Goal: Information Seeking & Learning: Learn about a topic

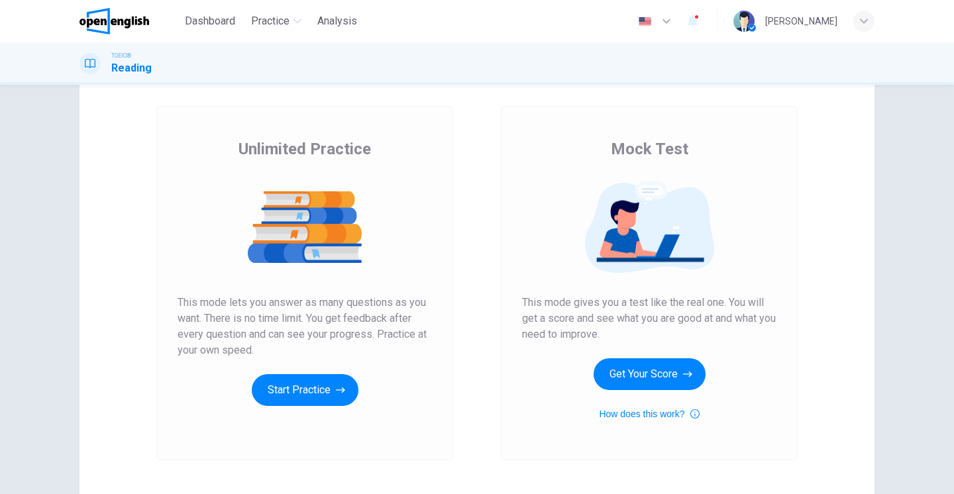
scroll to position [63, 0]
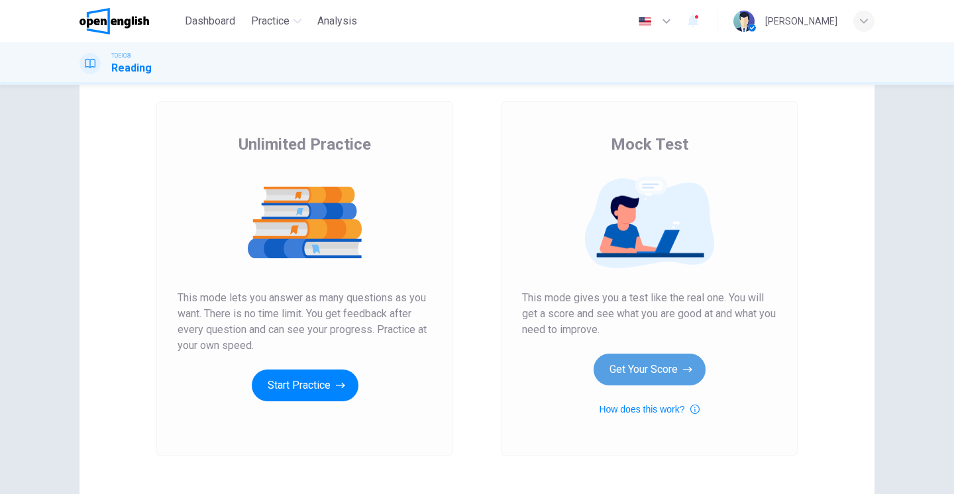
click at [642, 369] on button "Get Your Score" at bounding box center [650, 370] width 112 height 32
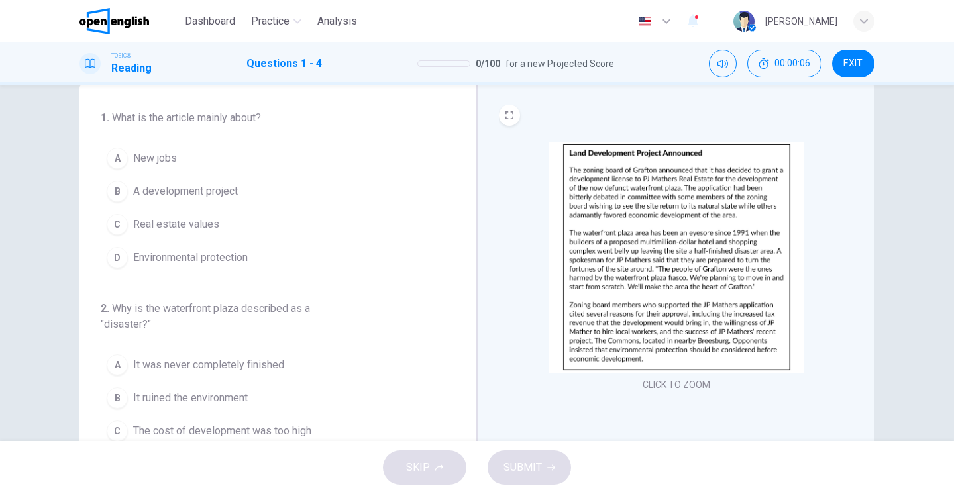
scroll to position [32, 0]
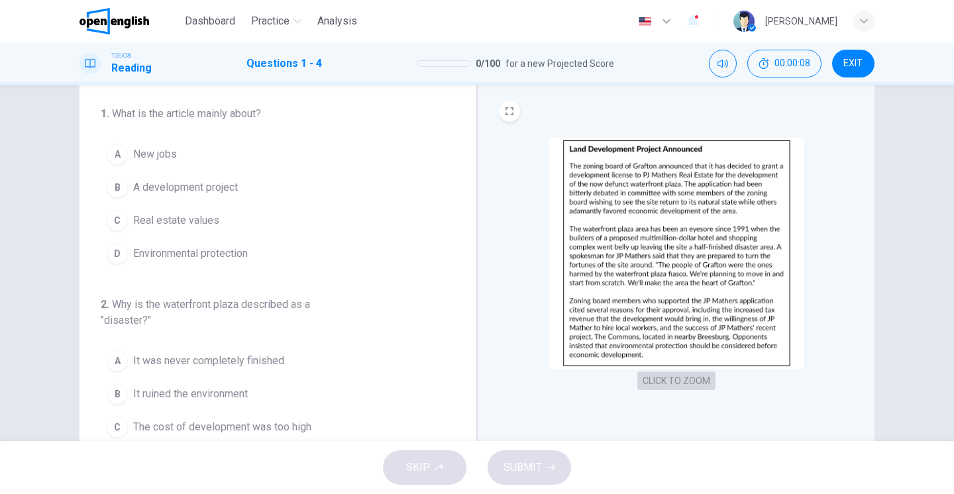
click at [666, 383] on button "CLICK TO ZOOM" at bounding box center [677, 381] width 78 height 19
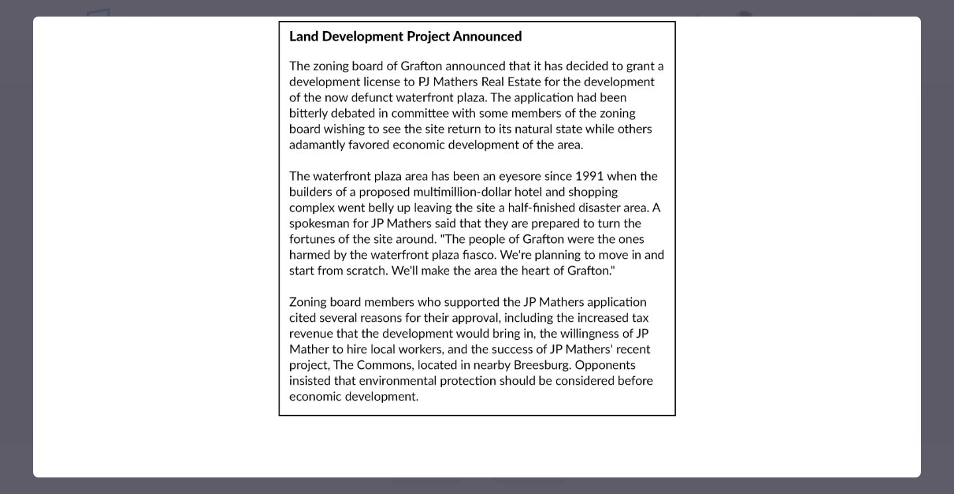
click at [17, 44] on div at bounding box center [477, 247] width 954 height 494
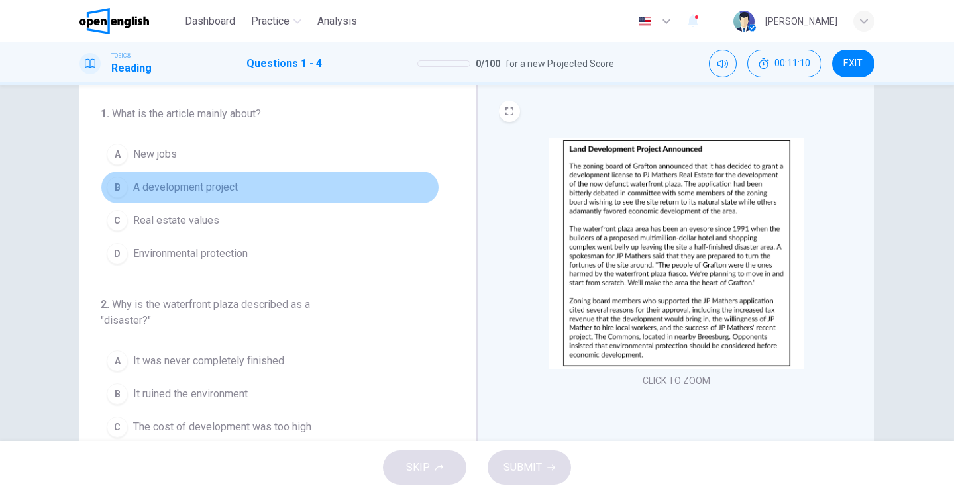
click at [125, 187] on div "B" at bounding box center [117, 187] width 21 height 21
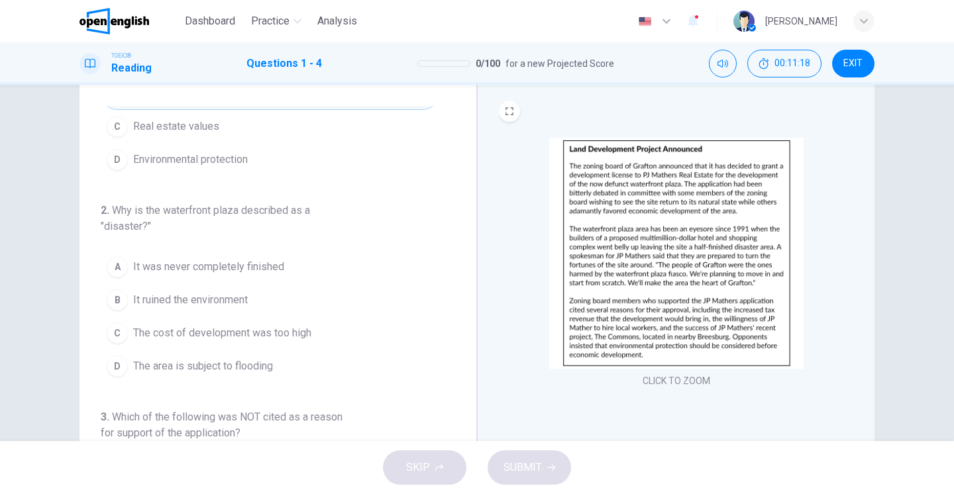
scroll to position [94, 0]
click at [119, 265] on div "A" at bounding box center [117, 266] width 21 height 21
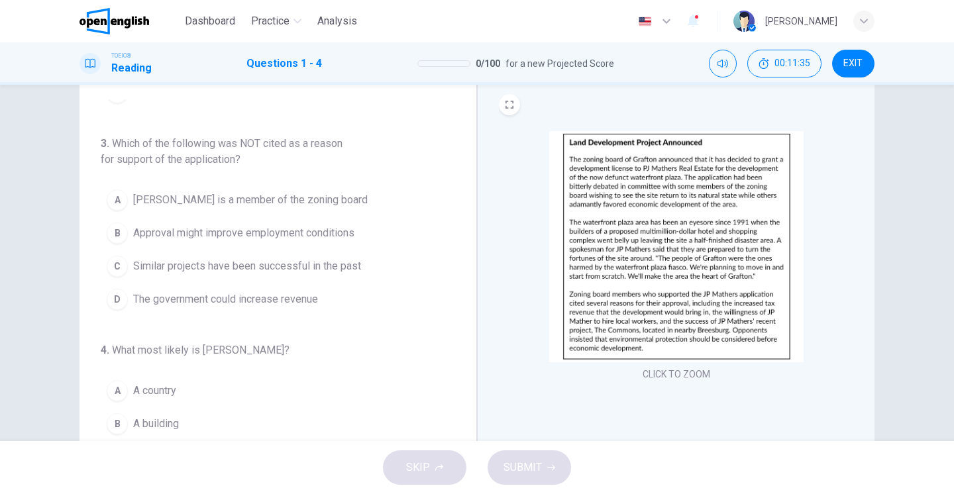
scroll to position [40, 0]
click at [115, 199] on div "A" at bounding box center [117, 198] width 21 height 21
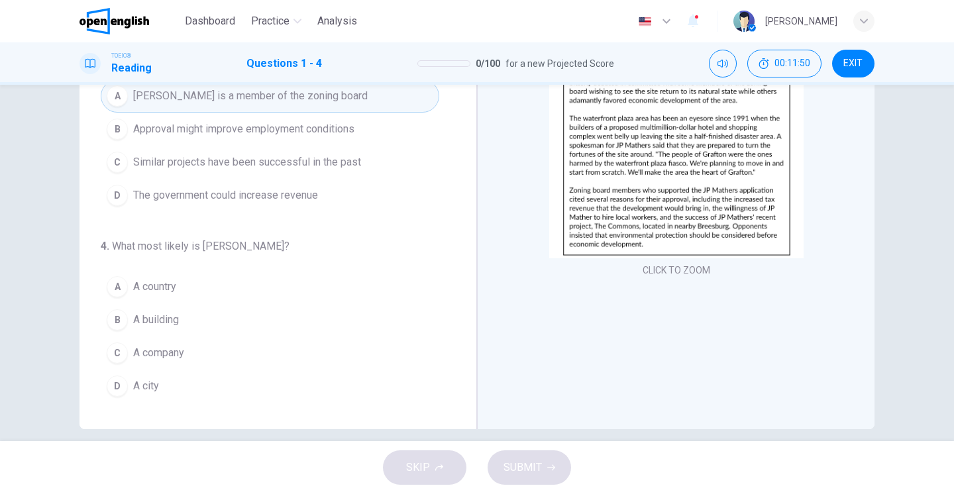
scroll to position [151, 0]
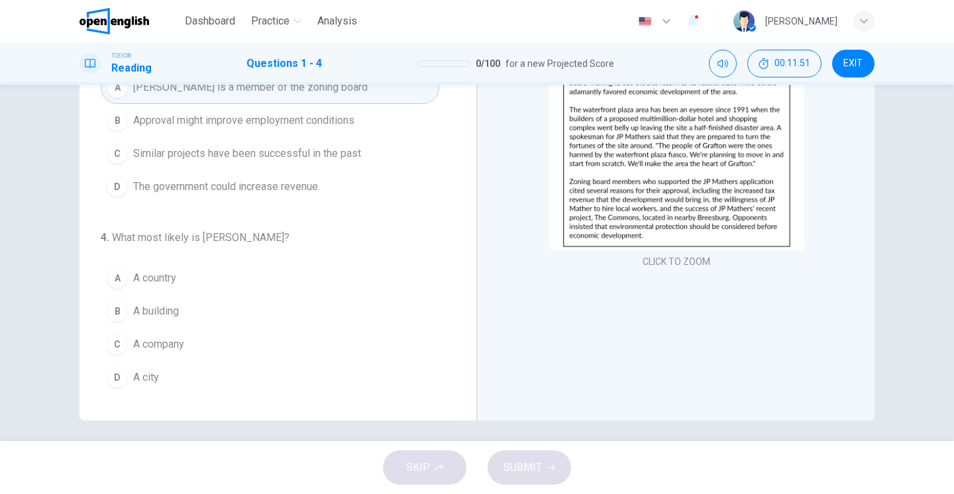
click at [114, 378] on div "D" at bounding box center [117, 377] width 21 height 21
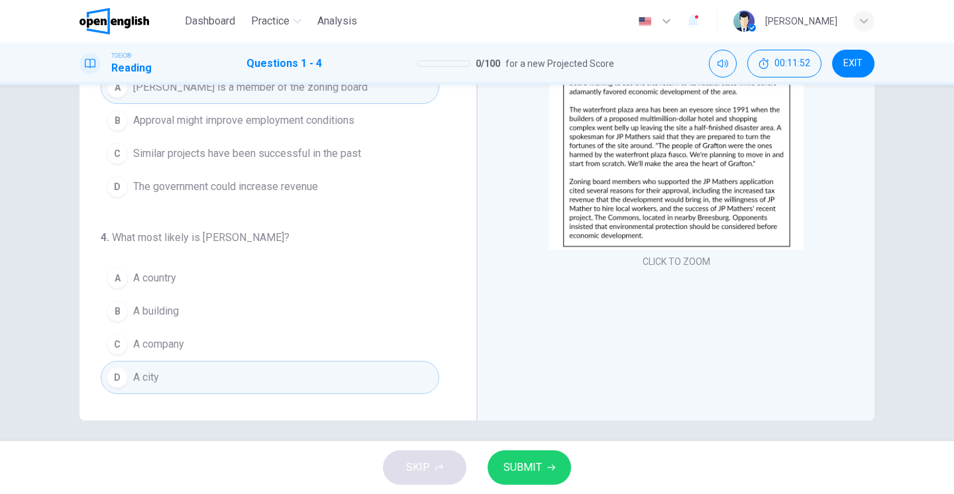
click at [535, 467] on span "SUBMIT" at bounding box center [523, 468] width 38 height 19
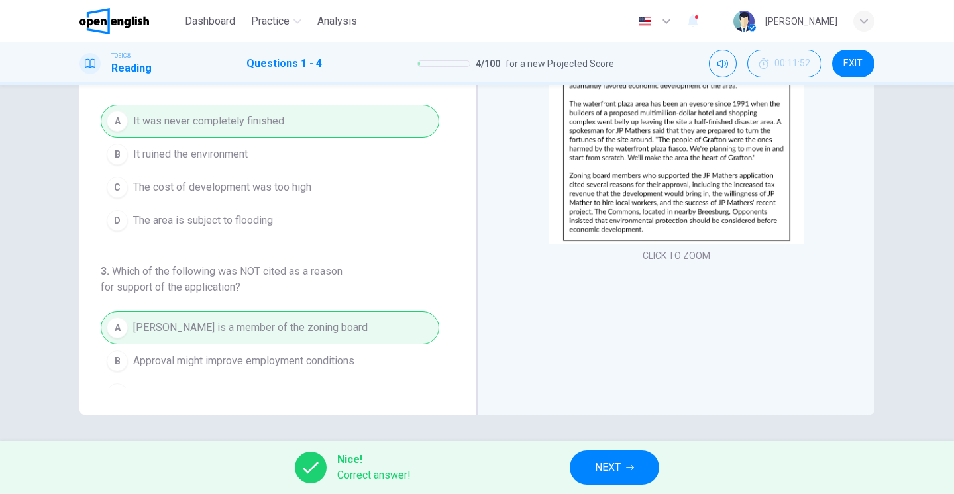
scroll to position [157, 0]
click at [610, 465] on span "NEXT" at bounding box center [608, 468] width 26 height 19
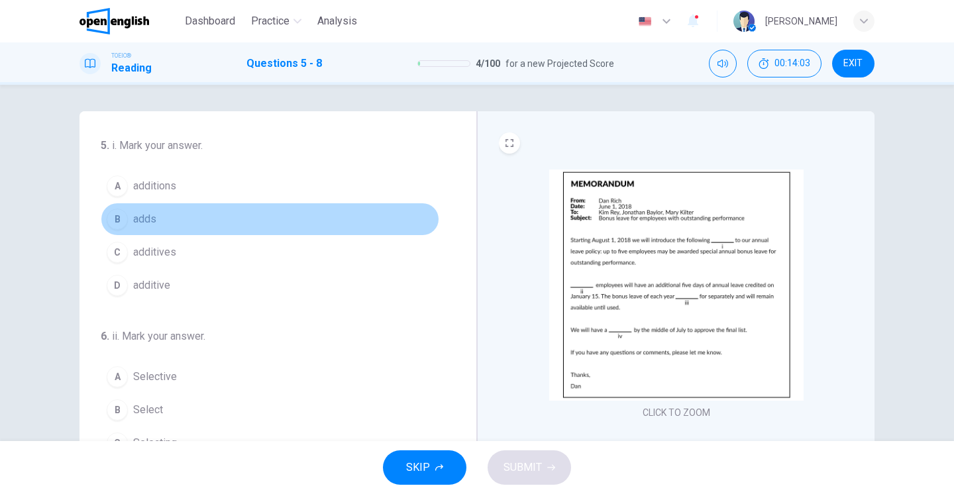
click at [124, 221] on div "B" at bounding box center [117, 219] width 21 height 21
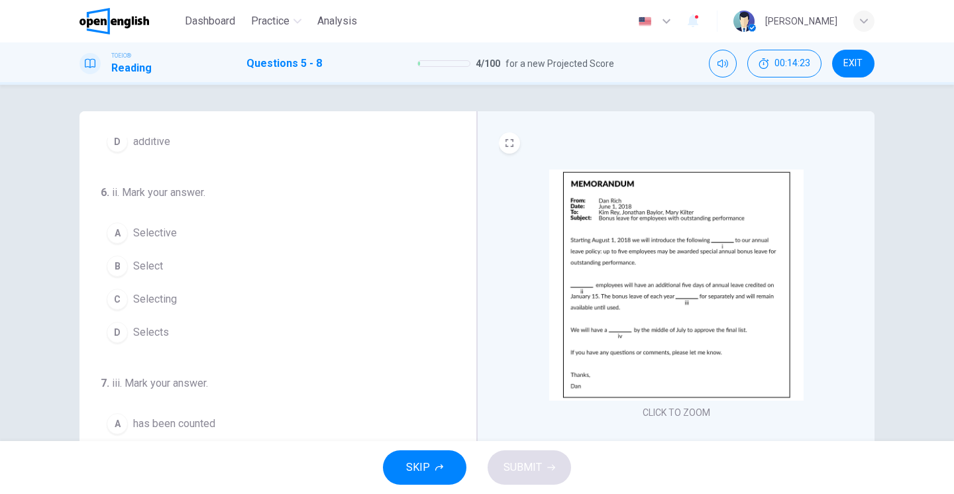
scroll to position [147, 0]
click at [114, 267] on div "B" at bounding box center [117, 263] width 21 height 21
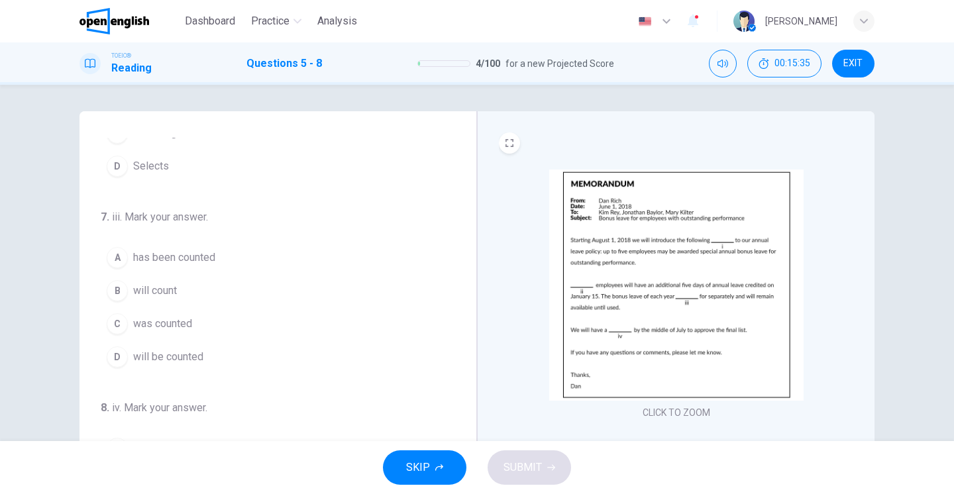
scroll to position [309, 0]
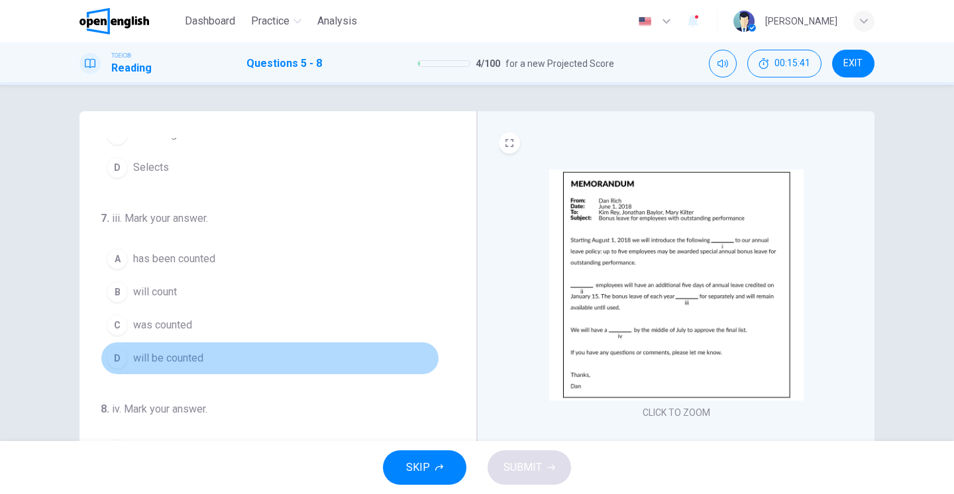
click at [117, 359] on div "D" at bounding box center [117, 358] width 21 height 21
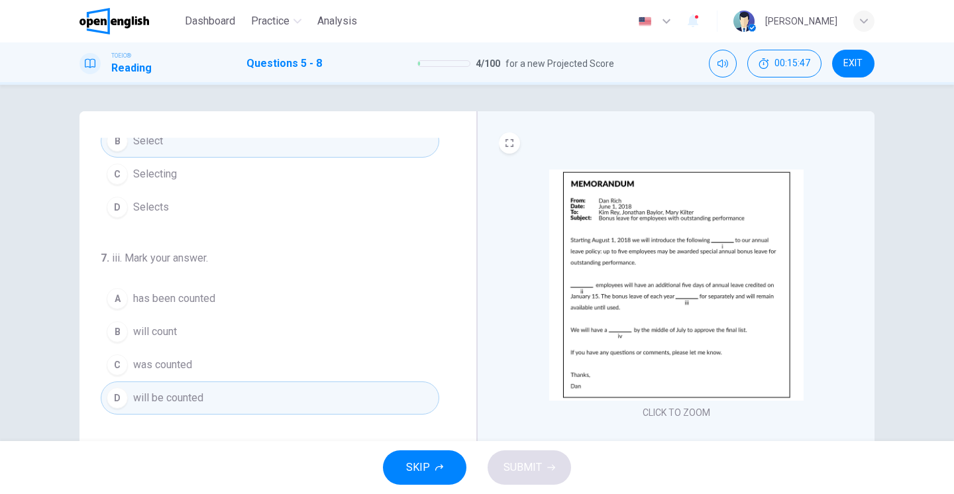
scroll to position [249, 0]
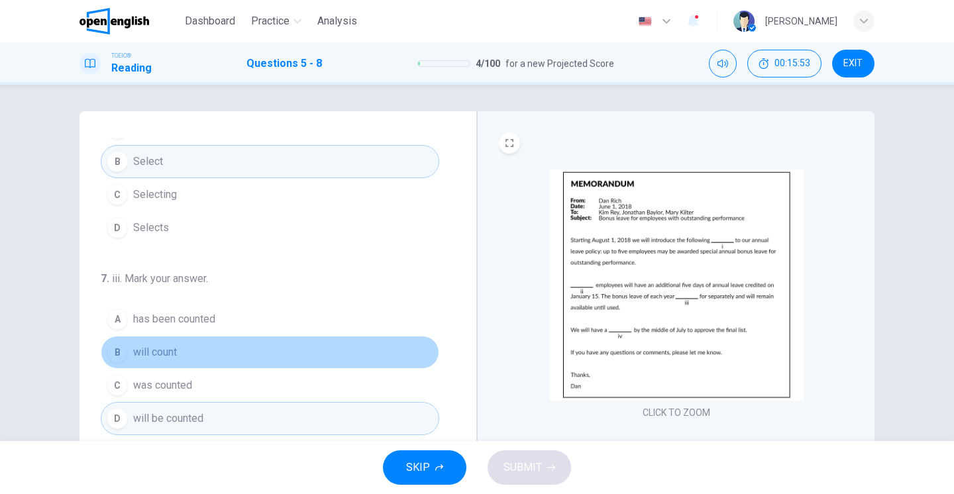
click at [120, 351] on div "B" at bounding box center [117, 352] width 21 height 21
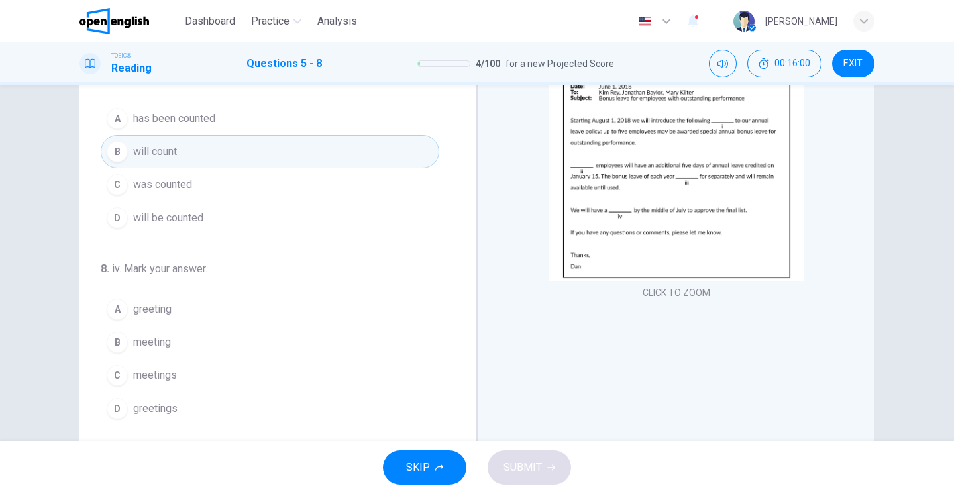
scroll to position [126, 0]
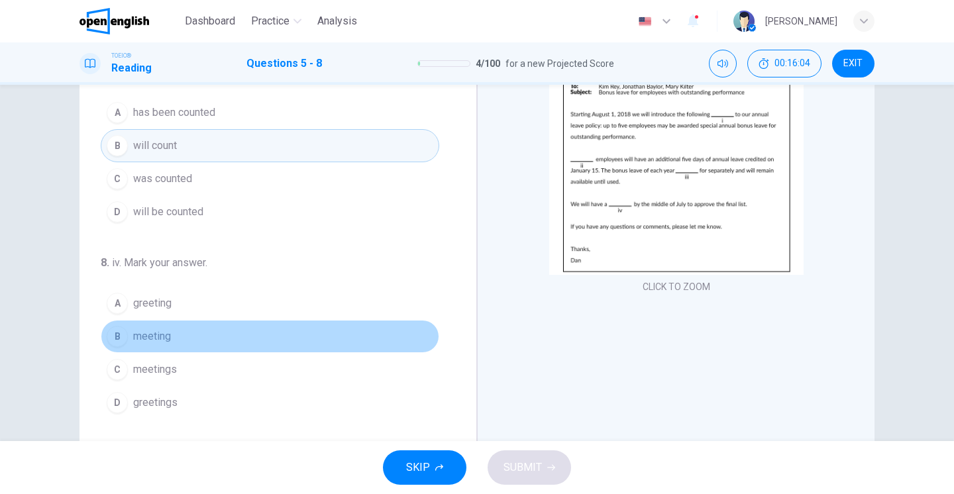
click at [121, 331] on div "B" at bounding box center [117, 336] width 21 height 21
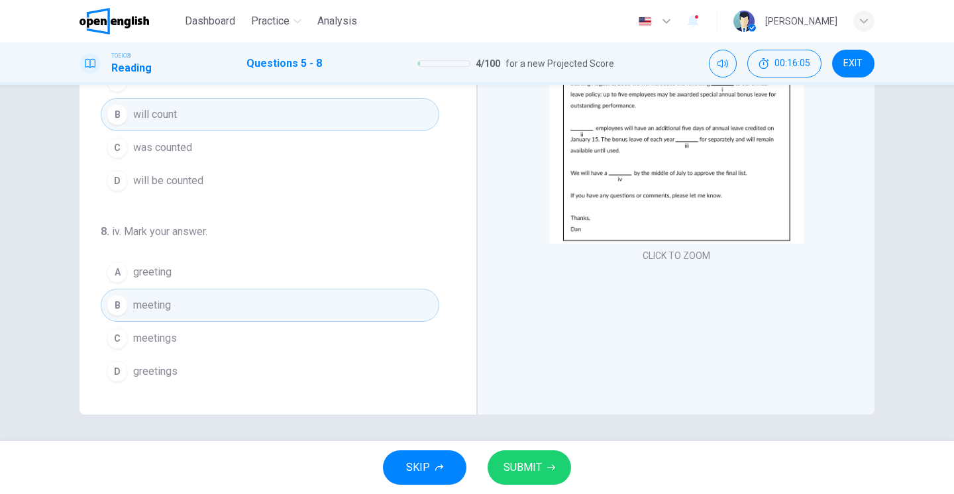
scroll to position [157, 0]
click at [528, 469] on span "SUBMIT" at bounding box center [523, 468] width 38 height 19
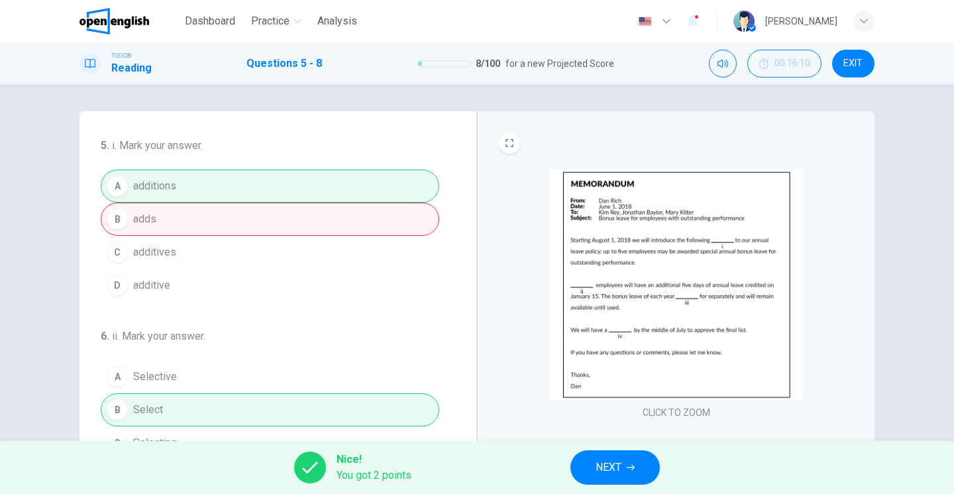
scroll to position [0, 0]
click at [617, 464] on span "NEXT" at bounding box center [609, 468] width 26 height 19
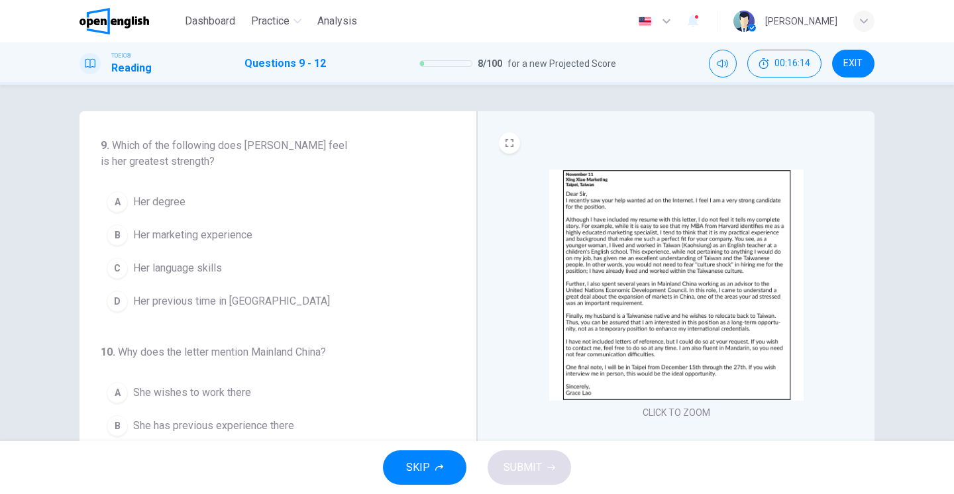
click at [646, 240] on img at bounding box center [676, 285] width 255 height 231
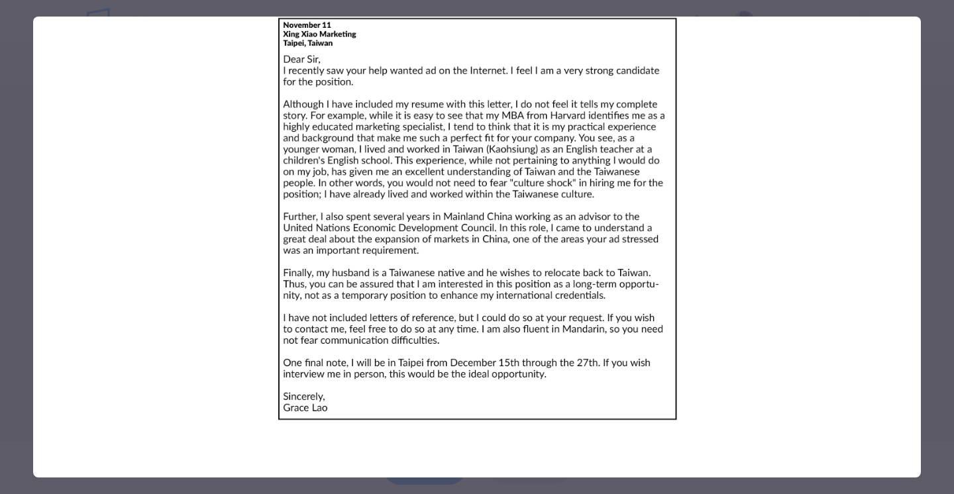
click at [15, 35] on div at bounding box center [477, 247] width 954 height 494
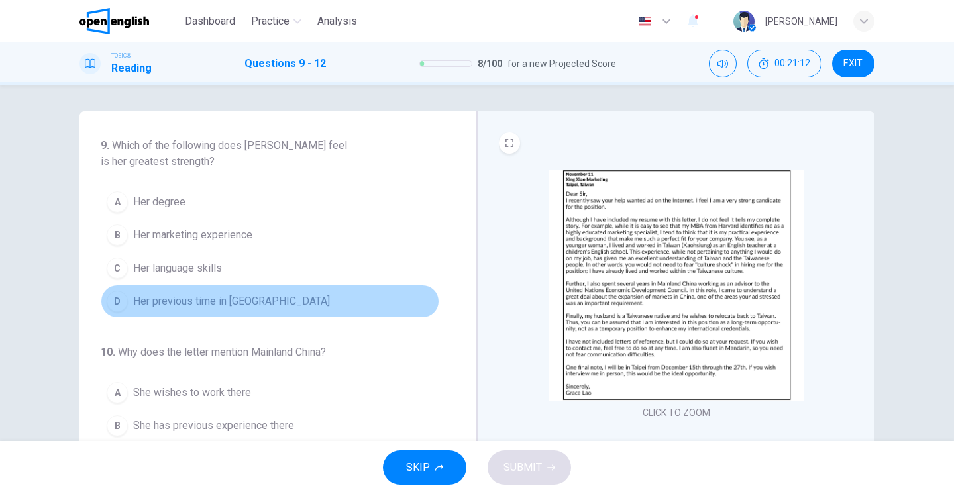
click at [117, 301] on div "D" at bounding box center [117, 301] width 21 height 21
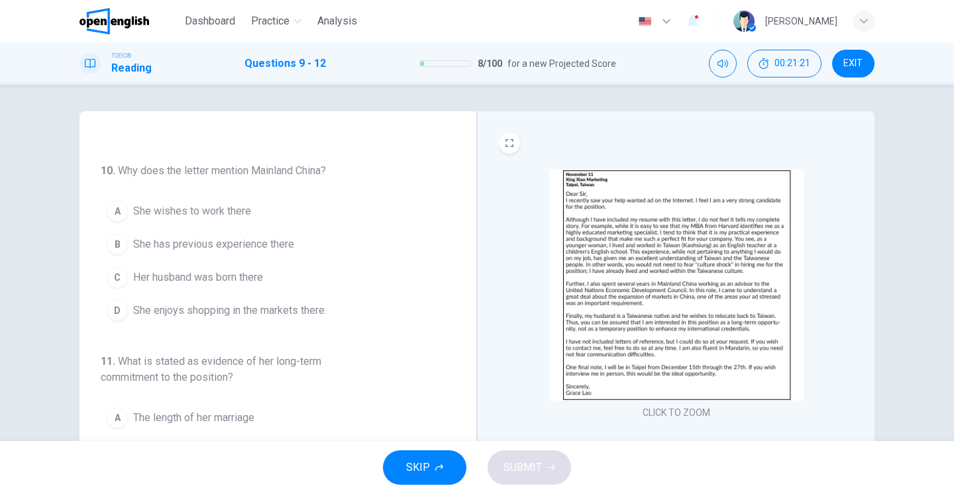
scroll to position [184, 0]
click at [119, 242] on div "B" at bounding box center [117, 242] width 21 height 21
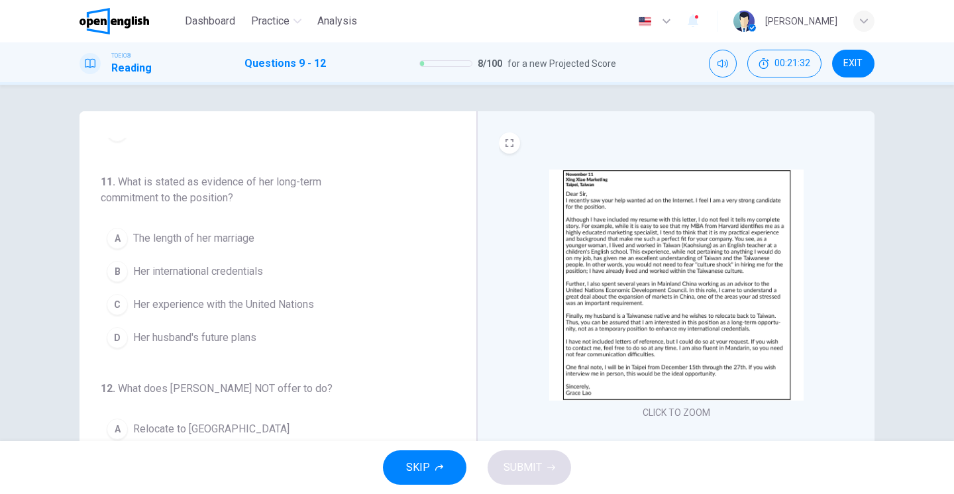
scroll to position [361, 0]
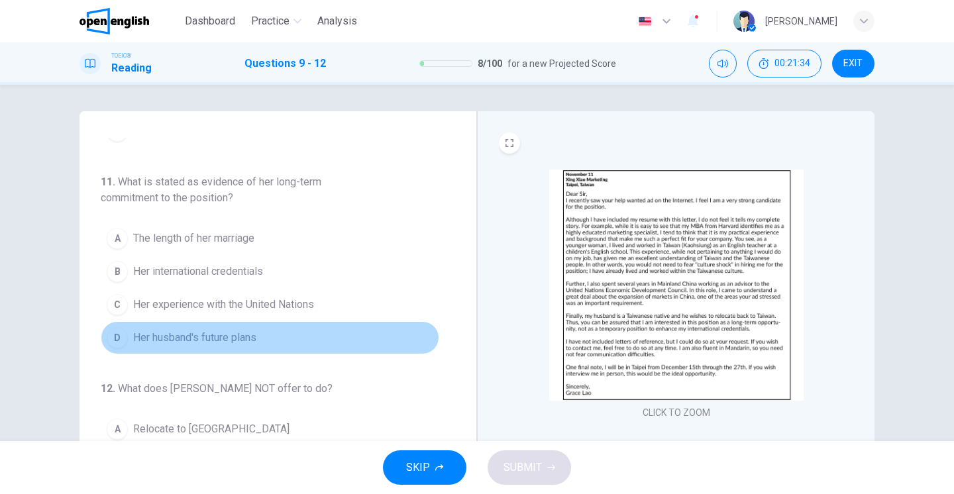
click at [113, 340] on div "D" at bounding box center [117, 337] width 21 height 21
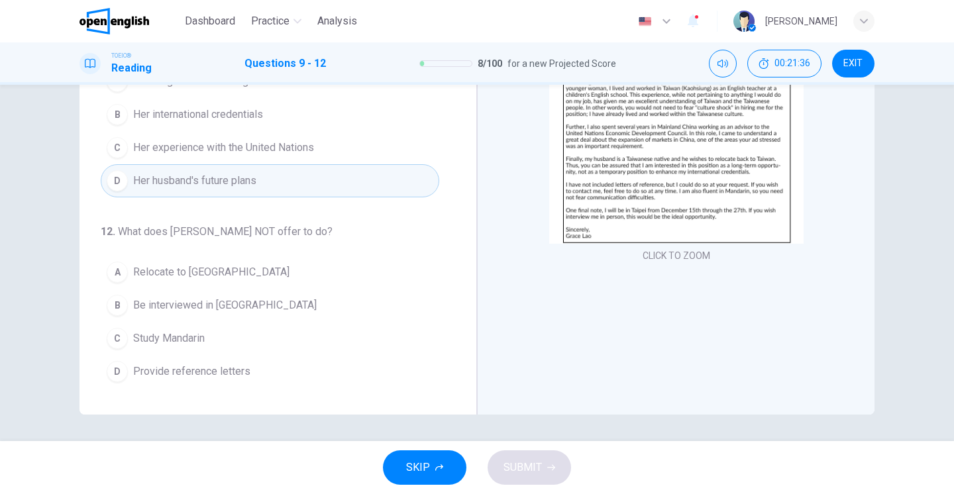
scroll to position [157, 0]
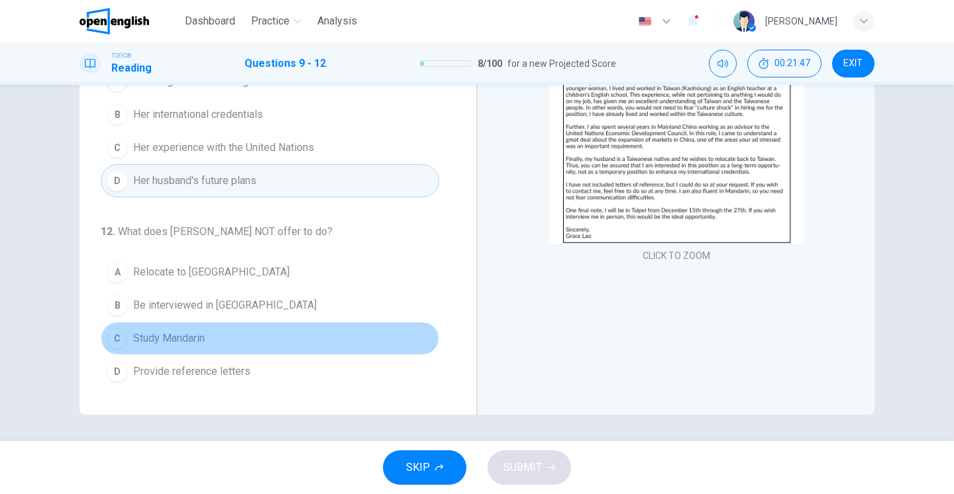
click at [119, 336] on div "C" at bounding box center [117, 338] width 21 height 21
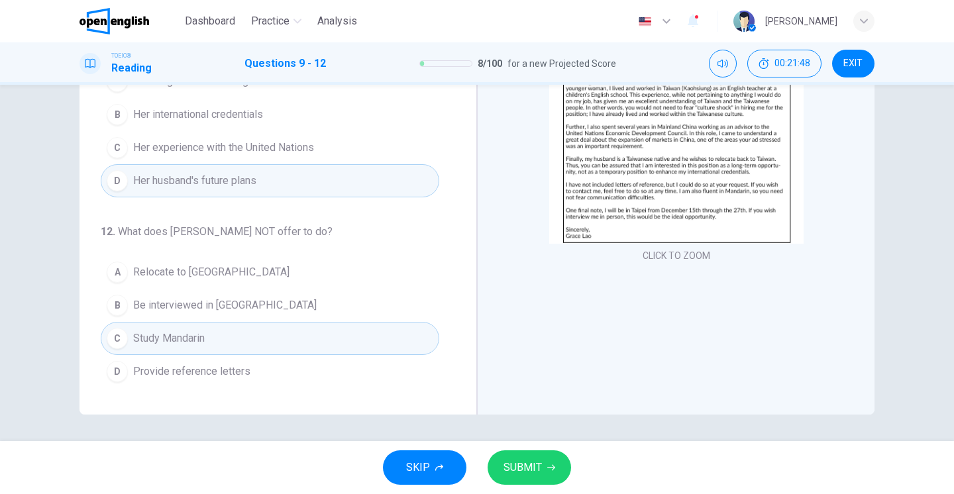
click at [518, 465] on span "SUBMIT" at bounding box center [523, 468] width 38 height 19
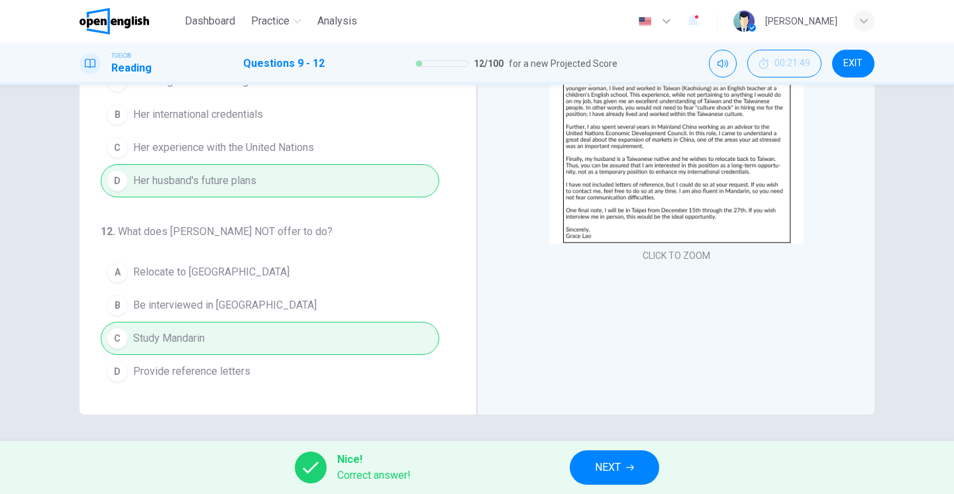
click at [632, 461] on button "NEXT" at bounding box center [614, 468] width 89 height 34
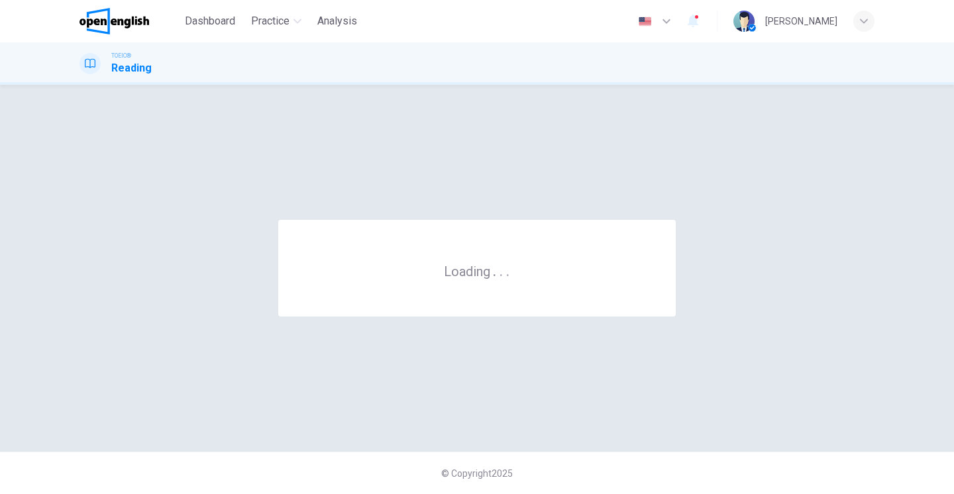
scroll to position [0, 0]
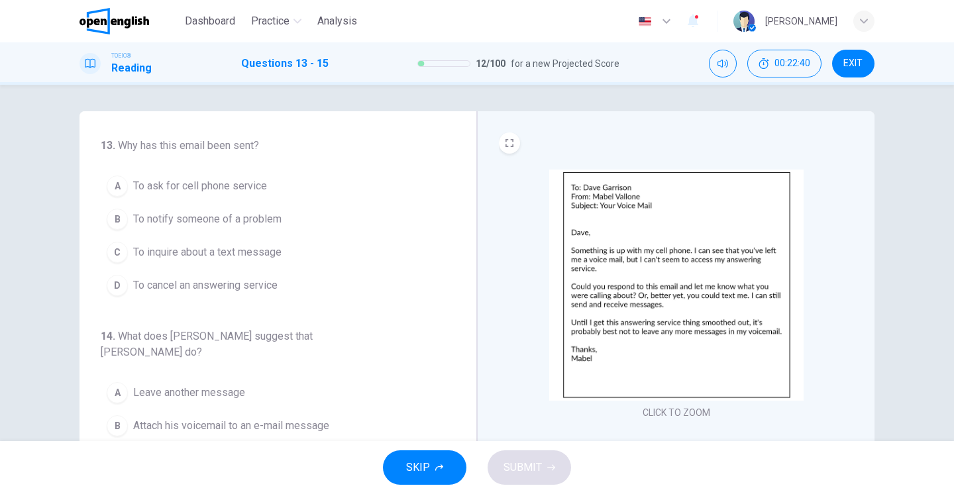
click at [119, 217] on div "B" at bounding box center [117, 219] width 21 height 21
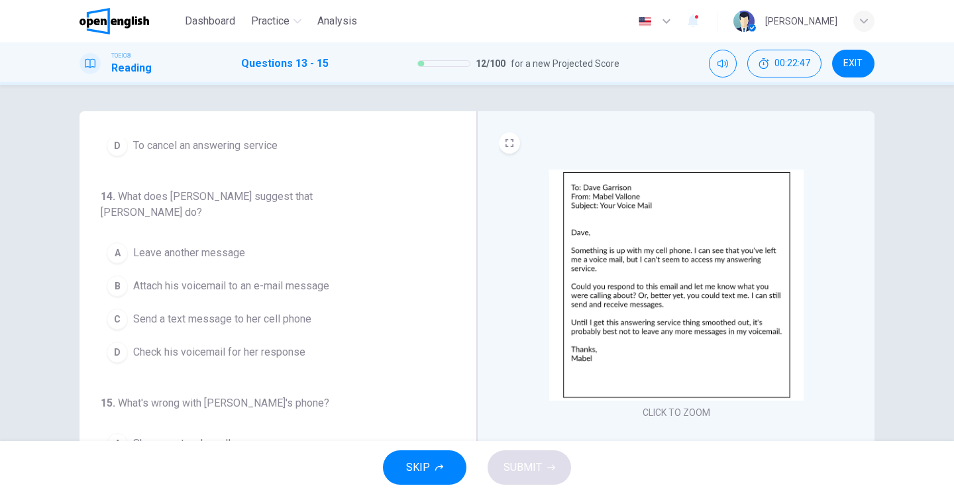
scroll to position [139, 0]
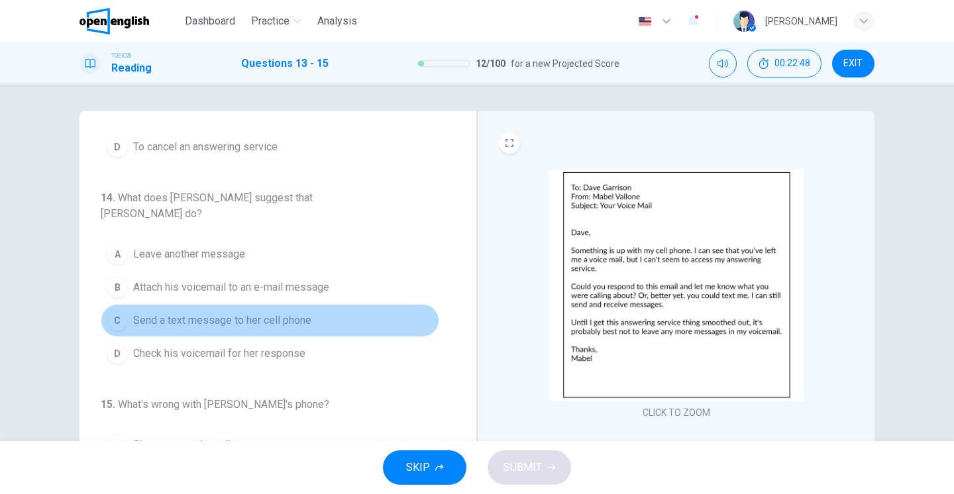
click at [114, 310] on div "C" at bounding box center [117, 320] width 21 height 21
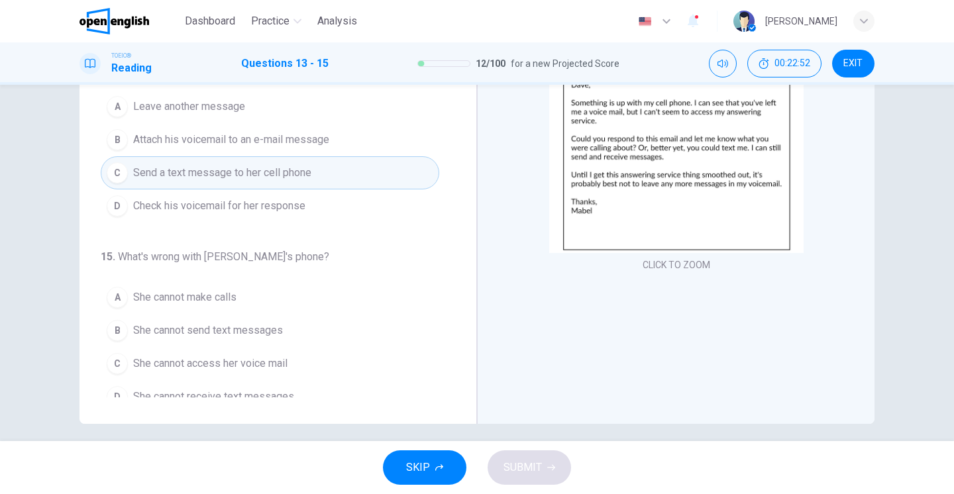
scroll to position [148, 0]
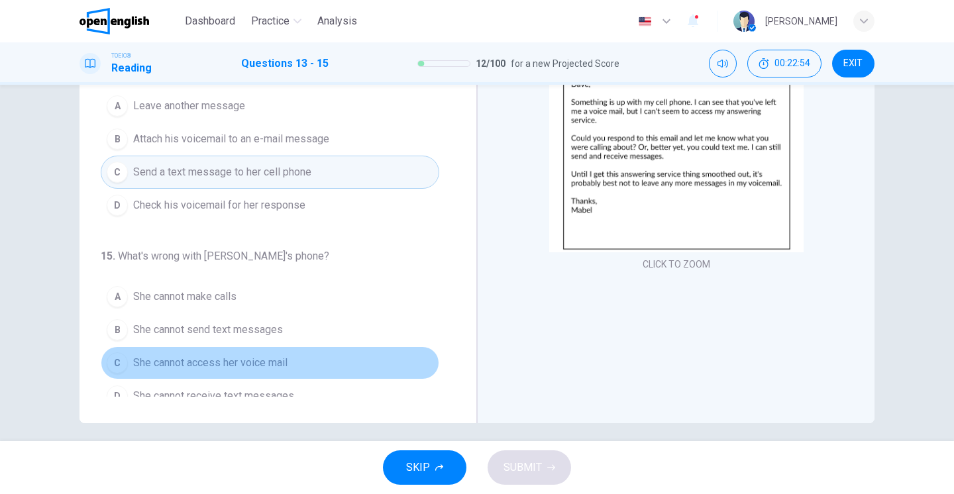
click at [116, 353] on div "C" at bounding box center [117, 363] width 21 height 21
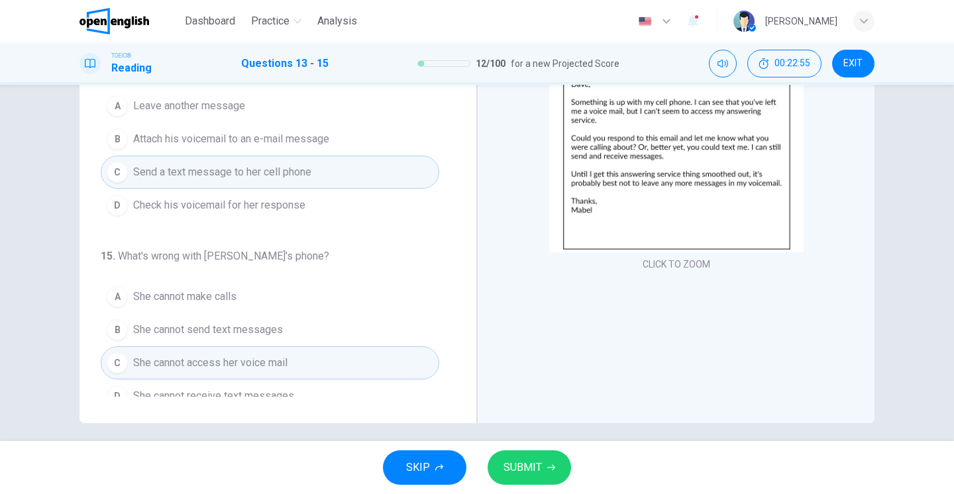
click at [530, 465] on span "SUBMIT" at bounding box center [523, 468] width 38 height 19
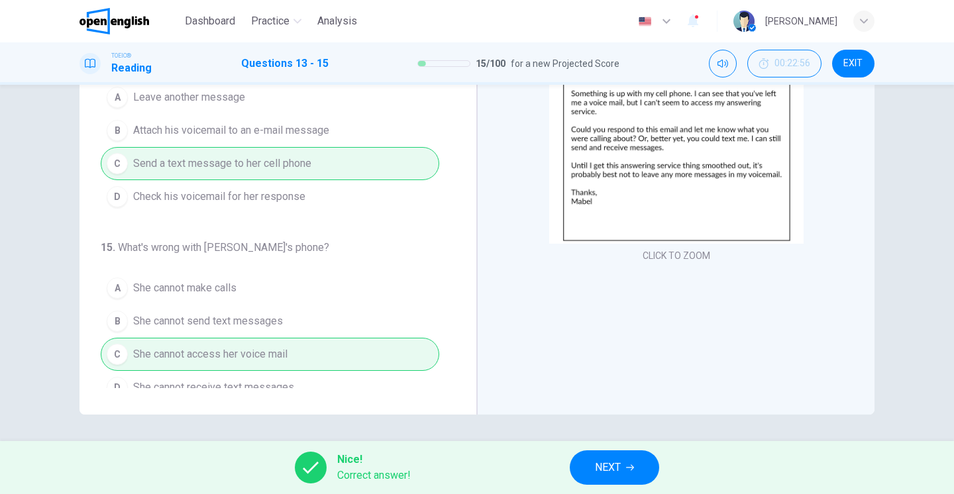
scroll to position [157, 0]
click at [631, 469] on icon "button" at bounding box center [630, 468] width 8 height 8
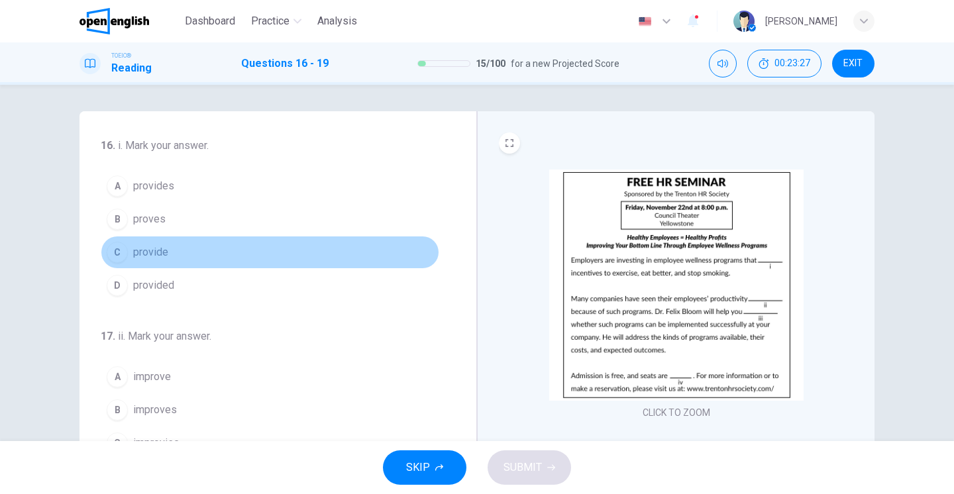
click at [118, 253] on div "C" at bounding box center [117, 252] width 21 height 21
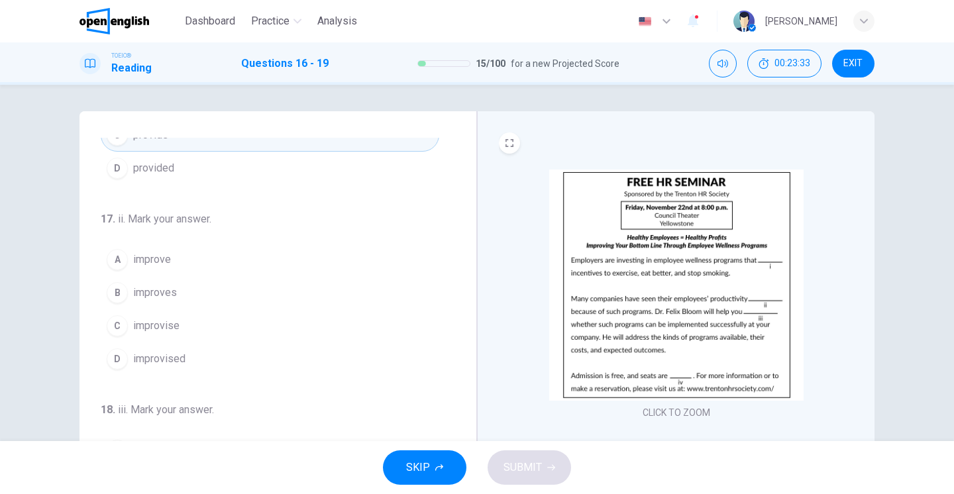
scroll to position [121, 0]
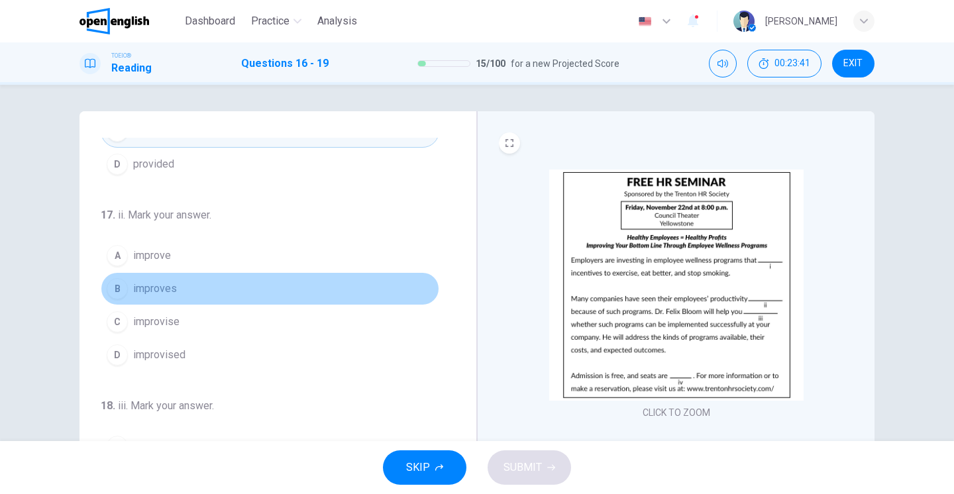
click at [120, 292] on div "B" at bounding box center [117, 288] width 21 height 21
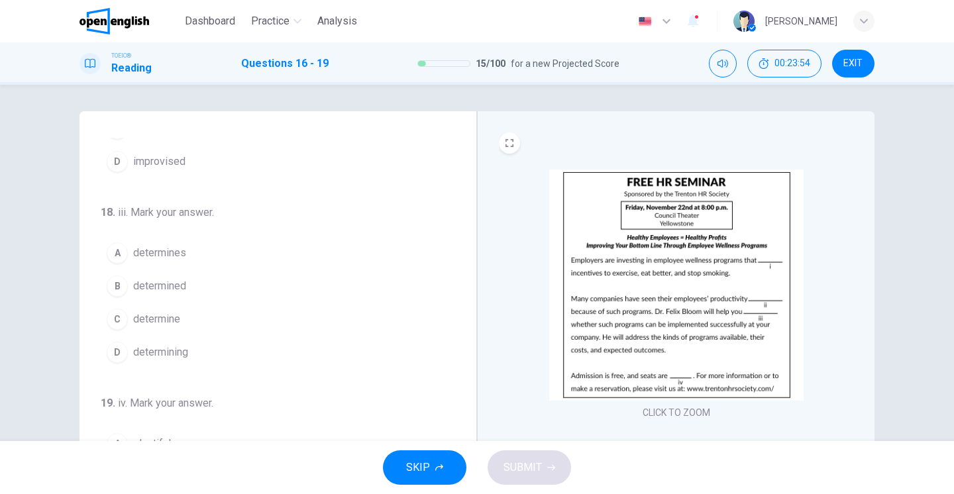
scroll to position [315, 0]
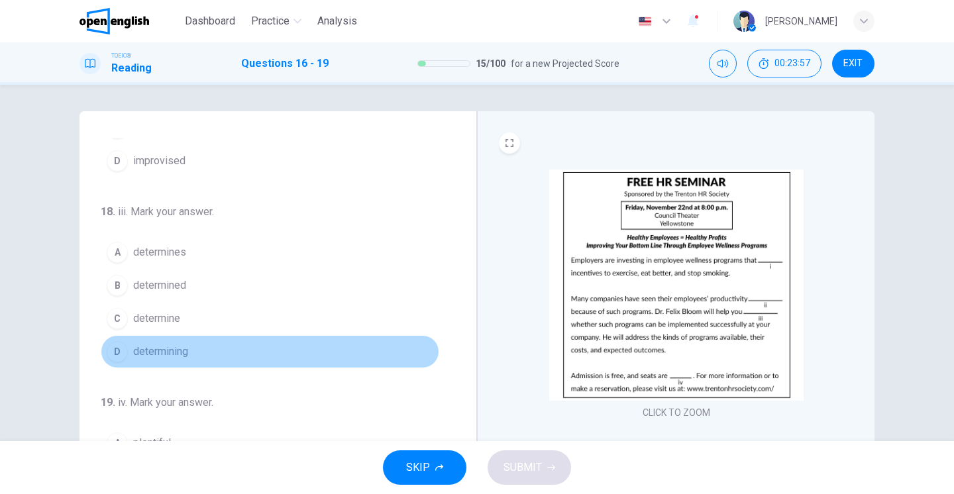
click at [117, 353] on div "D" at bounding box center [117, 351] width 21 height 21
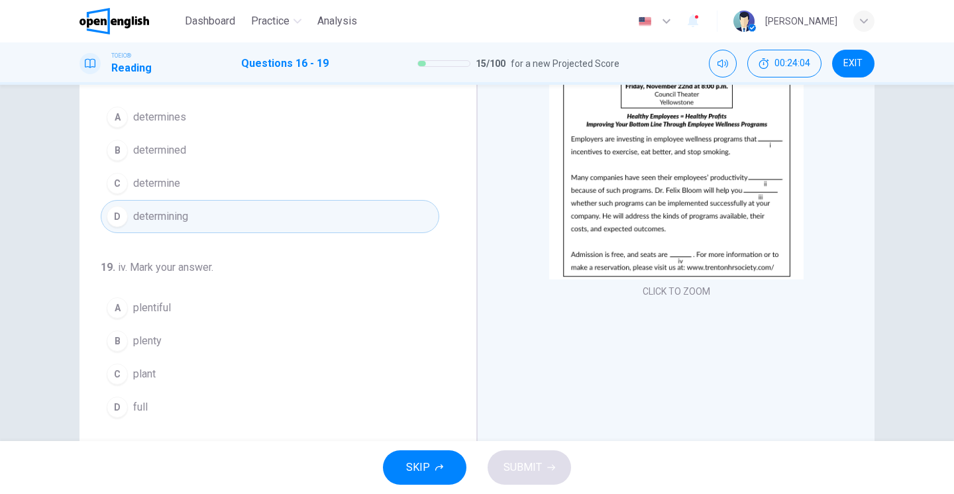
scroll to position [125, 0]
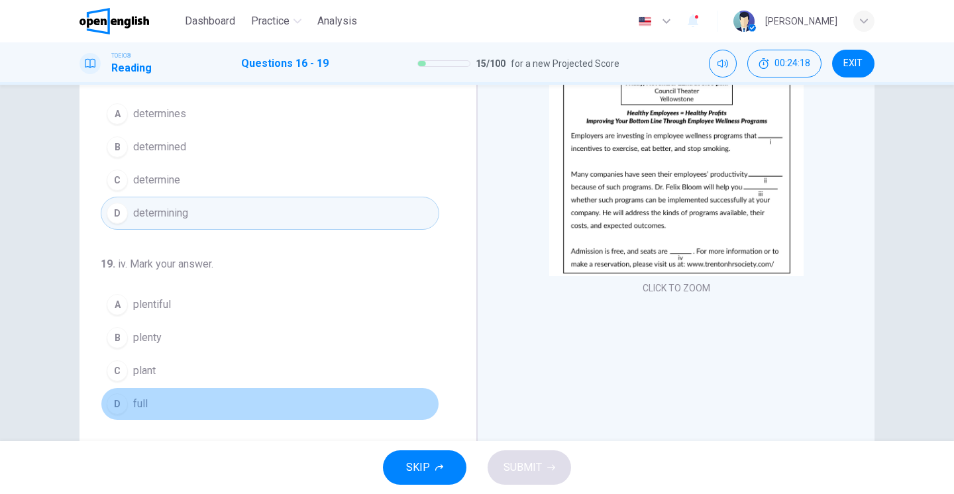
click at [116, 400] on div "D" at bounding box center [117, 404] width 21 height 21
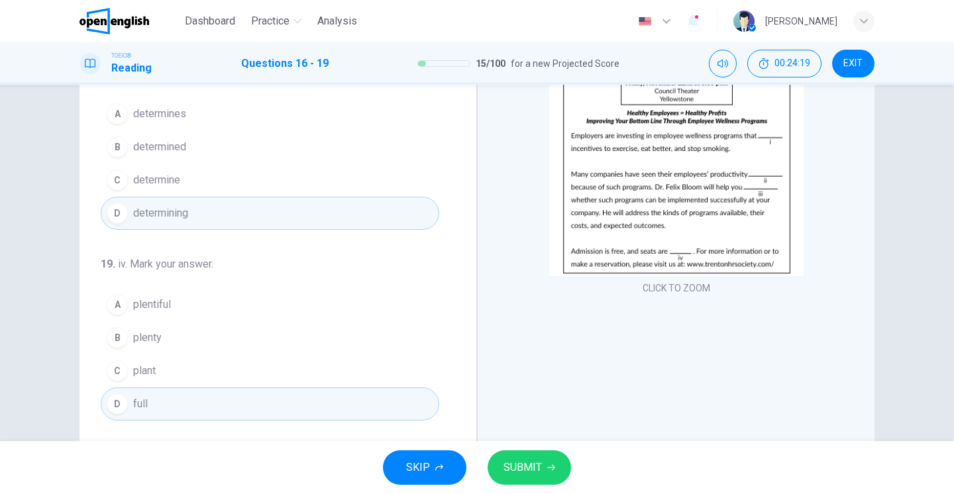
click at [526, 459] on span "SUBMIT" at bounding box center [523, 468] width 38 height 19
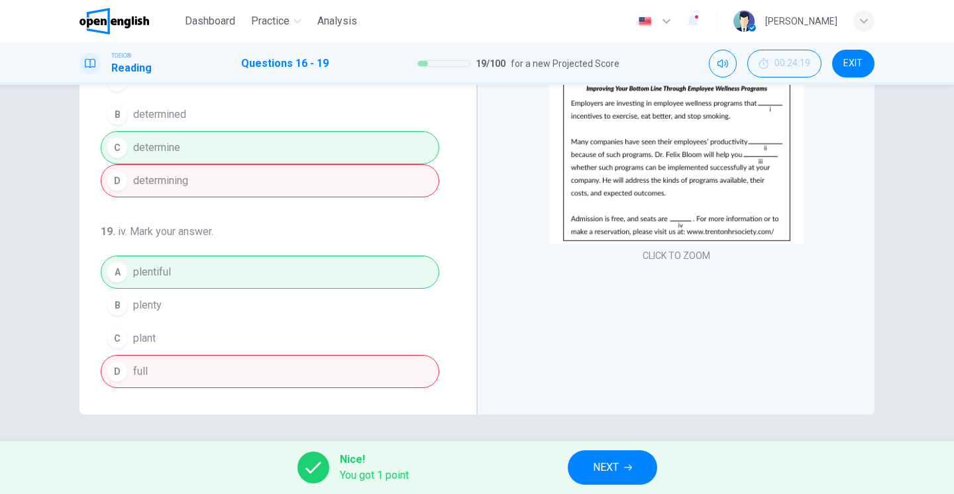
scroll to position [157, 0]
click at [583, 465] on button "NEXT" at bounding box center [612, 468] width 89 height 34
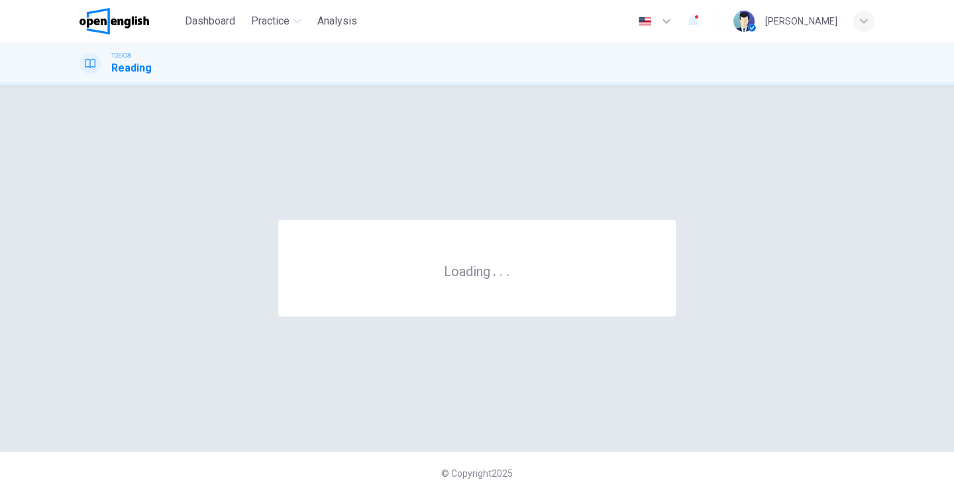
scroll to position [0, 0]
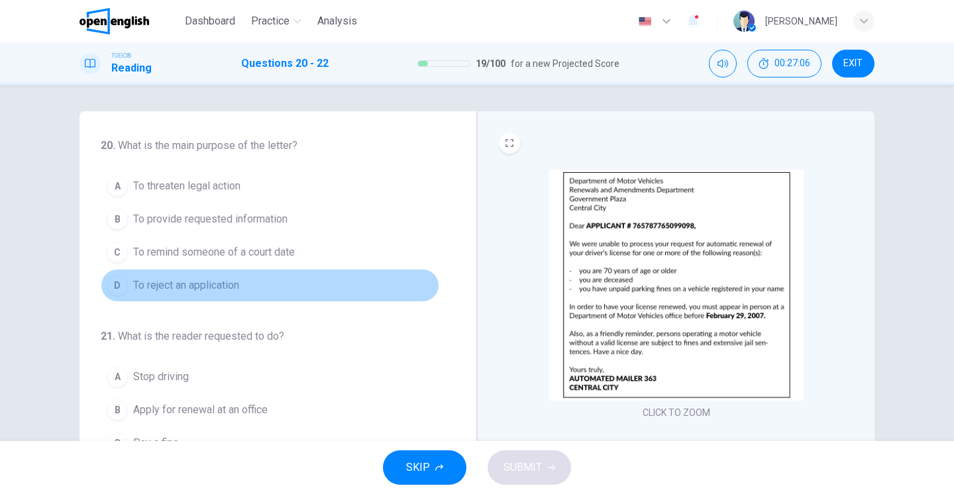
click at [121, 290] on div "D" at bounding box center [117, 285] width 21 height 21
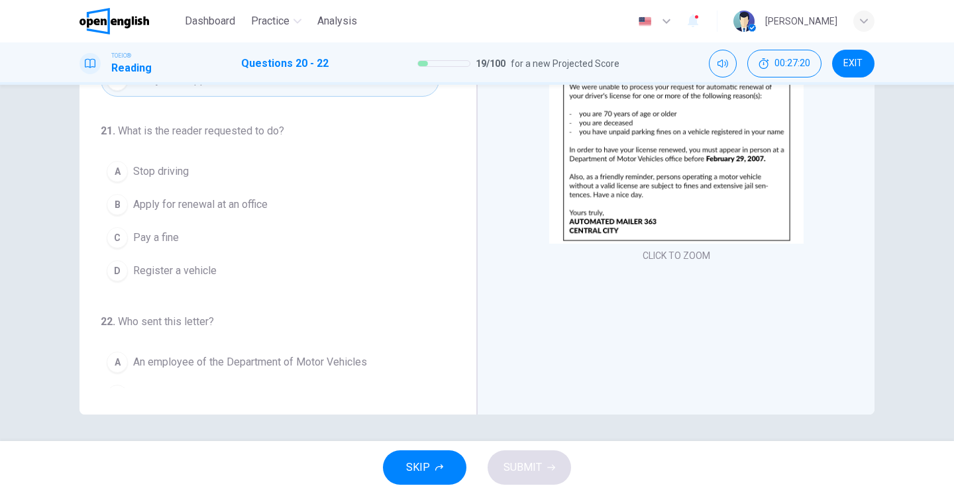
scroll to position [50, 0]
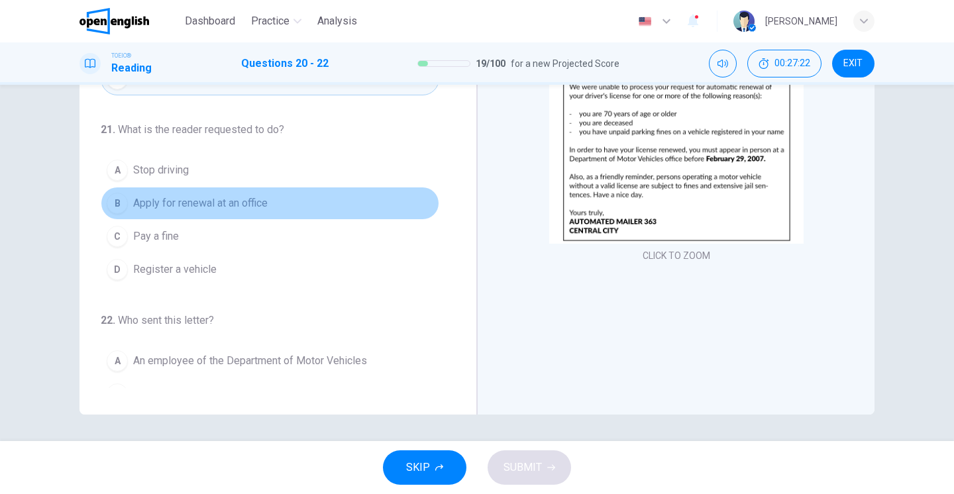
click at [118, 201] on div "B" at bounding box center [117, 203] width 21 height 21
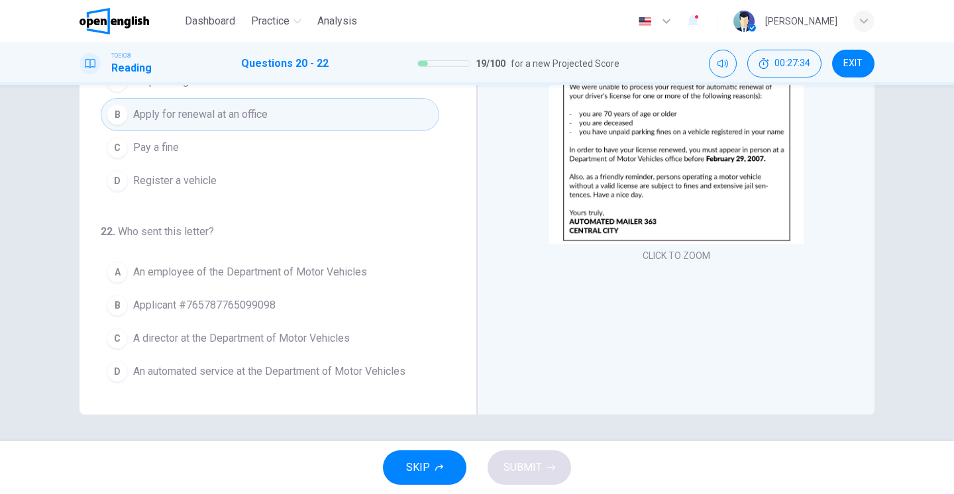
scroll to position [139, 0]
click at [115, 376] on div "D" at bounding box center [117, 371] width 21 height 21
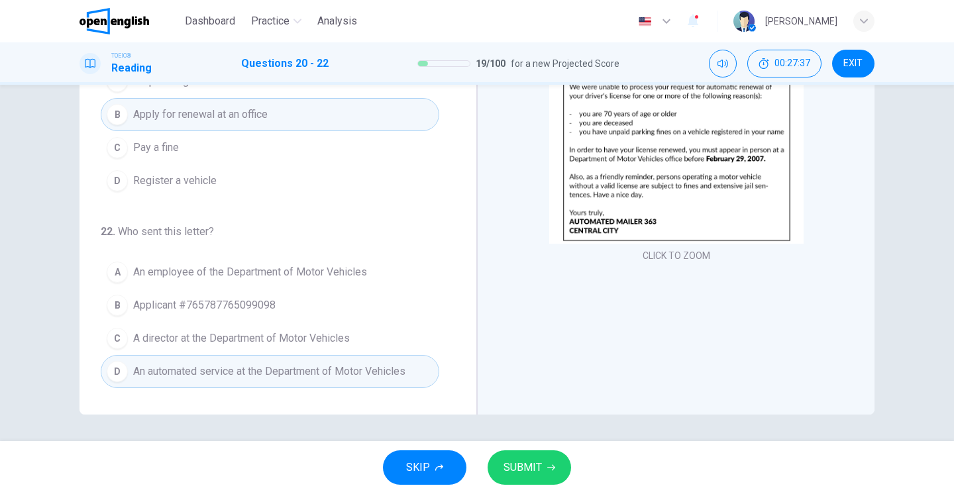
click at [528, 471] on span "SUBMIT" at bounding box center [523, 468] width 38 height 19
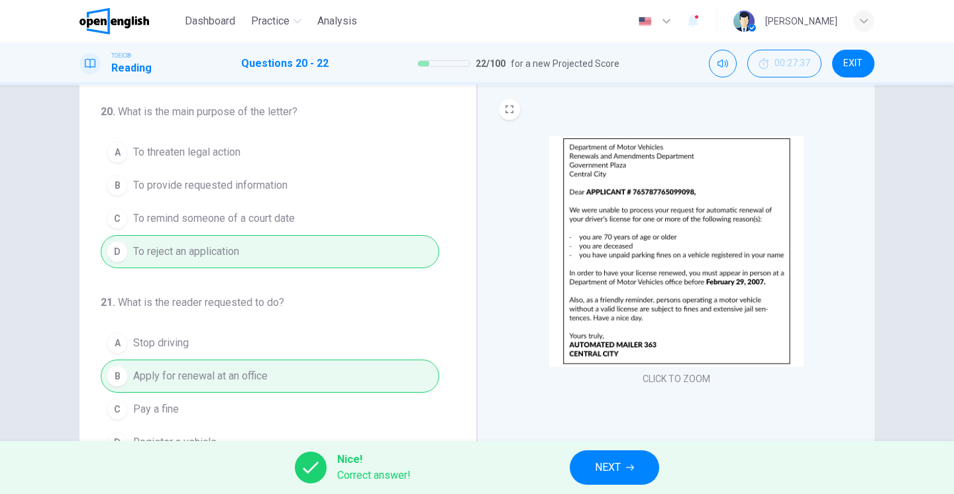
scroll to position [32, 0]
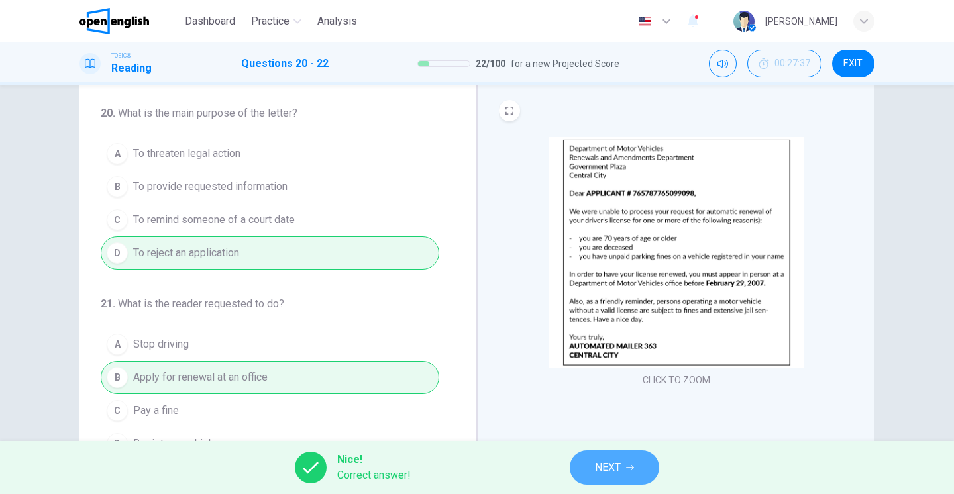
click at [609, 467] on span "NEXT" at bounding box center [608, 468] width 26 height 19
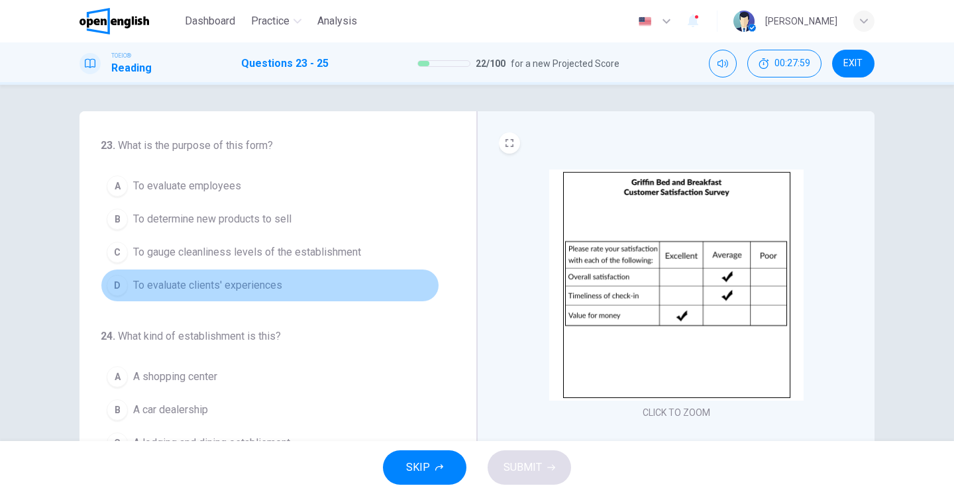
click at [127, 288] on div "D" at bounding box center [117, 285] width 21 height 21
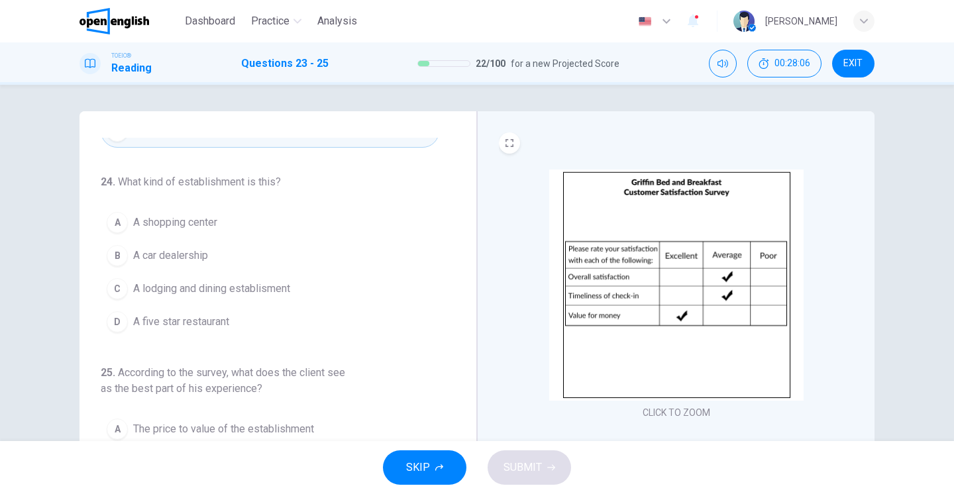
scroll to position [154, 0]
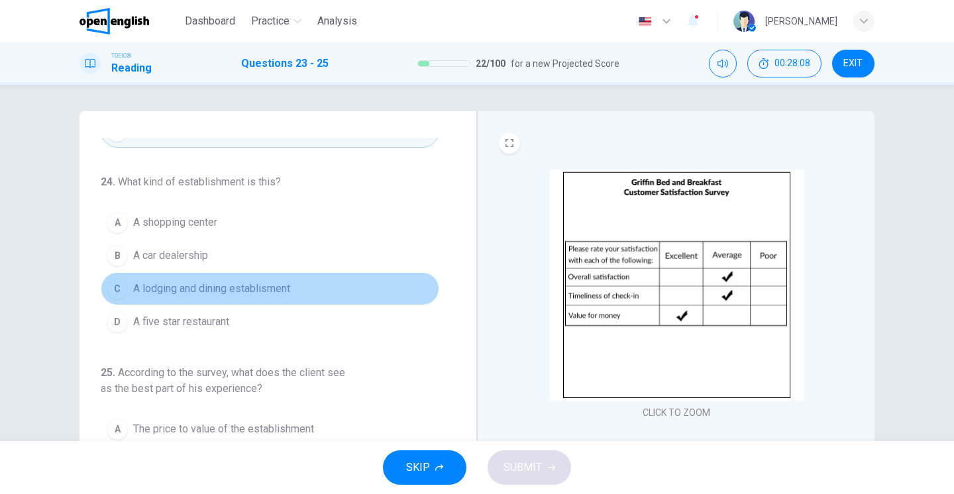
click at [116, 284] on div "C" at bounding box center [117, 288] width 21 height 21
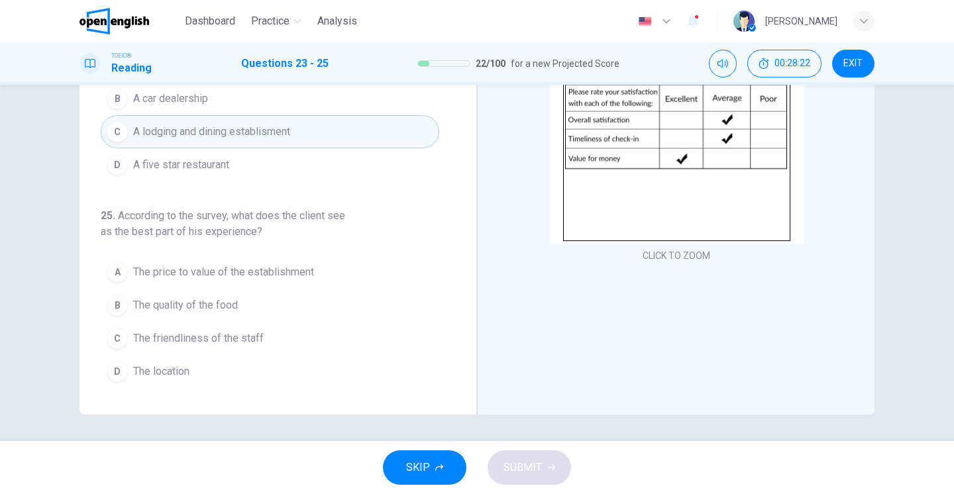
scroll to position [157, 0]
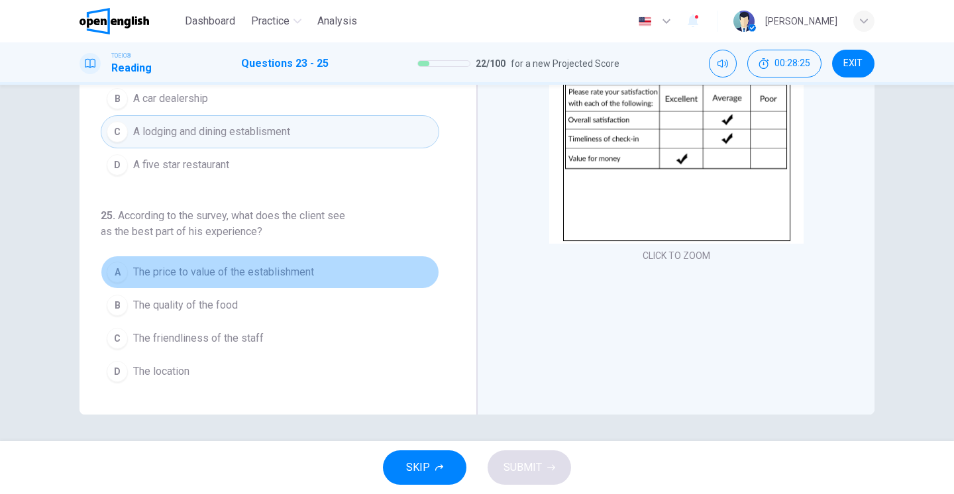
click at [122, 270] on div "A" at bounding box center [117, 272] width 21 height 21
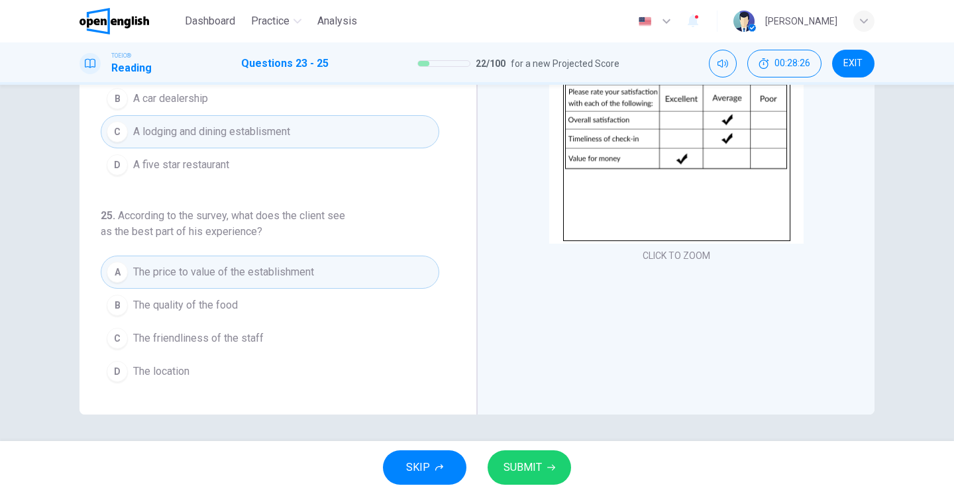
click at [516, 471] on span "SUBMIT" at bounding box center [523, 468] width 38 height 19
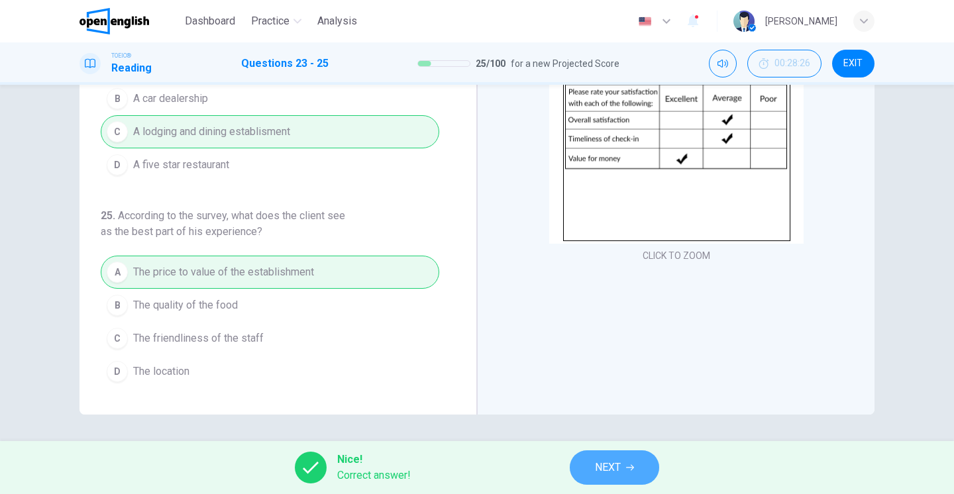
click at [595, 467] on button "NEXT" at bounding box center [614, 468] width 89 height 34
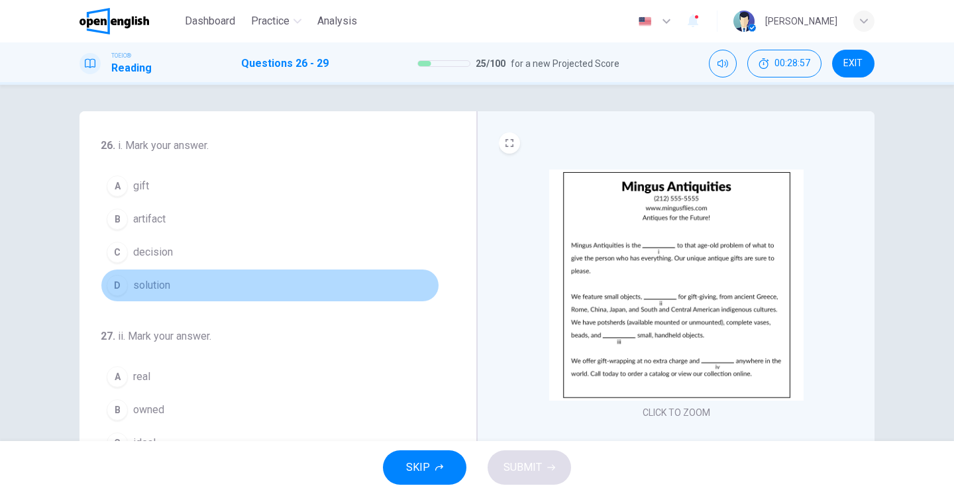
click at [120, 285] on div "D" at bounding box center [117, 285] width 21 height 21
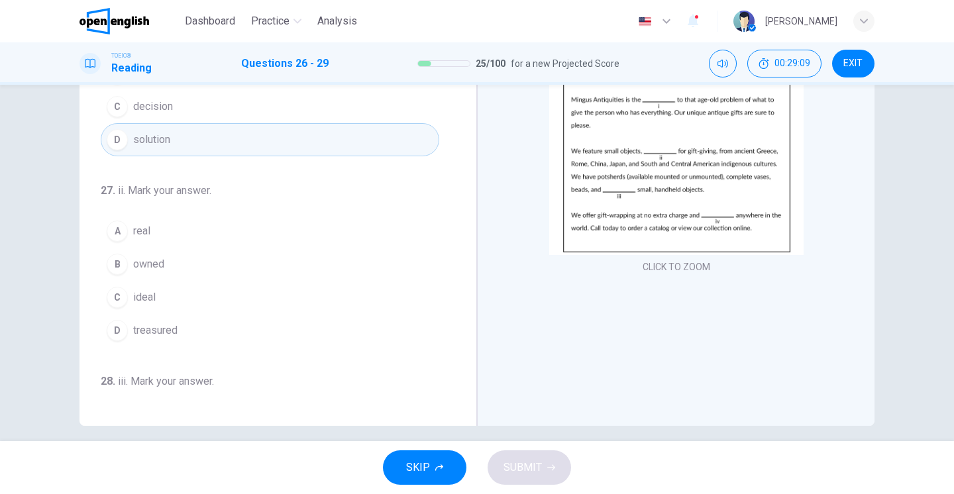
scroll to position [147, 0]
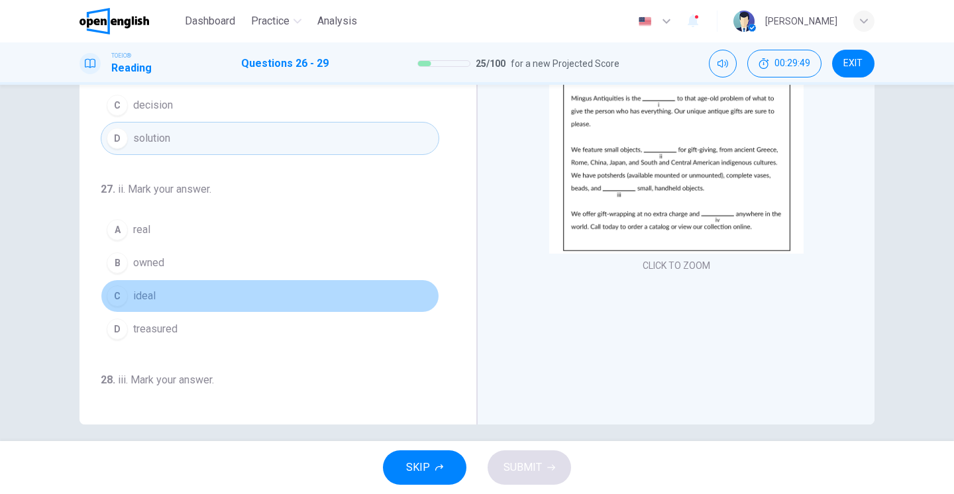
click at [116, 298] on div "C" at bounding box center [117, 296] width 21 height 21
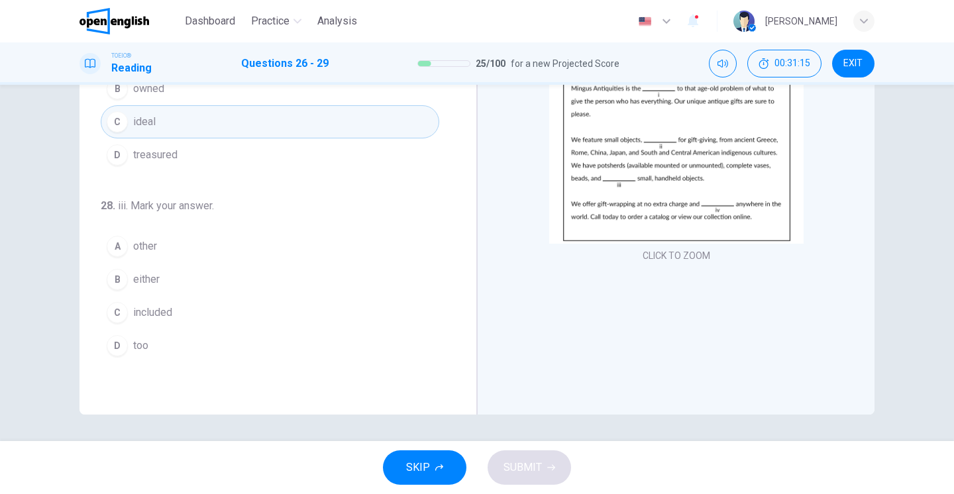
scroll to position [170, 0]
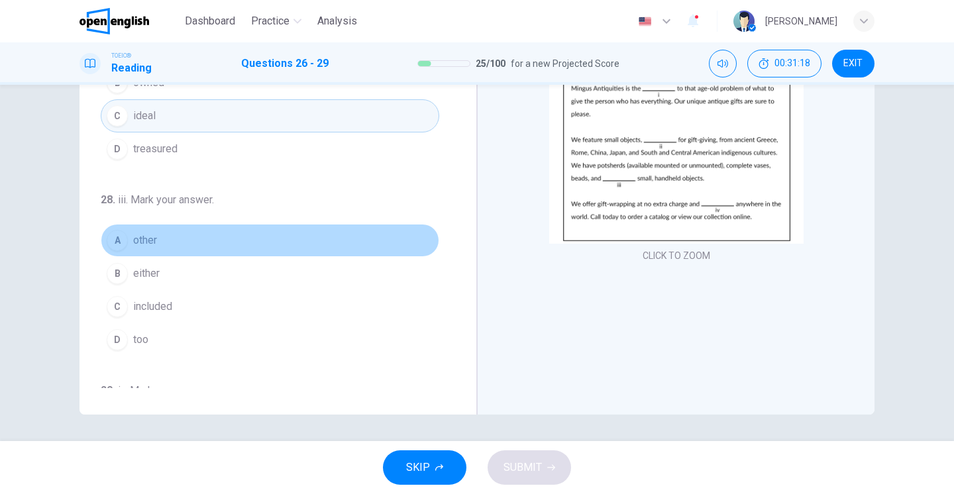
click at [121, 241] on div "A" at bounding box center [117, 240] width 21 height 21
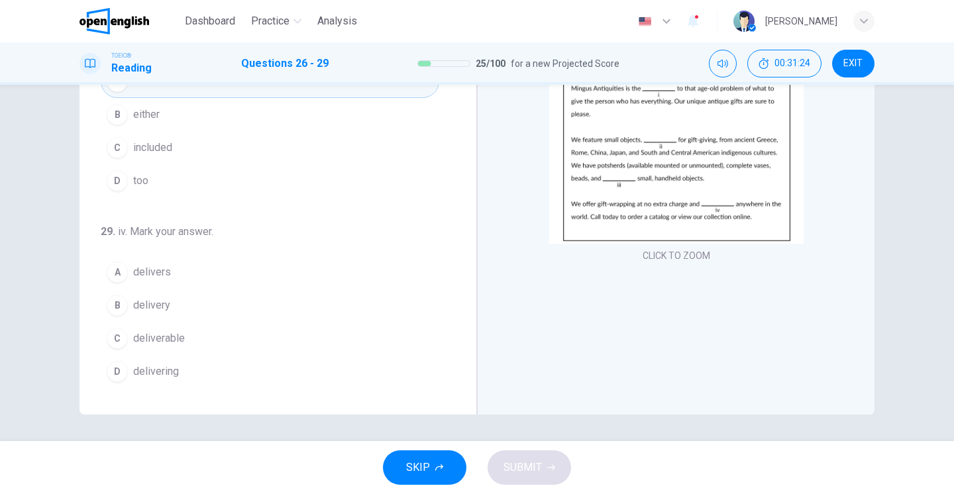
scroll to position [0, 0]
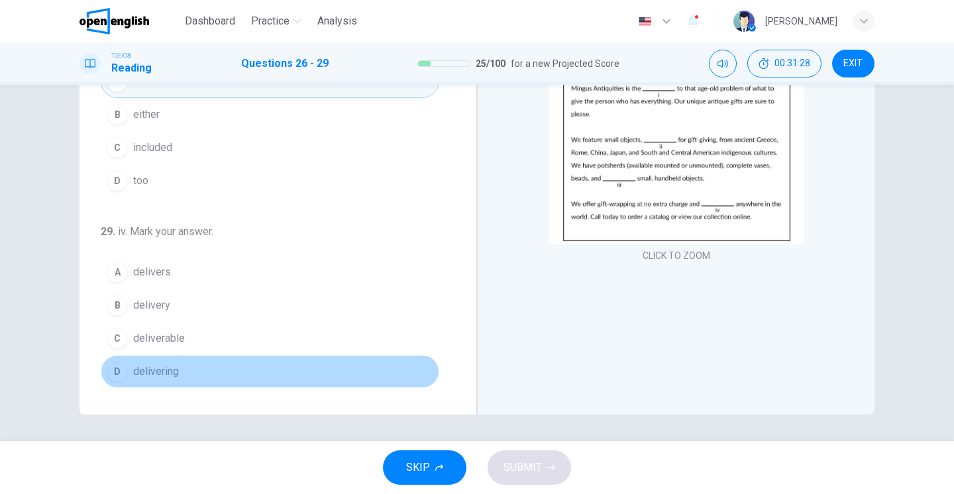
click at [122, 372] on div "D" at bounding box center [117, 371] width 21 height 21
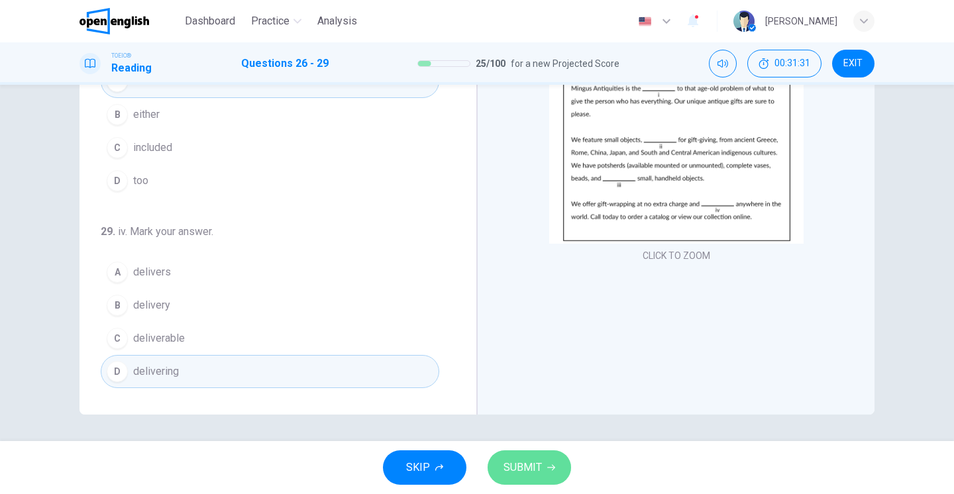
click at [524, 476] on span "SUBMIT" at bounding box center [523, 468] width 38 height 19
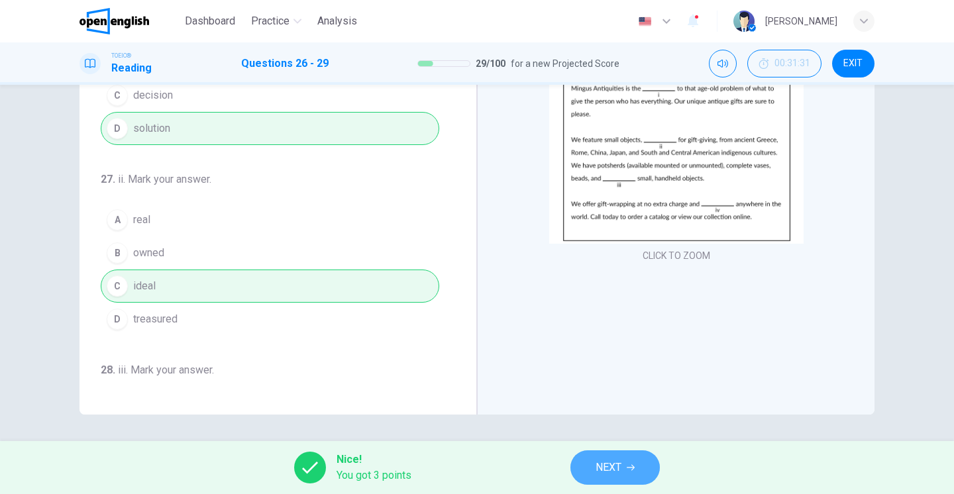
click at [606, 478] on button "NEXT" at bounding box center [615, 468] width 89 height 34
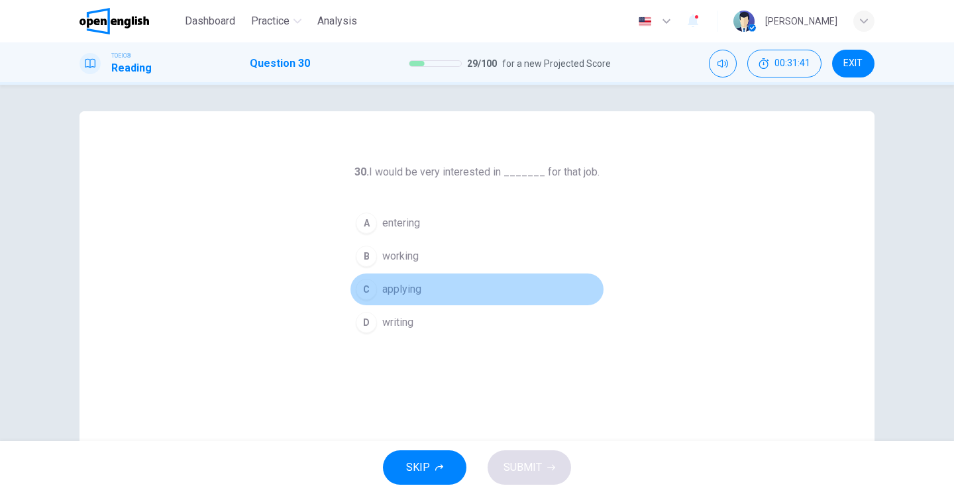
click at [369, 290] on div "C" at bounding box center [366, 289] width 21 height 21
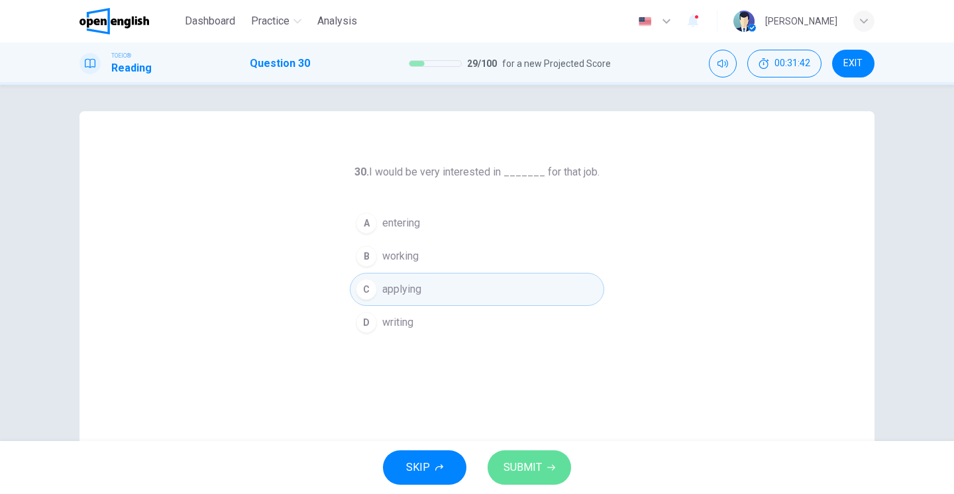
click at [538, 473] on span "SUBMIT" at bounding box center [523, 468] width 38 height 19
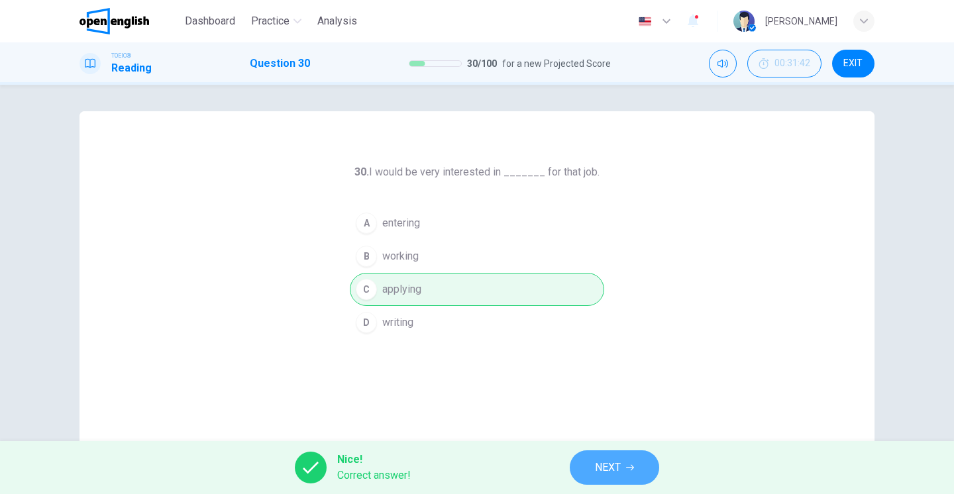
click at [630, 464] on icon "button" at bounding box center [630, 468] width 8 height 8
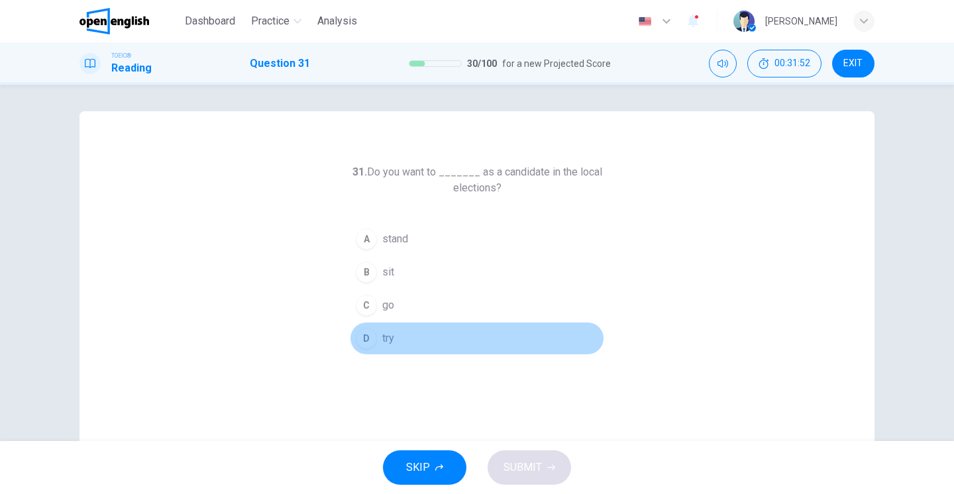
click at [367, 342] on div "D" at bounding box center [366, 338] width 21 height 21
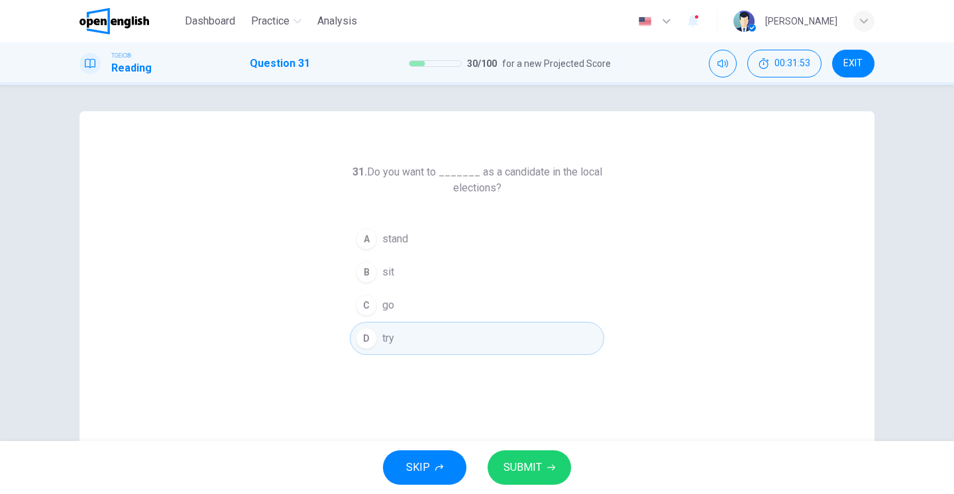
click at [528, 467] on span "SUBMIT" at bounding box center [523, 468] width 38 height 19
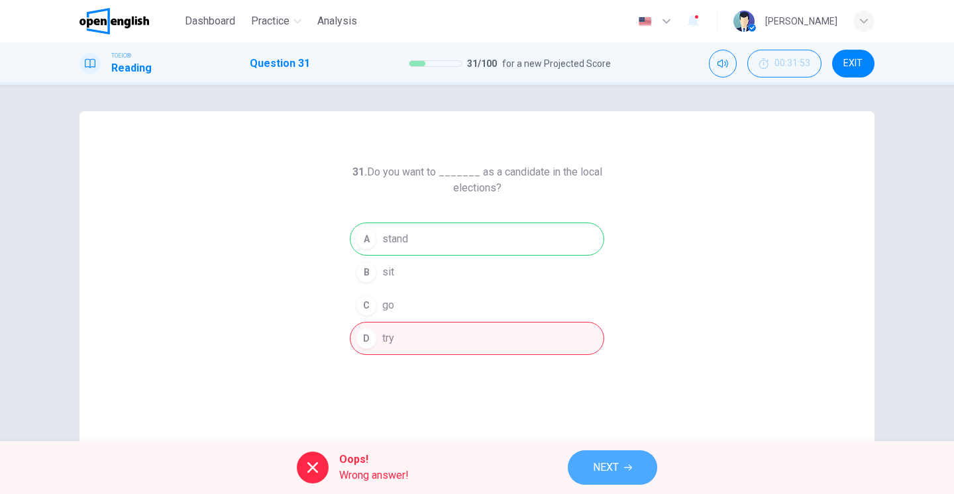
click at [614, 465] on span "NEXT" at bounding box center [606, 468] width 26 height 19
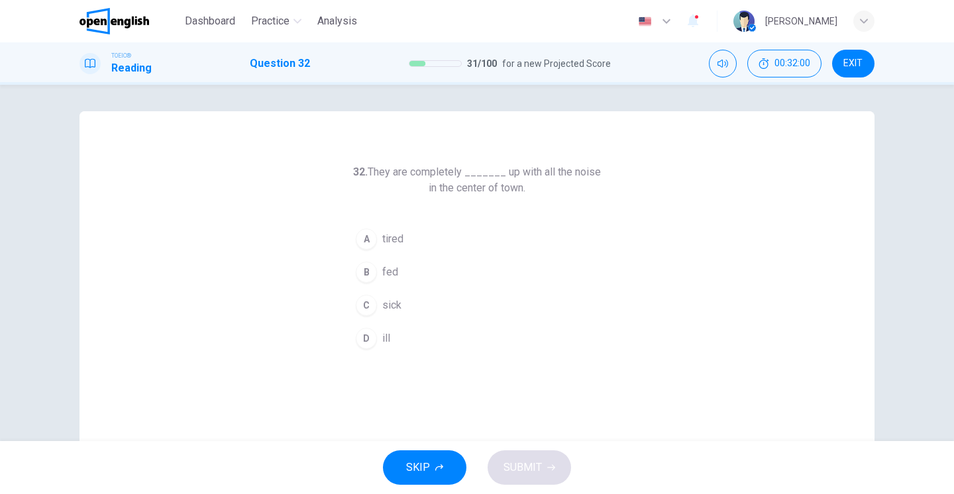
click at [366, 238] on div "A" at bounding box center [366, 239] width 21 height 21
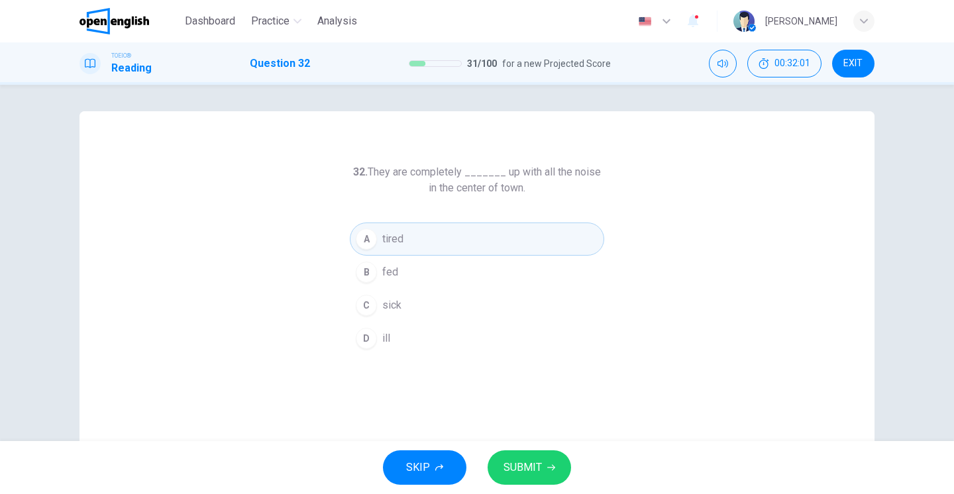
click at [529, 457] on button "SUBMIT" at bounding box center [530, 468] width 84 height 34
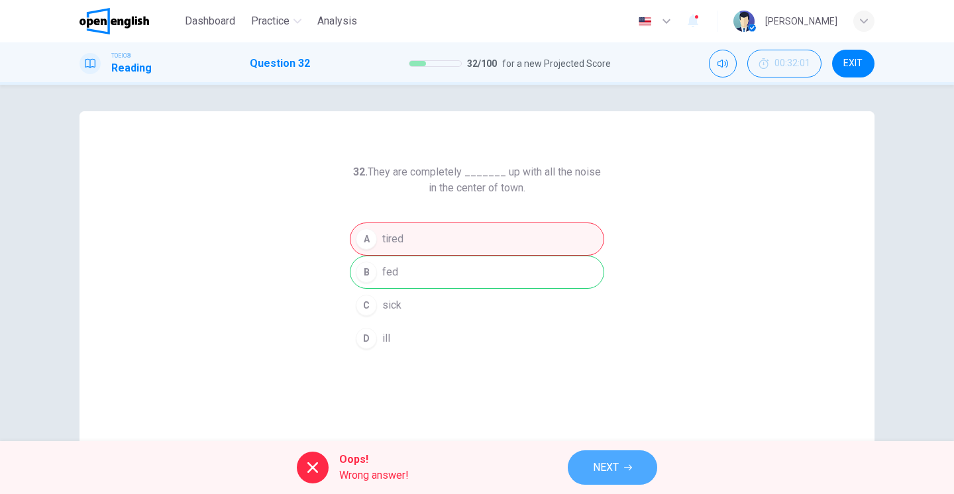
click at [604, 463] on span "NEXT" at bounding box center [606, 468] width 26 height 19
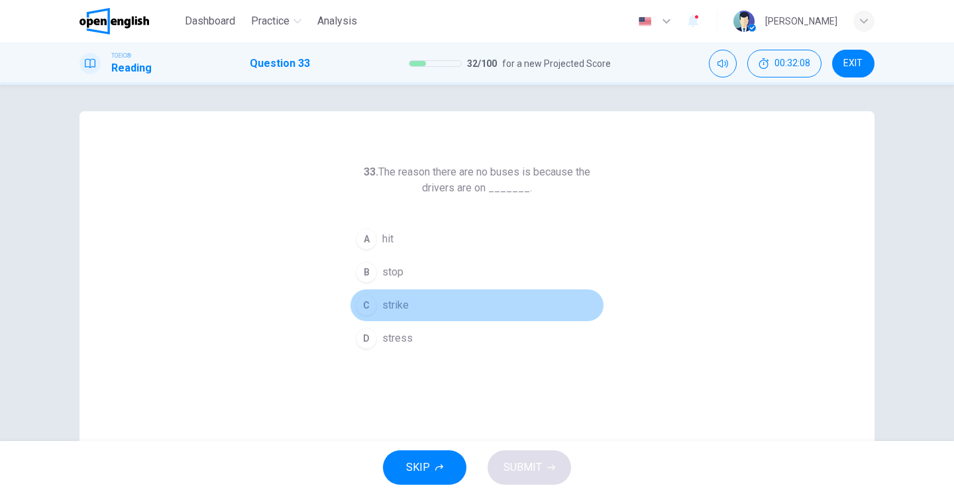
click at [372, 302] on div "C" at bounding box center [366, 305] width 21 height 21
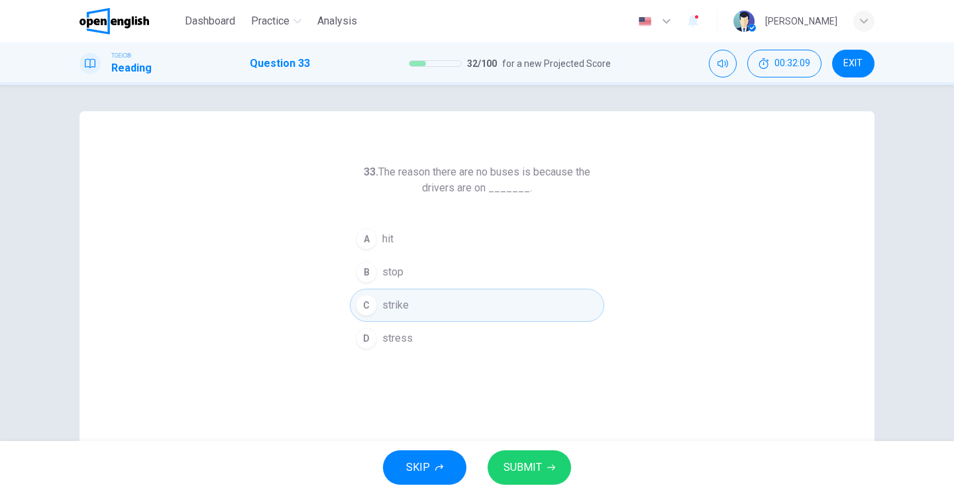
click at [528, 467] on span "SUBMIT" at bounding box center [523, 468] width 38 height 19
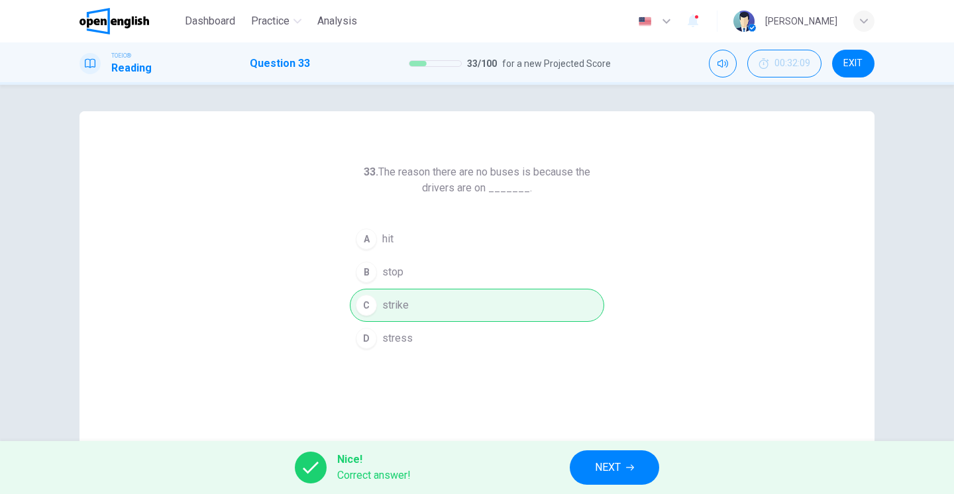
click at [625, 480] on button "NEXT" at bounding box center [614, 468] width 89 height 34
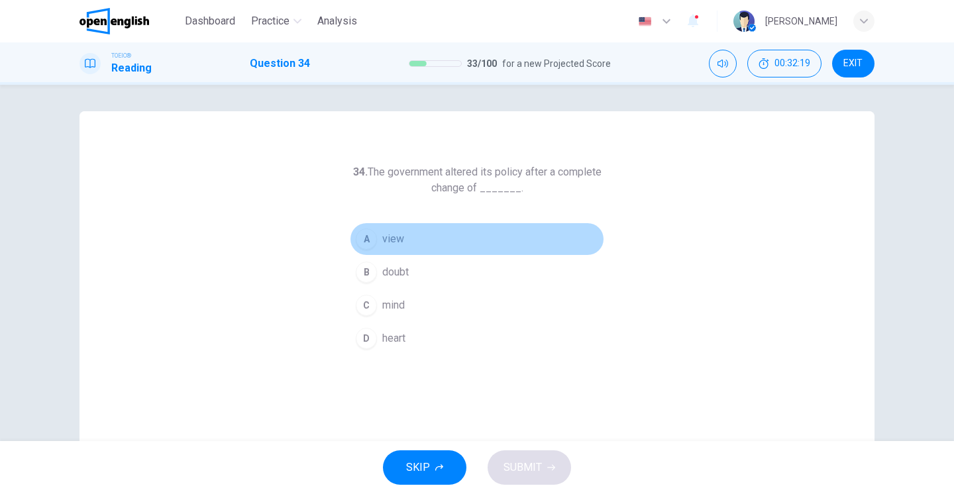
click at [369, 241] on div "A" at bounding box center [366, 239] width 21 height 21
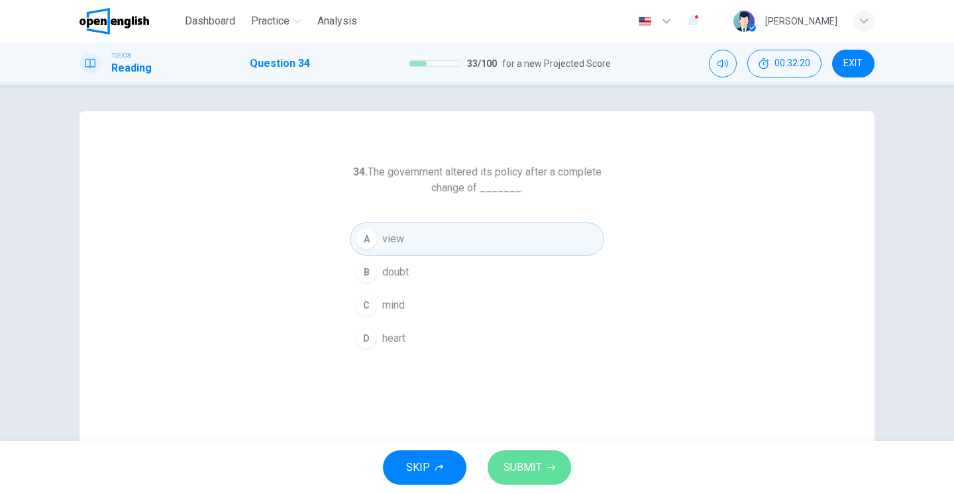
click at [534, 457] on button "SUBMIT" at bounding box center [530, 468] width 84 height 34
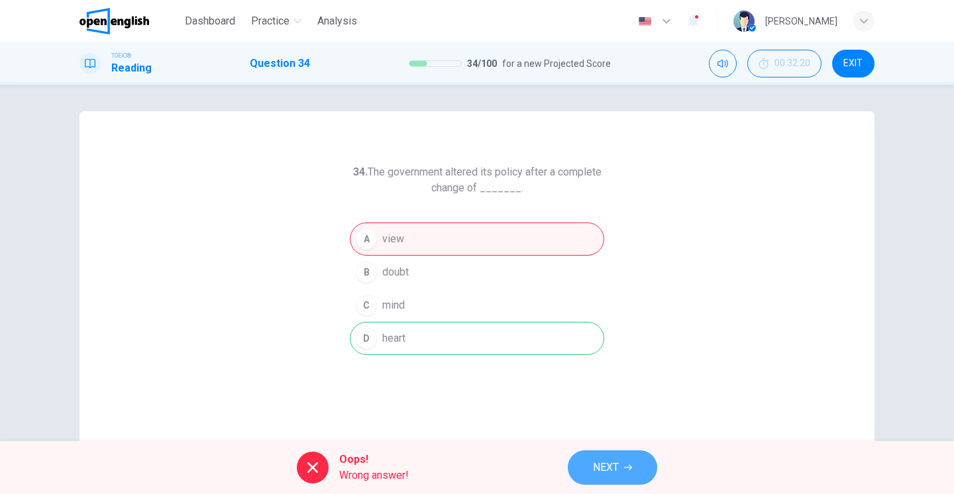
click at [608, 473] on span "NEXT" at bounding box center [606, 468] width 26 height 19
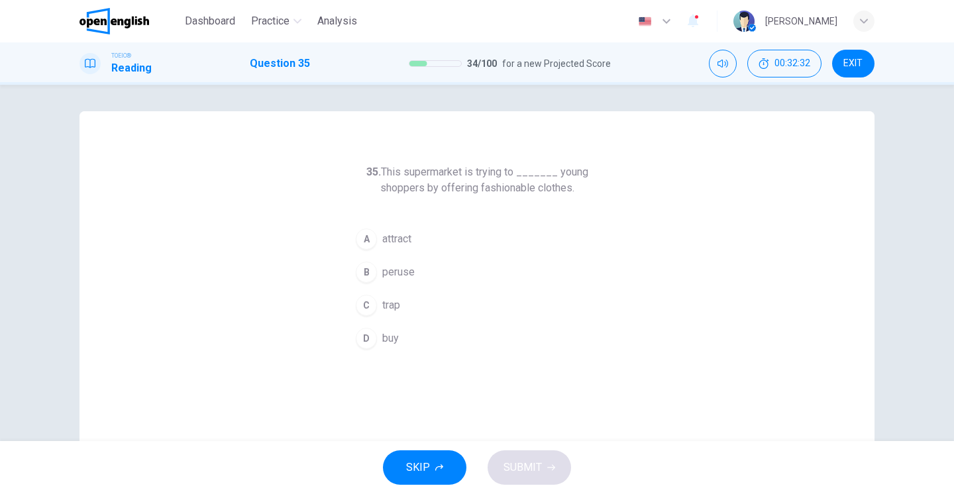
click at [381, 243] on button "A attract" at bounding box center [477, 239] width 255 height 33
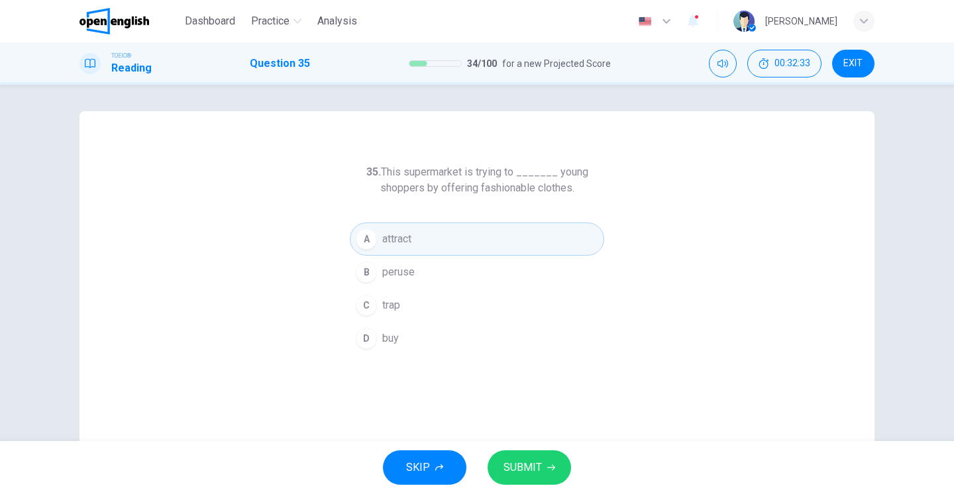
click at [529, 452] on button "SUBMIT" at bounding box center [530, 468] width 84 height 34
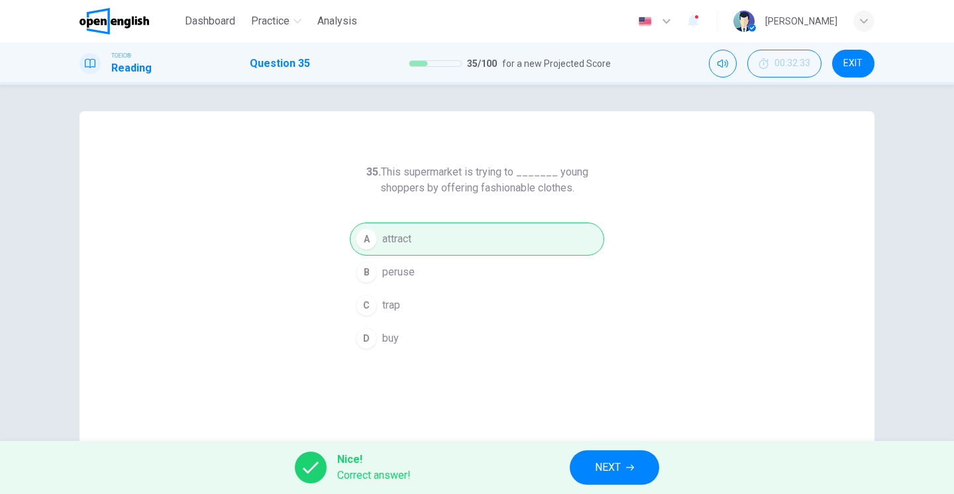
click at [595, 472] on button "NEXT" at bounding box center [614, 468] width 89 height 34
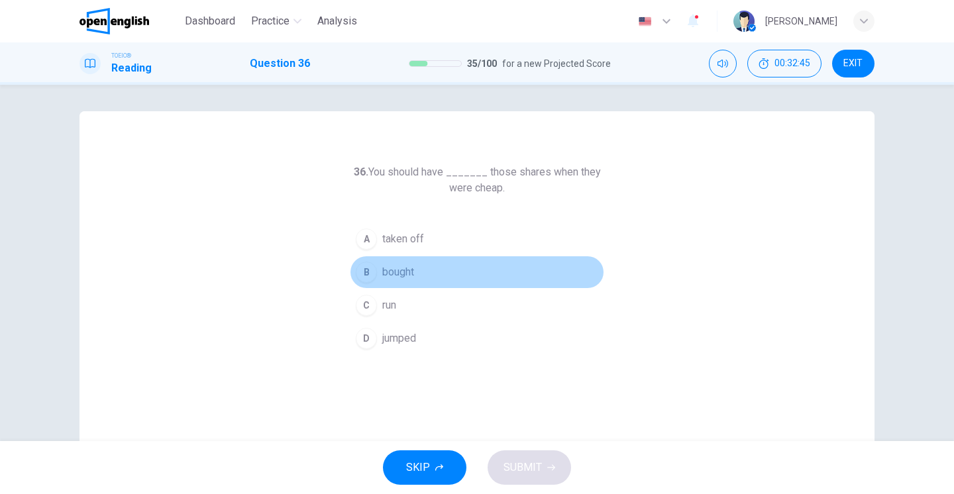
click at [370, 273] on div "B" at bounding box center [366, 272] width 21 height 21
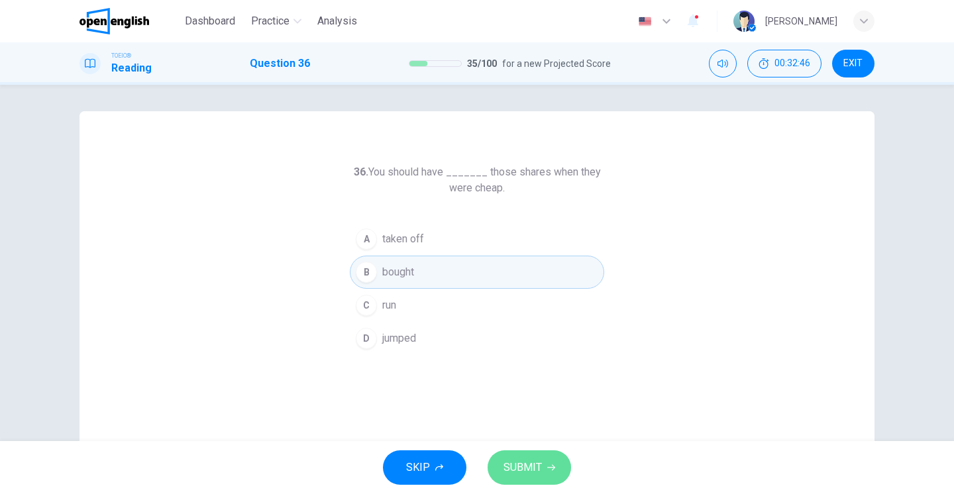
click at [536, 472] on span "SUBMIT" at bounding box center [523, 468] width 38 height 19
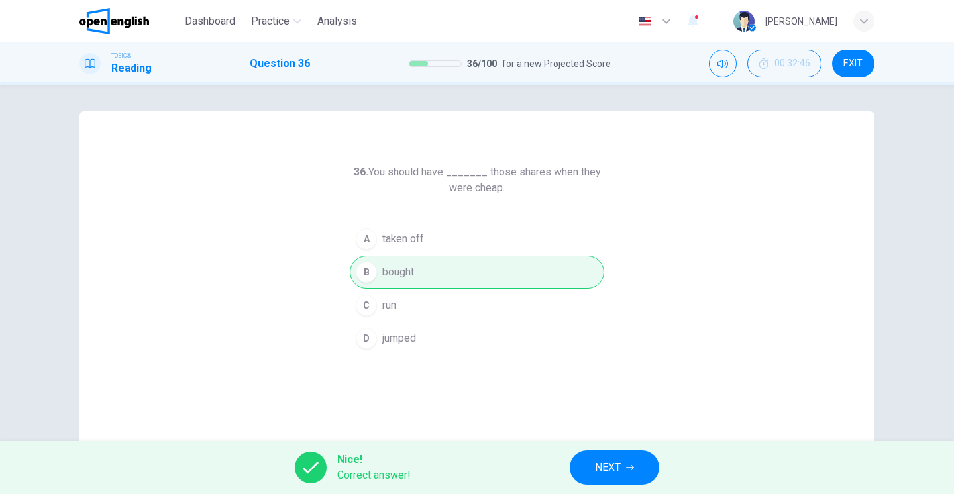
click at [601, 465] on span "NEXT" at bounding box center [608, 468] width 26 height 19
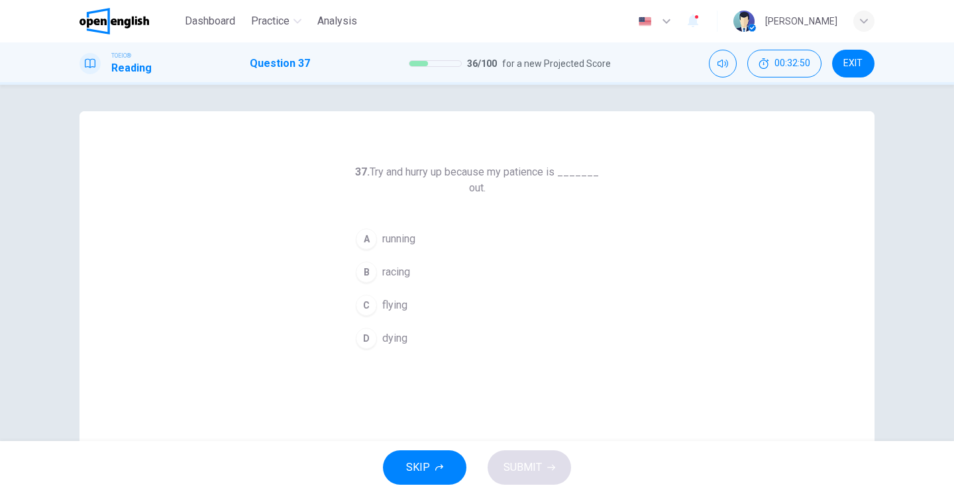
click at [371, 235] on div "A" at bounding box center [366, 239] width 21 height 21
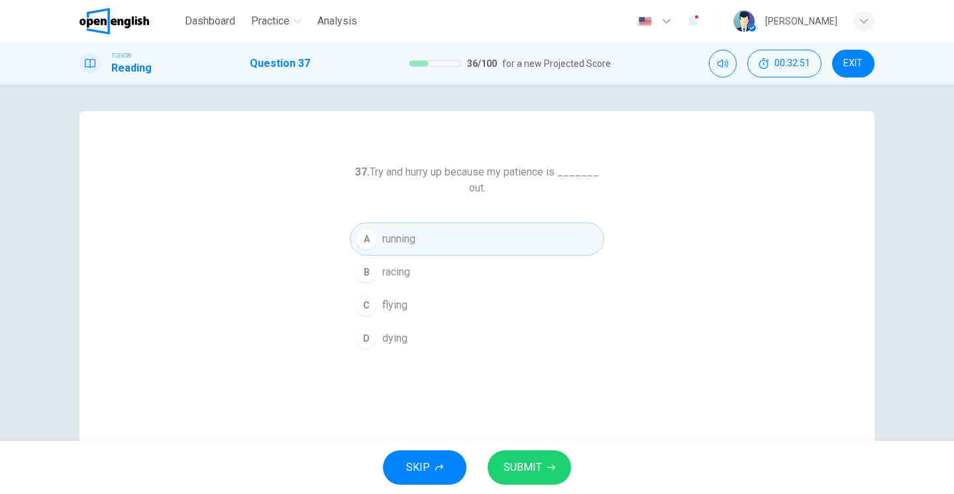
click at [521, 469] on span "SUBMIT" at bounding box center [523, 468] width 38 height 19
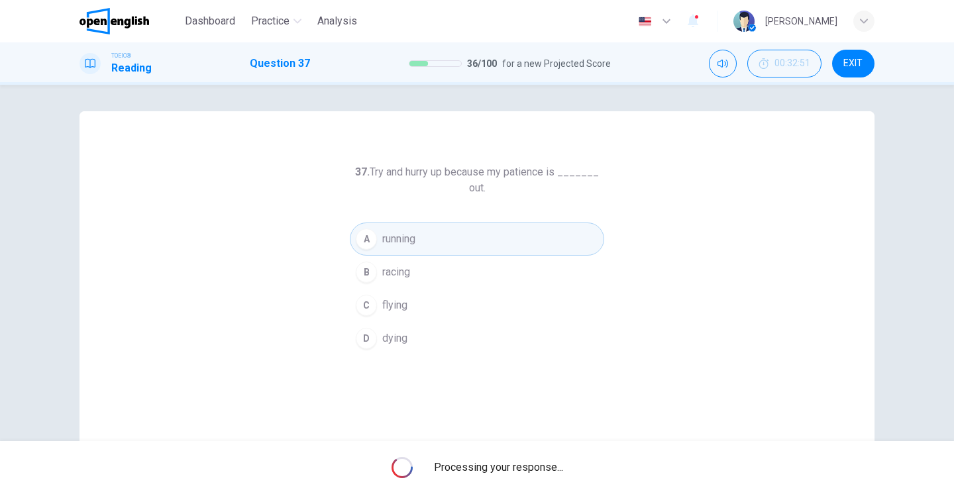
click at [521, 469] on span "Processing your response..." at bounding box center [498, 468] width 129 height 16
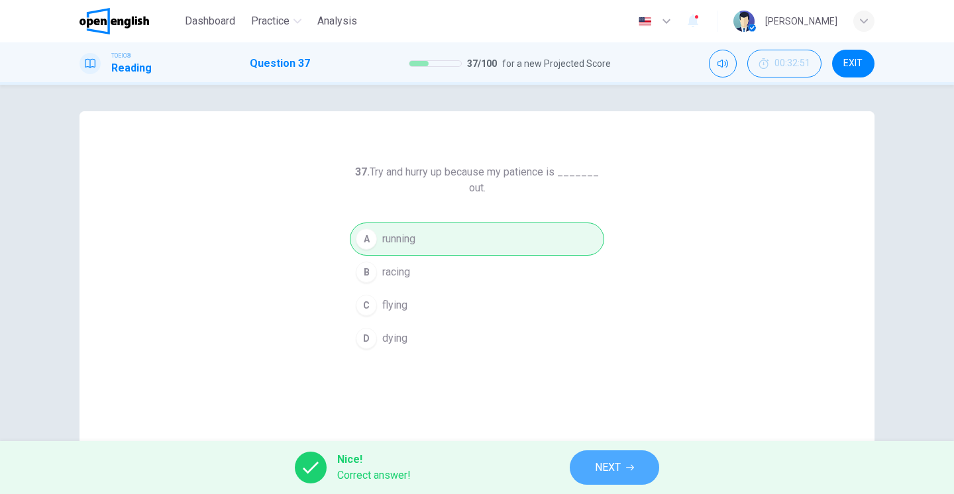
click at [613, 471] on span "NEXT" at bounding box center [608, 468] width 26 height 19
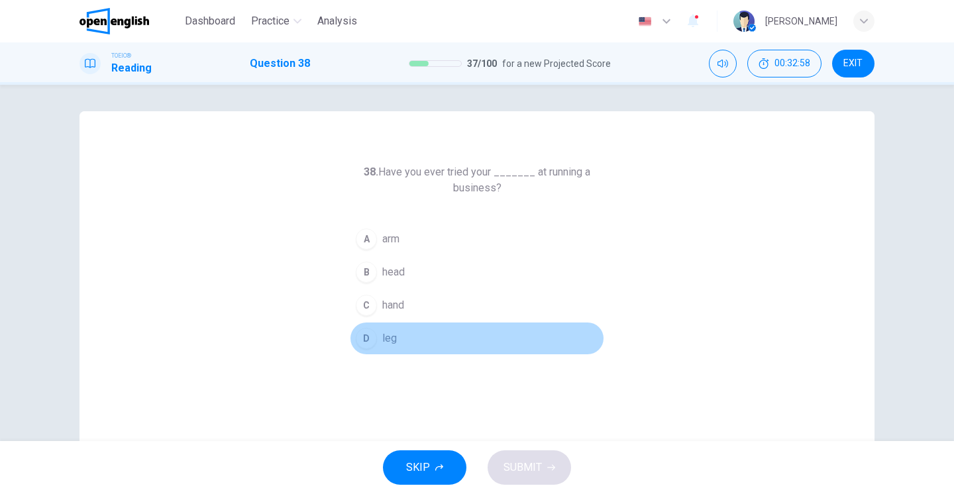
click at [371, 340] on div "D" at bounding box center [366, 338] width 21 height 21
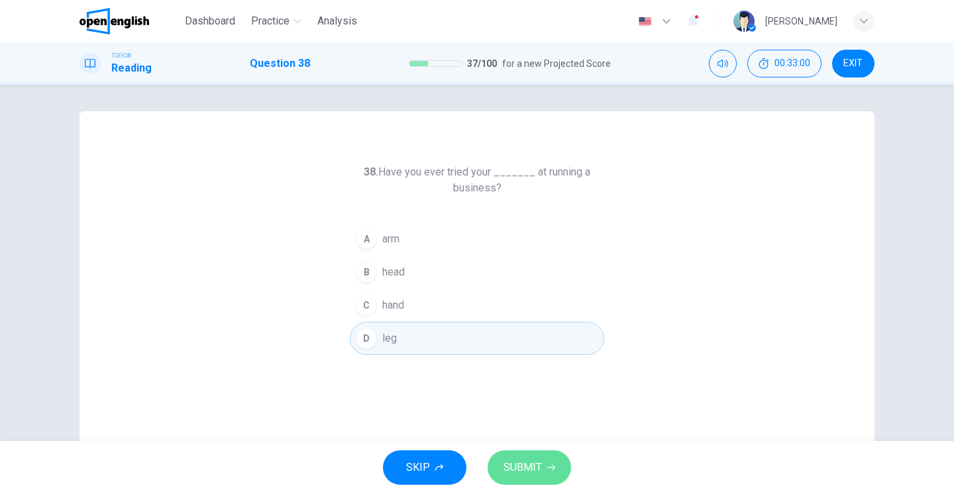
click at [506, 465] on span "SUBMIT" at bounding box center [523, 468] width 38 height 19
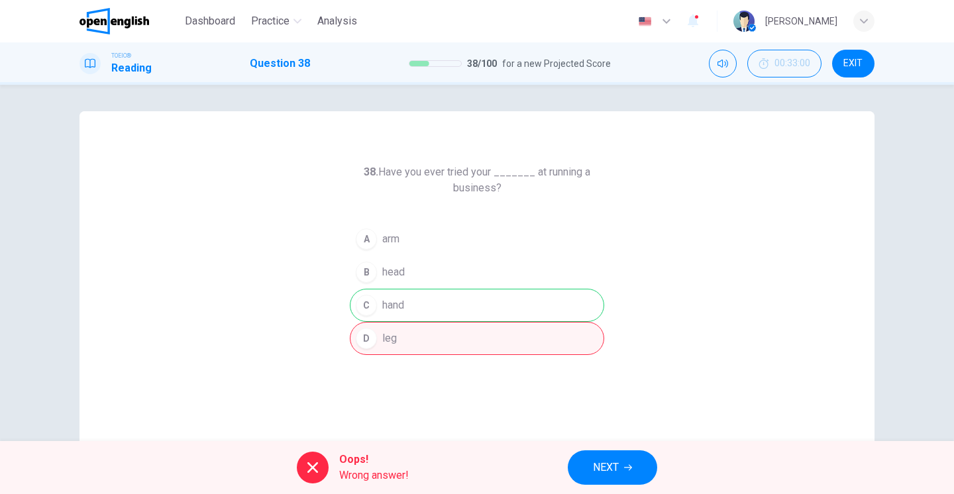
click at [603, 470] on span "NEXT" at bounding box center [606, 468] width 26 height 19
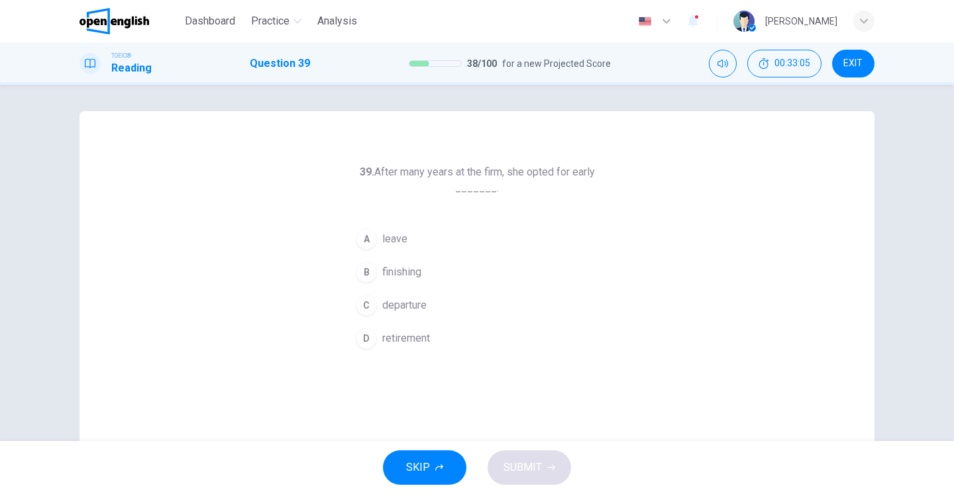
click at [369, 340] on div "D" at bounding box center [366, 338] width 21 height 21
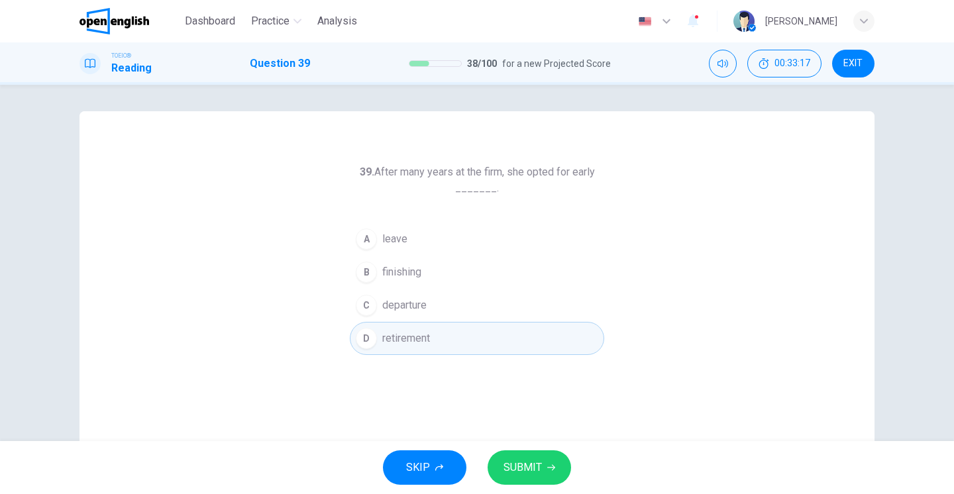
click at [517, 467] on span "SUBMIT" at bounding box center [523, 468] width 38 height 19
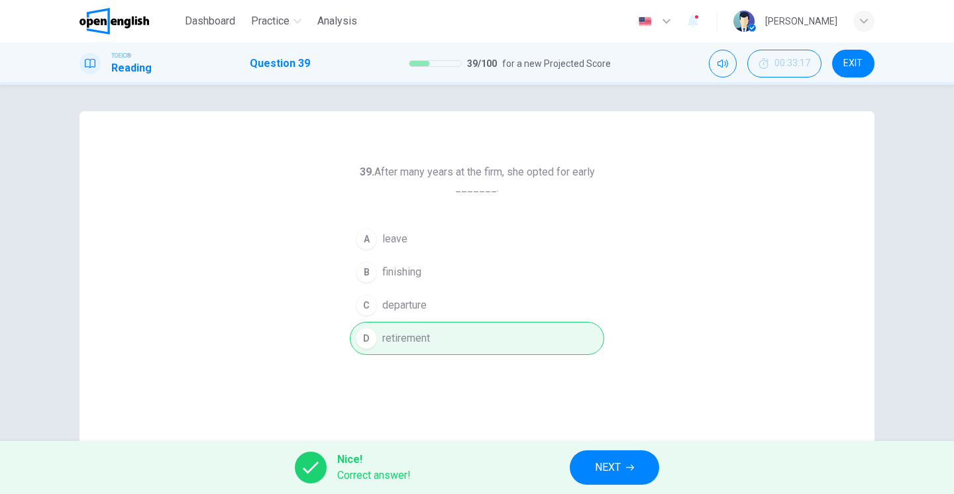
click at [611, 464] on span "NEXT" at bounding box center [608, 468] width 26 height 19
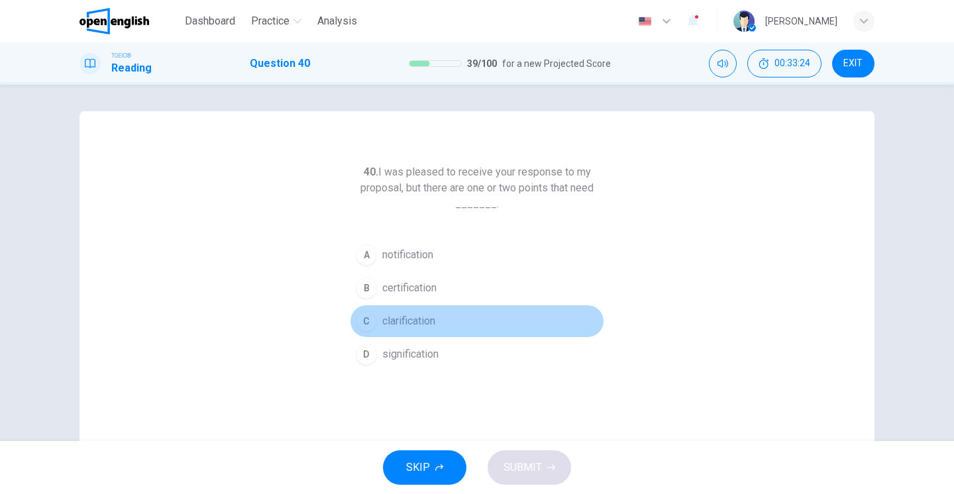
click at [359, 321] on div "C" at bounding box center [366, 321] width 21 height 21
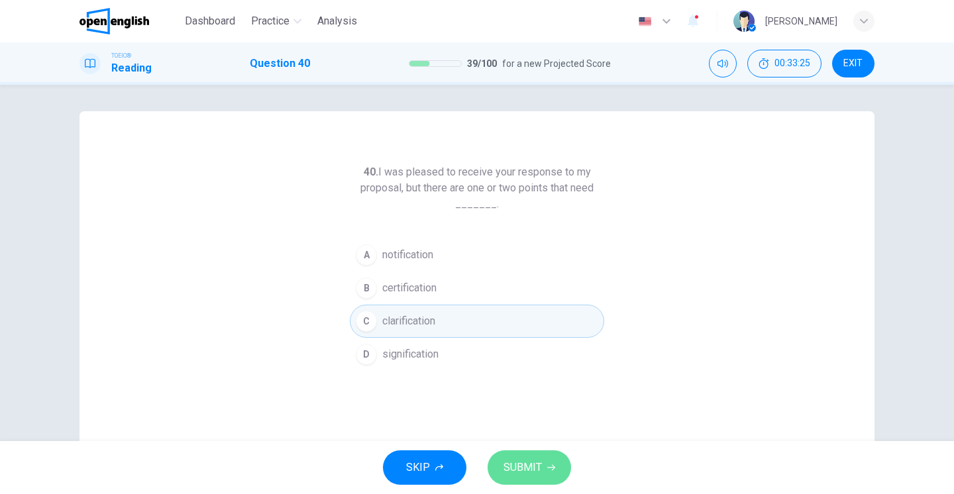
click at [519, 459] on span "SUBMIT" at bounding box center [523, 468] width 38 height 19
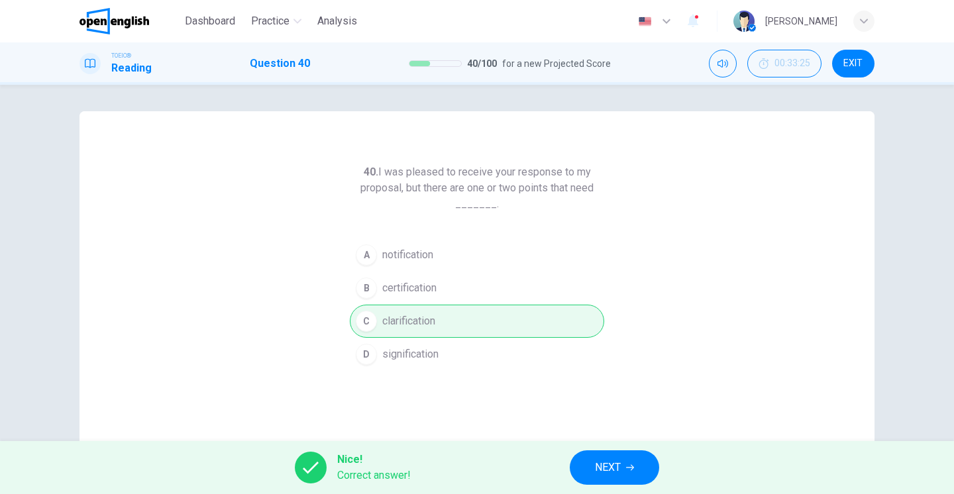
click at [603, 469] on span "NEXT" at bounding box center [608, 468] width 26 height 19
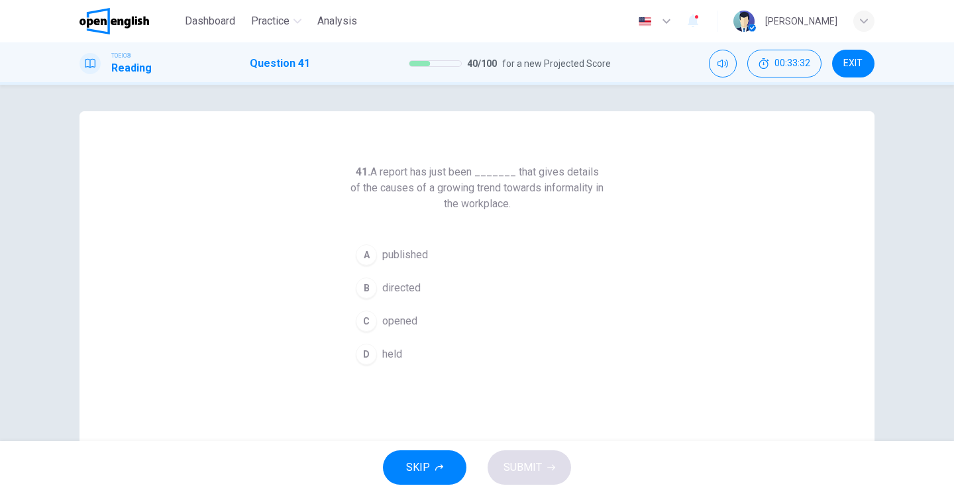
click at [369, 265] on div "A" at bounding box center [366, 255] width 21 height 21
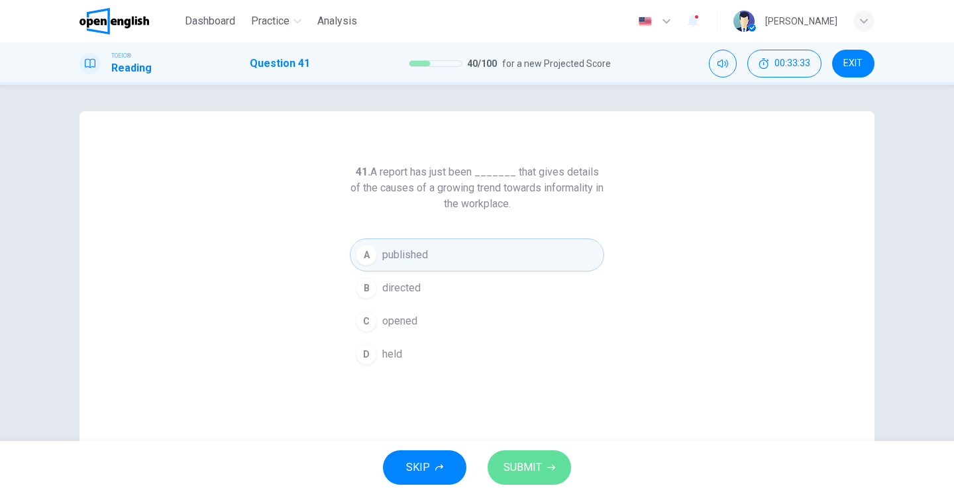
click at [547, 471] on icon "button" at bounding box center [551, 468] width 8 height 8
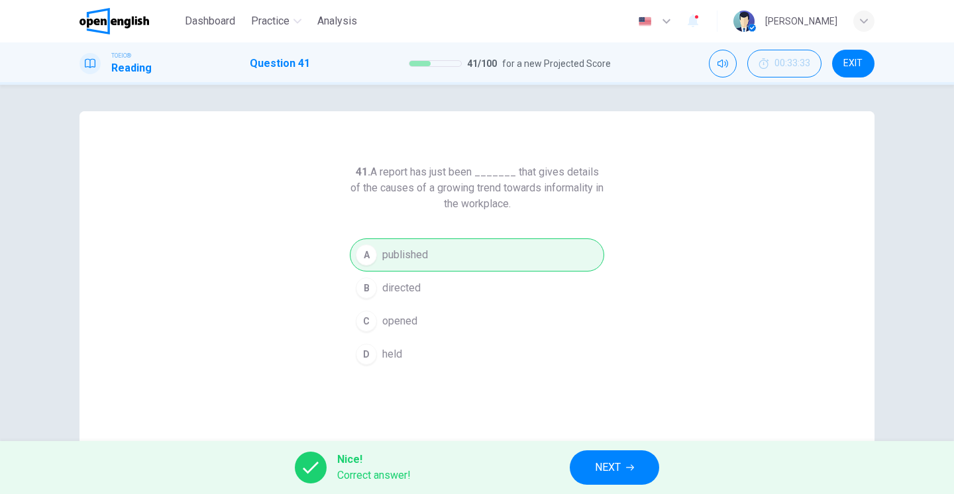
click at [644, 456] on button "NEXT" at bounding box center [614, 468] width 89 height 34
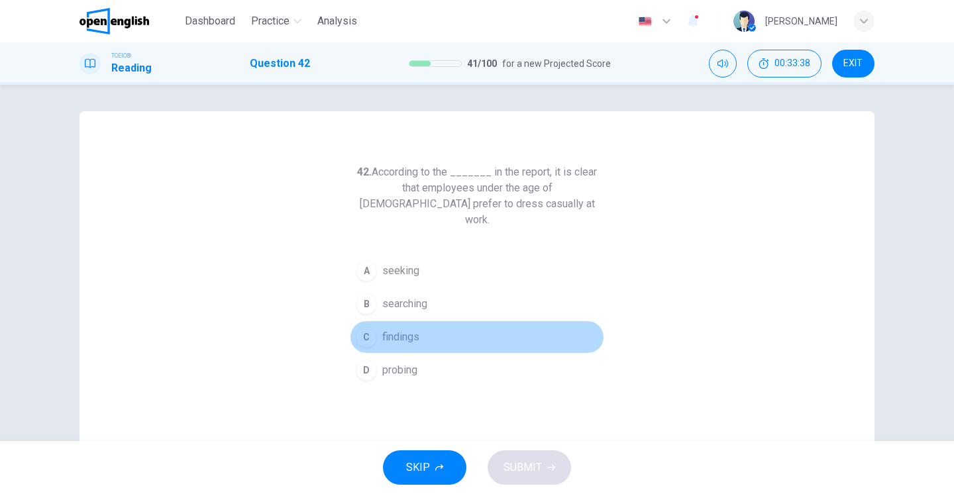
click at [372, 327] on div "C" at bounding box center [366, 337] width 21 height 21
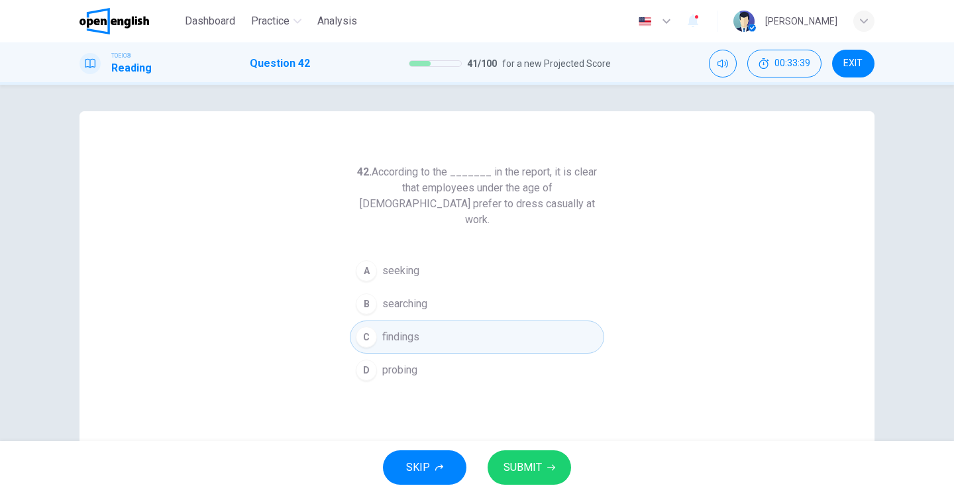
click at [533, 443] on div "SKIP SUBMIT" at bounding box center [477, 467] width 954 height 53
click at [533, 469] on span "SUBMIT" at bounding box center [523, 468] width 38 height 19
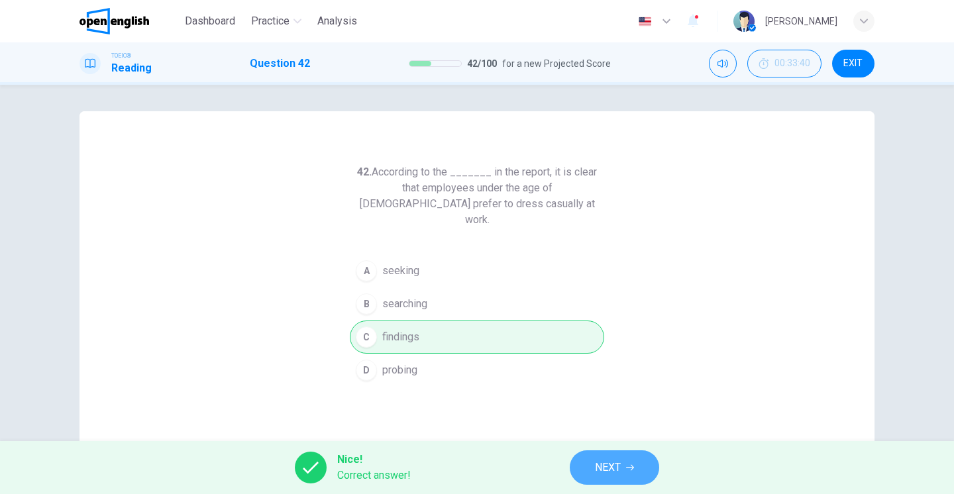
click at [608, 473] on span "NEXT" at bounding box center [608, 468] width 26 height 19
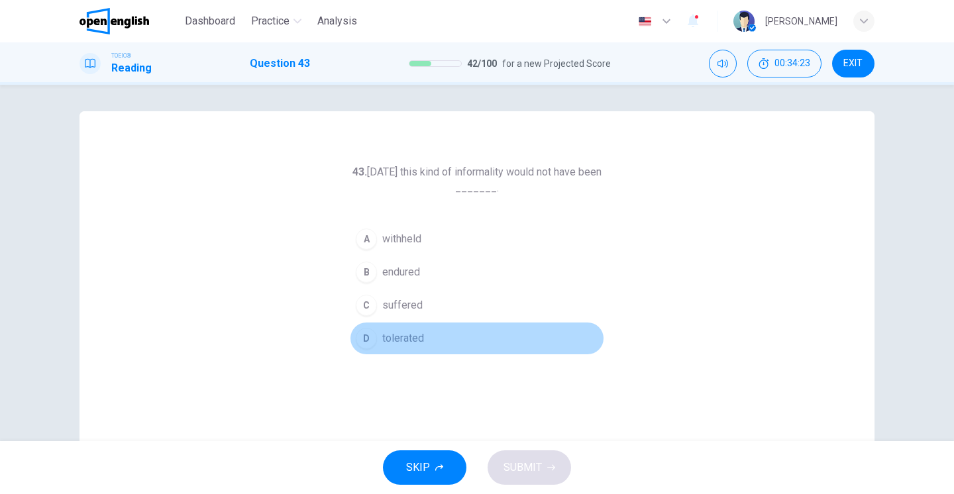
click at [363, 345] on div "D" at bounding box center [366, 338] width 21 height 21
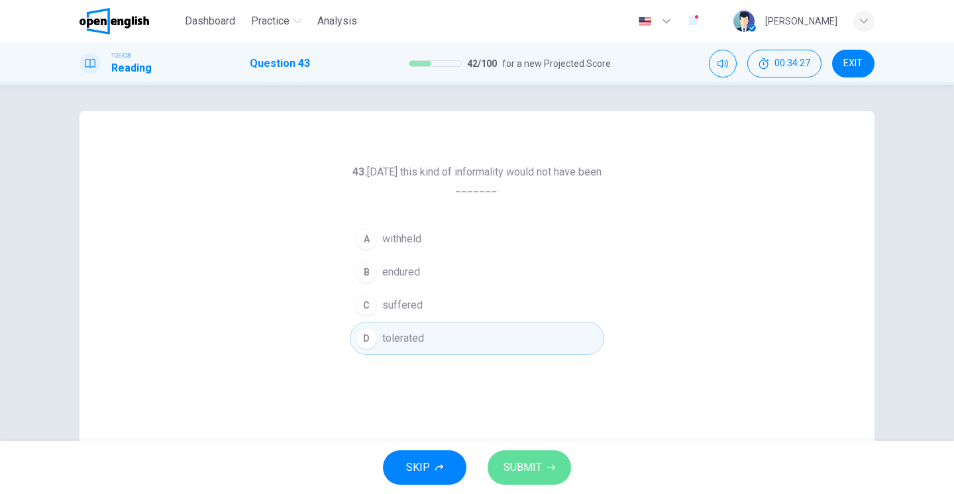
click at [528, 471] on span "SUBMIT" at bounding box center [523, 468] width 38 height 19
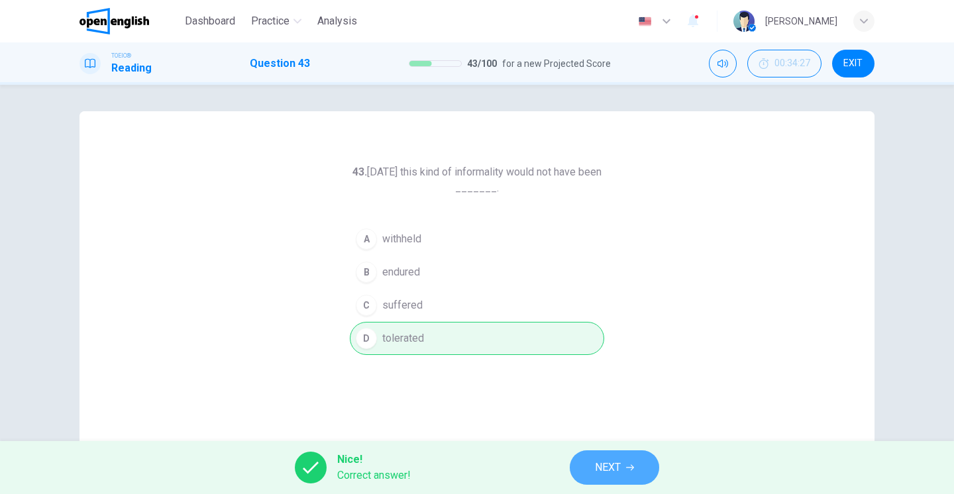
click at [590, 471] on button "NEXT" at bounding box center [614, 468] width 89 height 34
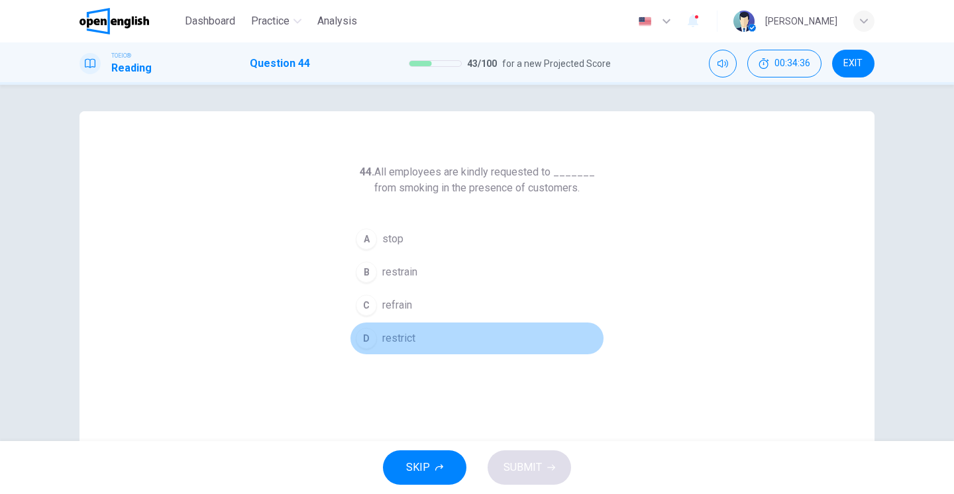
click at [391, 335] on span "restrict" at bounding box center [398, 339] width 33 height 16
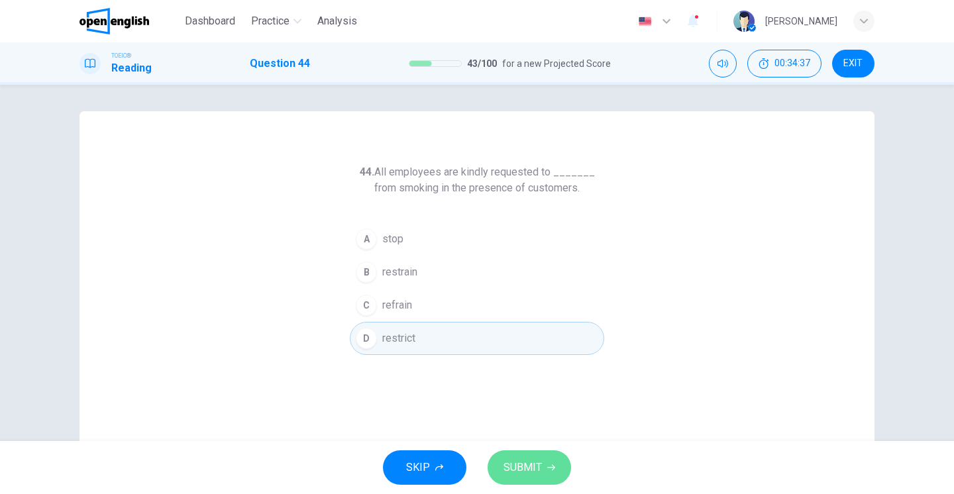
click at [520, 462] on span "SUBMIT" at bounding box center [523, 468] width 38 height 19
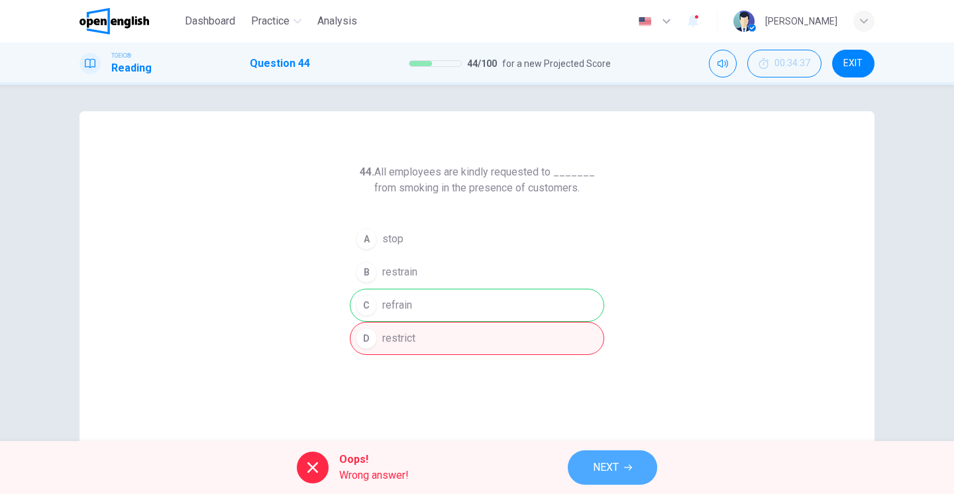
click at [598, 475] on span "NEXT" at bounding box center [606, 468] width 26 height 19
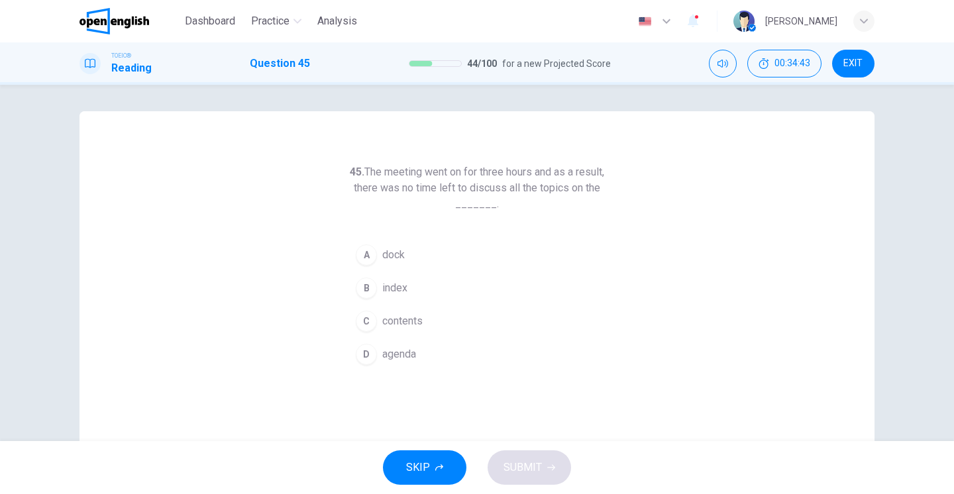
click at [365, 355] on div "D" at bounding box center [366, 354] width 21 height 21
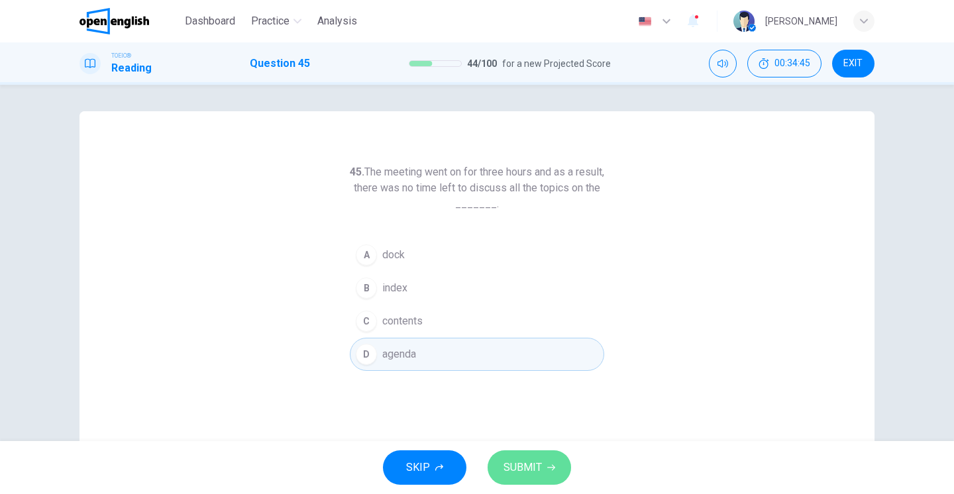
click at [535, 463] on span "SUBMIT" at bounding box center [523, 468] width 38 height 19
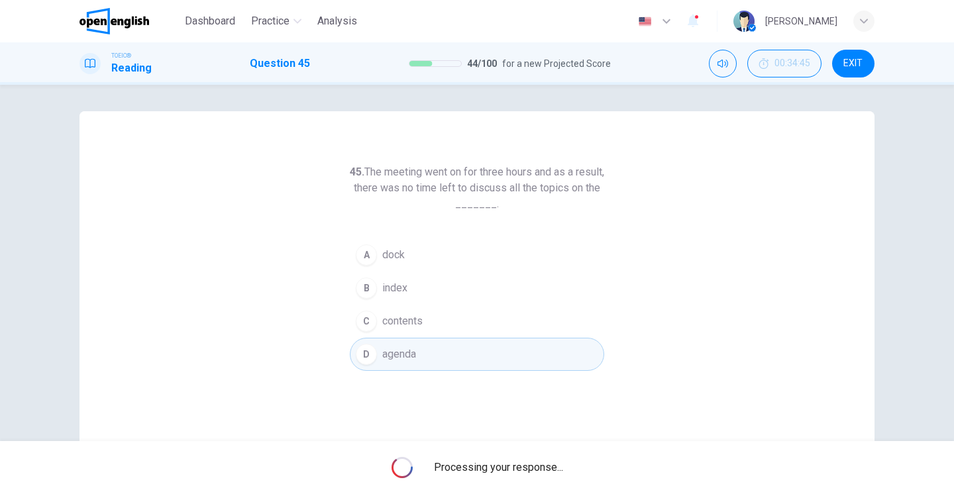
click at [535, 463] on span "Processing your response..." at bounding box center [498, 468] width 129 height 16
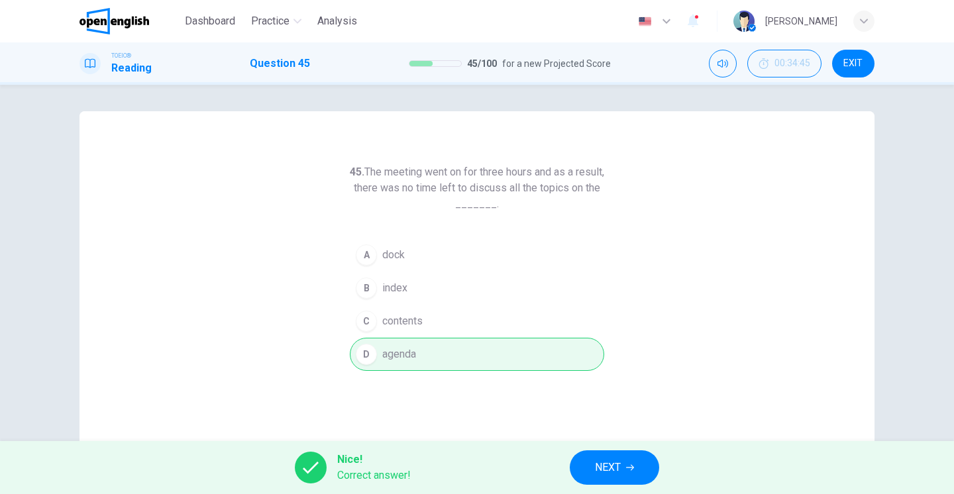
click at [610, 469] on span "NEXT" at bounding box center [608, 468] width 26 height 19
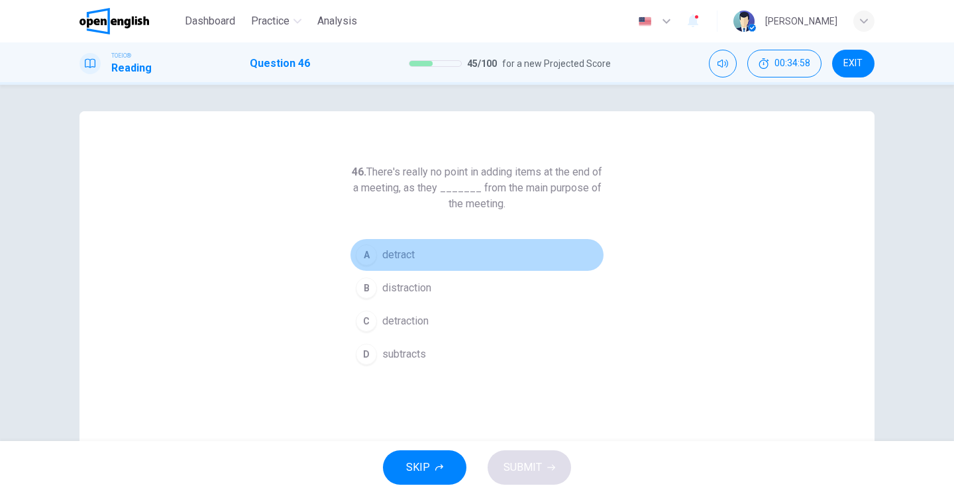
click at [390, 255] on span "detract" at bounding box center [398, 255] width 32 height 16
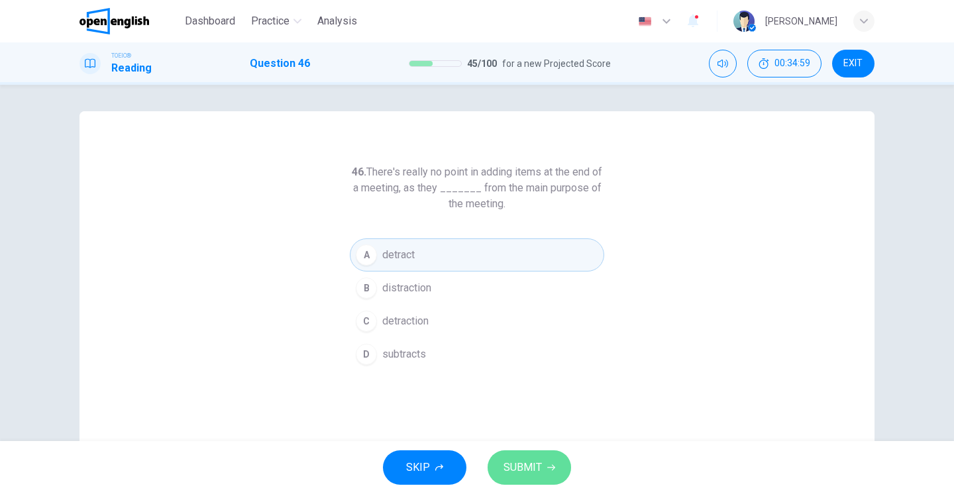
click at [519, 469] on span "SUBMIT" at bounding box center [523, 468] width 38 height 19
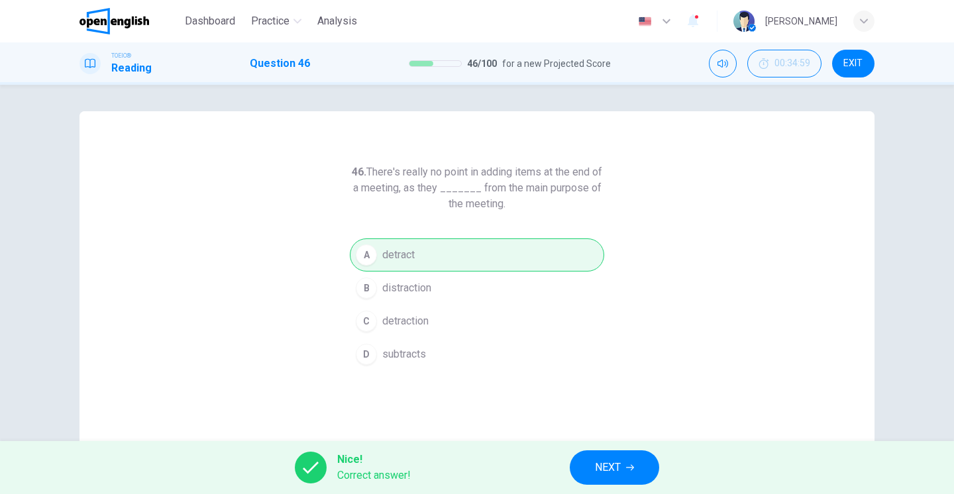
click at [610, 463] on span "NEXT" at bounding box center [608, 468] width 26 height 19
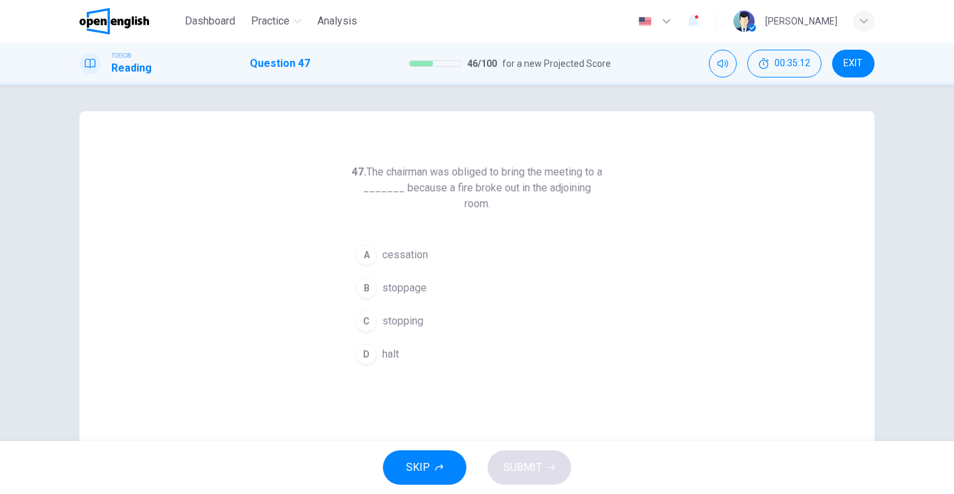
click at [417, 255] on span "cessation" at bounding box center [405, 255] width 46 height 16
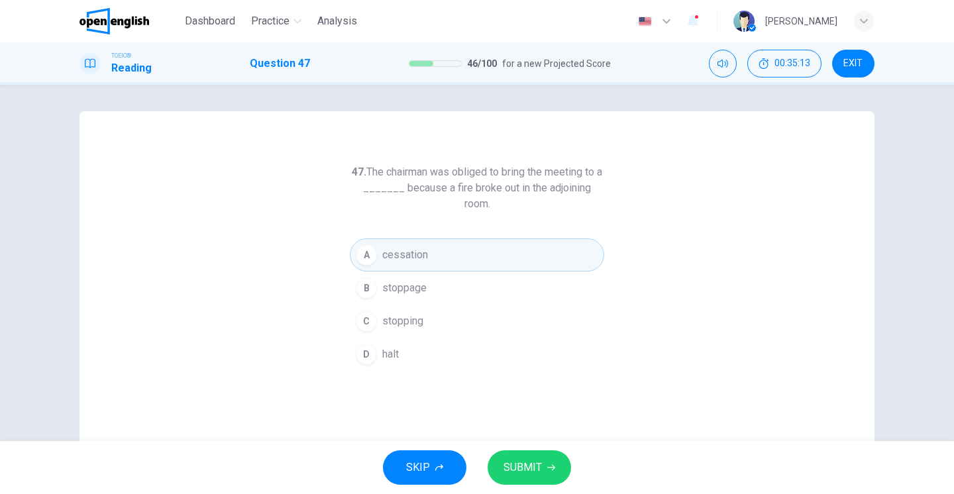
click at [510, 466] on span "SUBMIT" at bounding box center [523, 468] width 38 height 19
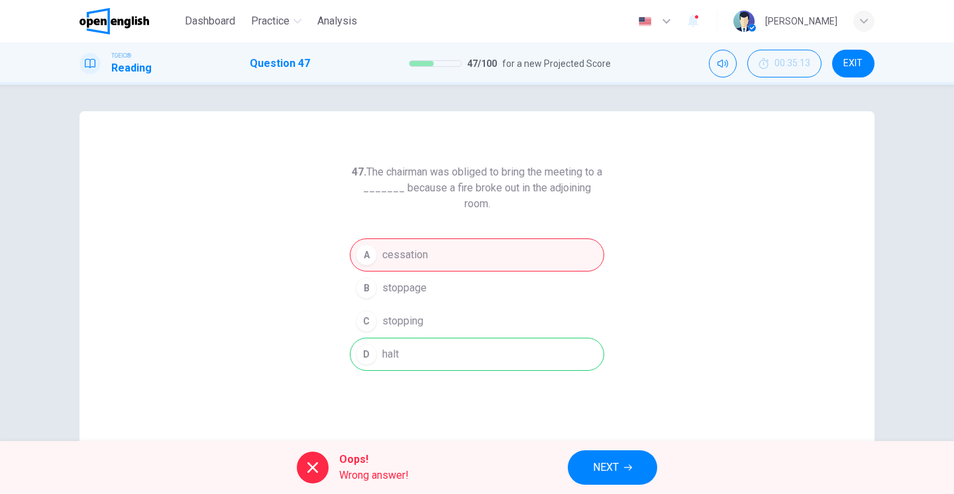
click at [591, 472] on button "NEXT" at bounding box center [612, 468] width 89 height 34
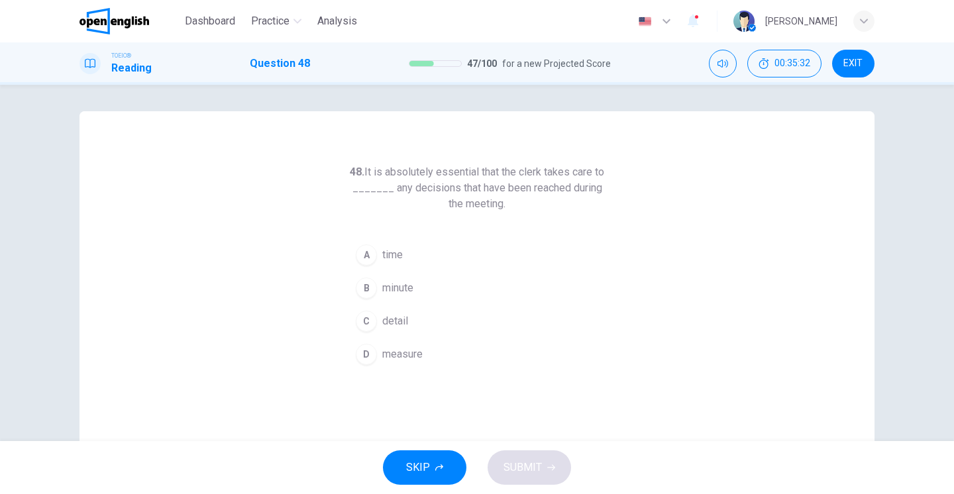
click at [371, 292] on div "B" at bounding box center [366, 288] width 21 height 21
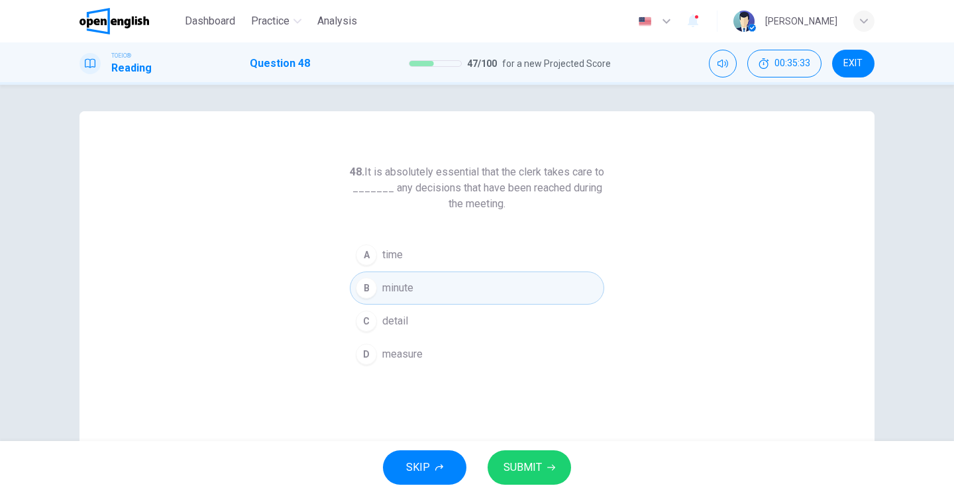
click at [536, 473] on span "SUBMIT" at bounding box center [523, 468] width 38 height 19
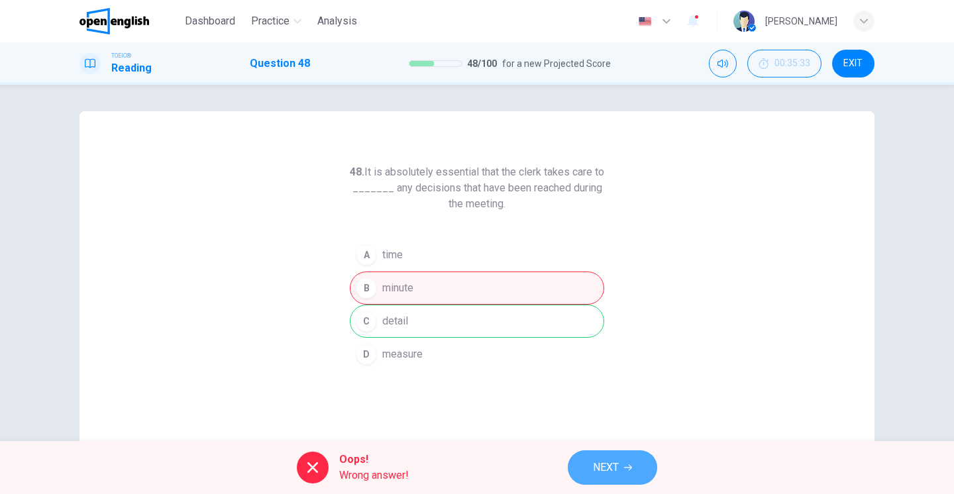
click at [596, 469] on span "NEXT" at bounding box center [606, 468] width 26 height 19
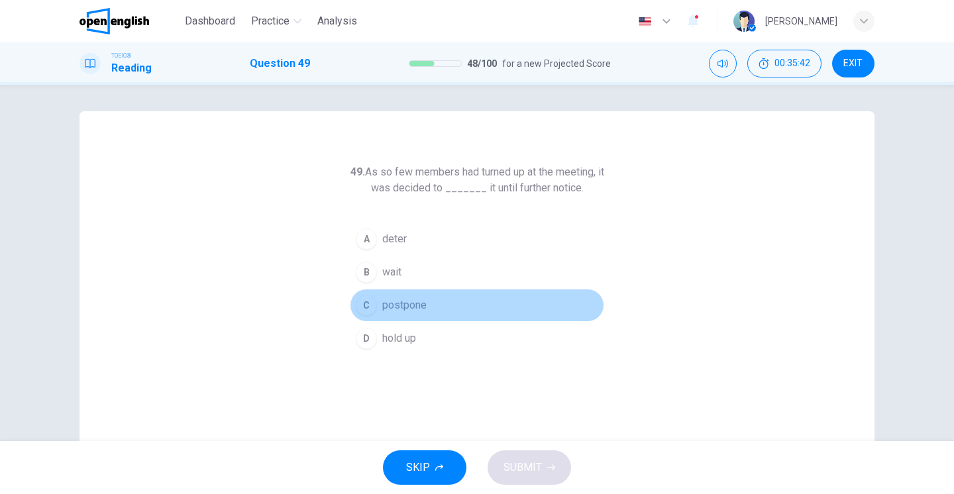
click at [415, 317] on button "C postpone" at bounding box center [477, 305] width 255 height 33
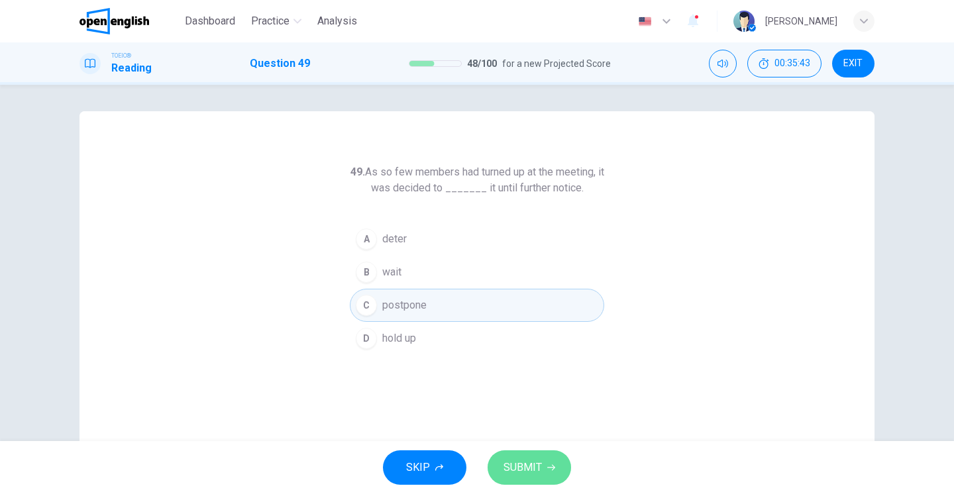
click at [525, 459] on span "SUBMIT" at bounding box center [523, 468] width 38 height 19
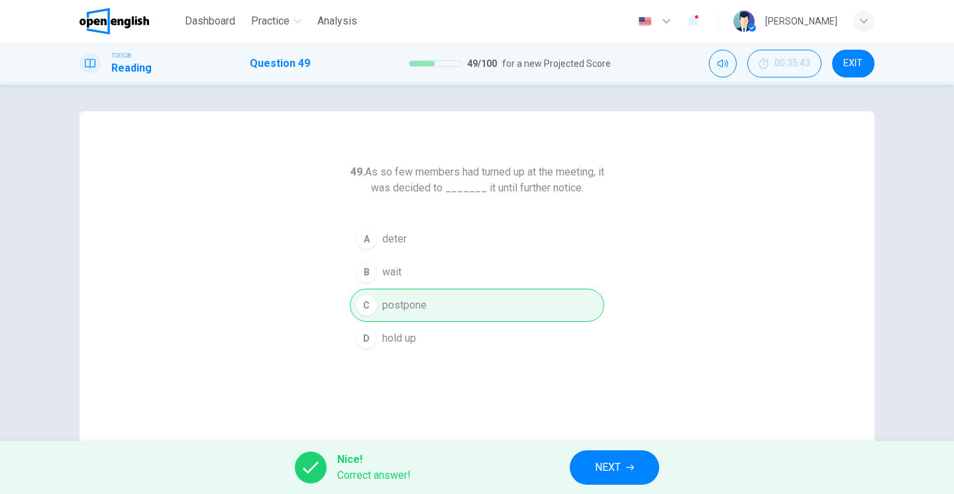
click at [590, 481] on button "NEXT" at bounding box center [614, 468] width 89 height 34
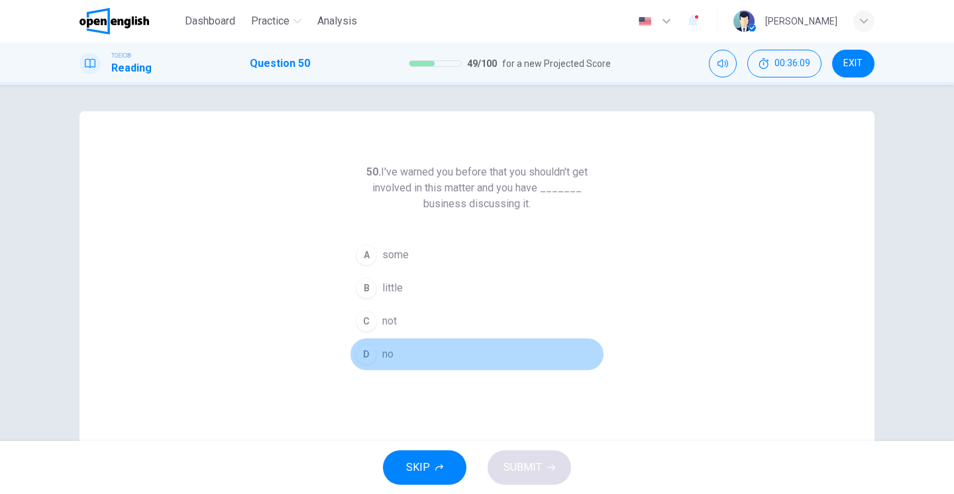
click at [374, 358] on div "D" at bounding box center [366, 354] width 21 height 21
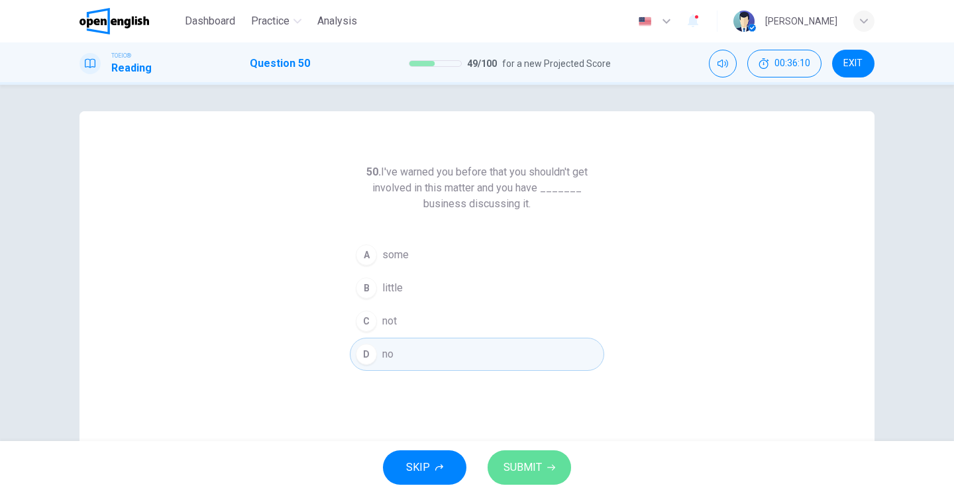
click at [520, 474] on span "SUBMIT" at bounding box center [523, 468] width 38 height 19
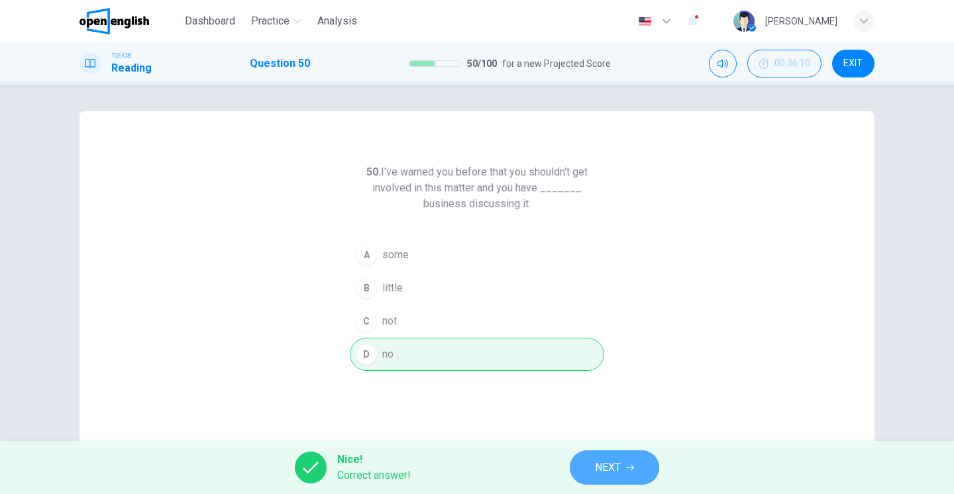
click at [608, 465] on span "NEXT" at bounding box center [608, 468] width 26 height 19
click at [608, 465] on div "Nice! Correct answer! NEXT" at bounding box center [477, 467] width 954 height 53
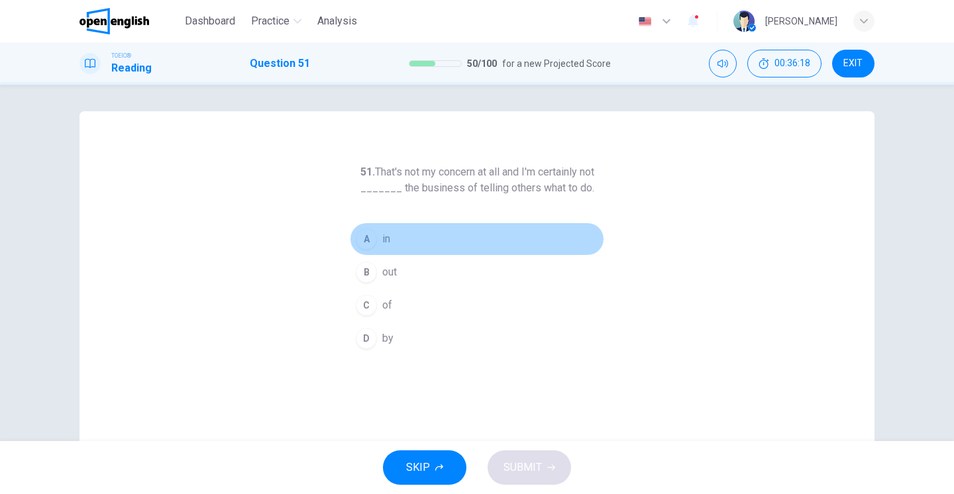
click at [370, 237] on div "A" at bounding box center [366, 239] width 21 height 21
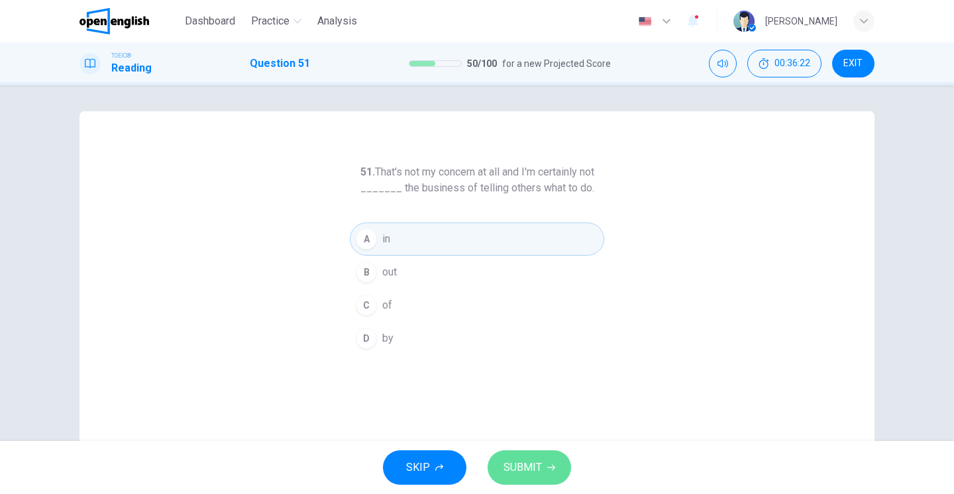
click at [531, 469] on span "SUBMIT" at bounding box center [523, 468] width 38 height 19
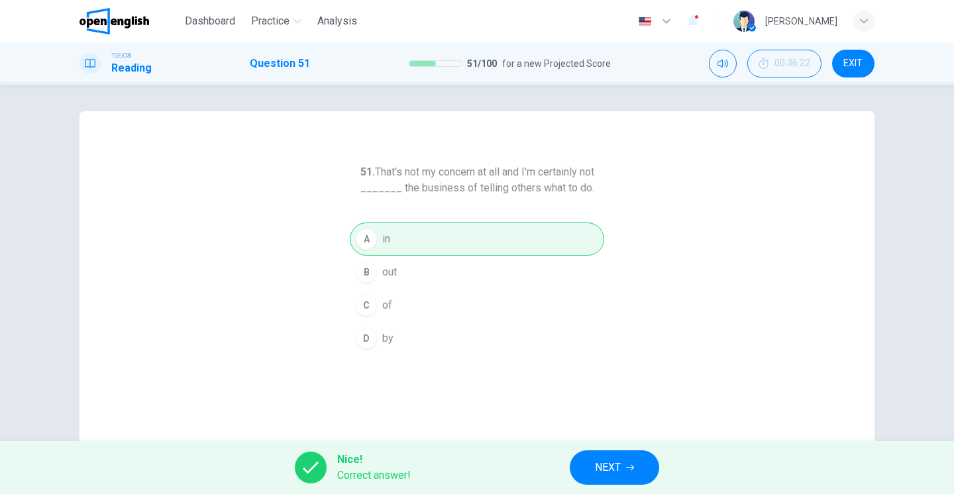
click at [600, 463] on span "NEXT" at bounding box center [608, 468] width 26 height 19
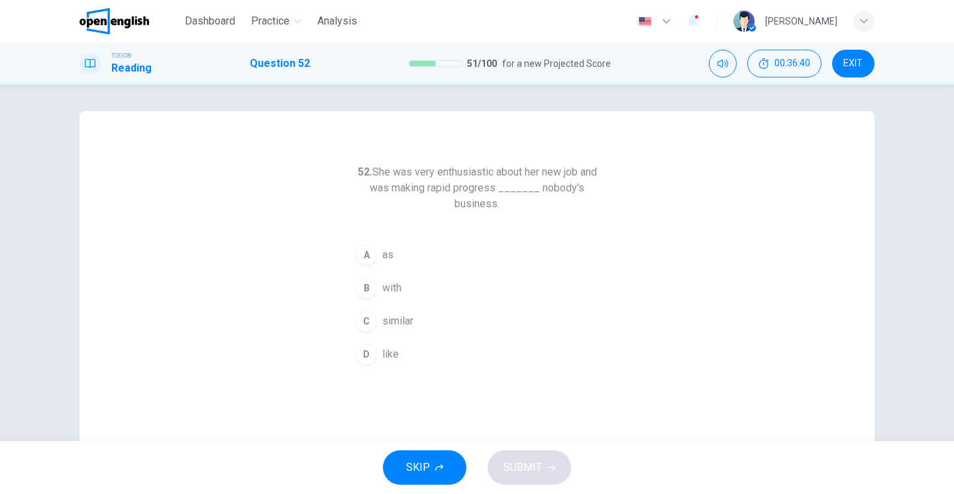
click at [371, 327] on div "C" at bounding box center [366, 321] width 21 height 21
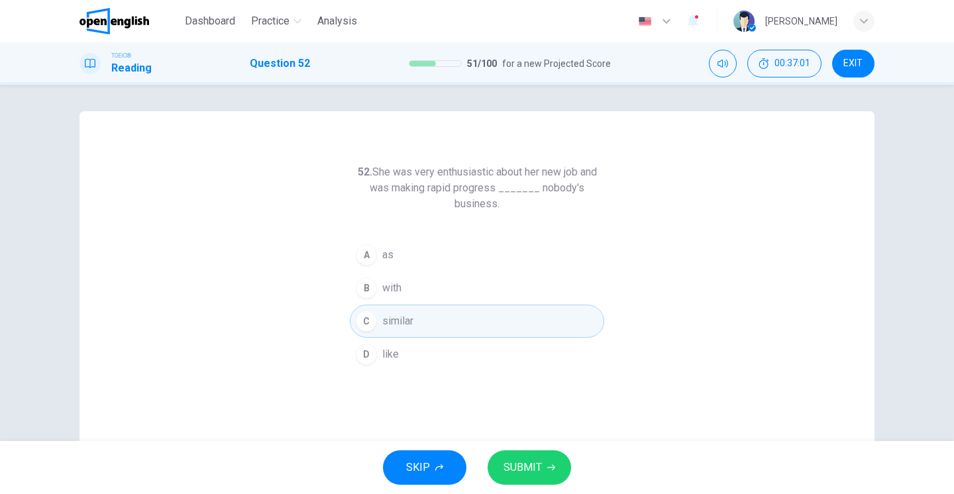
click at [370, 288] on div "B" at bounding box center [366, 288] width 21 height 21
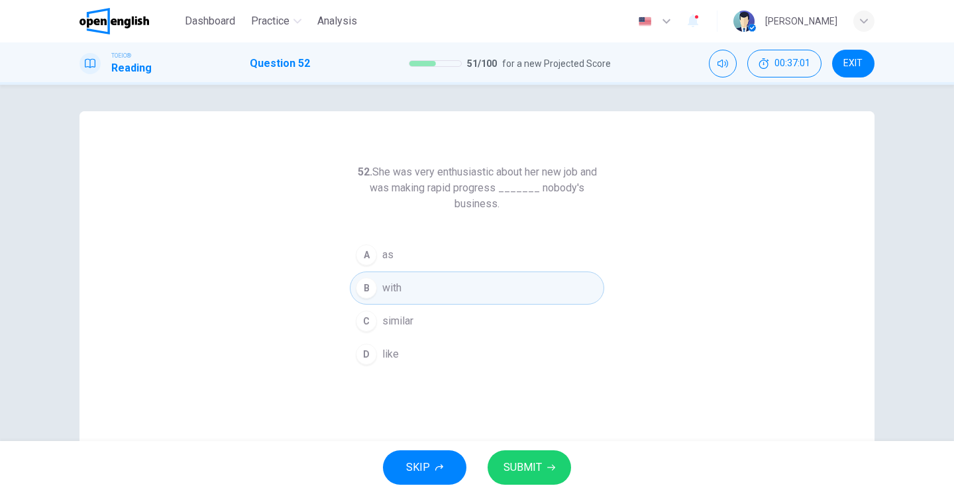
click at [511, 475] on span "SUBMIT" at bounding box center [523, 468] width 38 height 19
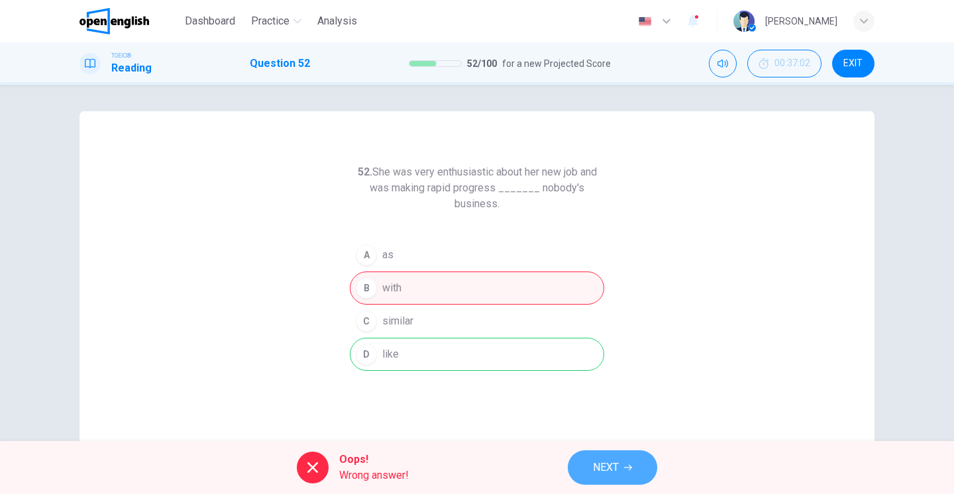
click at [608, 463] on span "NEXT" at bounding box center [606, 468] width 26 height 19
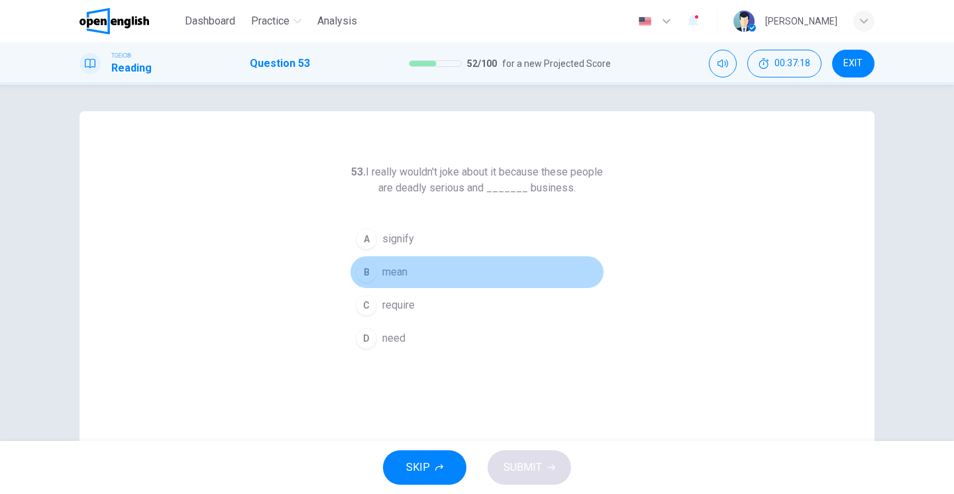
click at [370, 273] on div "B" at bounding box center [366, 272] width 21 height 21
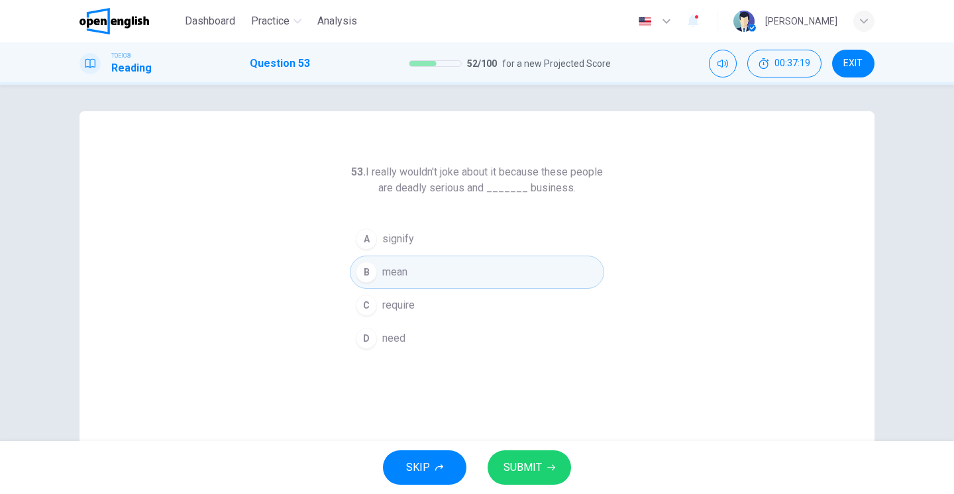
click at [517, 463] on span "SUBMIT" at bounding box center [523, 468] width 38 height 19
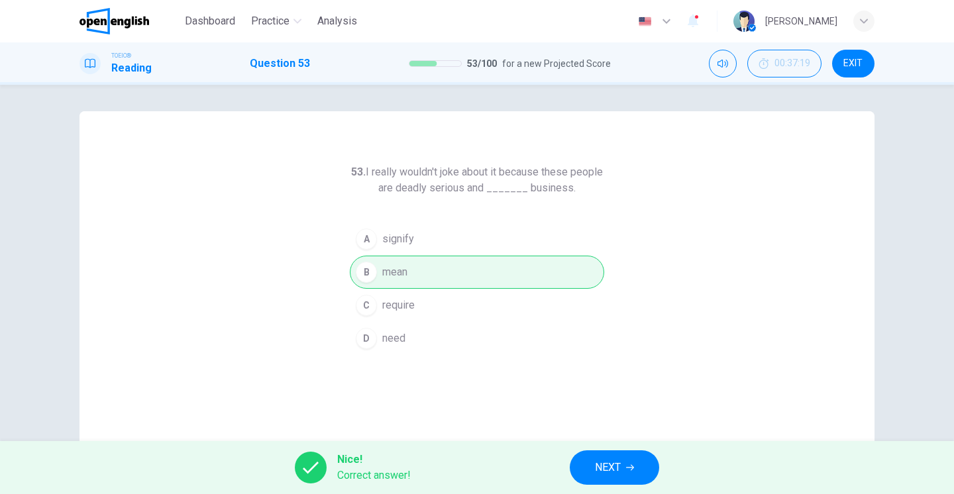
click at [613, 473] on span "NEXT" at bounding box center [608, 468] width 26 height 19
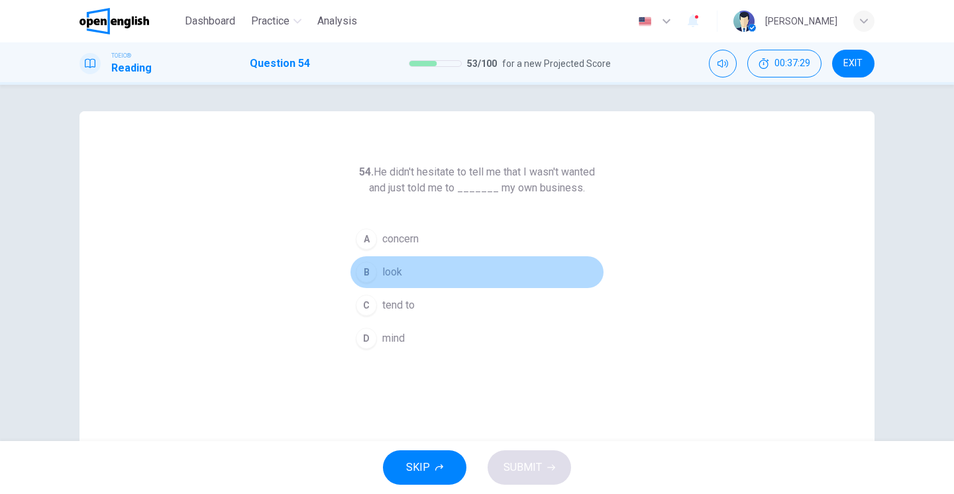
click at [383, 268] on span "look" at bounding box center [392, 272] width 20 height 16
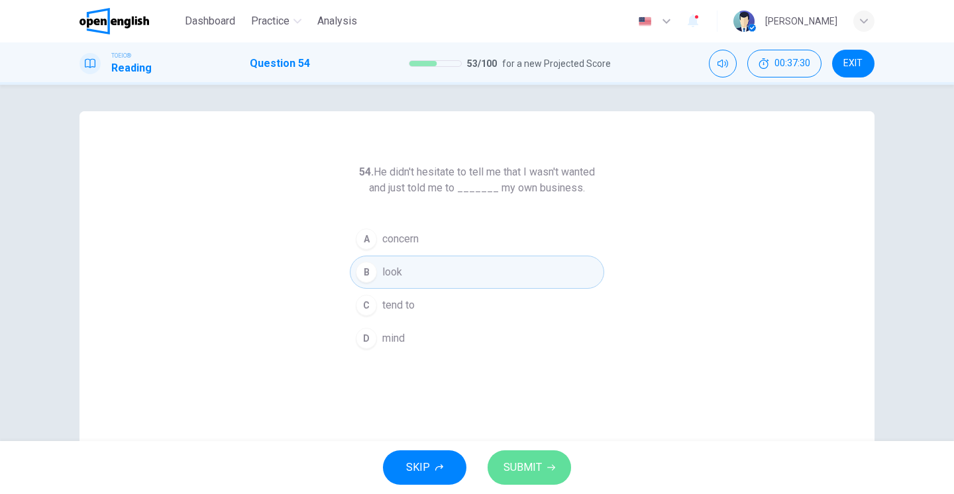
click at [518, 453] on button "SUBMIT" at bounding box center [530, 468] width 84 height 34
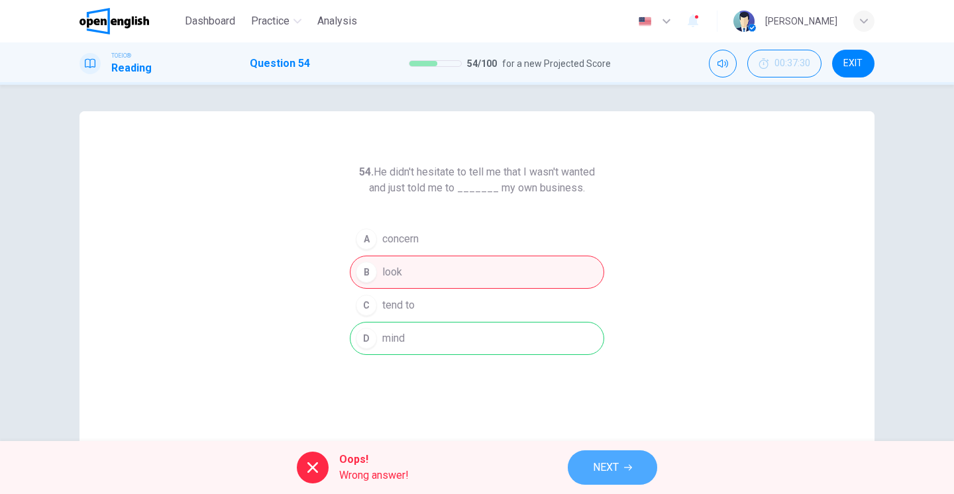
click at [608, 472] on span "NEXT" at bounding box center [606, 468] width 26 height 19
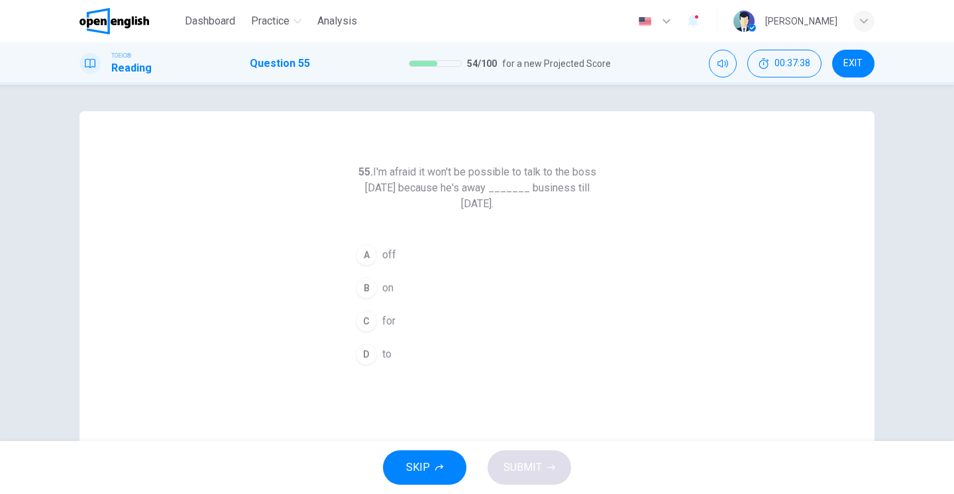
click at [372, 253] on div "A" at bounding box center [366, 255] width 21 height 21
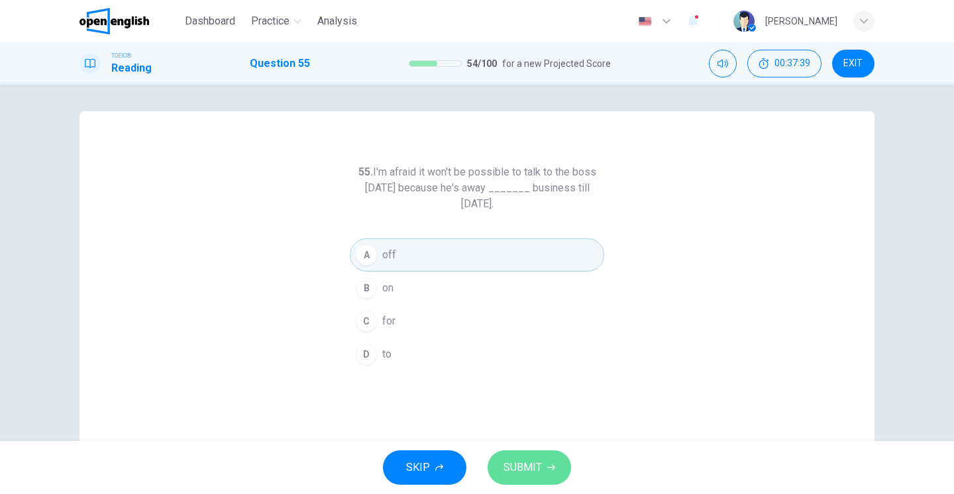
click at [534, 484] on button "SUBMIT" at bounding box center [530, 468] width 84 height 34
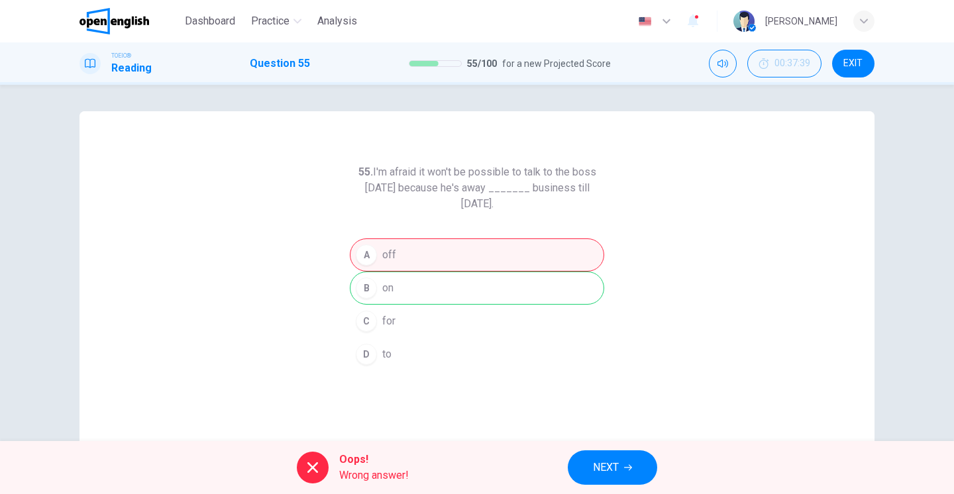
click at [614, 471] on span "NEXT" at bounding box center [606, 468] width 26 height 19
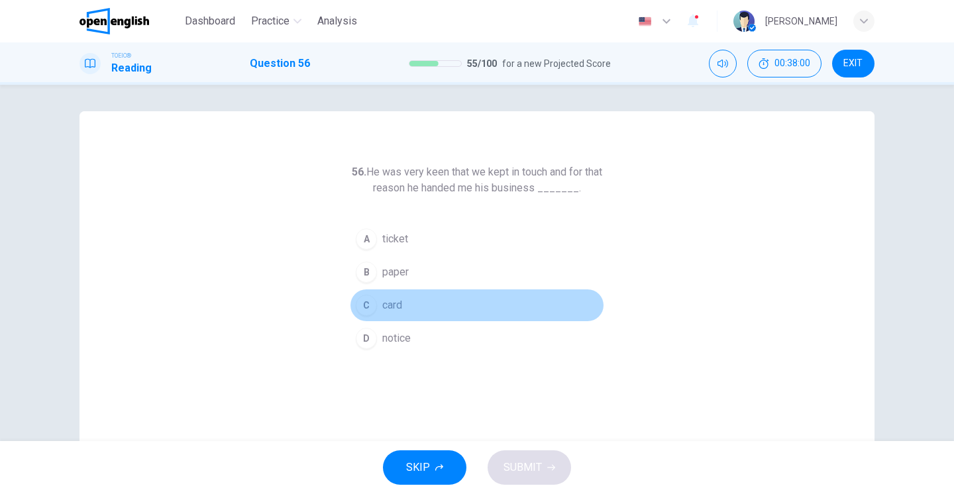
click at [367, 304] on div "C" at bounding box center [366, 305] width 21 height 21
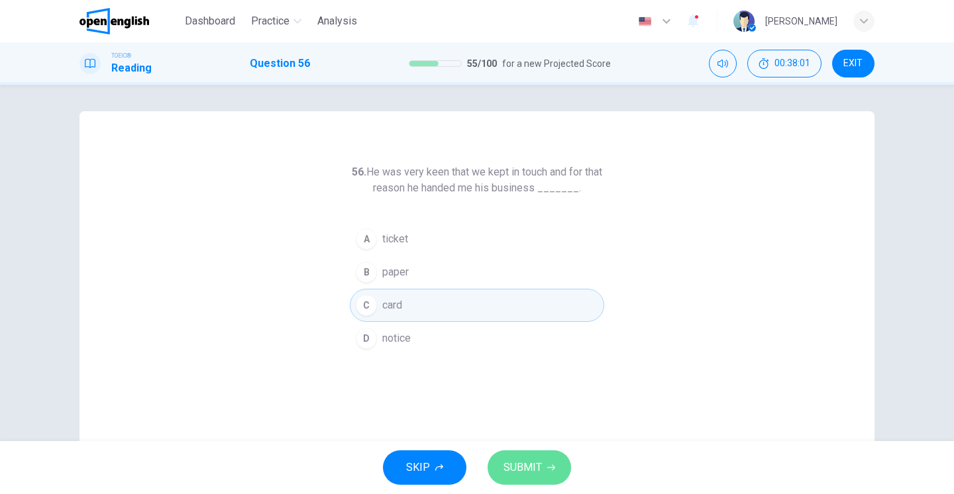
click at [517, 459] on span "SUBMIT" at bounding box center [523, 468] width 38 height 19
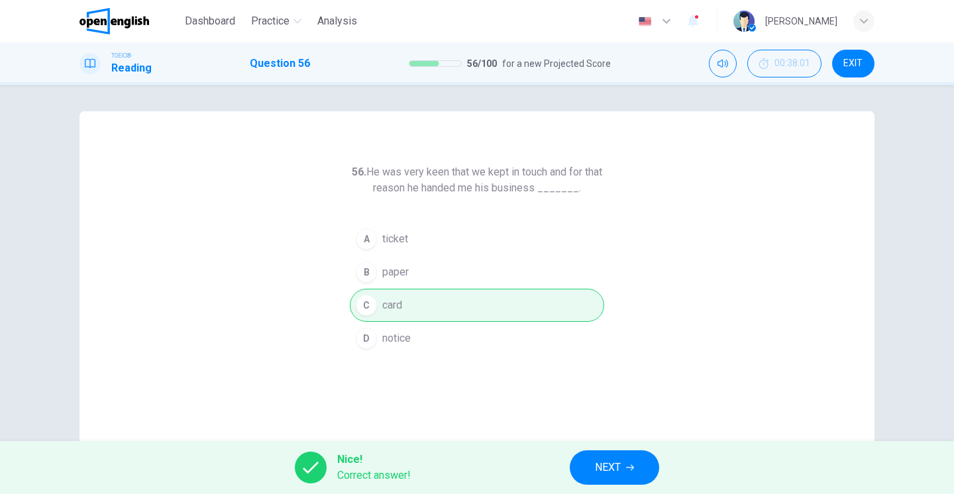
click at [628, 473] on button "NEXT" at bounding box center [614, 468] width 89 height 34
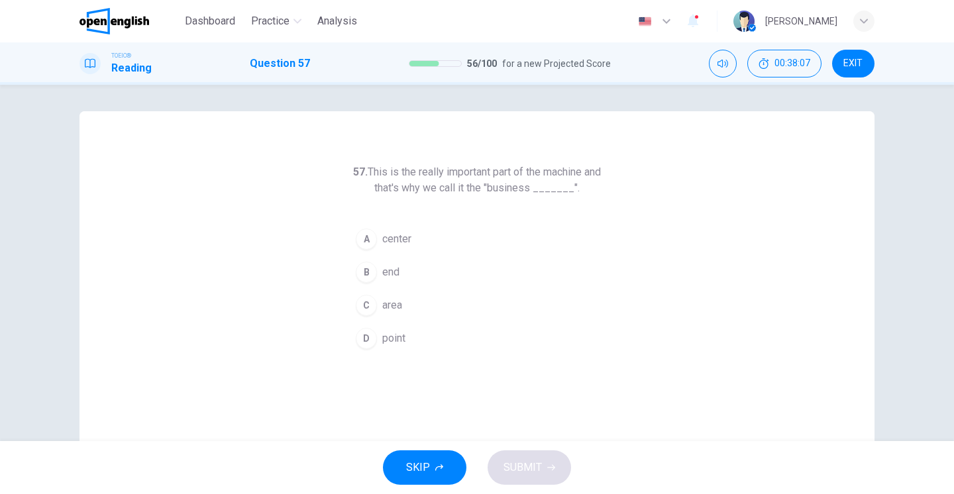
click at [376, 337] on div "D" at bounding box center [366, 338] width 21 height 21
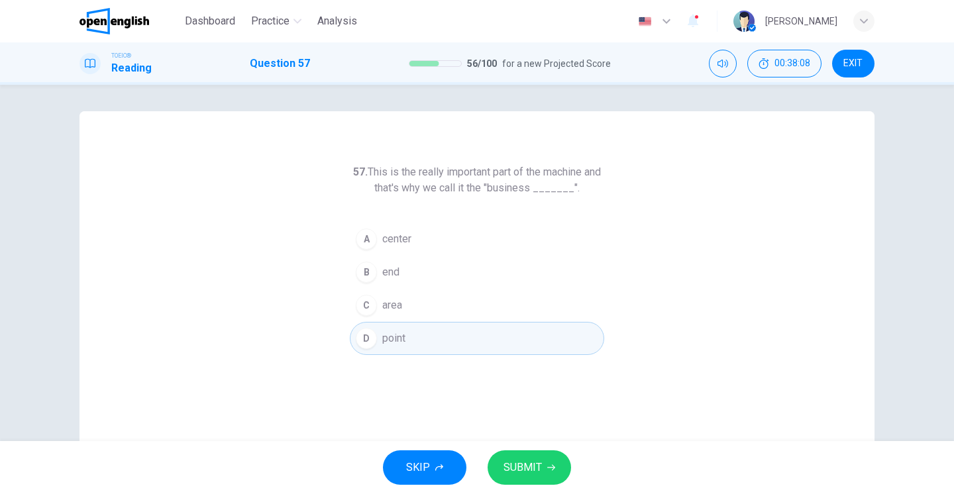
click at [519, 467] on span "SUBMIT" at bounding box center [523, 468] width 38 height 19
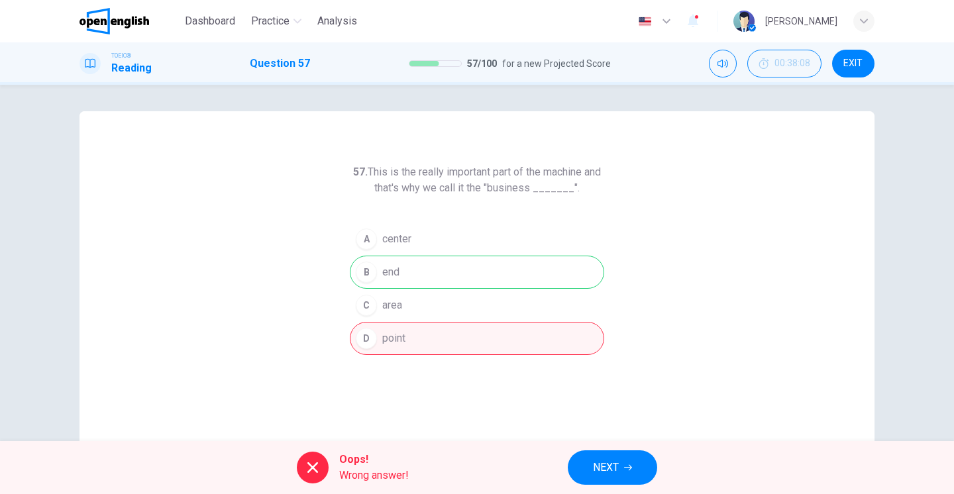
click at [635, 461] on button "NEXT" at bounding box center [612, 468] width 89 height 34
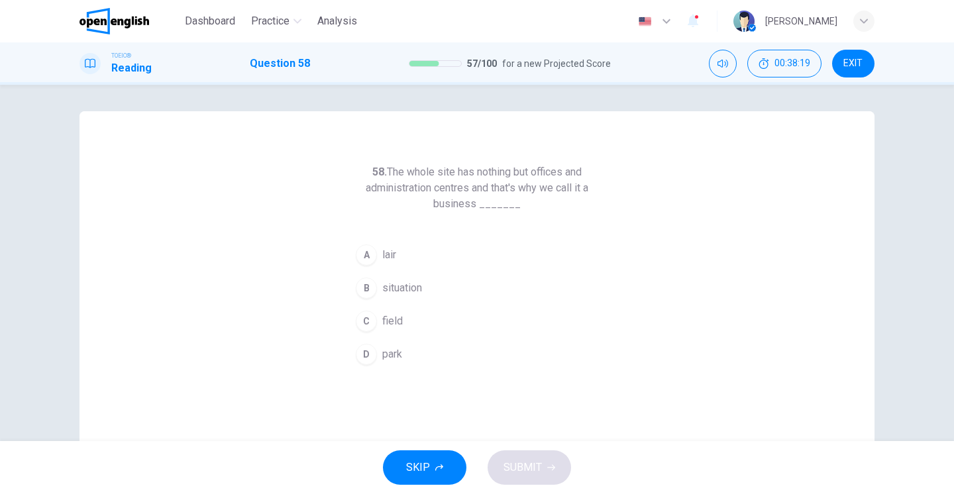
click at [371, 320] on div "C" at bounding box center [366, 321] width 21 height 21
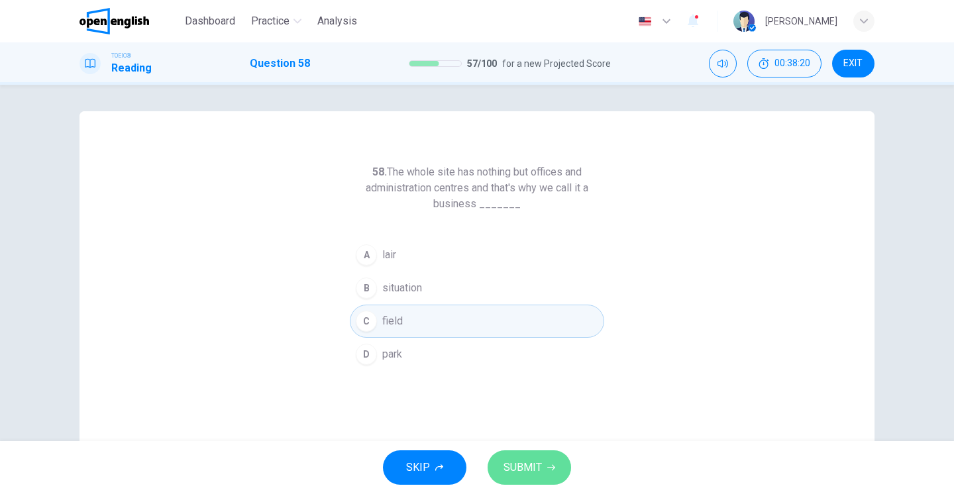
click at [543, 483] on button "SUBMIT" at bounding box center [530, 468] width 84 height 34
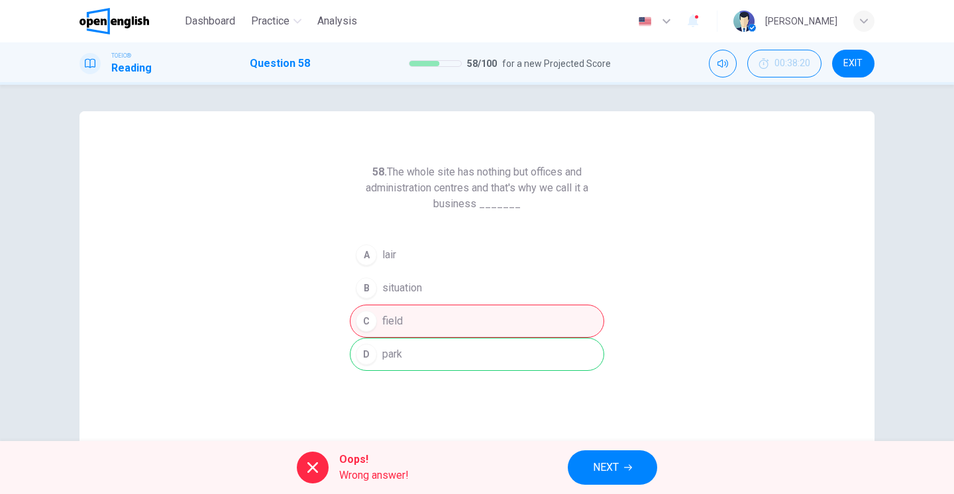
click at [617, 471] on span "NEXT" at bounding box center [606, 468] width 26 height 19
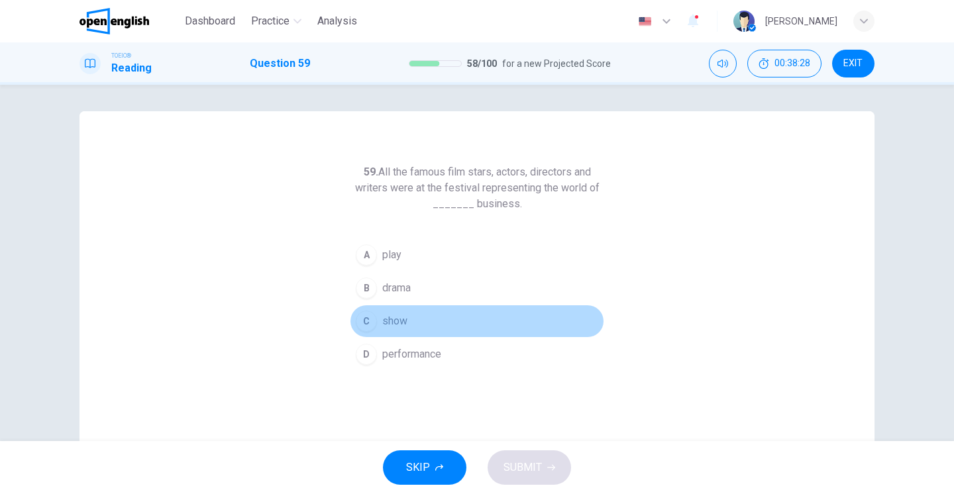
click at [371, 322] on div "C" at bounding box center [366, 321] width 21 height 21
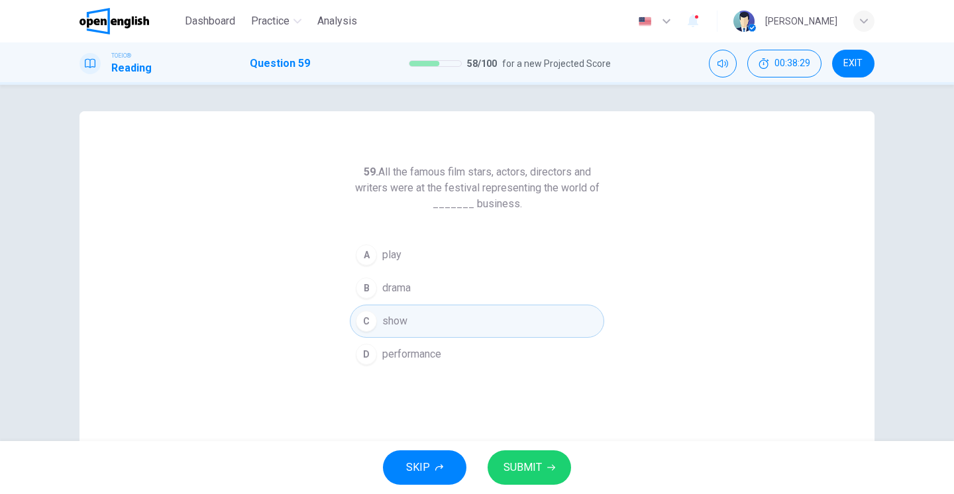
click at [539, 464] on span "SUBMIT" at bounding box center [523, 468] width 38 height 19
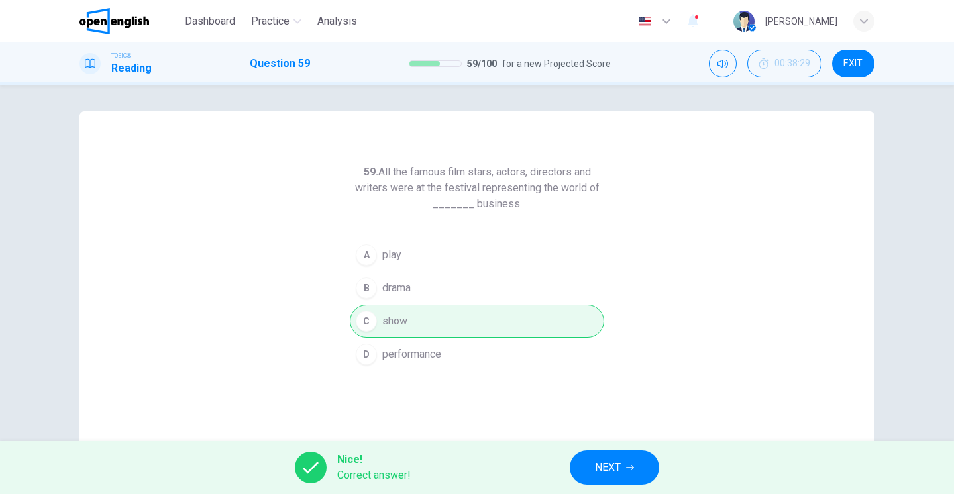
click at [610, 470] on span "NEXT" at bounding box center [608, 468] width 26 height 19
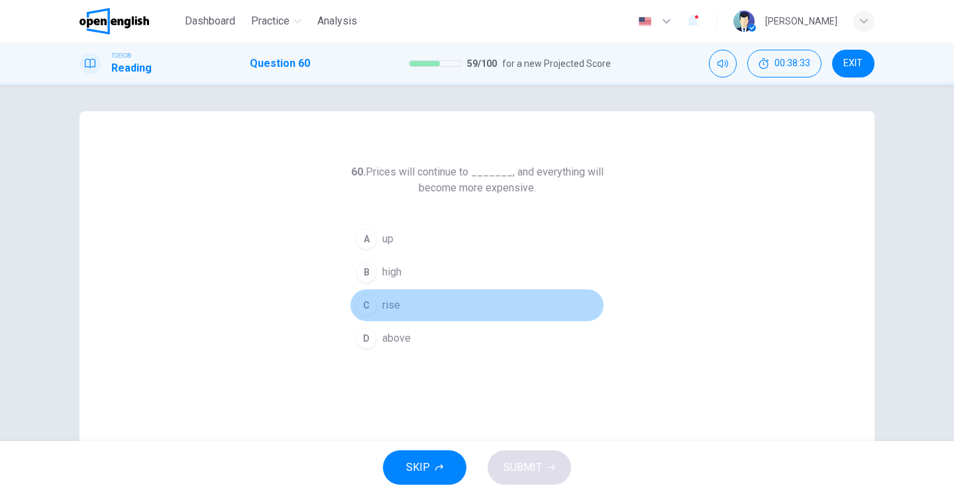
click at [365, 309] on div "C" at bounding box center [366, 305] width 21 height 21
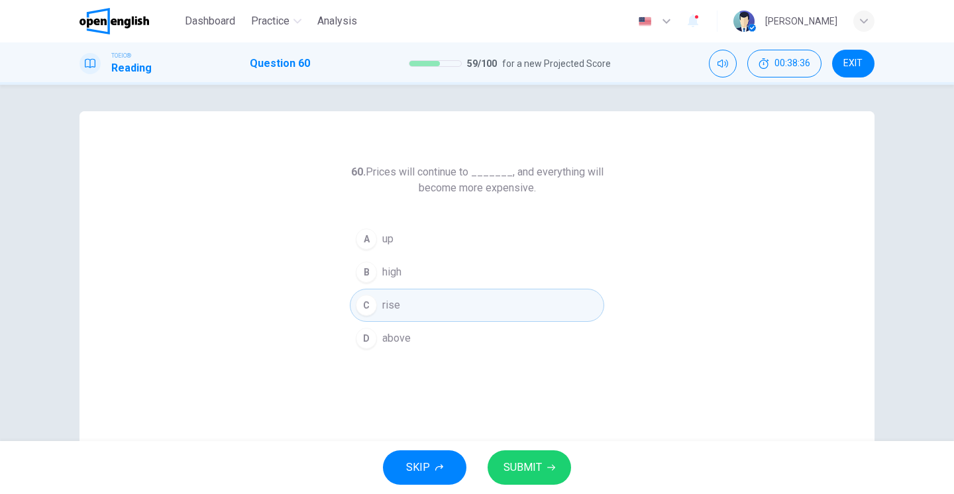
click at [367, 241] on div "A" at bounding box center [366, 239] width 21 height 21
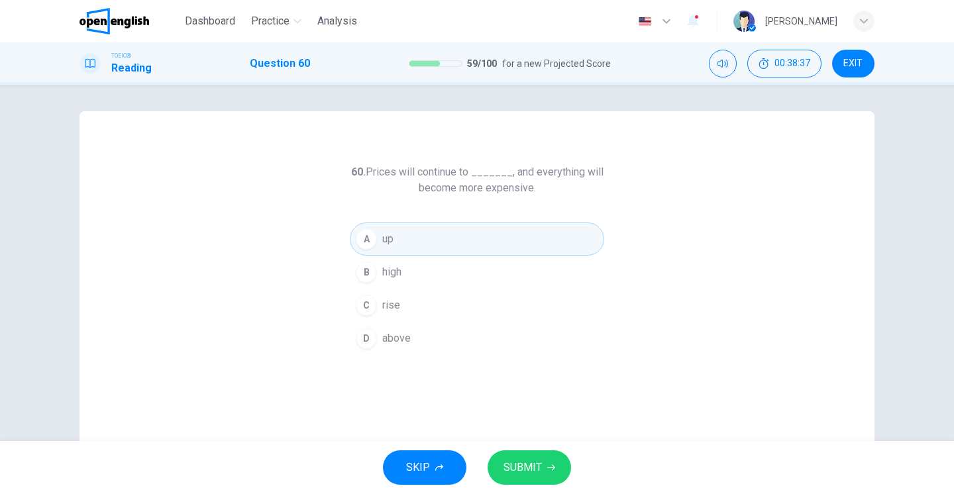
click at [526, 475] on span "SUBMIT" at bounding box center [523, 468] width 38 height 19
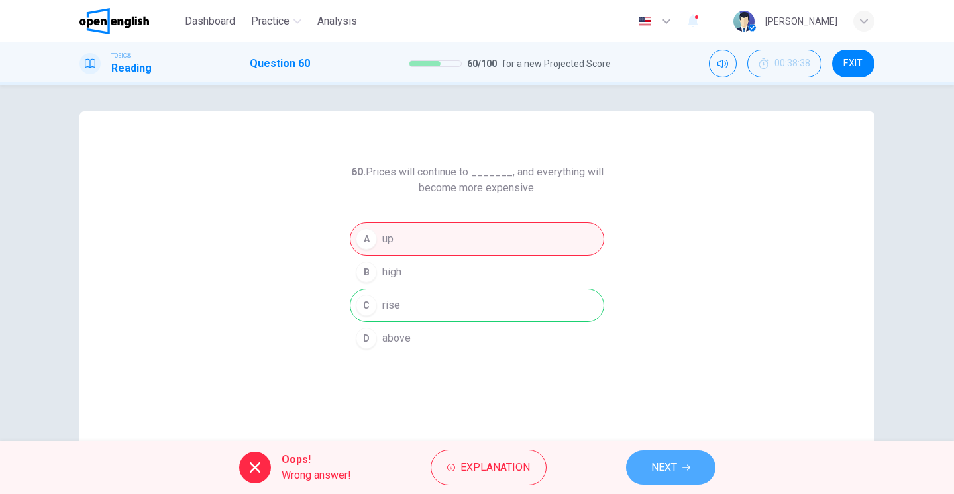
click at [683, 455] on button "NEXT" at bounding box center [670, 468] width 89 height 34
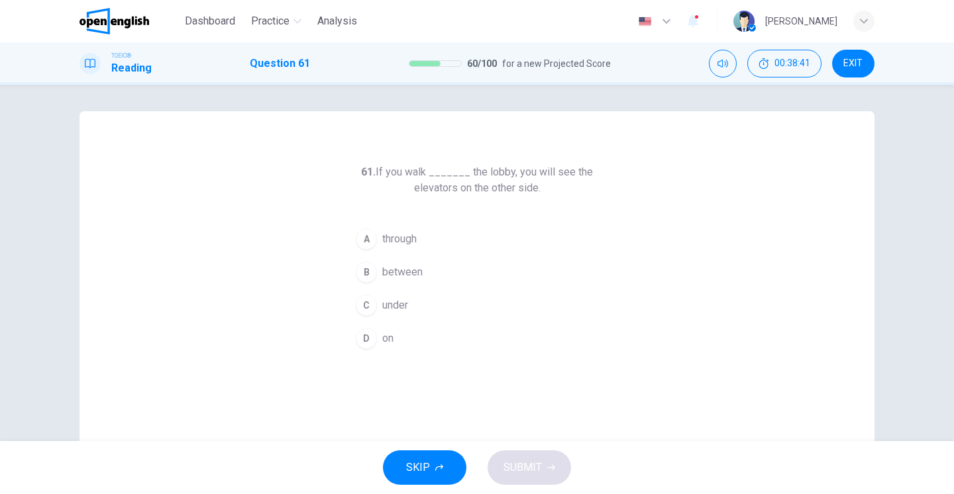
click at [371, 247] on div "A" at bounding box center [366, 239] width 21 height 21
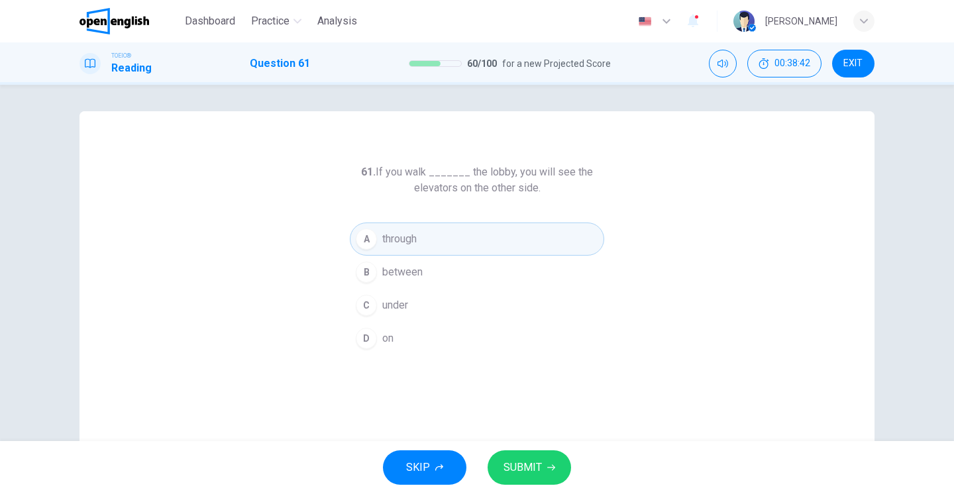
click at [545, 475] on button "SUBMIT" at bounding box center [530, 468] width 84 height 34
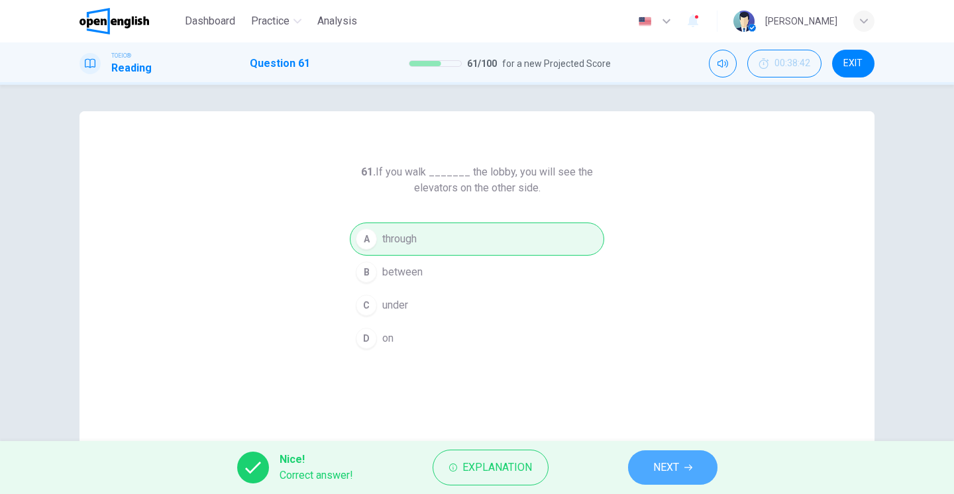
click at [683, 484] on button "NEXT" at bounding box center [672, 468] width 89 height 34
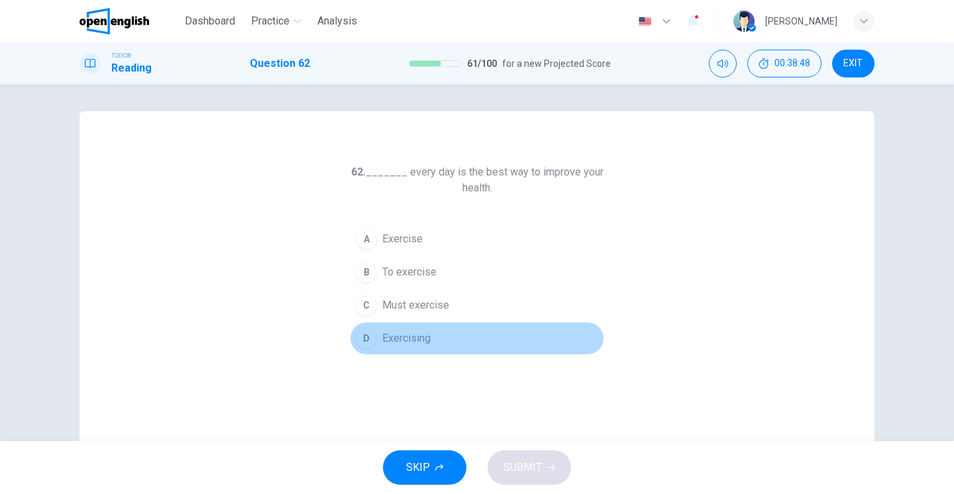
click at [374, 345] on div "D" at bounding box center [366, 338] width 21 height 21
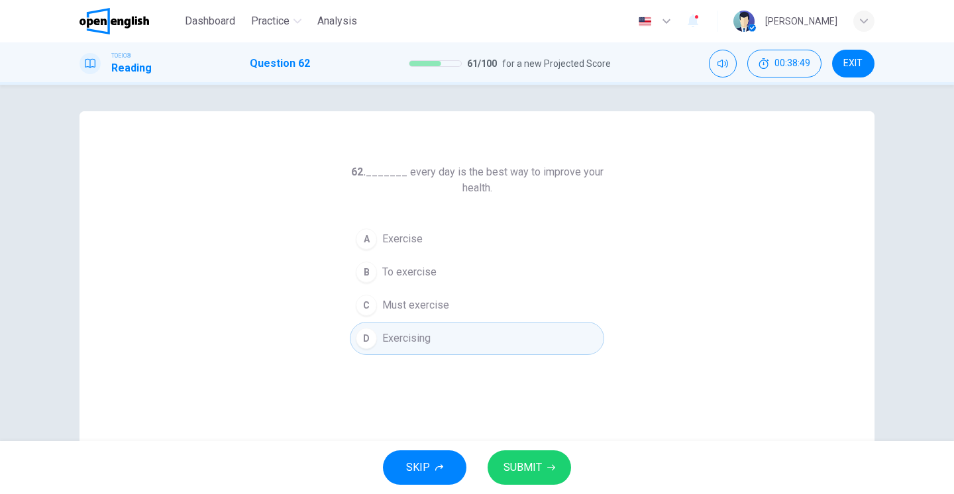
click at [534, 463] on span "SUBMIT" at bounding box center [523, 468] width 38 height 19
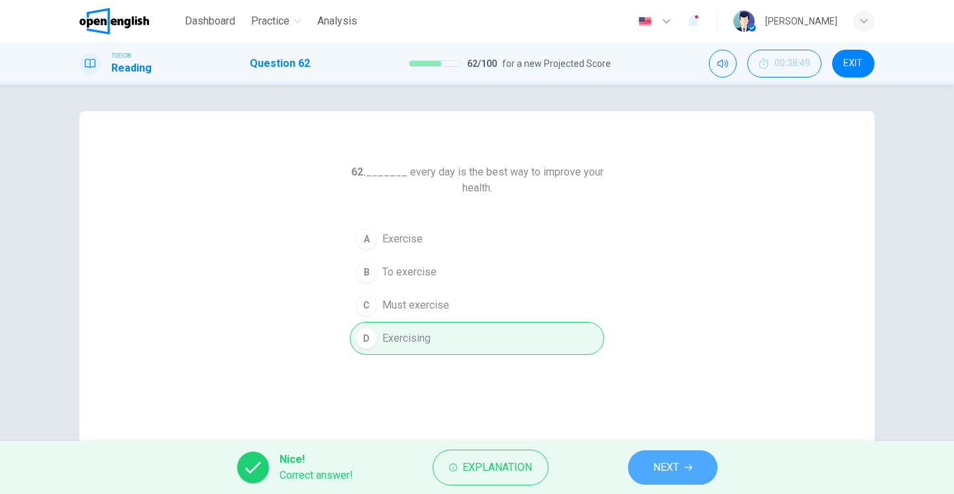
click at [642, 475] on button "NEXT" at bounding box center [672, 468] width 89 height 34
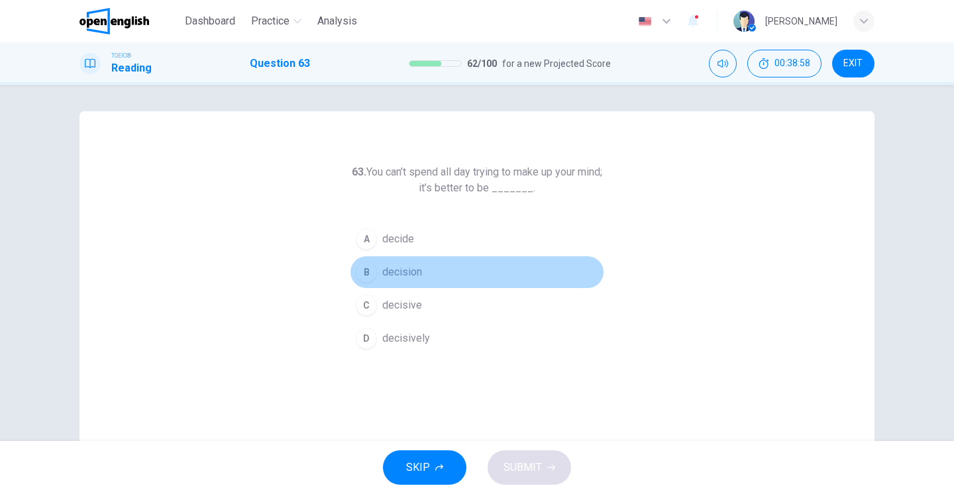
click at [369, 272] on div "B" at bounding box center [366, 272] width 21 height 21
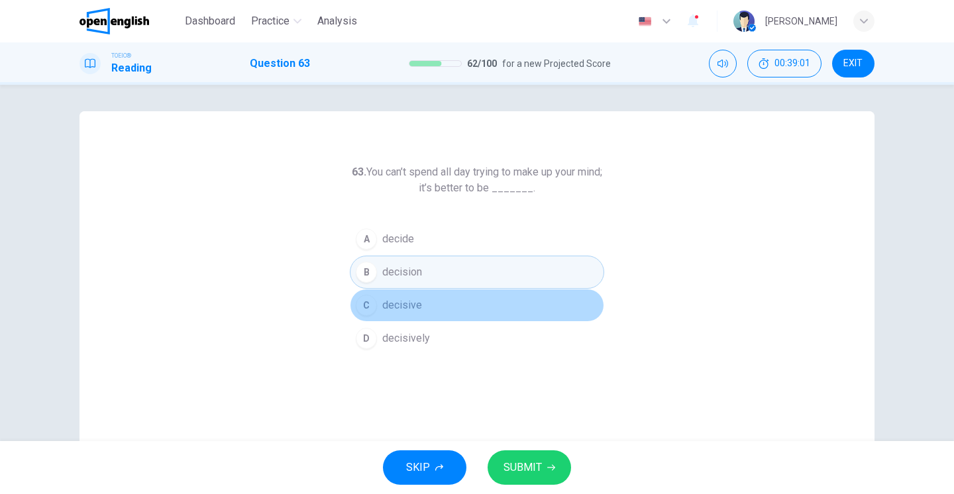
click at [365, 303] on div "C" at bounding box center [366, 305] width 21 height 21
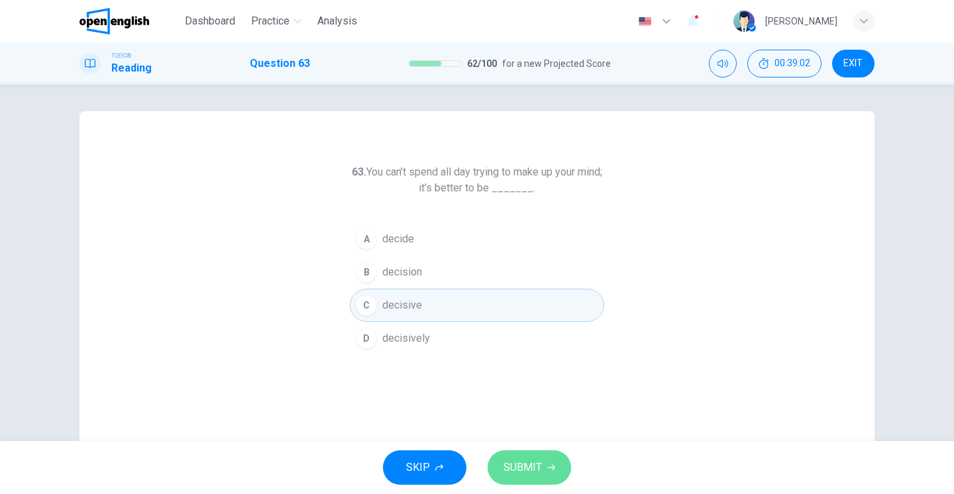
click at [520, 471] on span "SUBMIT" at bounding box center [523, 468] width 38 height 19
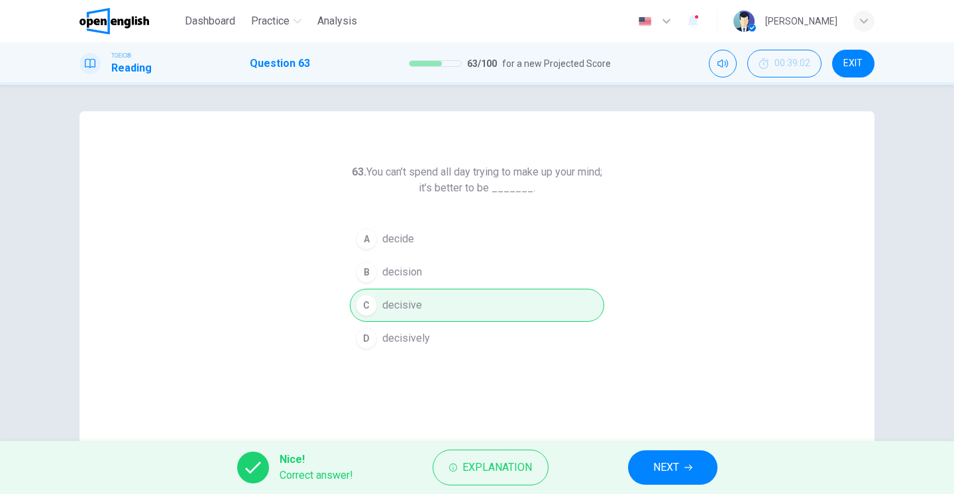
click at [678, 450] on div "Nice! Correct answer! Explanation NEXT" at bounding box center [477, 467] width 954 height 53
click at [671, 463] on span "NEXT" at bounding box center [667, 468] width 26 height 19
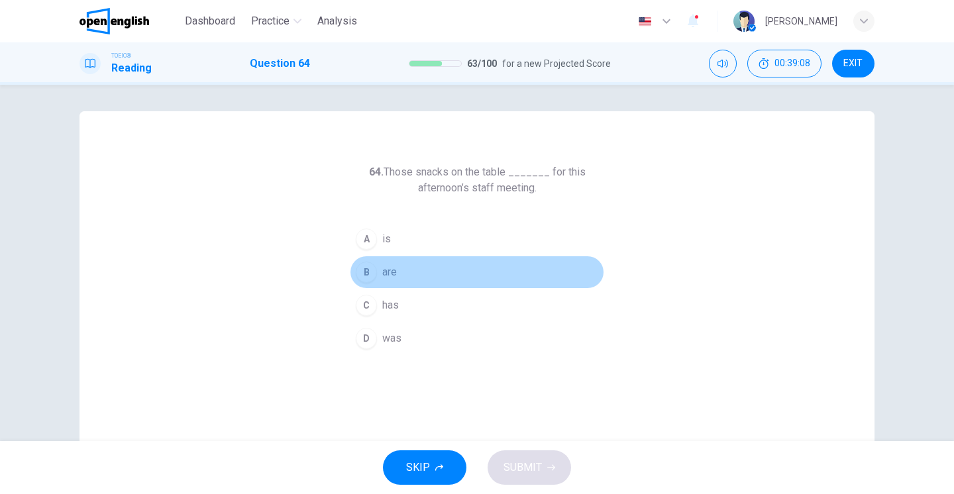
click at [369, 273] on div "B" at bounding box center [366, 272] width 21 height 21
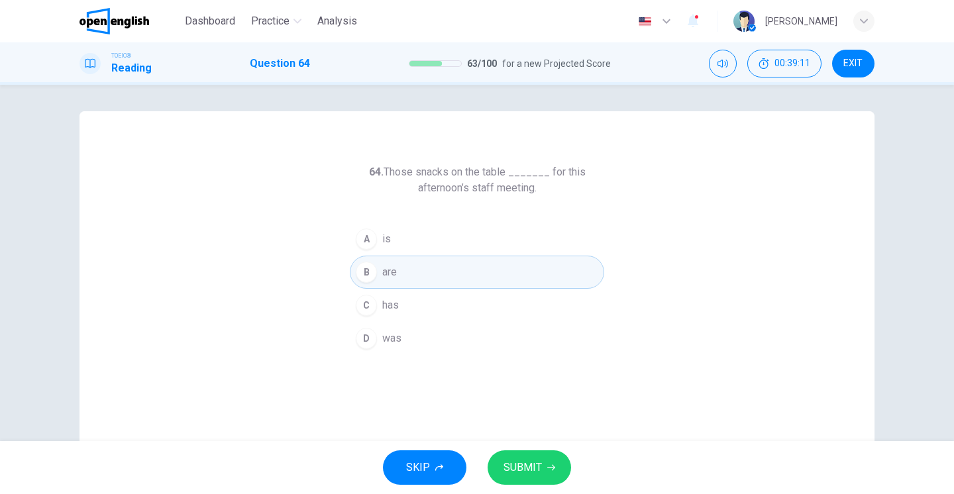
click at [520, 469] on span "SUBMIT" at bounding box center [523, 468] width 38 height 19
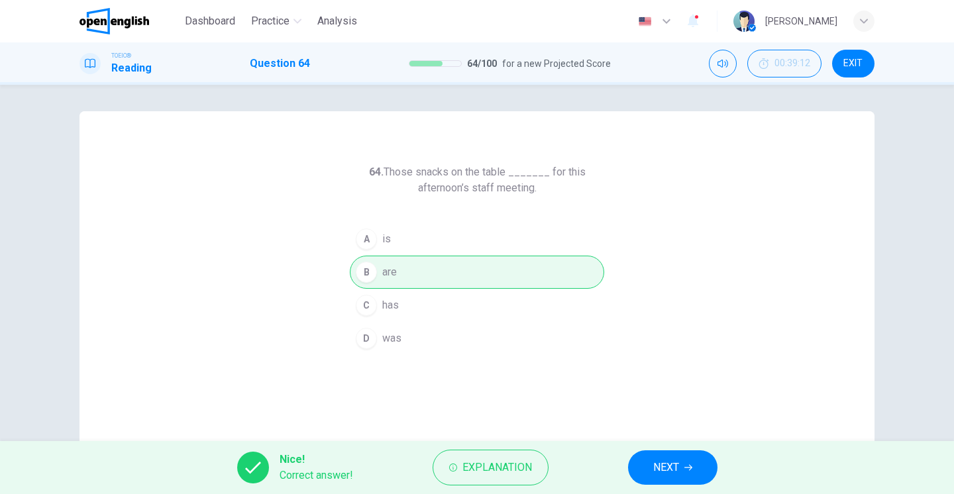
click at [659, 475] on span "NEXT" at bounding box center [667, 468] width 26 height 19
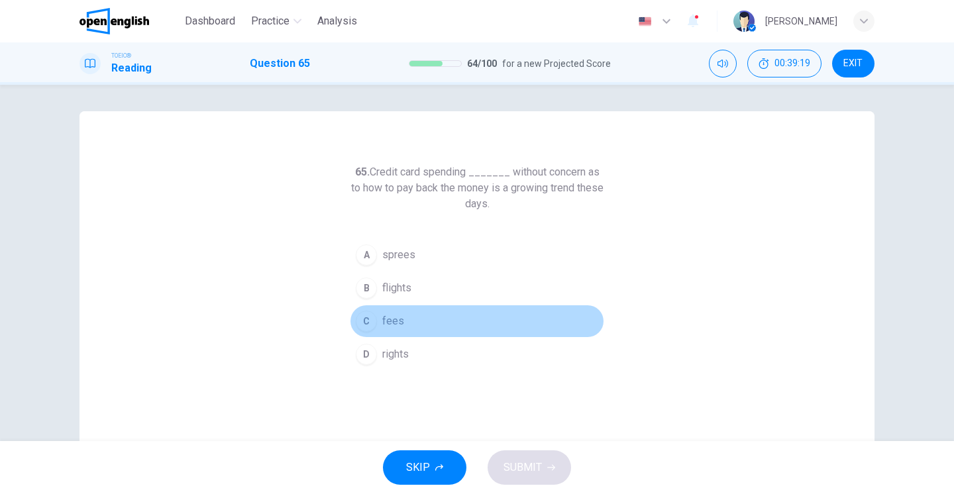
click at [370, 319] on div "C" at bounding box center [366, 321] width 21 height 21
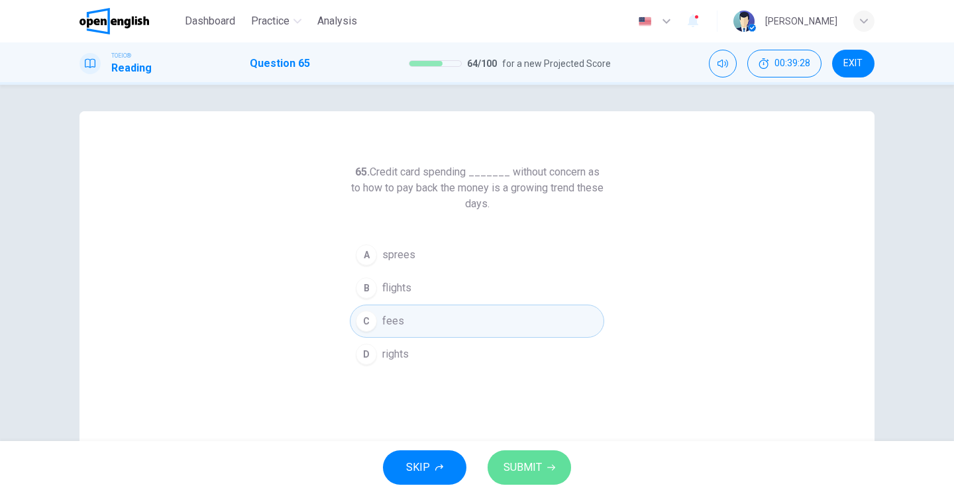
click at [524, 460] on span "SUBMIT" at bounding box center [523, 468] width 38 height 19
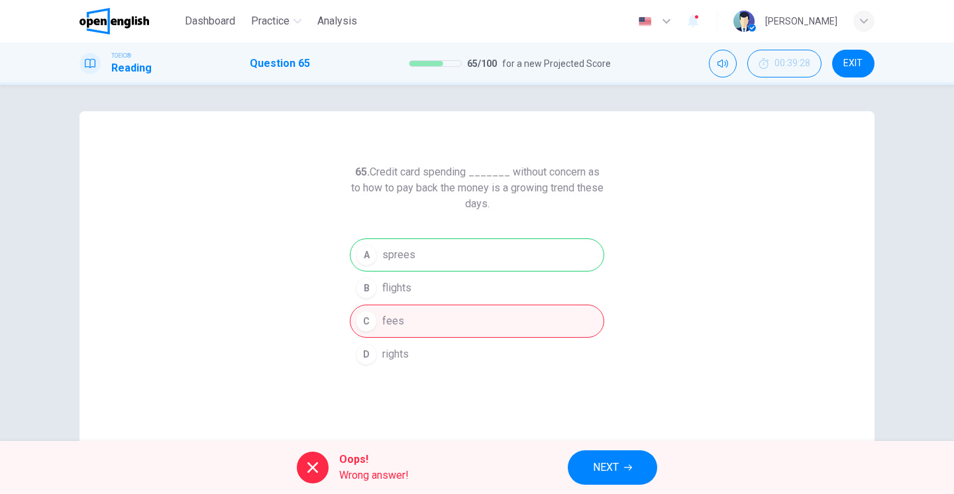
click at [606, 469] on span "NEXT" at bounding box center [606, 468] width 26 height 19
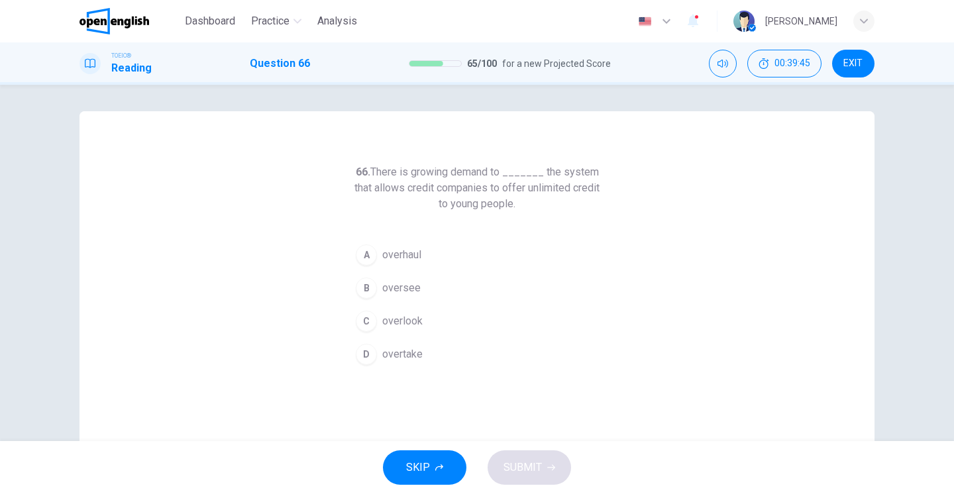
click at [384, 357] on span "overtake" at bounding box center [402, 355] width 40 height 16
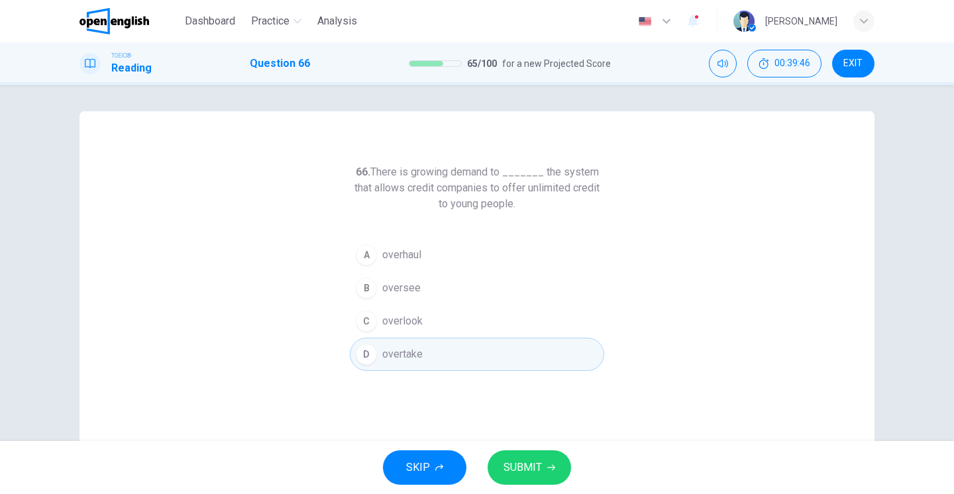
click at [535, 469] on span "SUBMIT" at bounding box center [523, 468] width 38 height 19
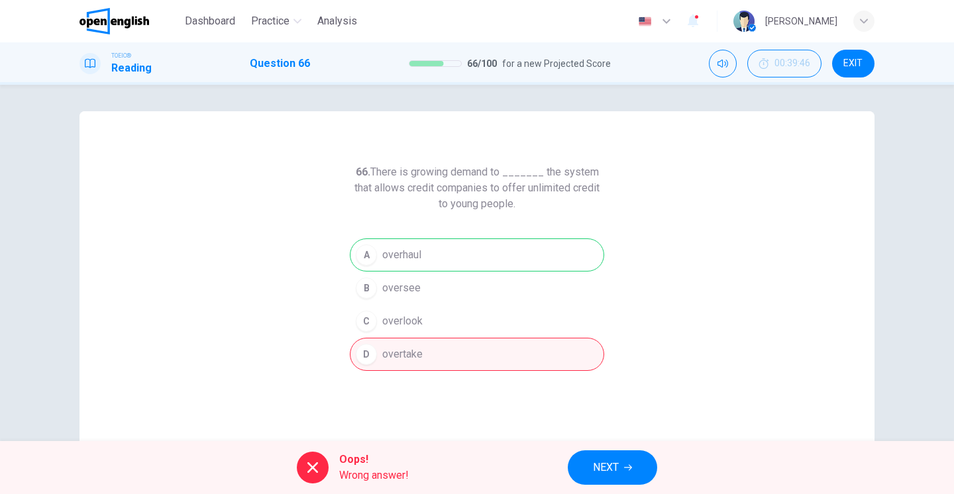
click at [618, 471] on span "NEXT" at bounding box center [606, 468] width 26 height 19
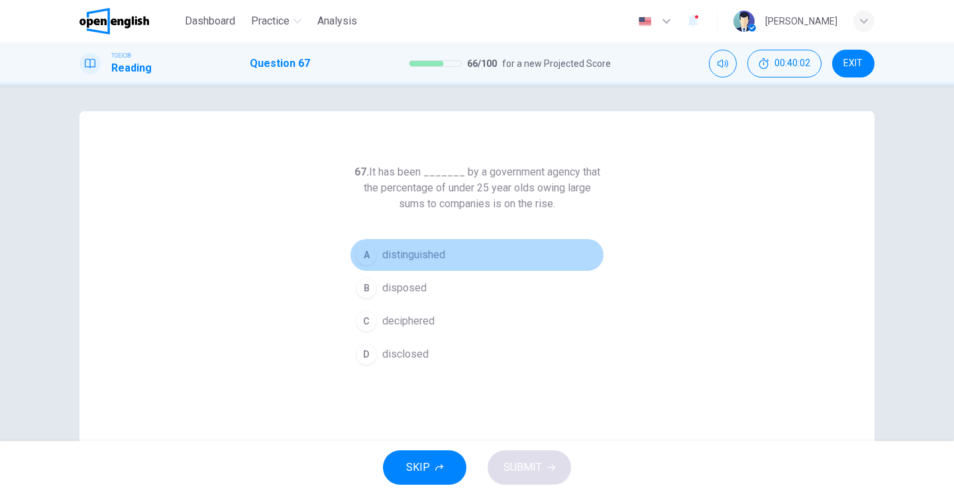
click at [369, 256] on div "A" at bounding box center [366, 255] width 21 height 21
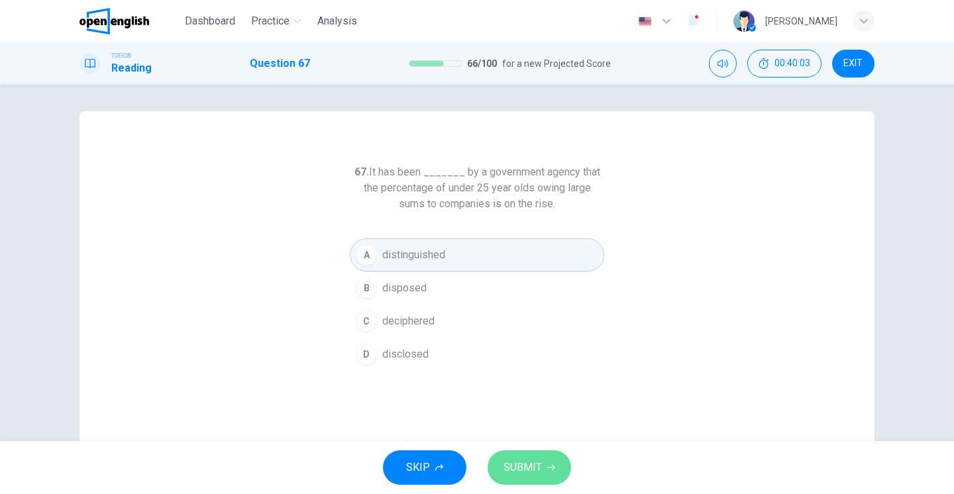
click at [526, 463] on span "SUBMIT" at bounding box center [523, 468] width 38 height 19
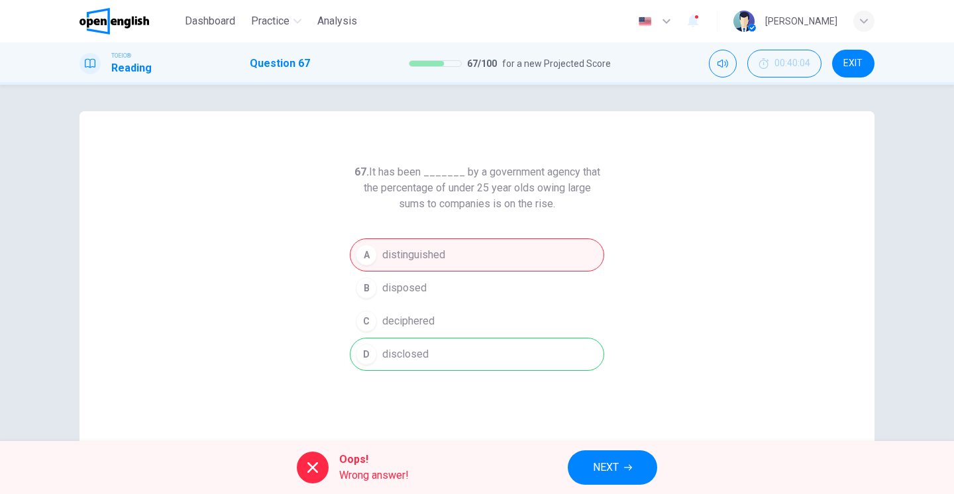
click at [604, 474] on span "NEXT" at bounding box center [606, 468] width 26 height 19
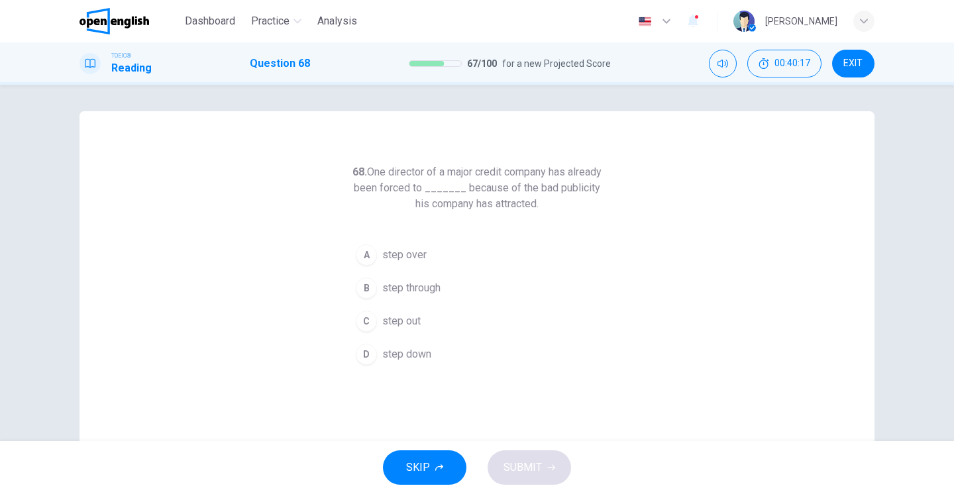
click at [363, 259] on div "A" at bounding box center [366, 255] width 21 height 21
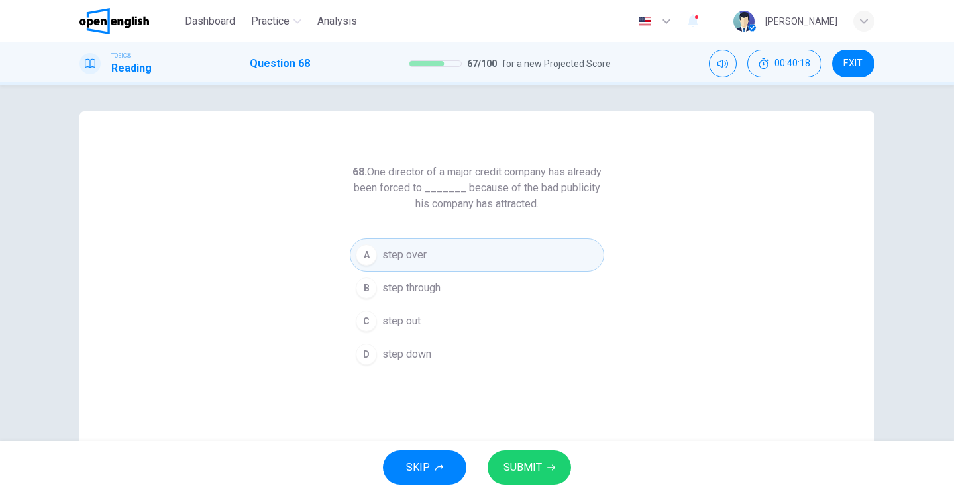
click at [541, 467] on span "SUBMIT" at bounding box center [523, 468] width 38 height 19
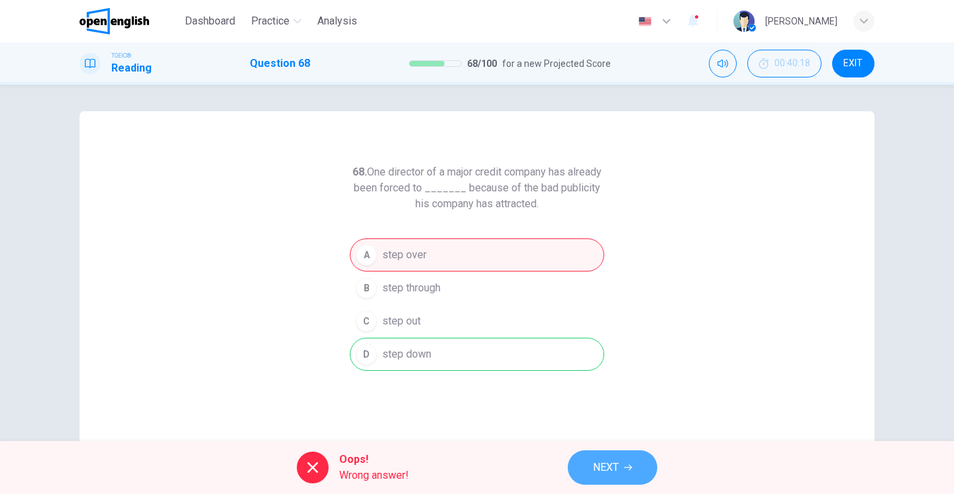
click at [608, 465] on span "NEXT" at bounding box center [606, 468] width 26 height 19
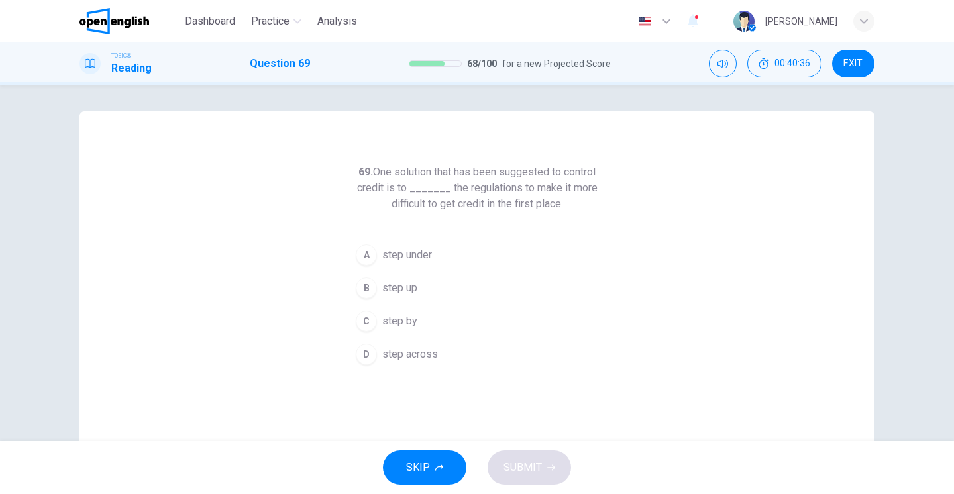
click at [370, 290] on div "B" at bounding box center [366, 288] width 21 height 21
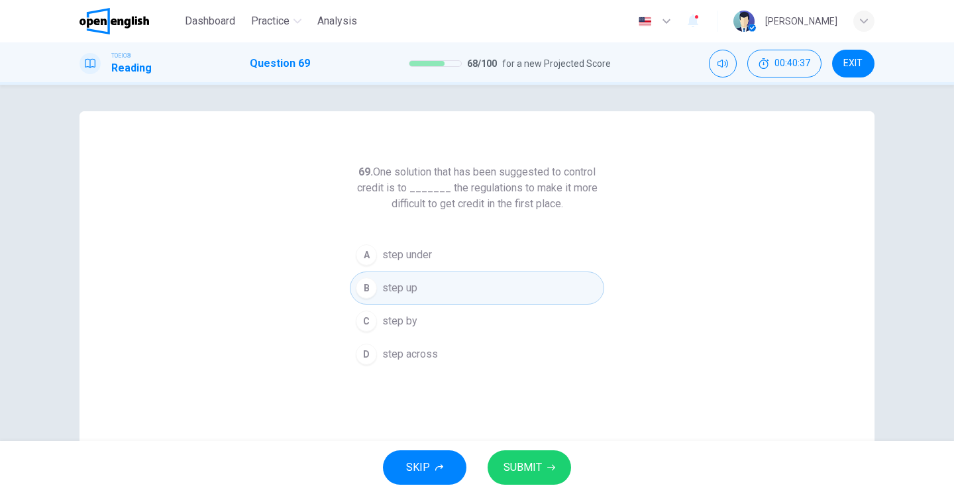
click at [529, 463] on span "SUBMIT" at bounding box center [523, 468] width 38 height 19
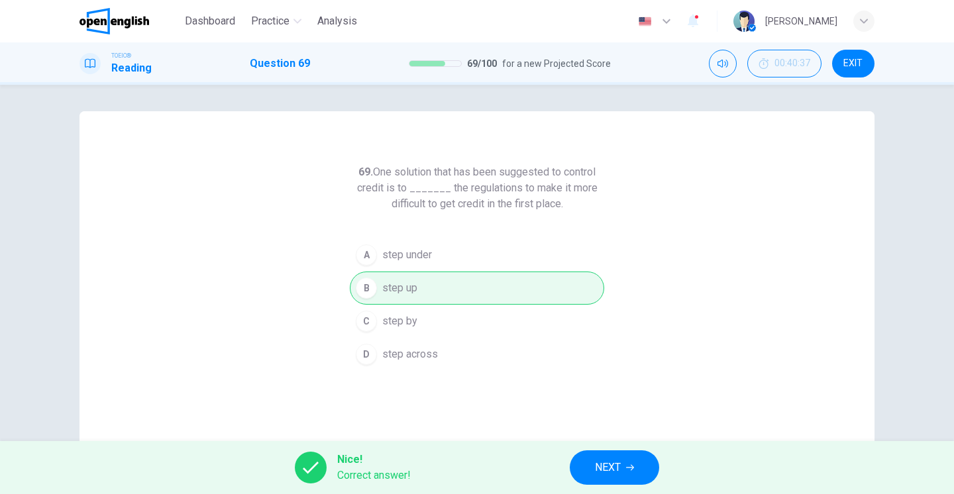
click at [605, 462] on span "NEXT" at bounding box center [608, 468] width 26 height 19
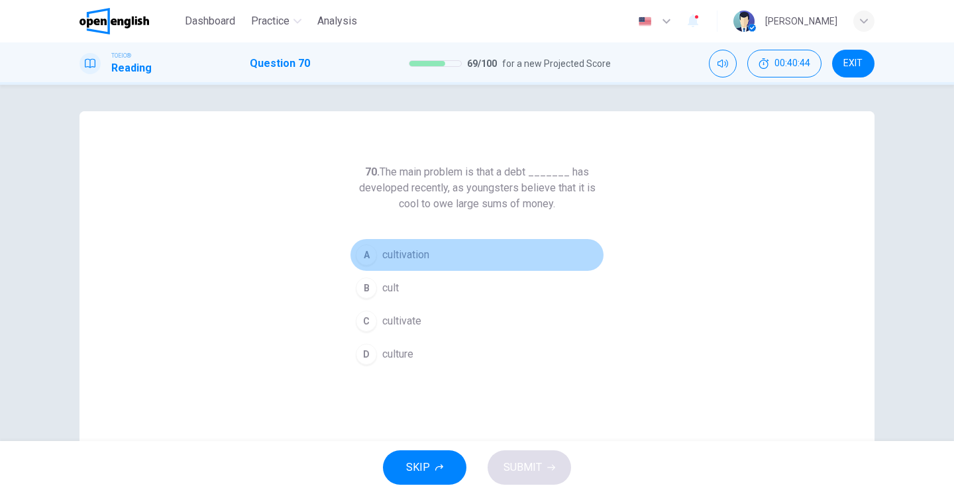
click at [365, 254] on div "A" at bounding box center [366, 255] width 21 height 21
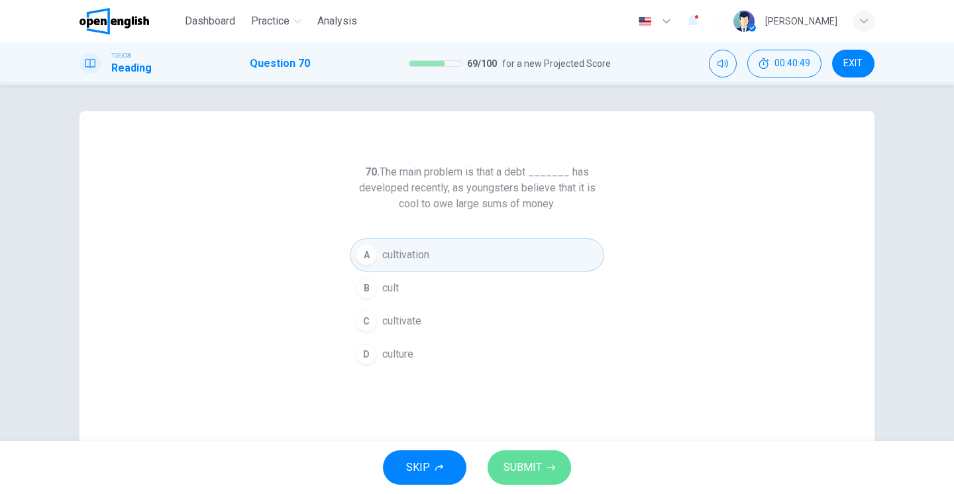
click at [527, 475] on span "SUBMIT" at bounding box center [523, 468] width 38 height 19
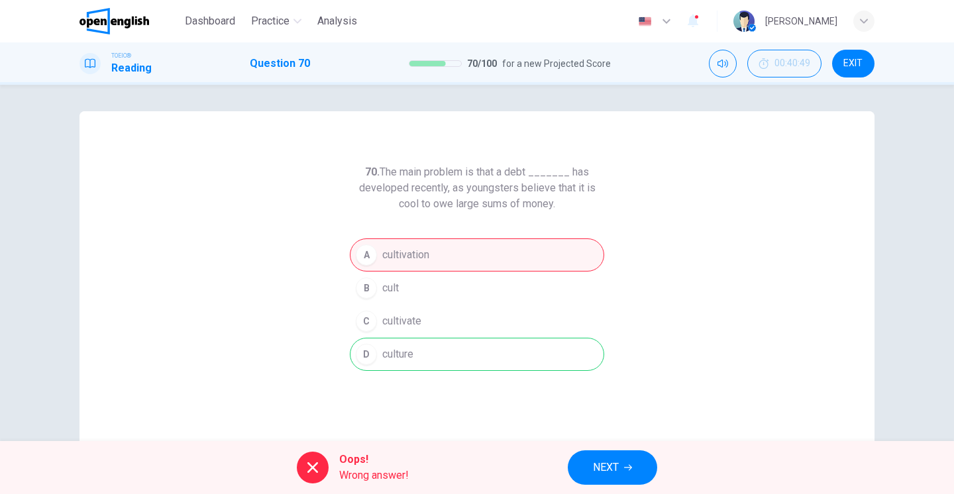
click at [604, 472] on span "NEXT" at bounding box center [606, 468] width 26 height 19
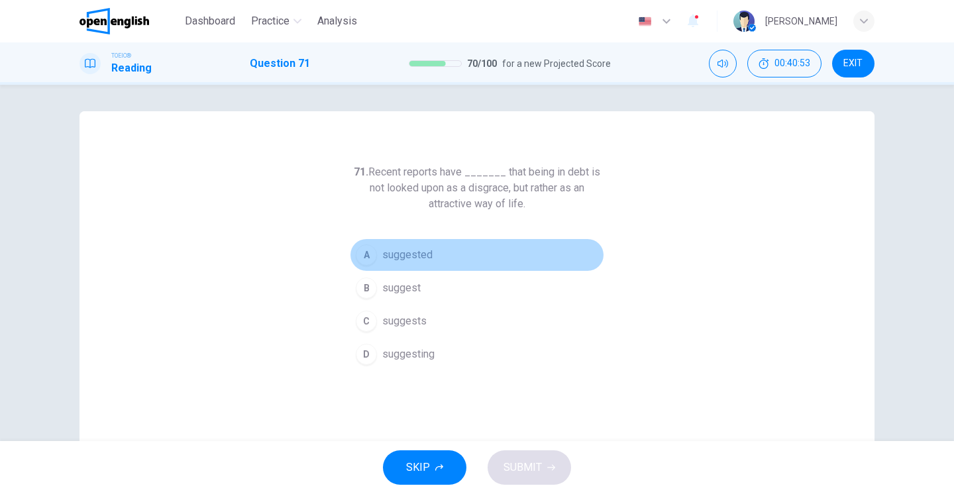
click at [387, 260] on span "suggested" at bounding box center [407, 255] width 50 height 16
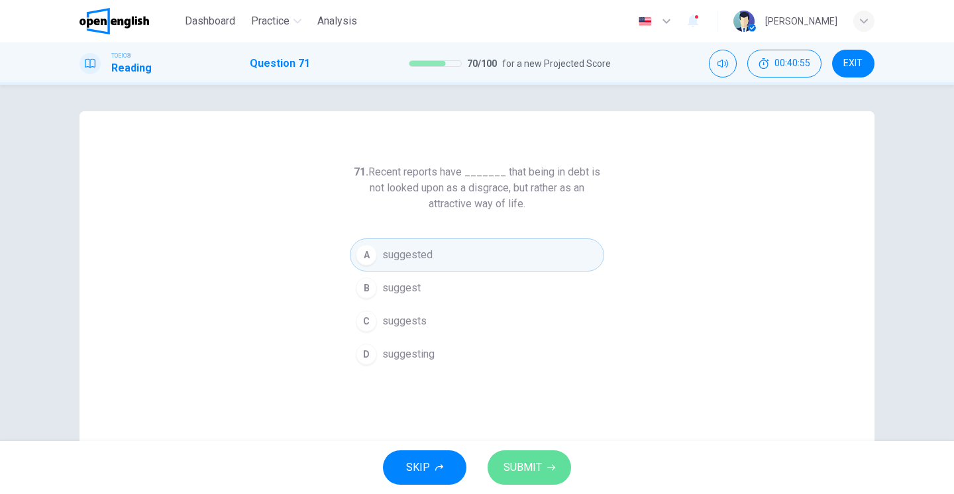
click at [532, 472] on span "SUBMIT" at bounding box center [523, 468] width 38 height 19
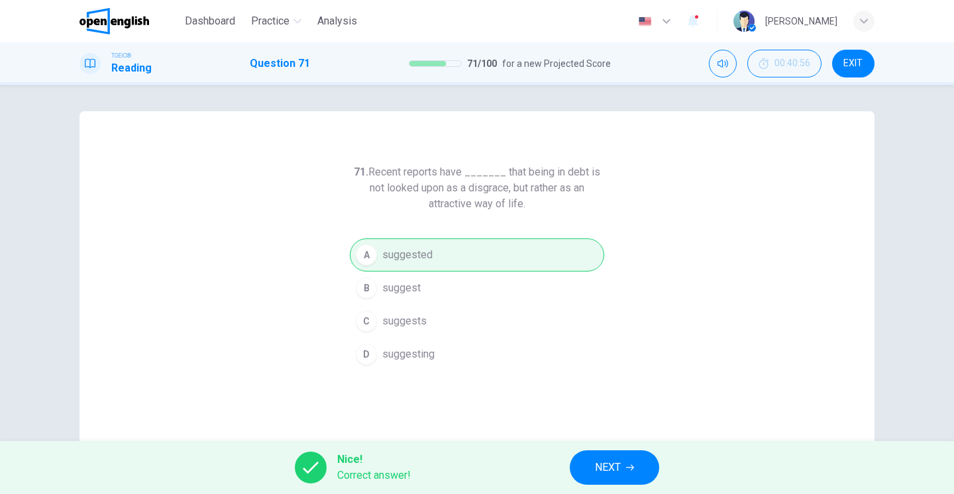
click at [614, 475] on span "NEXT" at bounding box center [608, 468] width 26 height 19
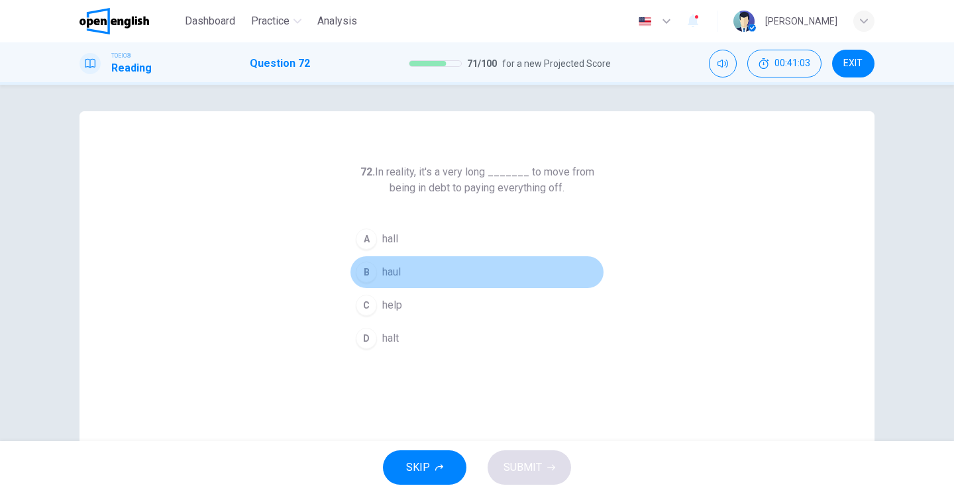
click at [392, 272] on span "haul" at bounding box center [391, 272] width 19 height 16
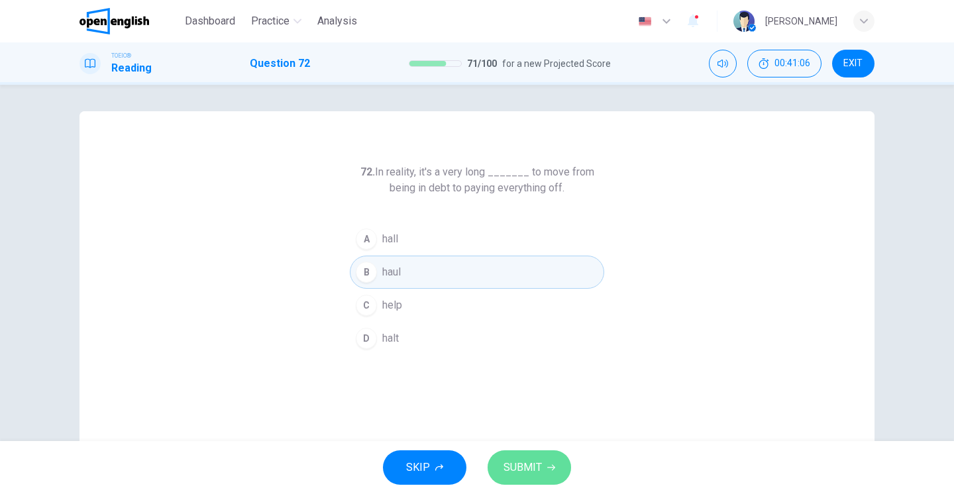
click at [520, 465] on span "SUBMIT" at bounding box center [523, 468] width 38 height 19
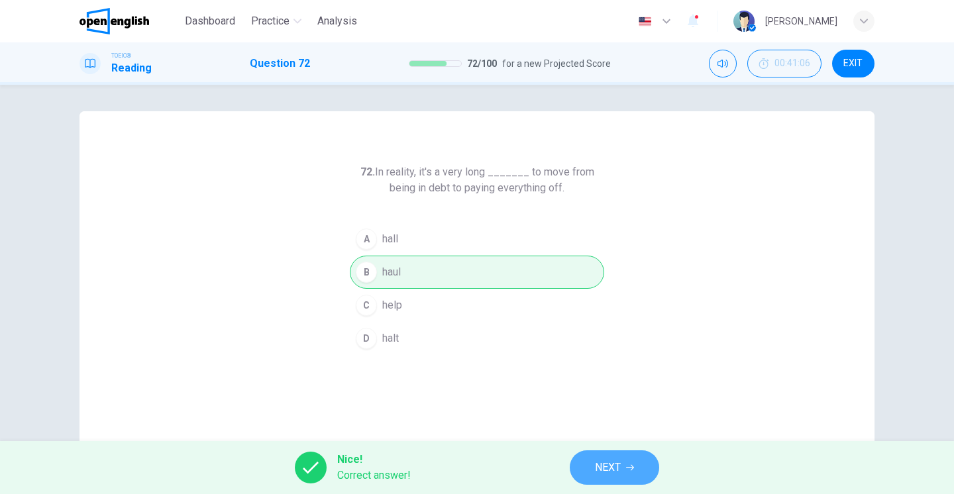
click at [617, 478] on button "NEXT" at bounding box center [614, 468] width 89 height 34
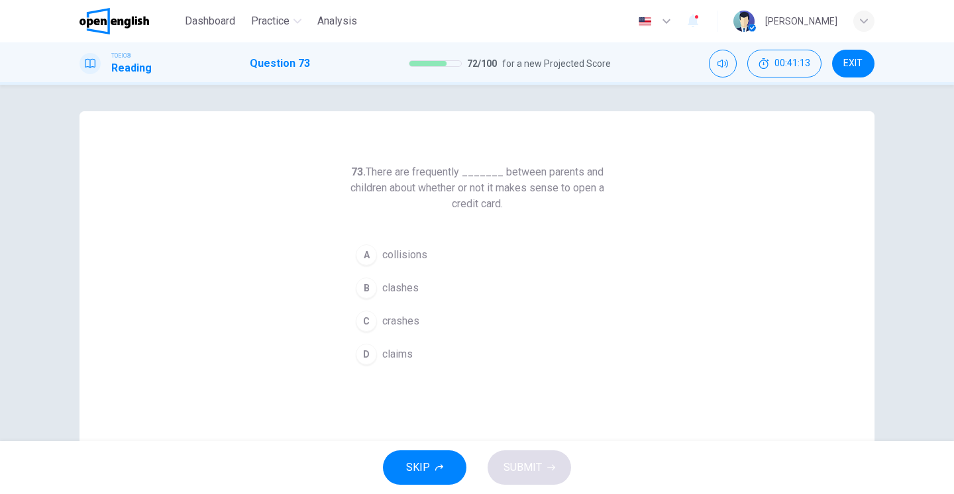
click at [374, 328] on div "C" at bounding box center [366, 321] width 21 height 21
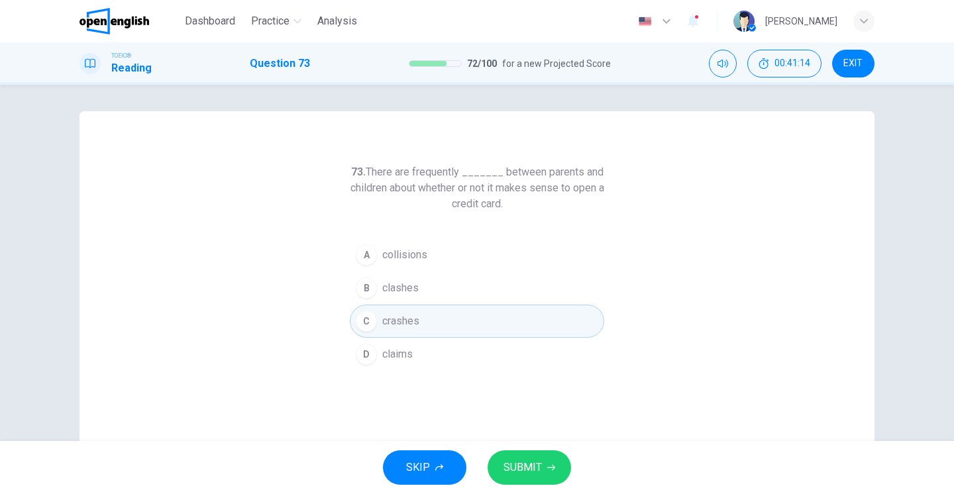
click at [532, 456] on button "SUBMIT" at bounding box center [530, 468] width 84 height 34
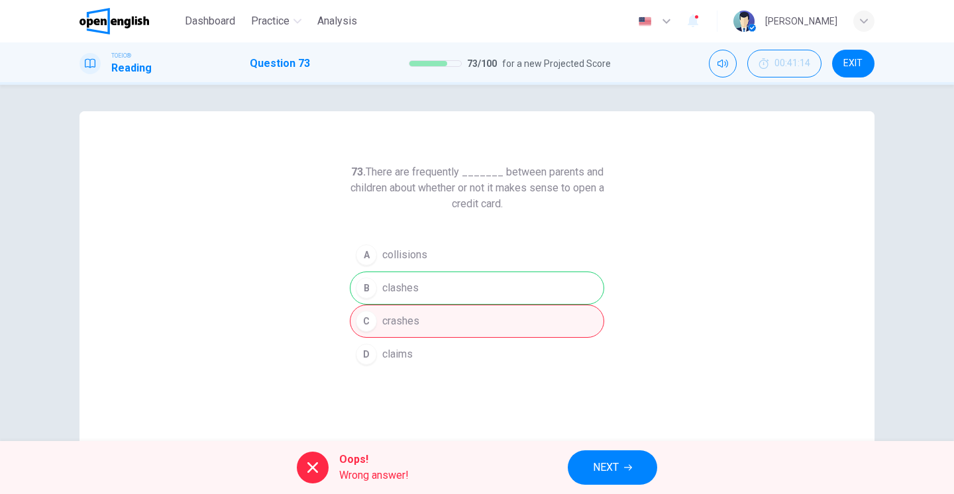
click at [610, 466] on span "NEXT" at bounding box center [606, 468] width 26 height 19
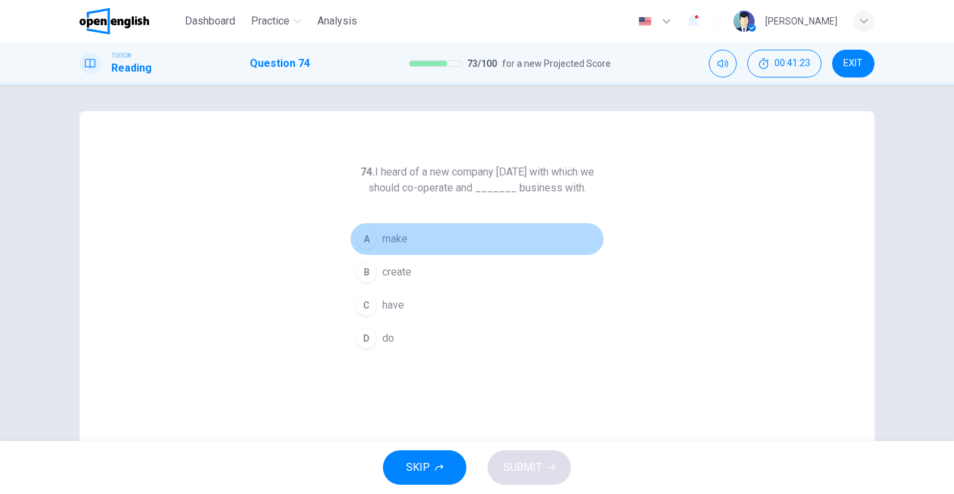
click at [378, 241] on button "A make" at bounding box center [477, 239] width 255 height 33
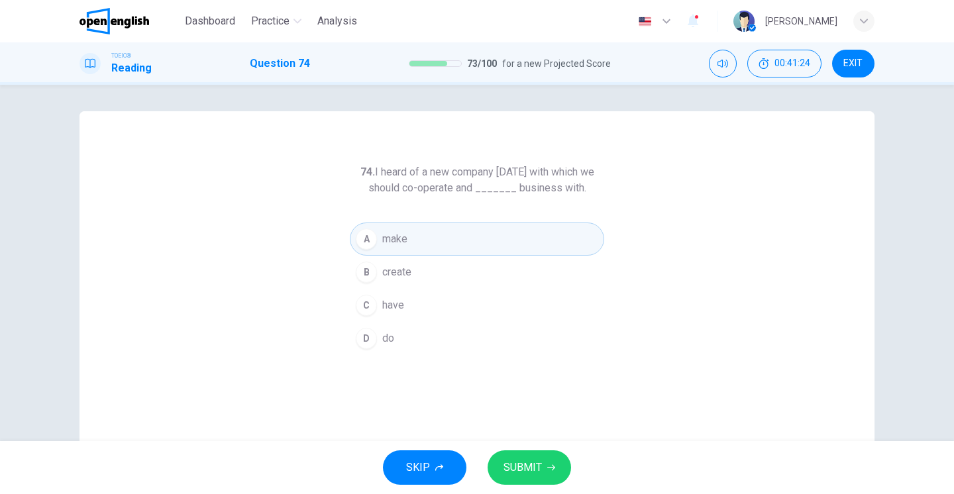
click at [519, 463] on span "SUBMIT" at bounding box center [523, 468] width 38 height 19
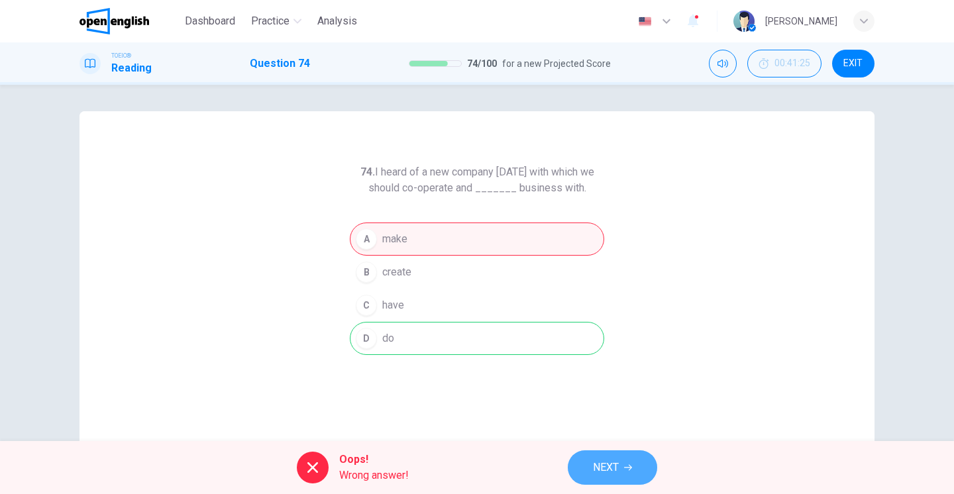
click at [592, 469] on button "NEXT" at bounding box center [612, 468] width 89 height 34
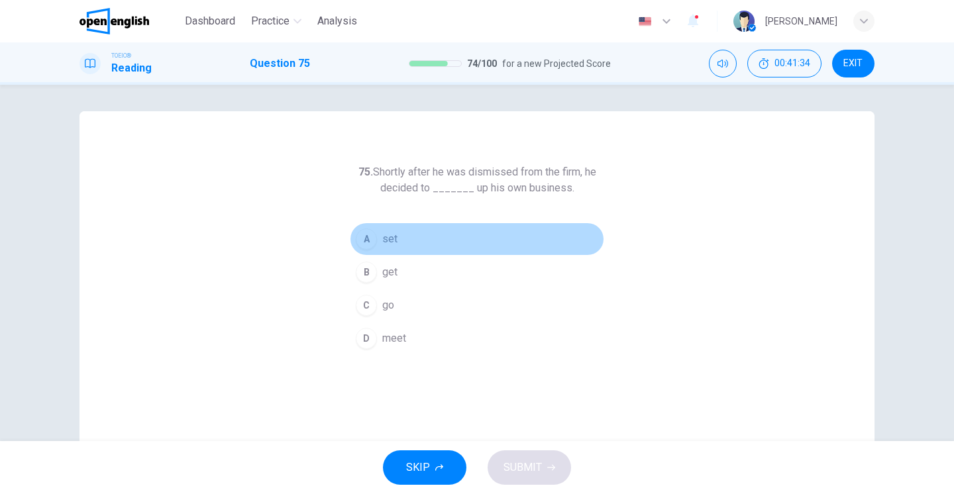
click at [372, 249] on button "A set" at bounding box center [477, 239] width 255 height 33
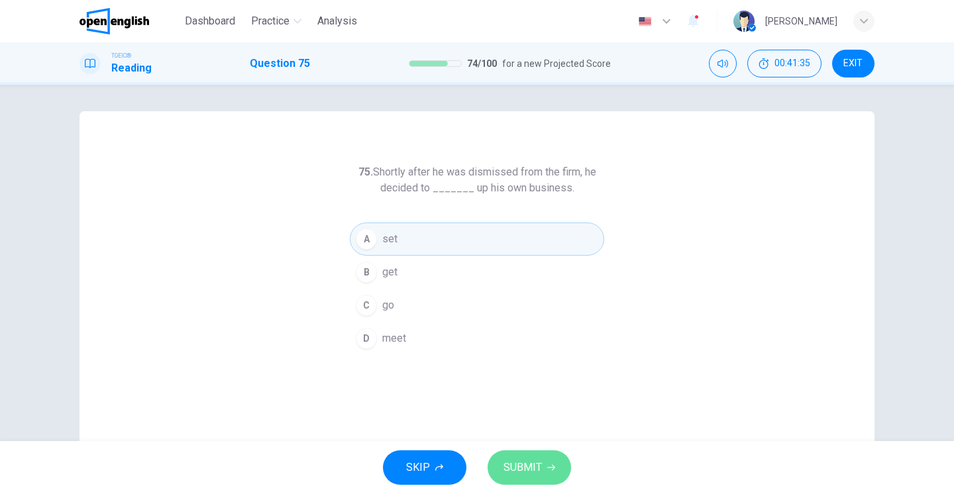
click at [524, 469] on span "SUBMIT" at bounding box center [523, 468] width 38 height 19
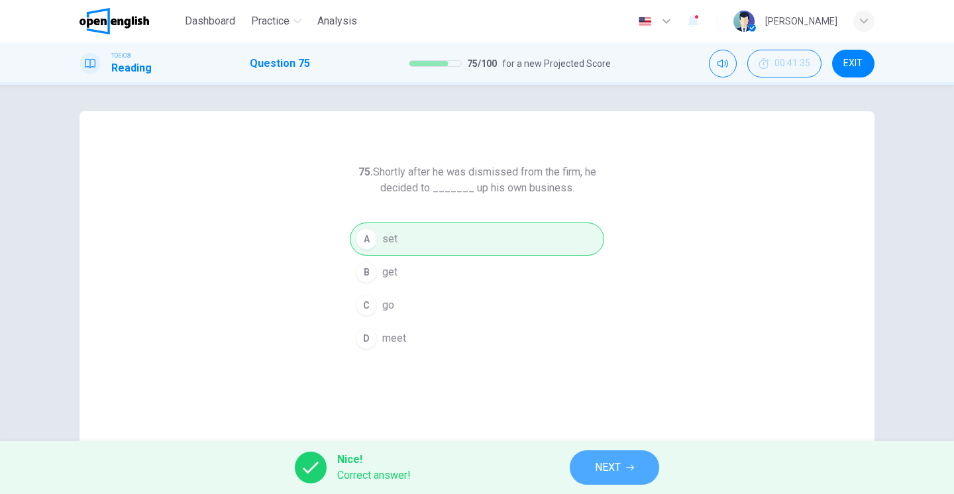
click at [614, 467] on span "NEXT" at bounding box center [608, 468] width 26 height 19
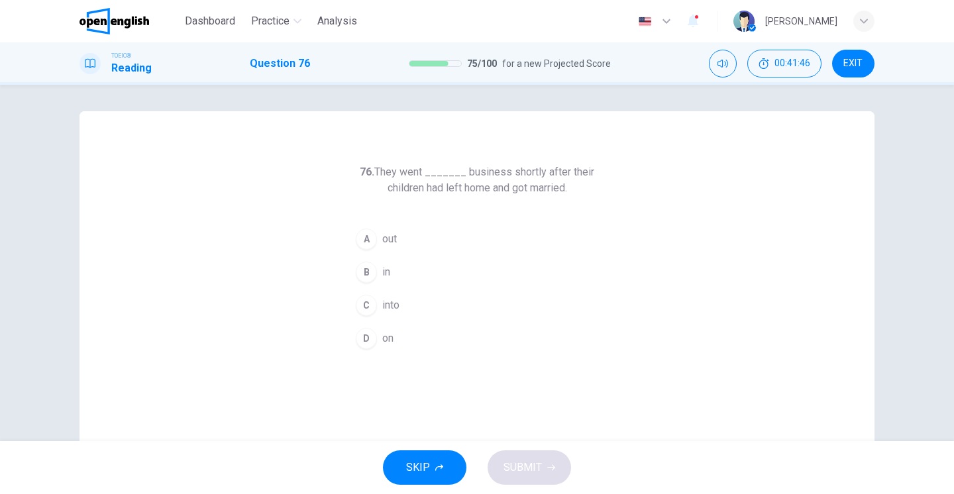
click at [367, 312] on div "C" at bounding box center [366, 305] width 21 height 21
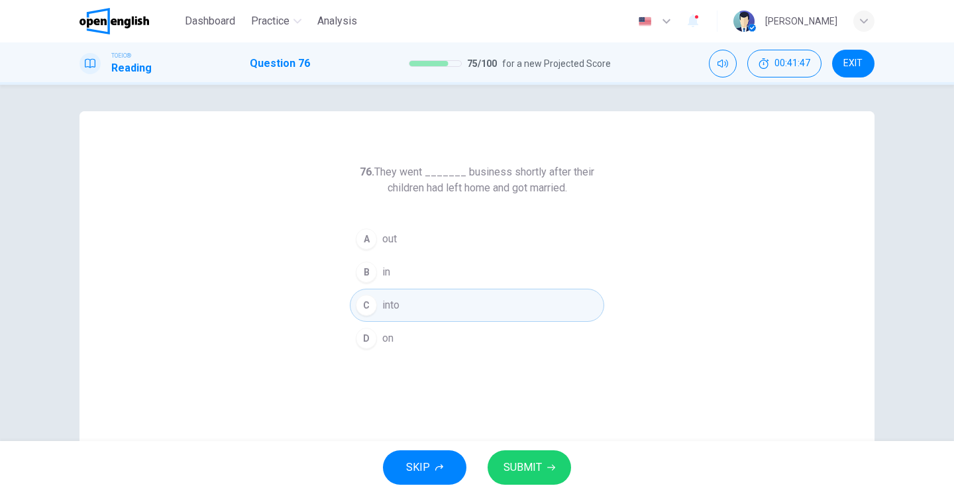
click at [523, 461] on span "SUBMIT" at bounding box center [523, 468] width 38 height 19
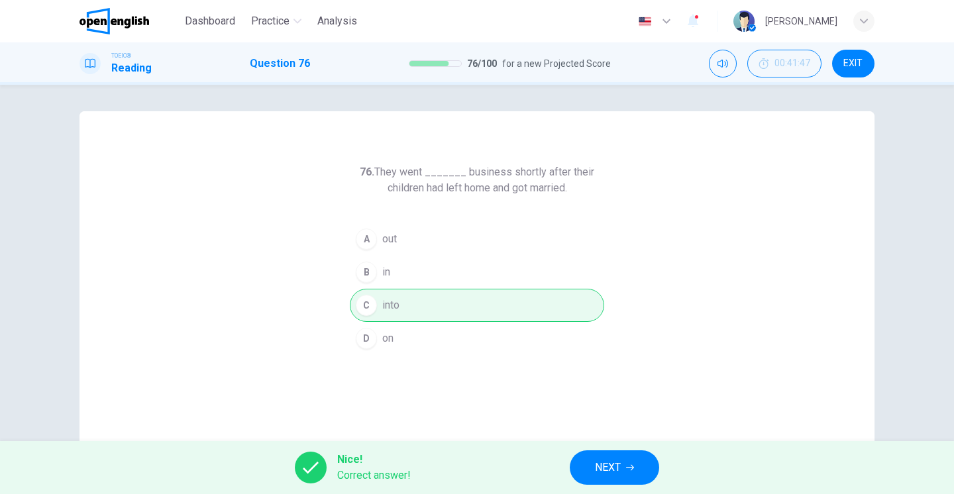
click at [603, 468] on span "NEXT" at bounding box center [608, 468] width 26 height 19
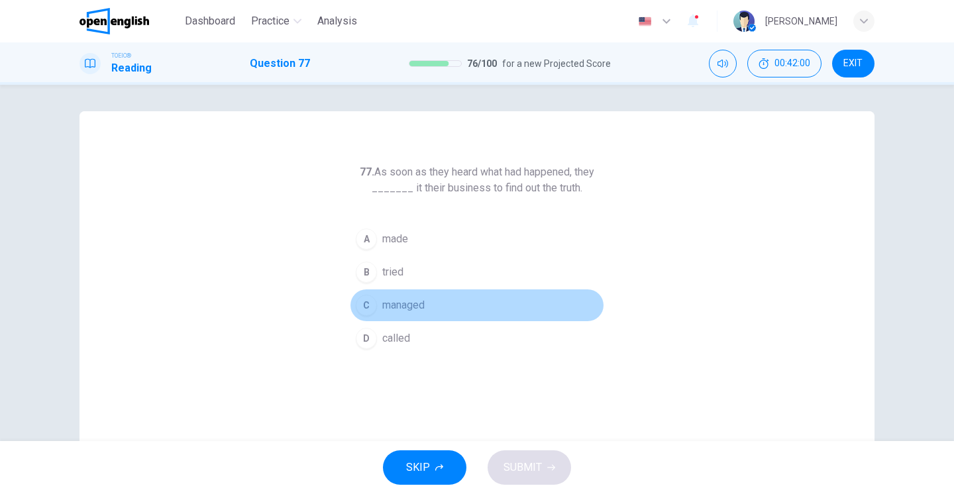
click at [366, 304] on div "C" at bounding box center [366, 305] width 21 height 21
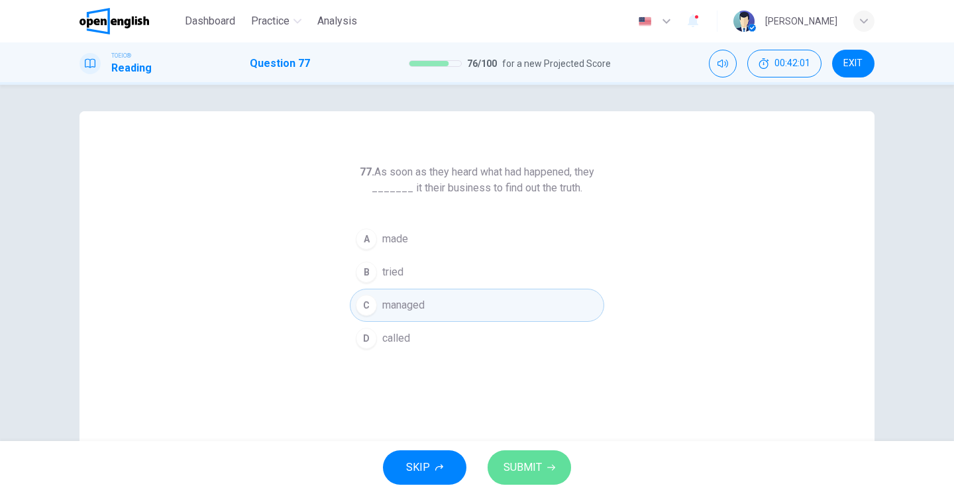
click at [525, 465] on span "SUBMIT" at bounding box center [523, 468] width 38 height 19
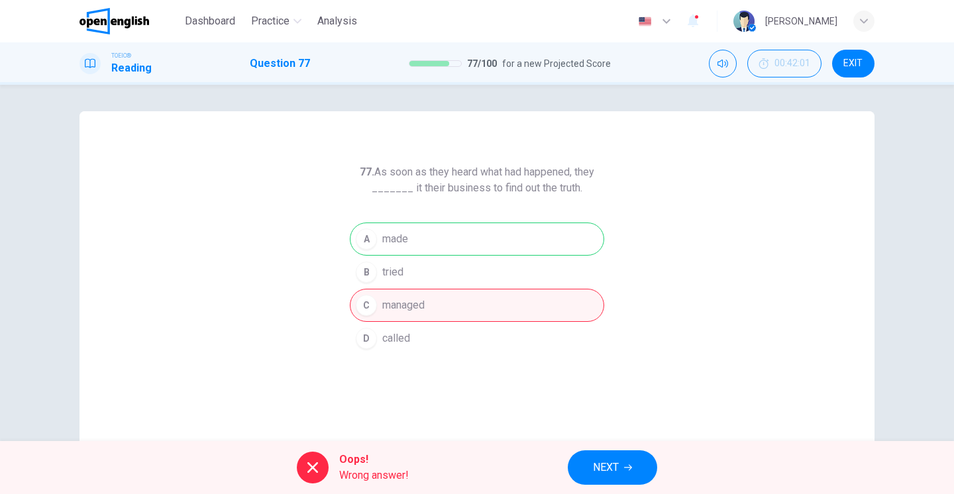
click at [600, 471] on span "NEXT" at bounding box center [606, 468] width 26 height 19
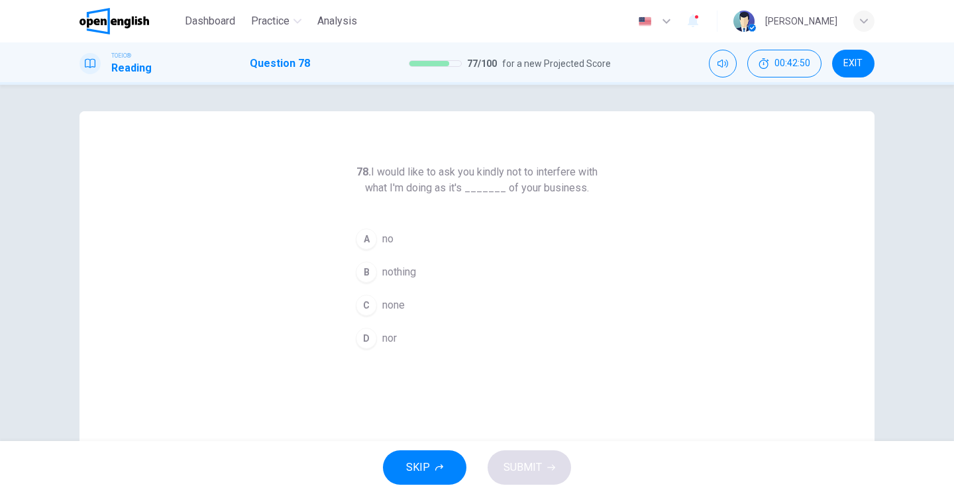
click at [395, 302] on span "none" at bounding box center [393, 306] width 23 height 16
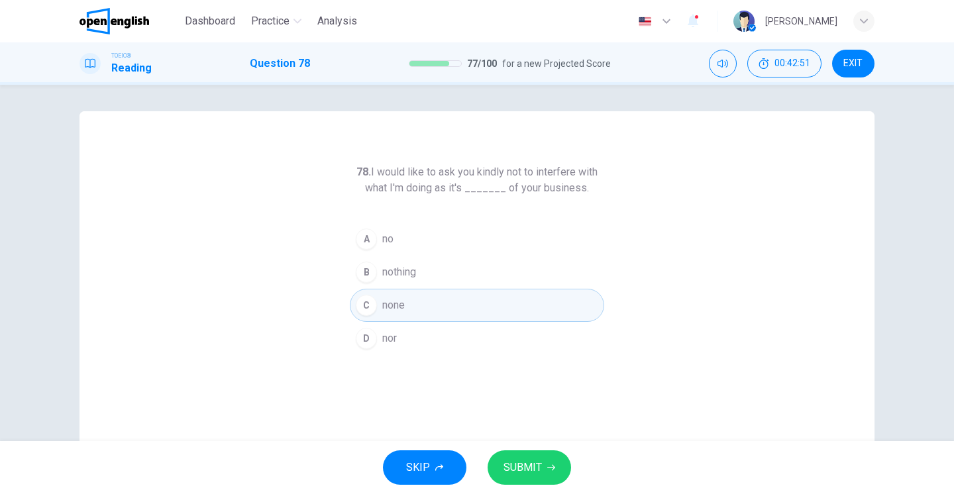
click at [525, 464] on span "SUBMIT" at bounding box center [523, 468] width 38 height 19
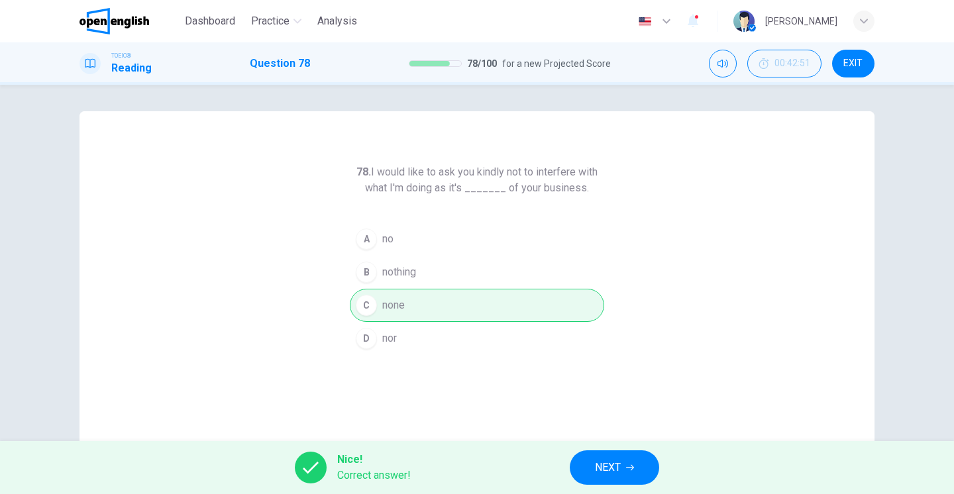
click at [621, 471] on span "NEXT" at bounding box center [608, 468] width 26 height 19
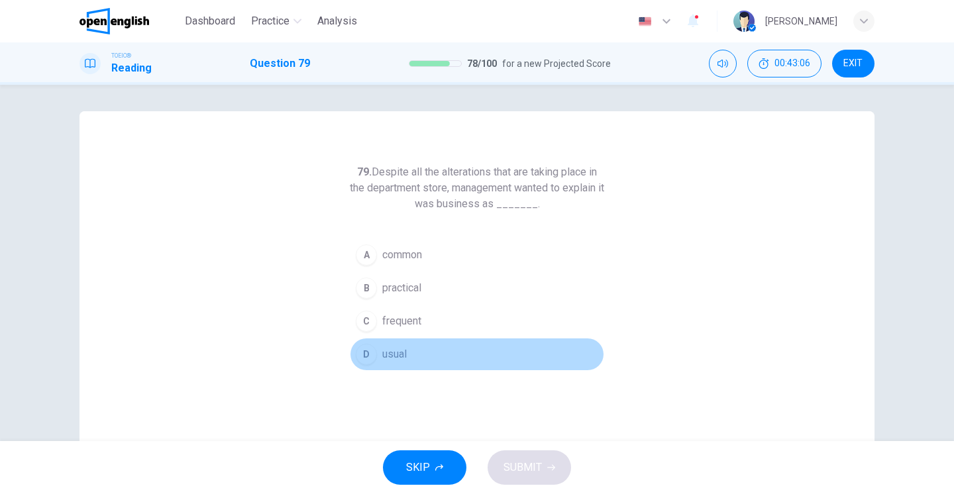
click at [392, 351] on span "usual" at bounding box center [394, 355] width 25 height 16
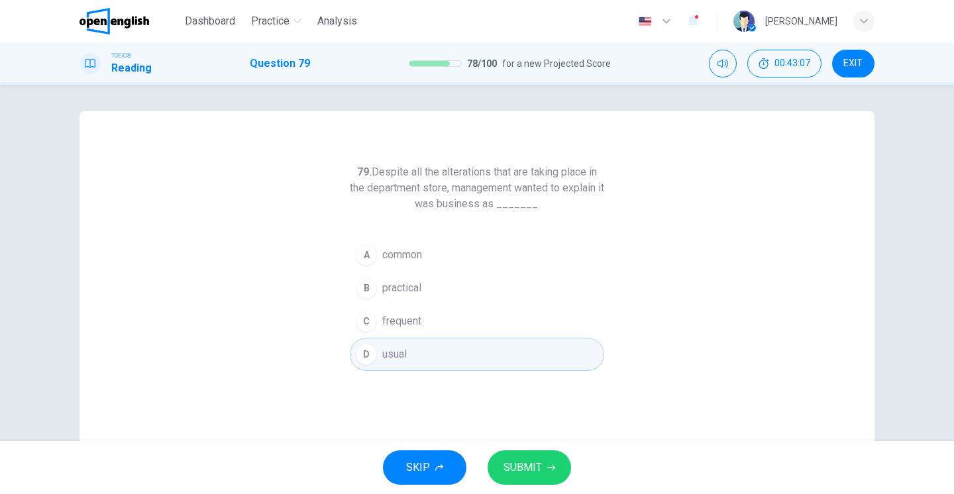
click at [520, 457] on button "SUBMIT" at bounding box center [530, 468] width 84 height 34
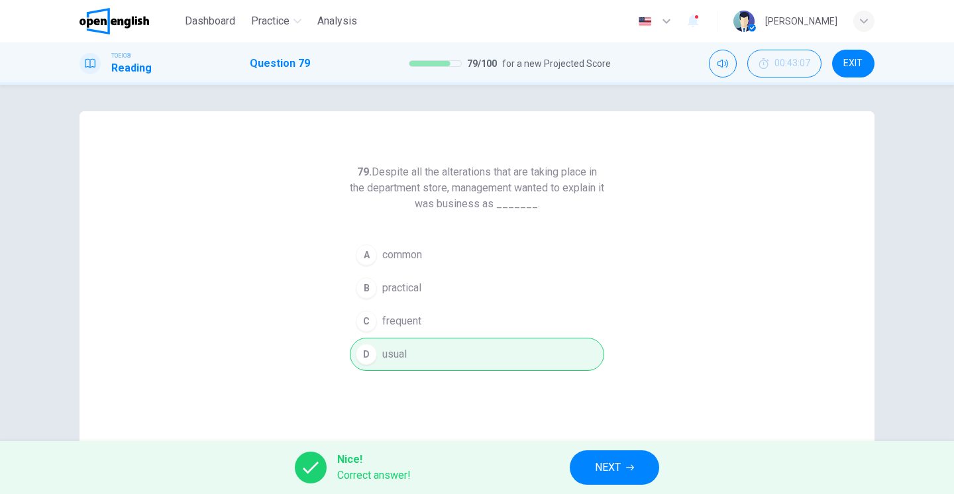
click at [600, 463] on span "NEXT" at bounding box center [608, 468] width 26 height 19
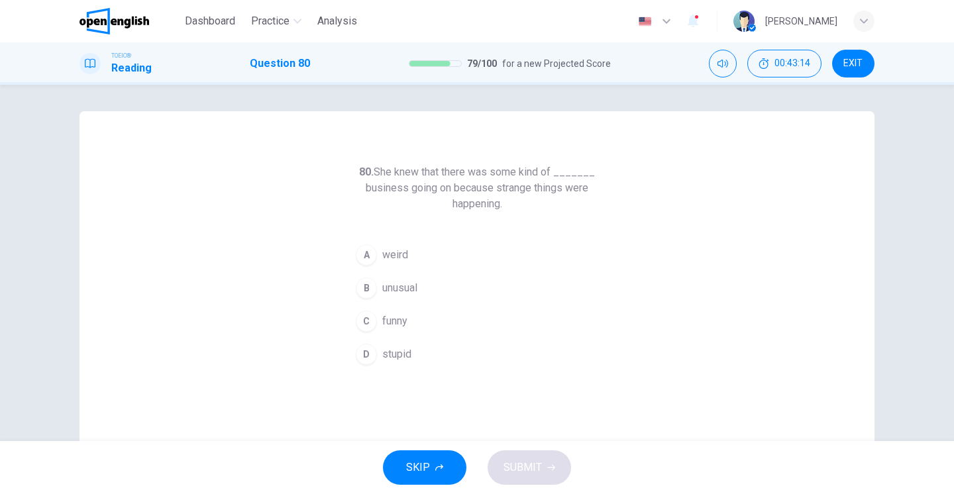
click at [390, 296] on span "unusual" at bounding box center [399, 288] width 35 height 16
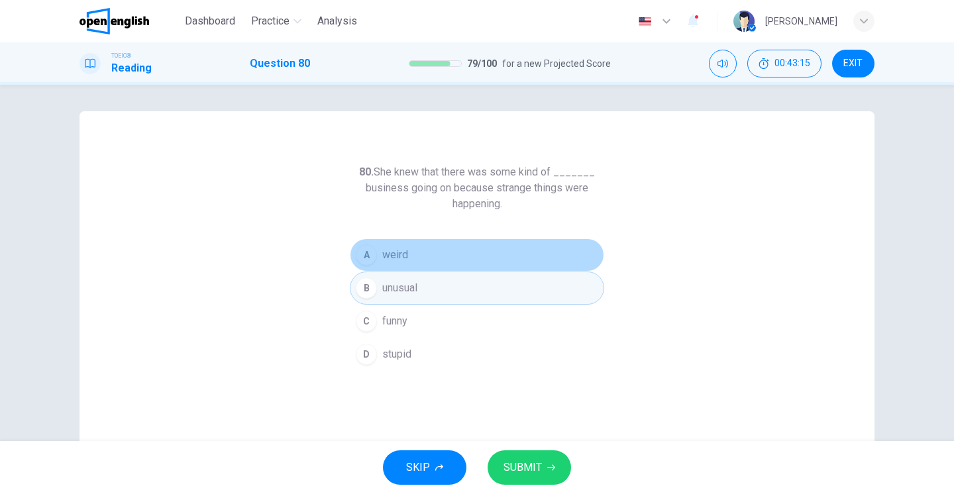
click at [392, 249] on span "weird" at bounding box center [395, 255] width 26 height 16
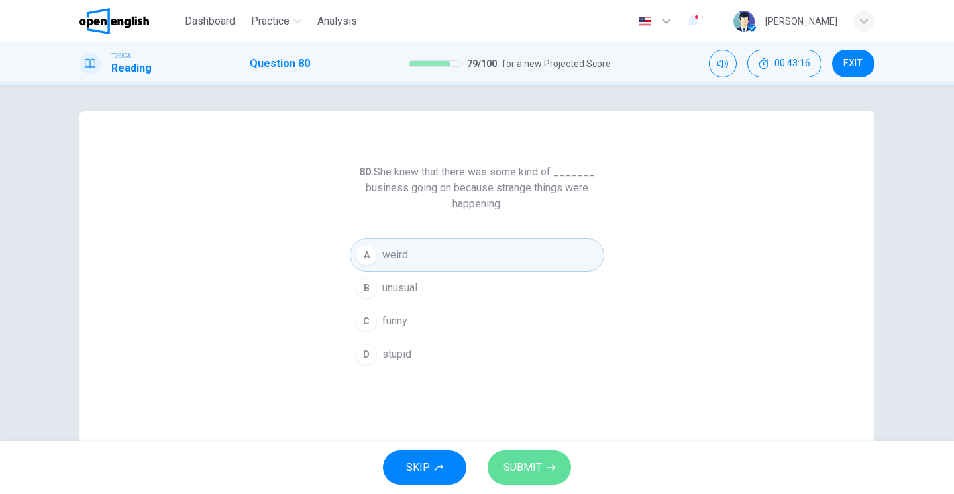
click at [520, 465] on span "SUBMIT" at bounding box center [523, 468] width 38 height 19
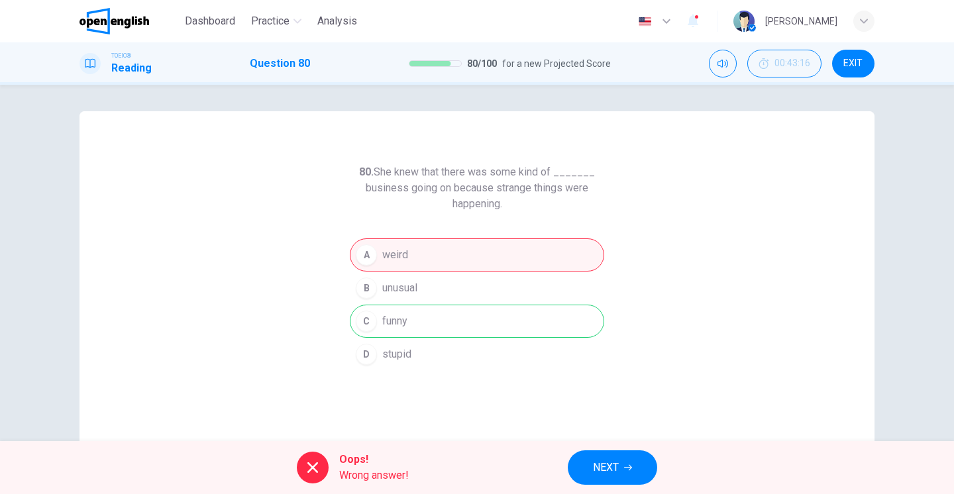
click at [604, 463] on span "NEXT" at bounding box center [606, 468] width 26 height 19
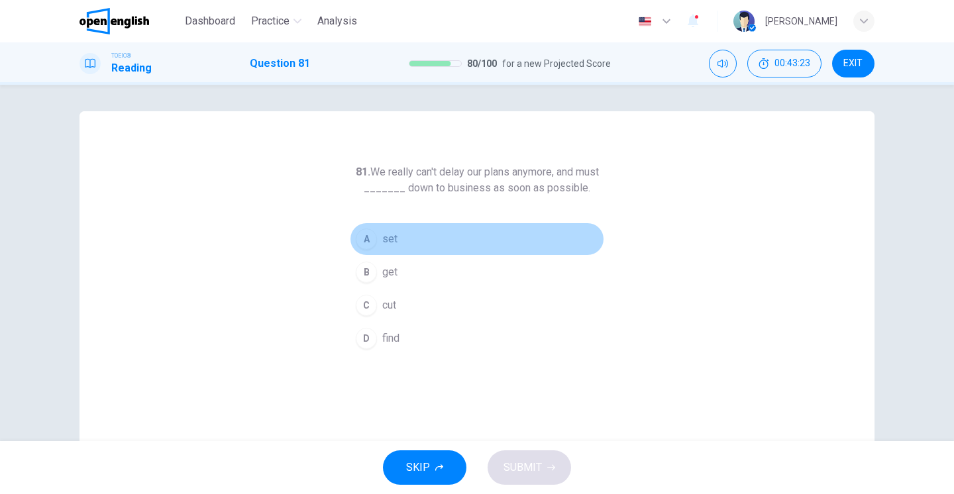
click at [381, 249] on button "A set" at bounding box center [477, 239] width 255 height 33
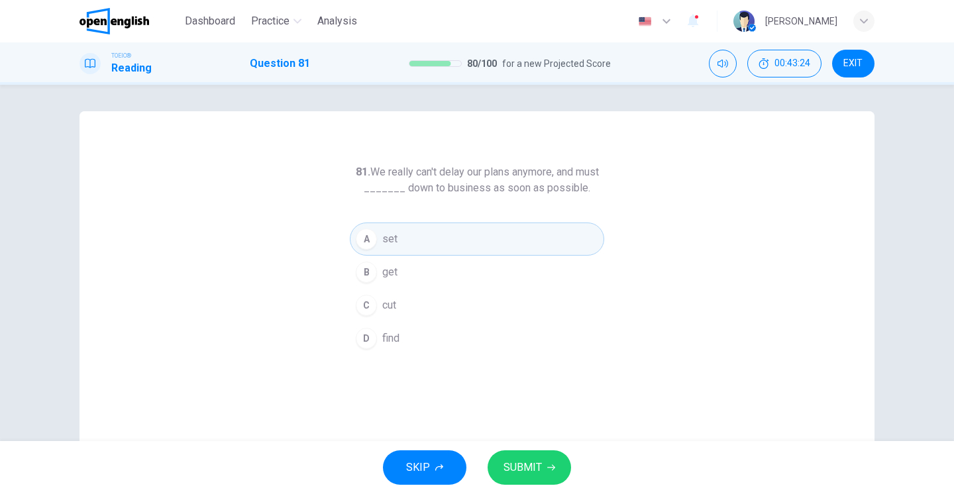
click at [510, 469] on span "SUBMIT" at bounding box center [523, 468] width 38 height 19
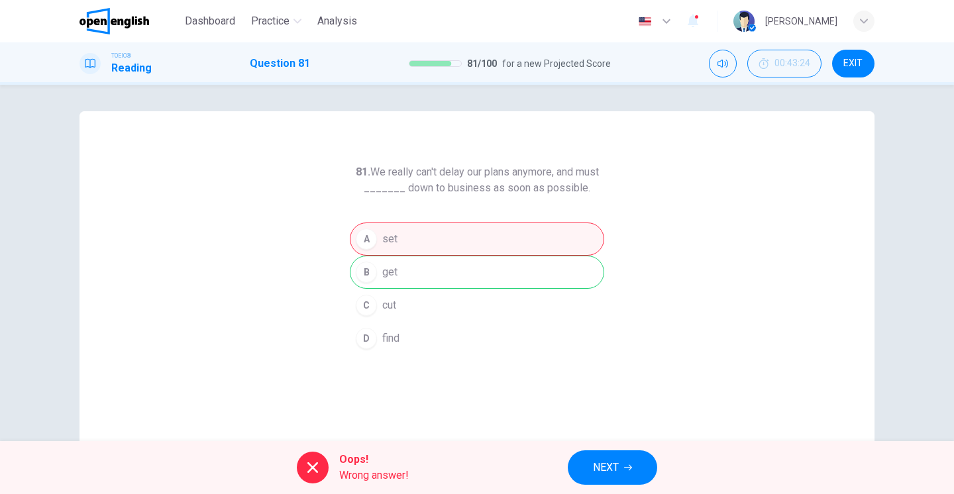
click at [773, 2] on div "Dashboard Practice Analysis English ** ​ [PERSON_NAME]" at bounding box center [477, 21] width 795 height 42
click at [609, 465] on span "NEXT" at bounding box center [606, 468] width 26 height 19
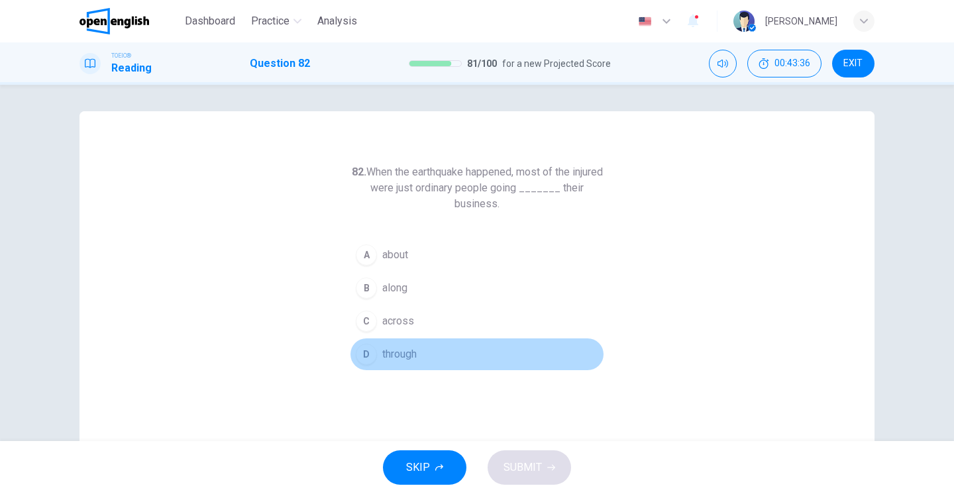
click at [396, 355] on span "through" at bounding box center [399, 355] width 34 height 16
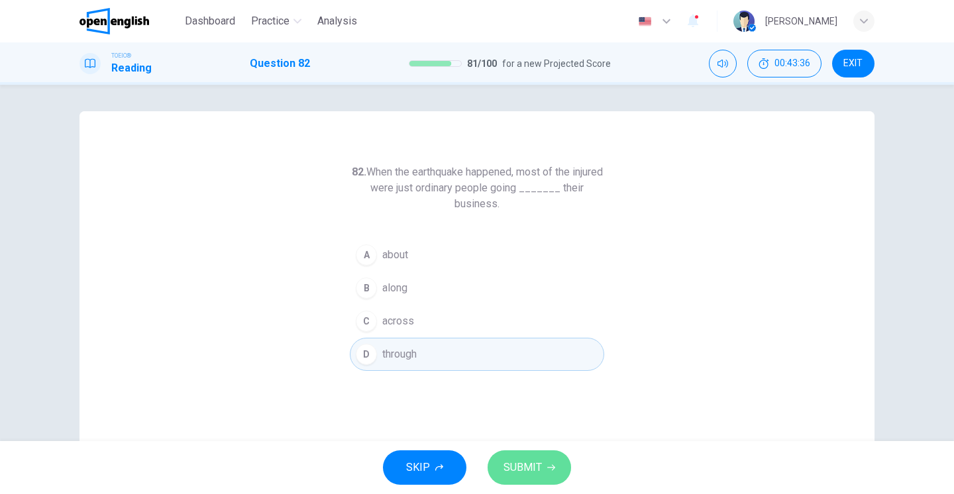
click at [525, 457] on button "SUBMIT" at bounding box center [530, 468] width 84 height 34
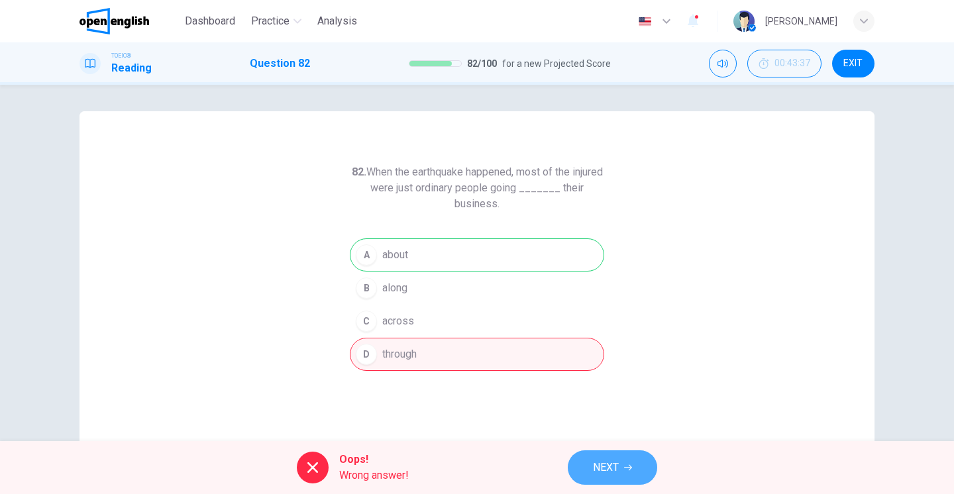
click at [598, 465] on span "NEXT" at bounding box center [606, 468] width 26 height 19
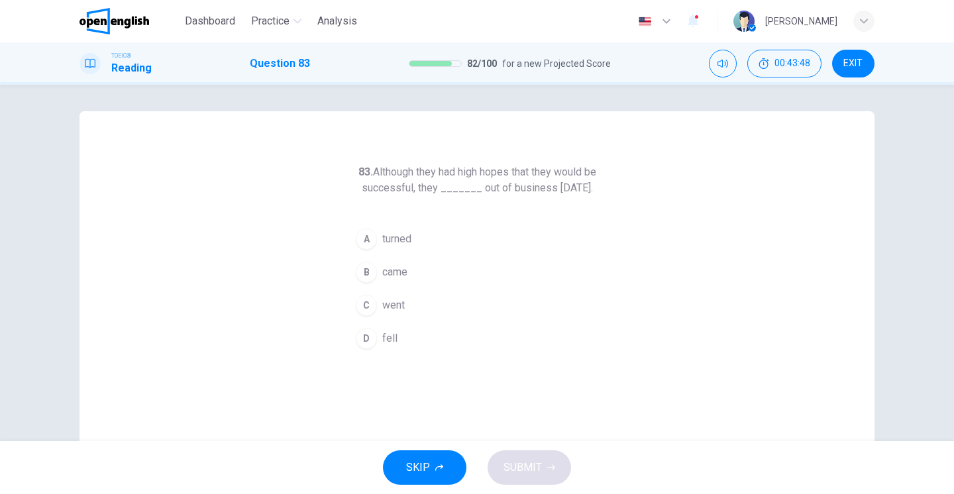
click at [382, 347] on span "fell" at bounding box center [389, 339] width 15 height 16
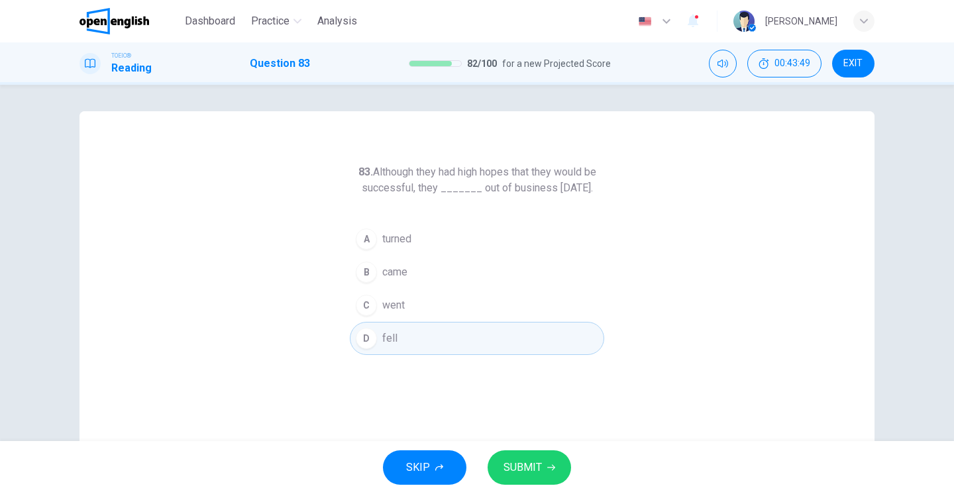
click at [528, 471] on span "SUBMIT" at bounding box center [523, 468] width 38 height 19
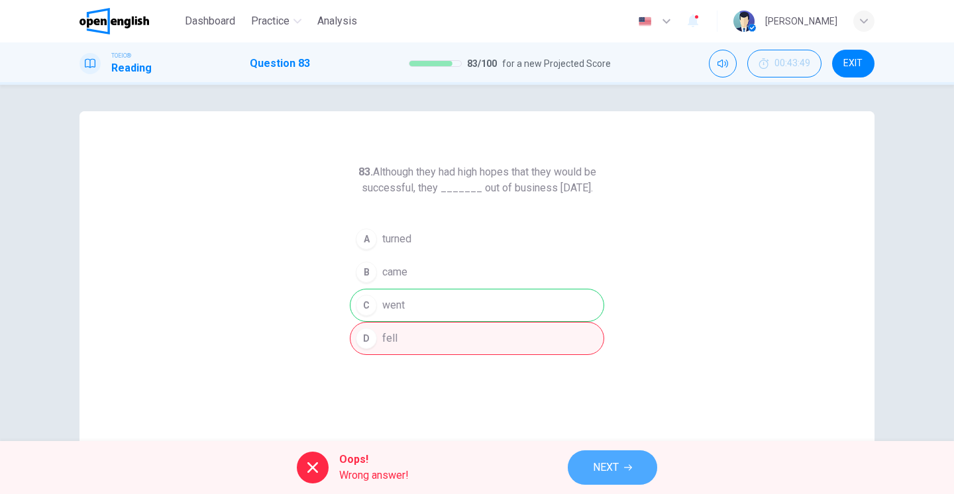
click at [602, 475] on span "NEXT" at bounding box center [606, 468] width 26 height 19
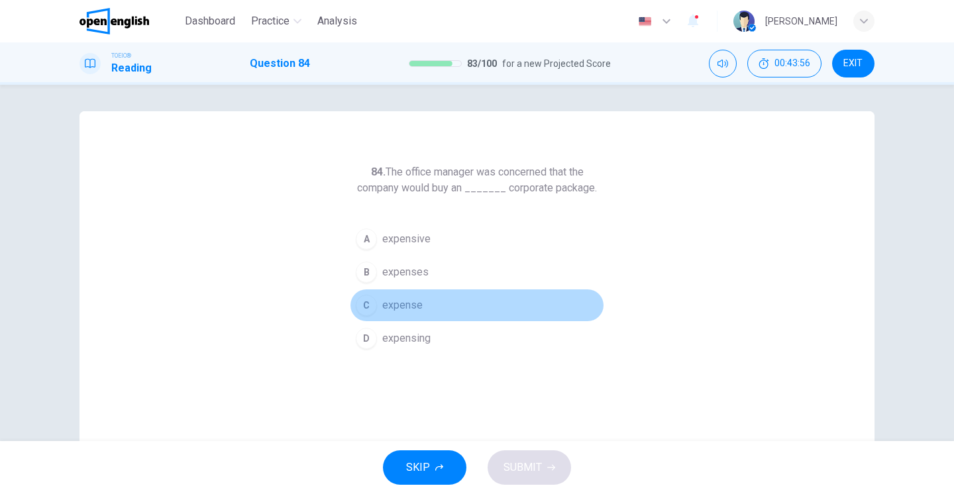
click at [397, 306] on span "expense" at bounding box center [402, 306] width 40 height 16
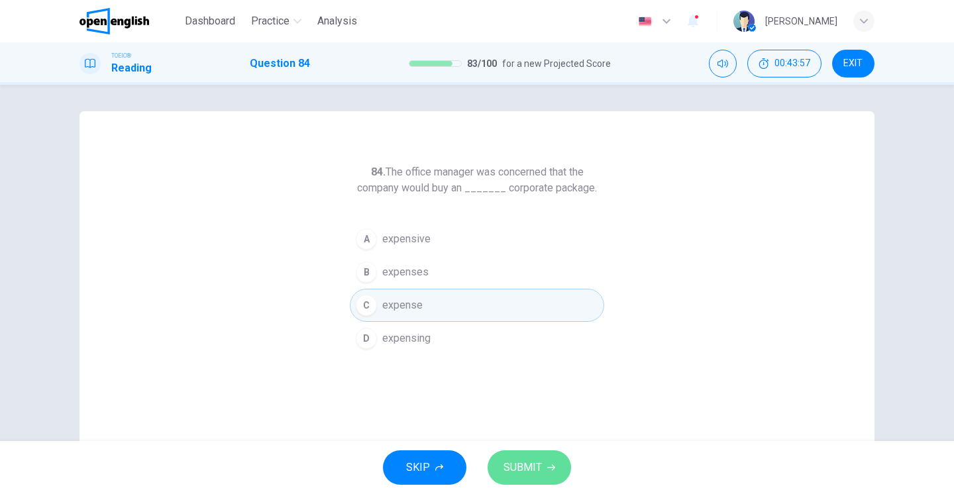
click at [536, 471] on span "SUBMIT" at bounding box center [523, 468] width 38 height 19
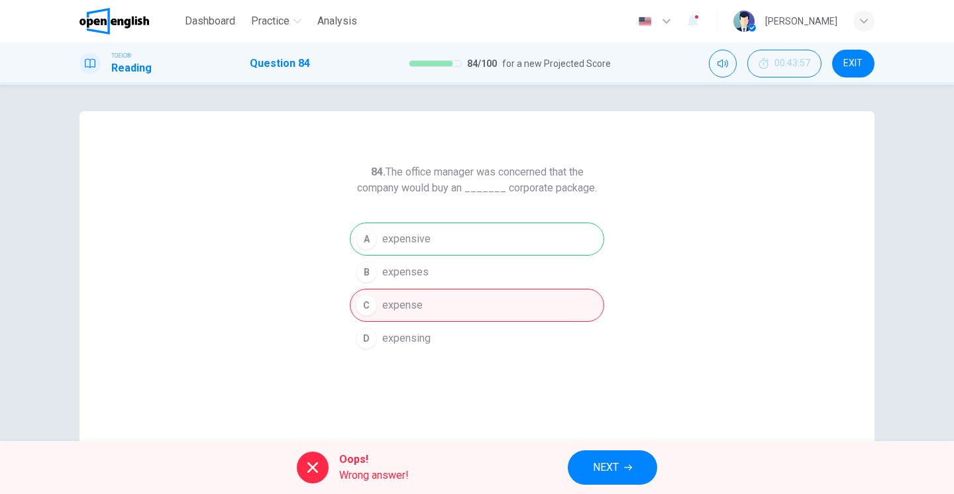
click at [612, 475] on span "NEXT" at bounding box center [606, 468] width 26 height 19
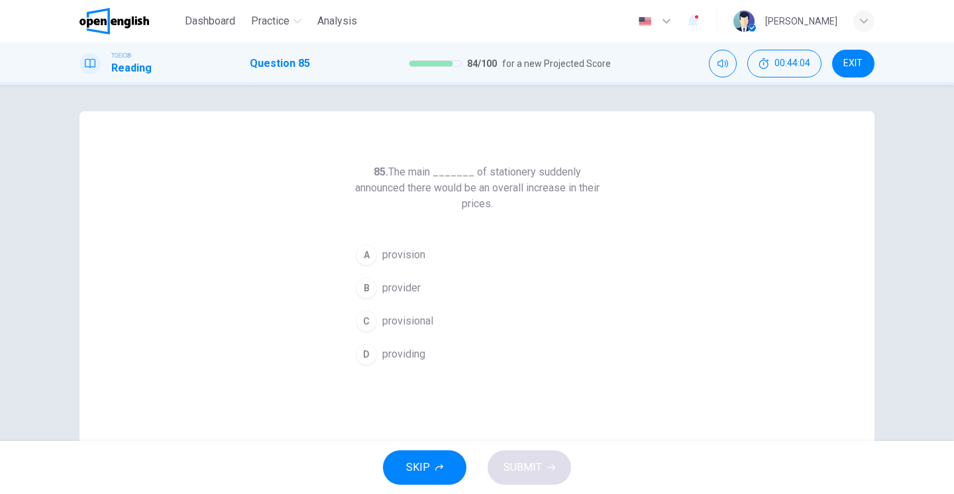
click at [402, 286] on span "provider" at bounding box center [401, 288] width 38 height 16
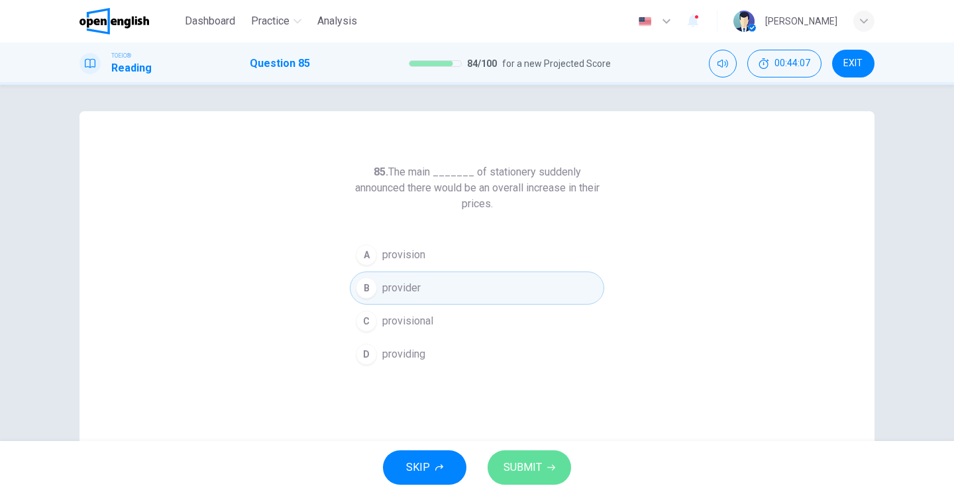
click at [534, 460] on span "SUBMIT" at bounding box center [523, 468] width 38 height 19
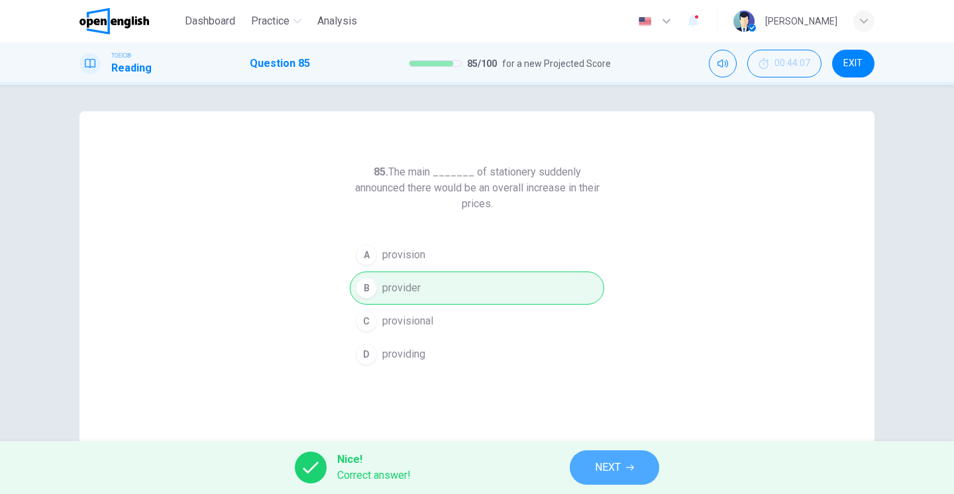
click at [625, 481] on button "NEXT" at bounding box center [614, 468] width 89 height 34
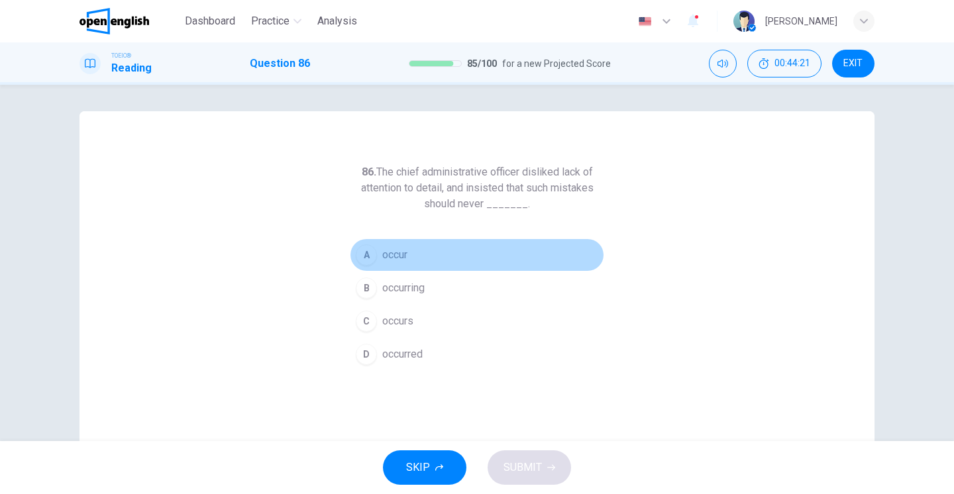
click at [396, 255] on span "occur" at bounding box center [394, 255] width 25 height 16
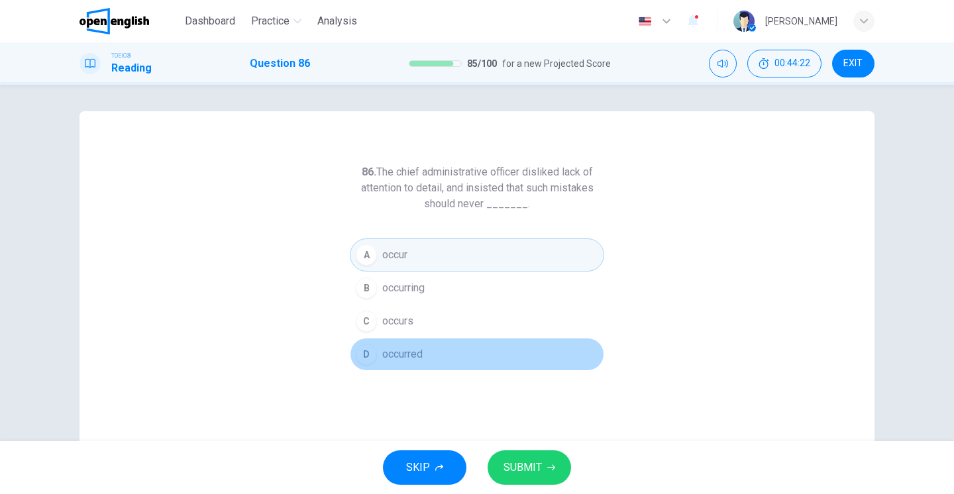
click at [410, 356] on span "occurred" at bounding box center [402, 355] width 40 height 16
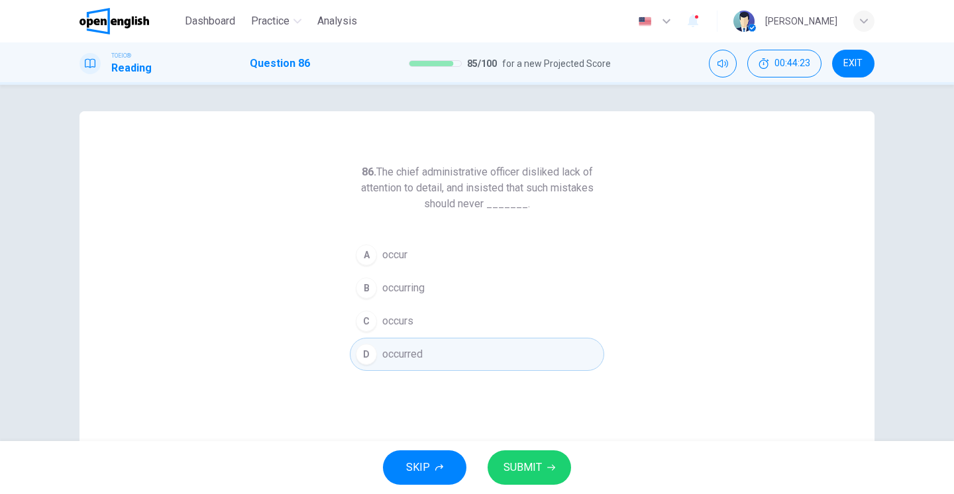
click at [516, 465] on span "SUBMIT" at bounding box center [523, 468] width 38 height 19
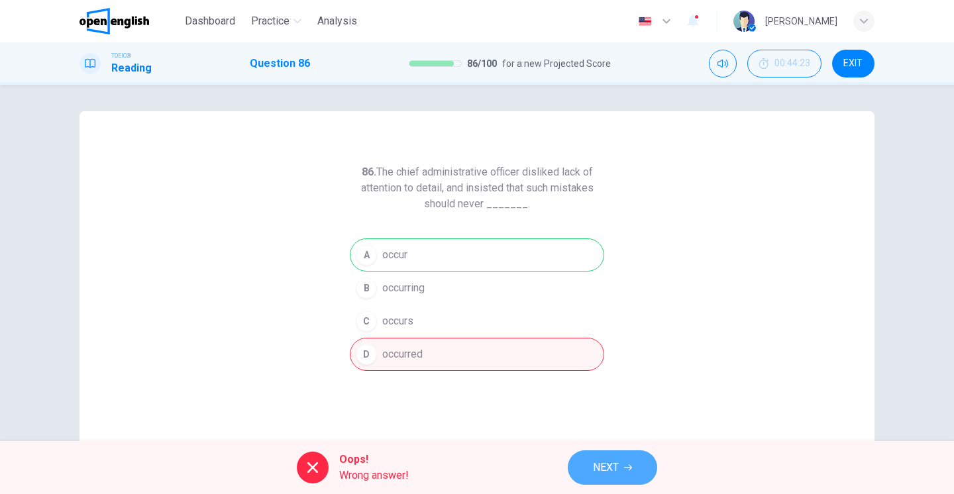
click at [606, 461] on span "NEXT" at bounding box center [606, 468] width 26 height 19
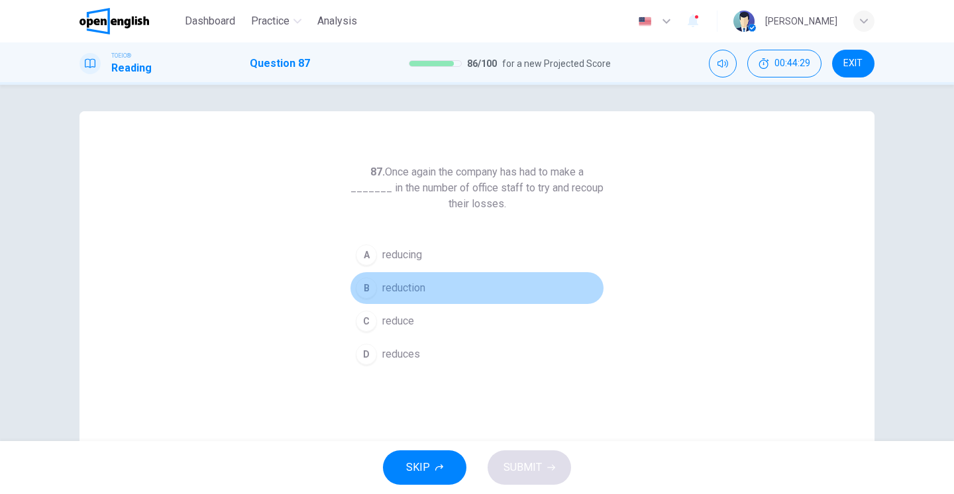
click at [431, 290] on button "B reduction" at bounding box center [477, 288] width 255 height 33
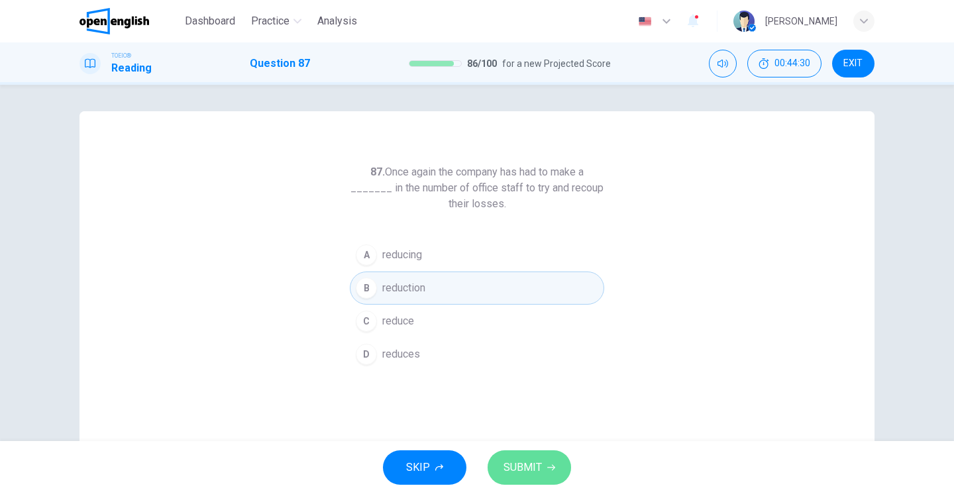
click at [518, 465] on span "SUBMIT" at bounding box center [523, 468] width 38 height 19
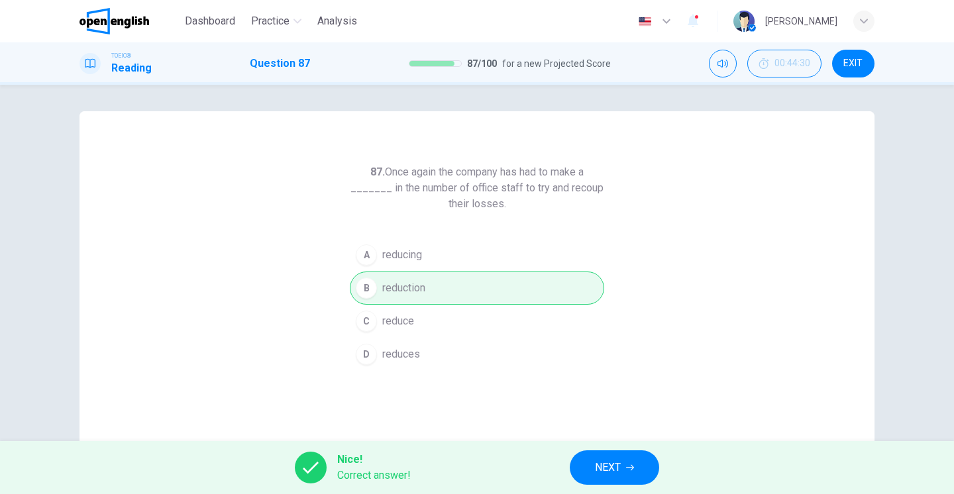
click at [606, 474] on span "NEXT" at bounding box center [608, 468] width 26 height 19
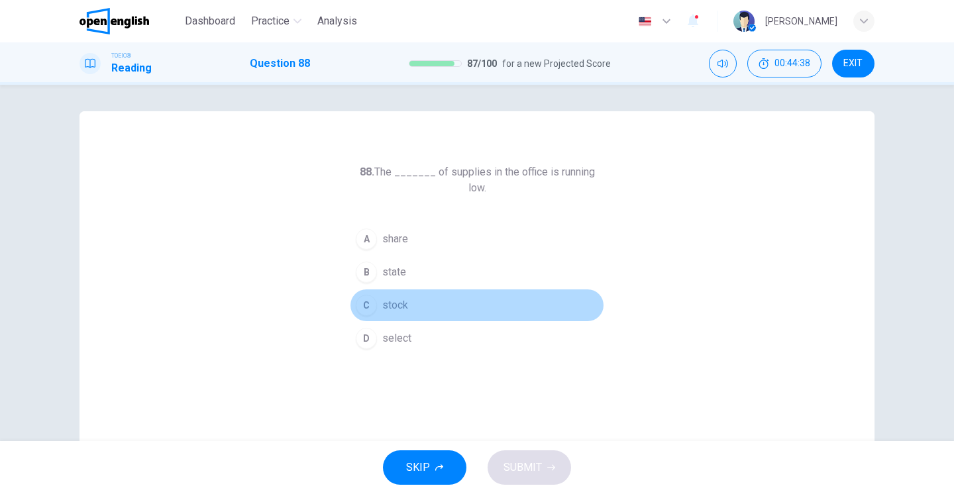
click at [400, 298] on span "stock" at bounding box center [395, 306] width 26 height 16
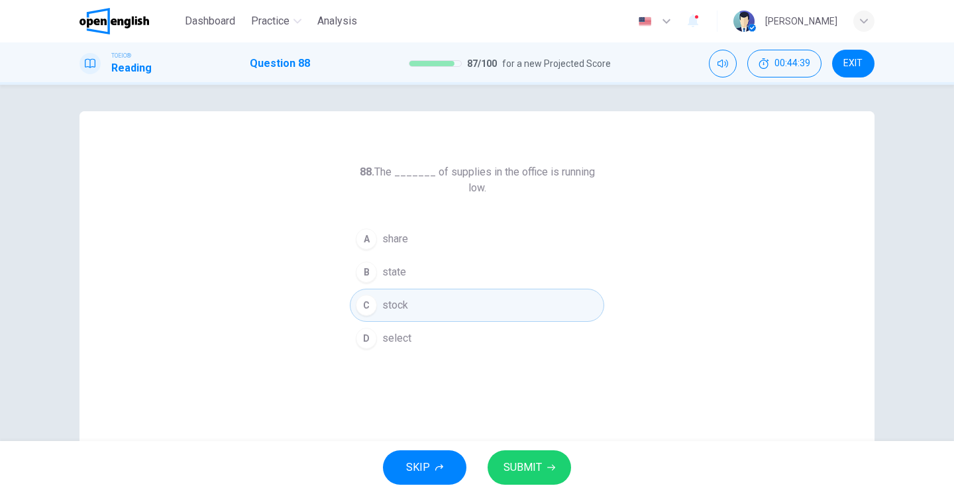
click at [545, 469] on button "SUBMIT" at bounding box center [530, 468] width 84 height 34
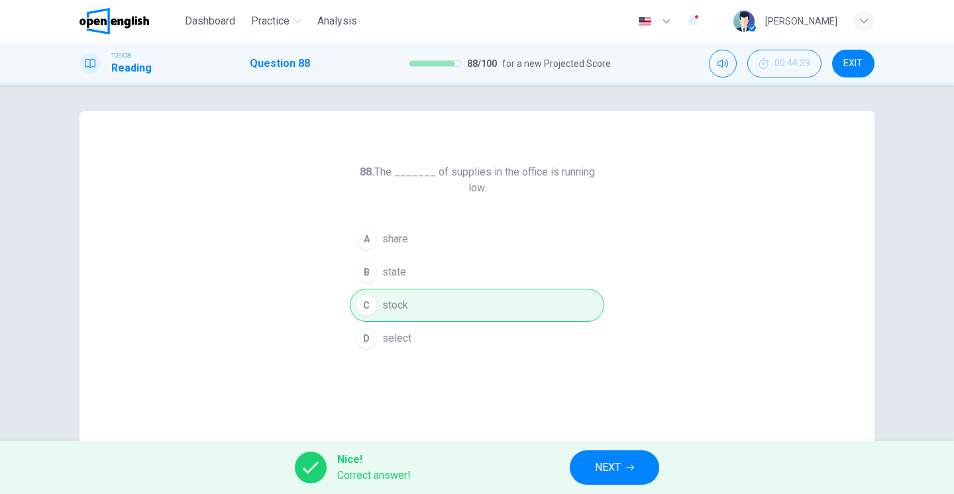
click at [610, 473] on span "NEXT" at bounding box center [608, 468] width 26 height 19
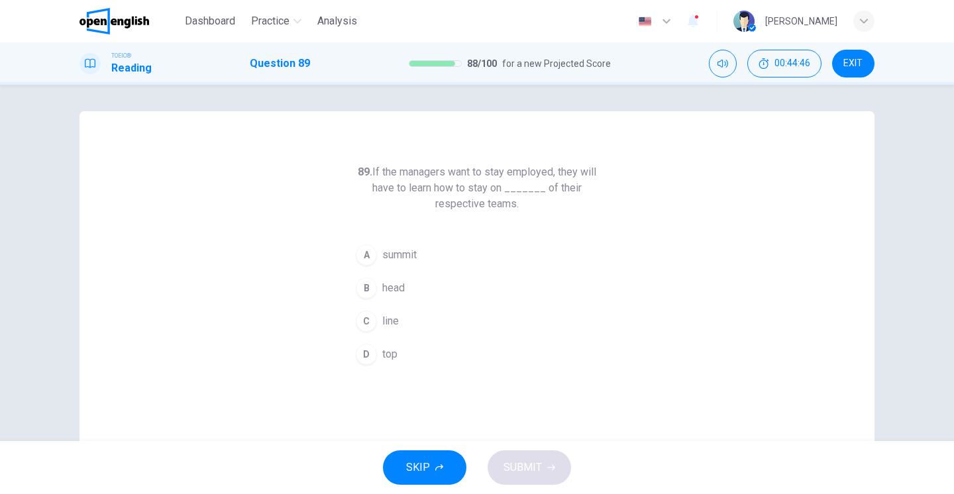
click at [400, 260] on span "summit" at bounding box center [399, 255] width 34 height 16
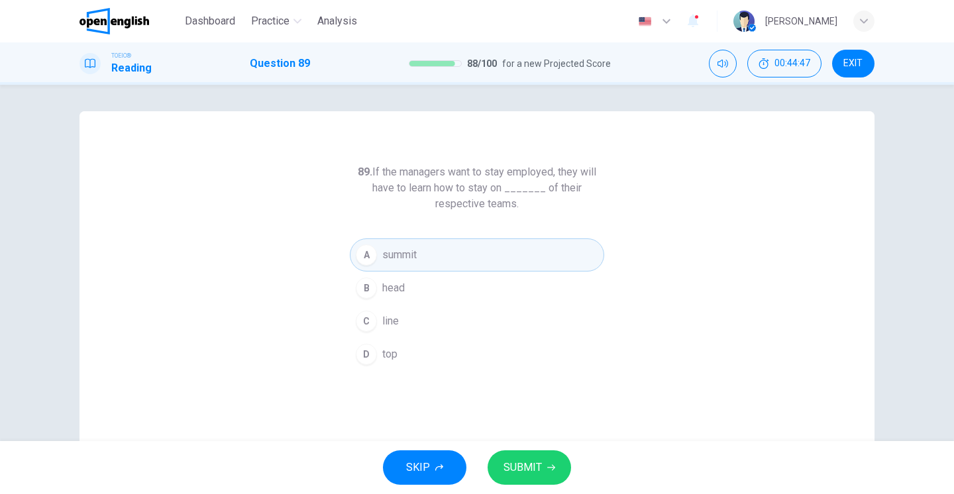
click at [500, 468] on button "SUBMIT" at bounding box center [530, 468] width 84 height 34
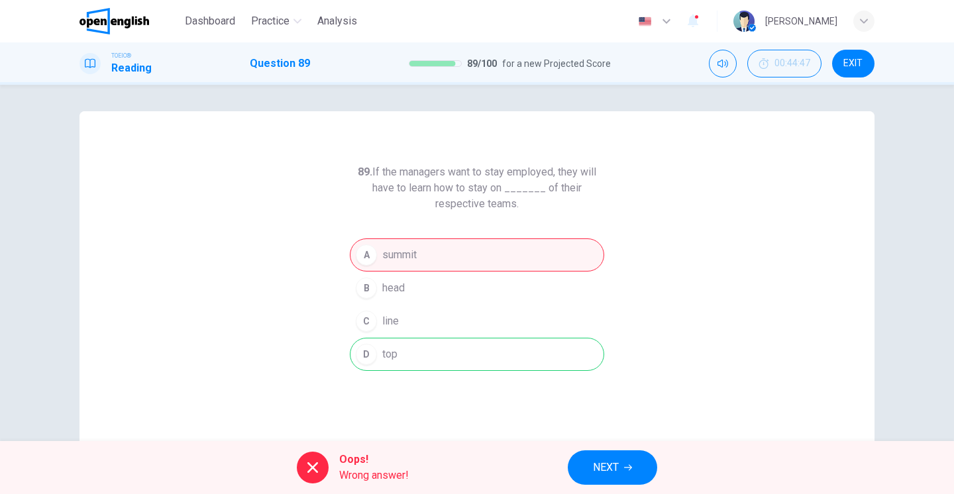
click at [628, 487] on div "Oops! Wrong answer! NEXT" at bounding box center [477, 467] width 954 height 53
click at [616, 462] on span "NEXT" at bounding box center [606, 468] width 26 height 19
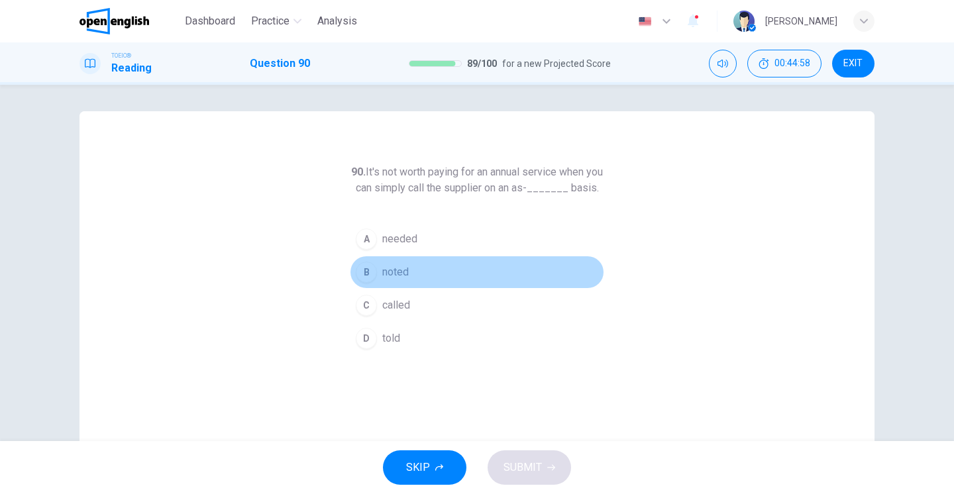
click at [384, 280] on span "noted" at bounding box center [395, 272] width 27 height 16
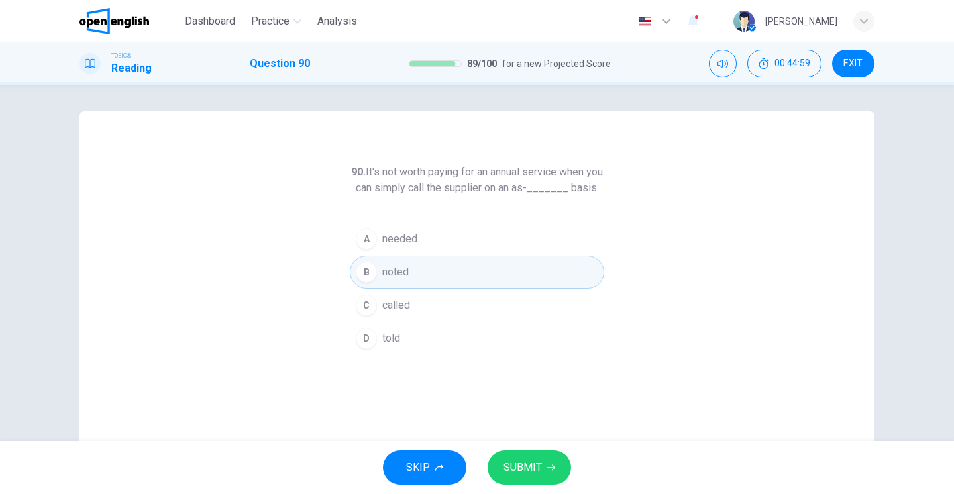
click at [538, 473] on span "SUBMIT" at bounding box center [523, 468] width 38 height 19
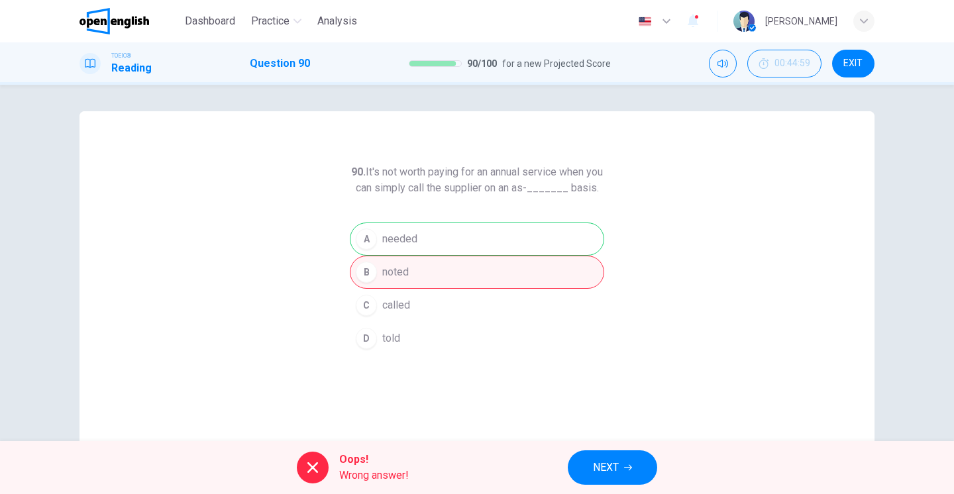
click at [604, 475] on span "NEXT" at bounding box center [606, 468] width 26 height 19
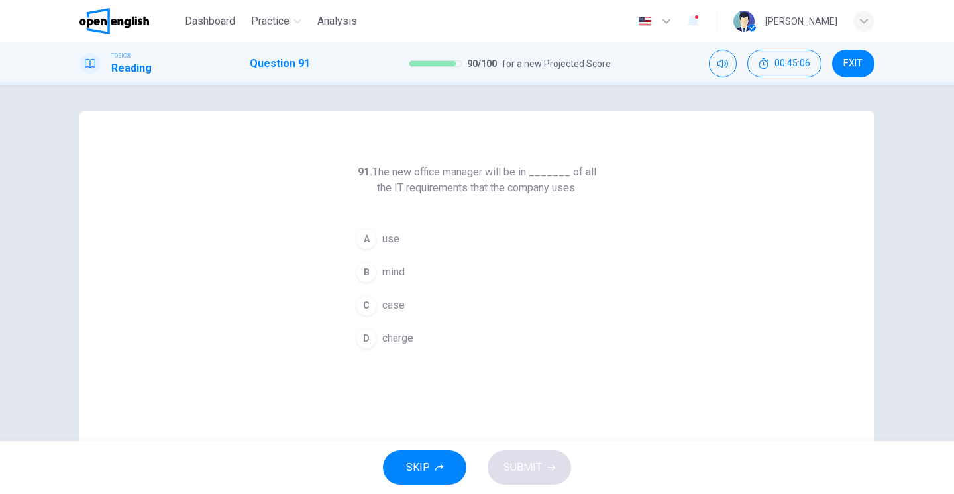
click at [392, 346] on span "charge" at bounding box center [397, 339] width 31 height 16
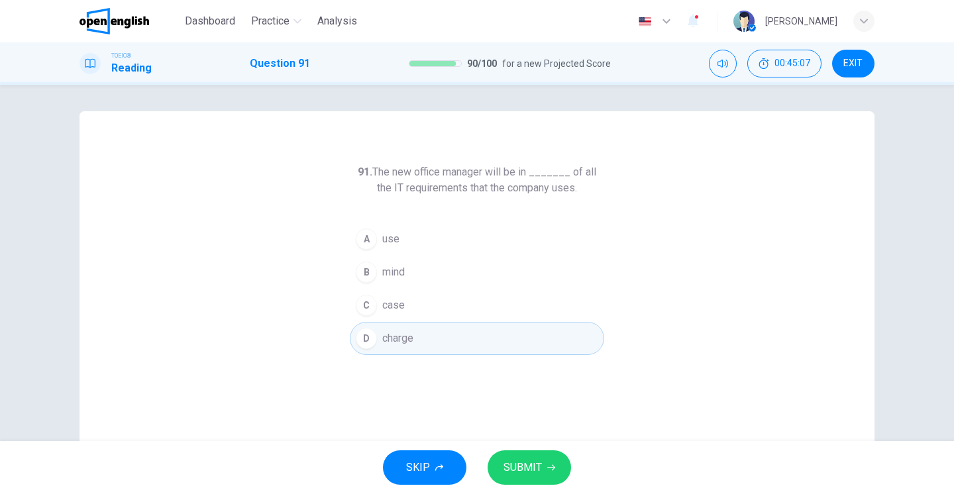
click at [517, 470] on span "SUBMIT" at bounding box center [523, 468] width 38 height 19
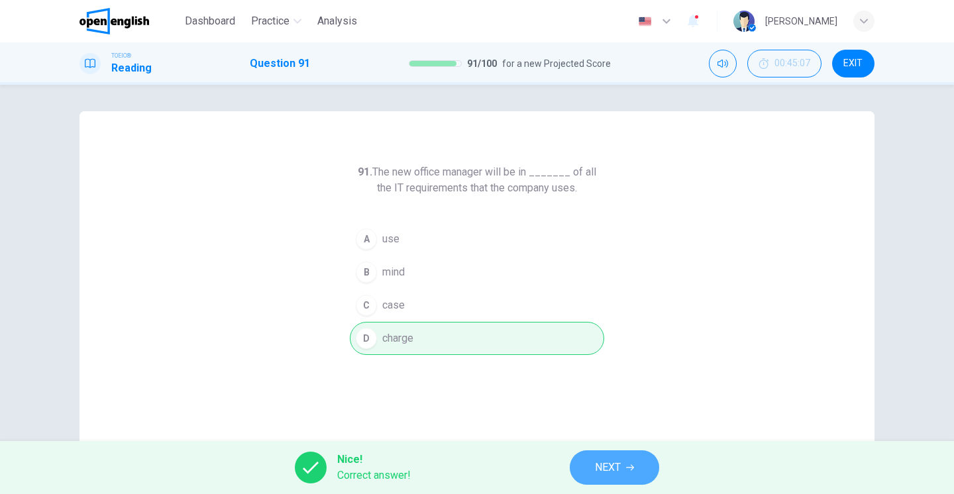
click at [604, 466] on span "NEXT" at bounding box center [608, 468] width 26 height 19
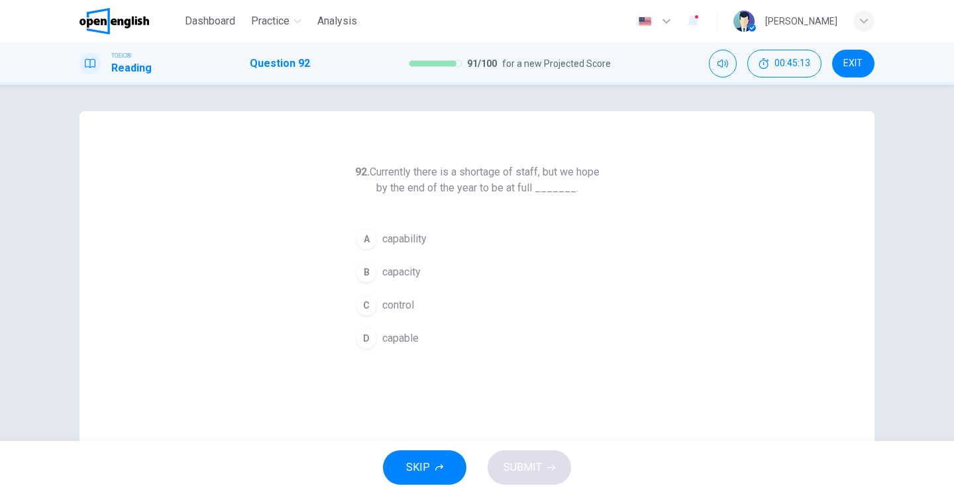
click at [404, 274] on span "capacity" at bounding box center [401, 272] width 38 height 16
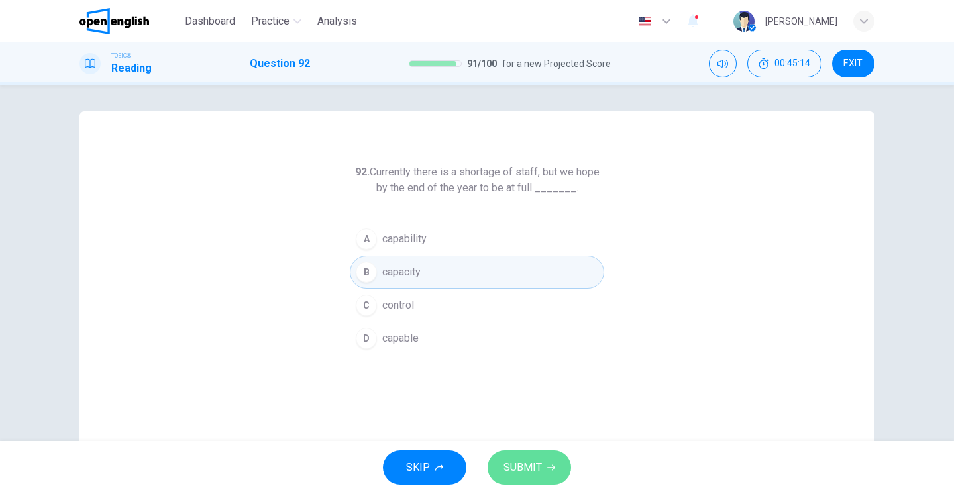
click at [525, 471] on span "SUBMIT" at bounding box center [523, 468] width 38 height 19
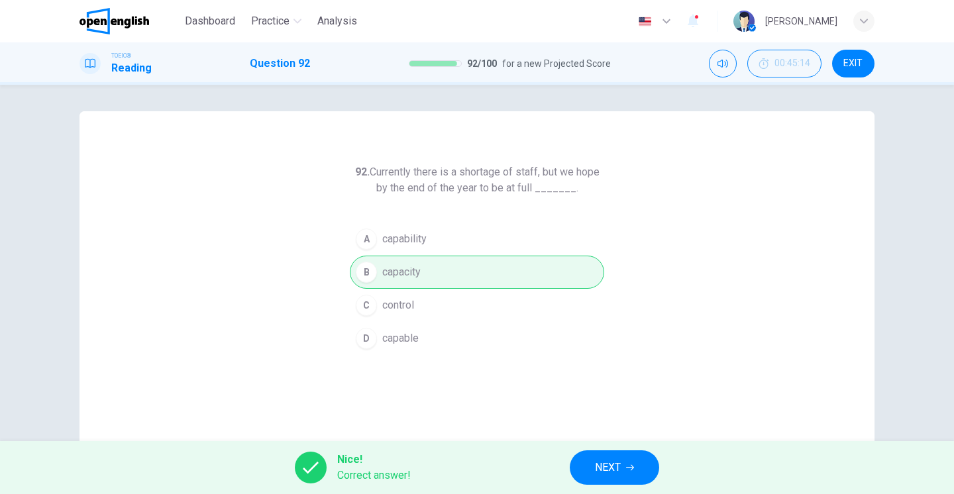
click at [606, 464] on span "NEXT" at bounding box center [608, 468] width 26 height 19
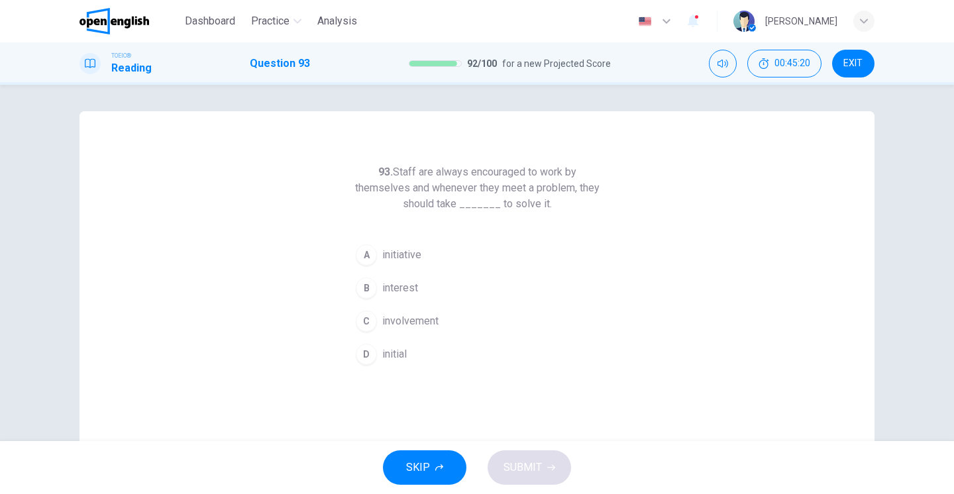
click at [396, 261] on span "initiative" at bounding box center [401, 255] width 39 height 16
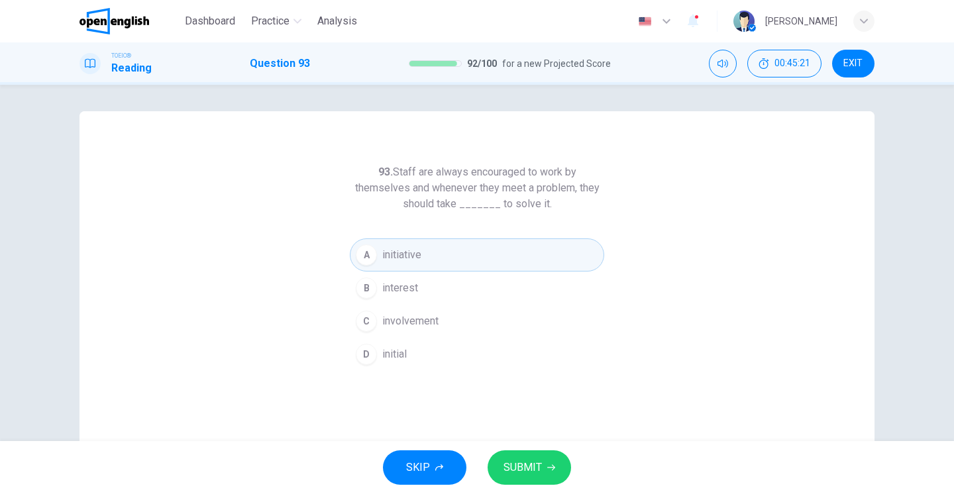
click at [513, 463] on span "SUBMIT" at bounding box center [523, 468] width 38 height 19
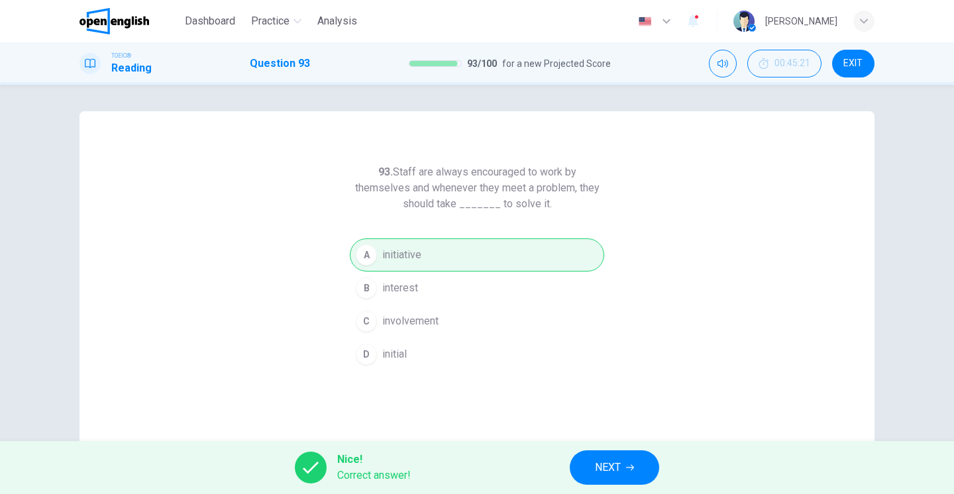
click at [621, 469] on span "NEXT" at bounding box center [608, 468] width 26 height 19
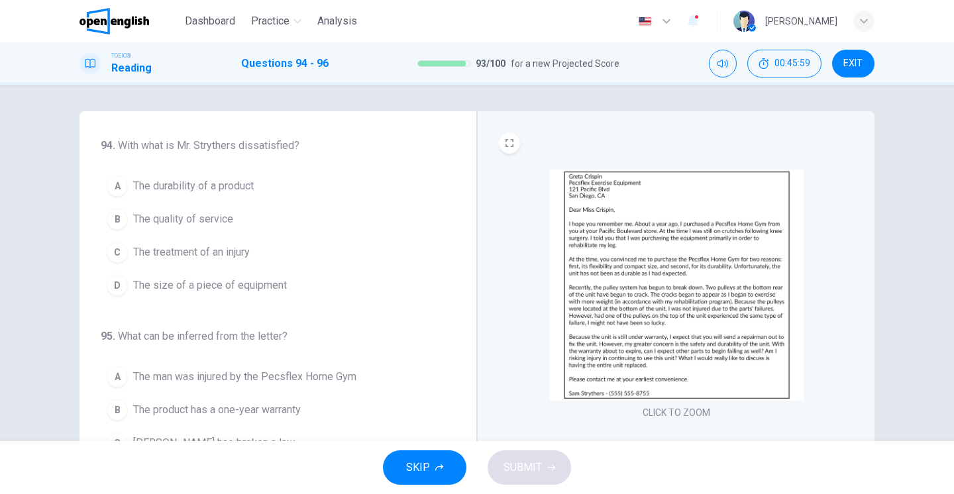
click at [665, 268] on img at bounding box center [676, 285] width 255 height 231
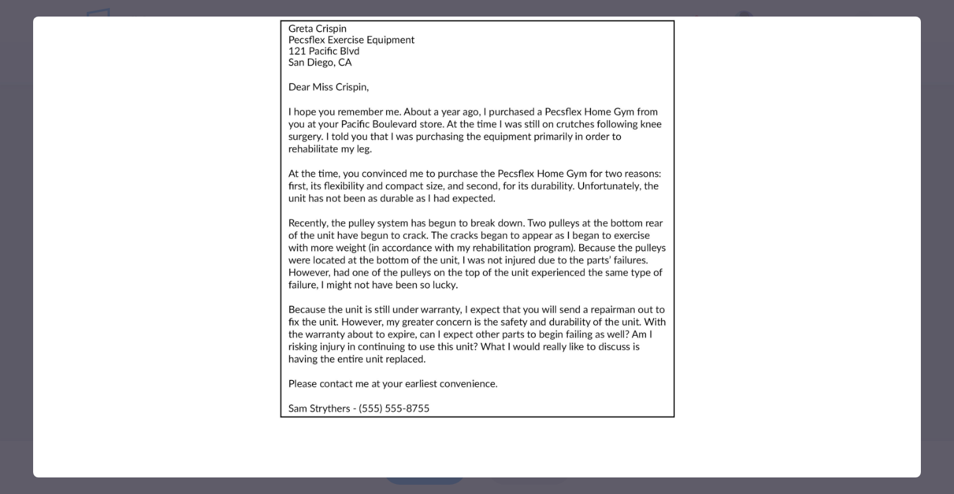
click at [13, 132] on div at bounding box center [477, 247] width 954 height 494
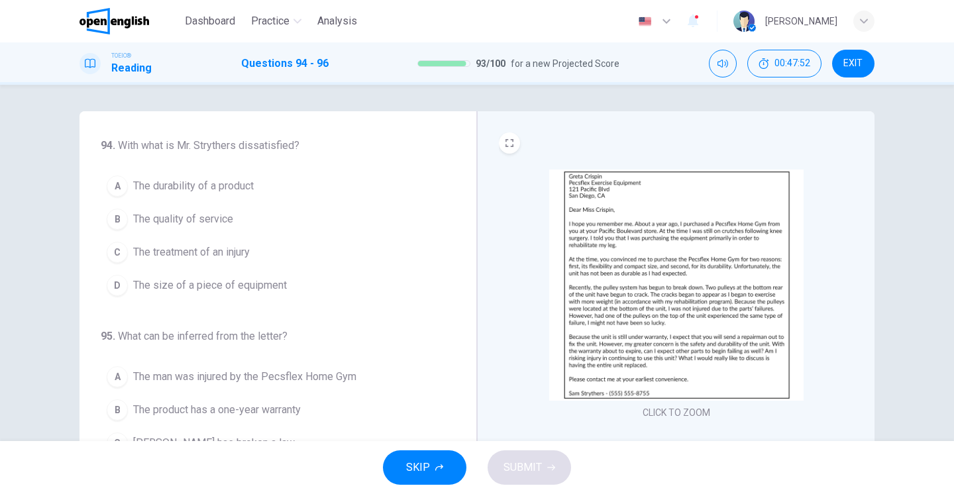
click at [123, 188] on div "A" at bounding box center [117, 186] width 21 height 21
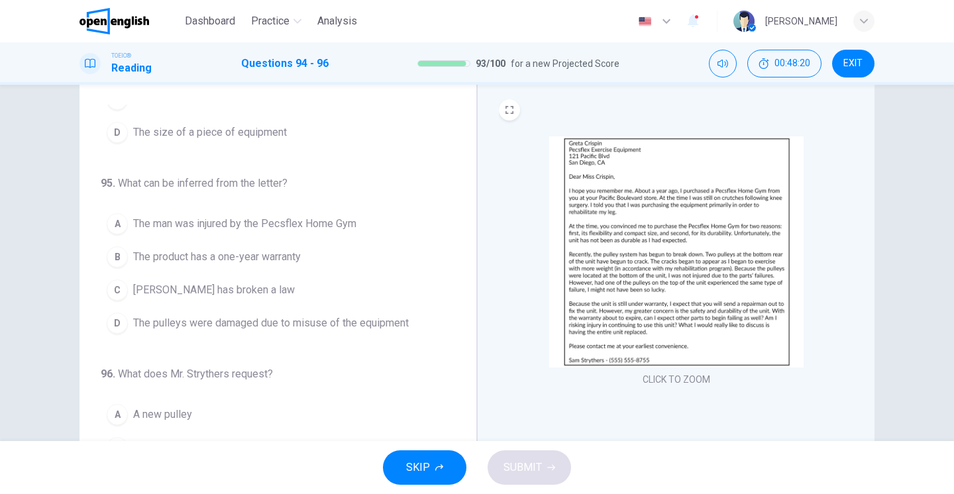
scroll to position [121, 0]
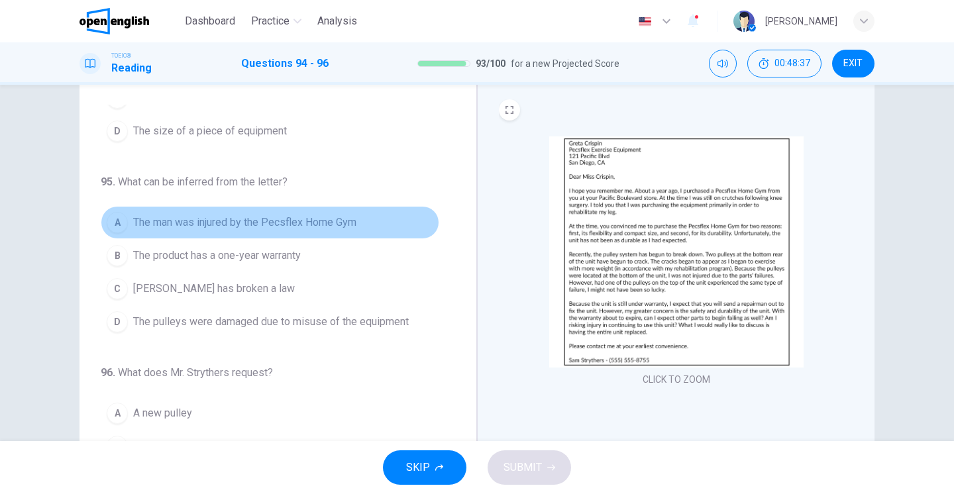
click at [217, 223] on span "The man was injured by the Pecsflex Home Gym" at bounding box center [244, 223] width 223 height 16
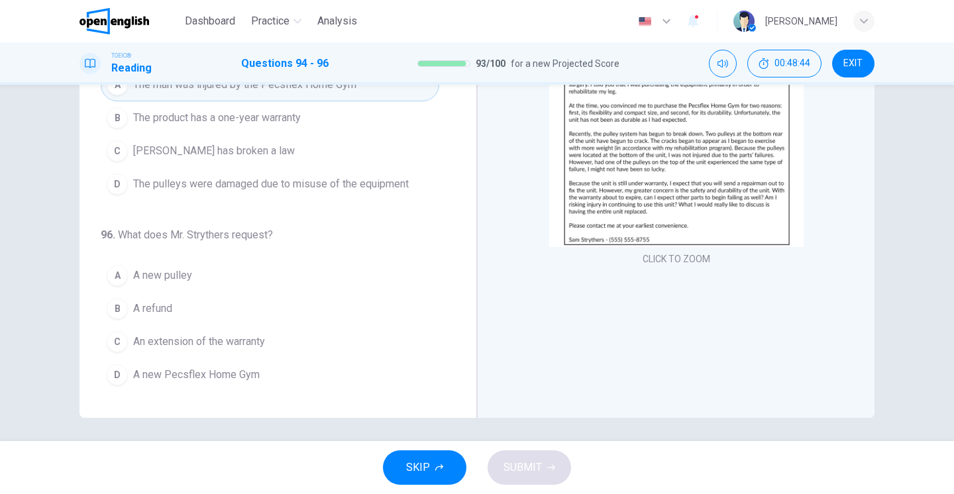
scroll to position [157, 0]
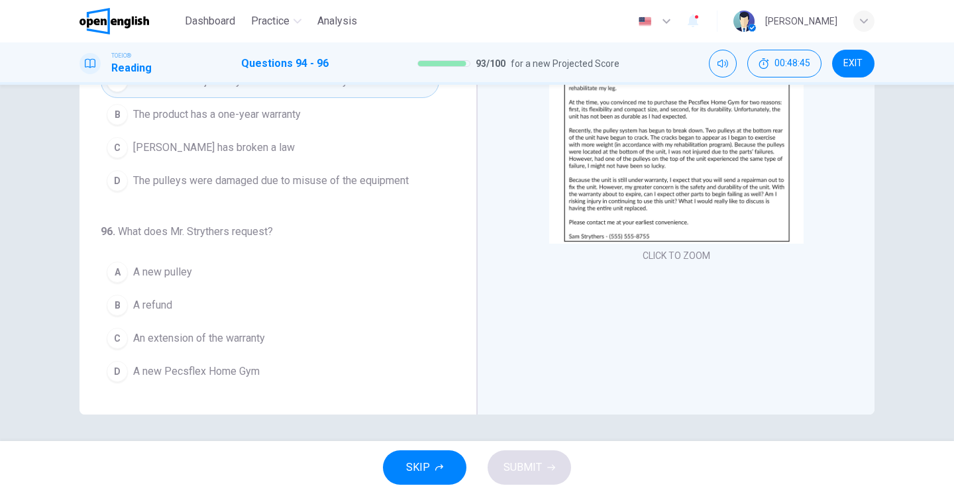
click at [146, 311] on span "A refund" at bounding box center [152, 306] width 39 height 16
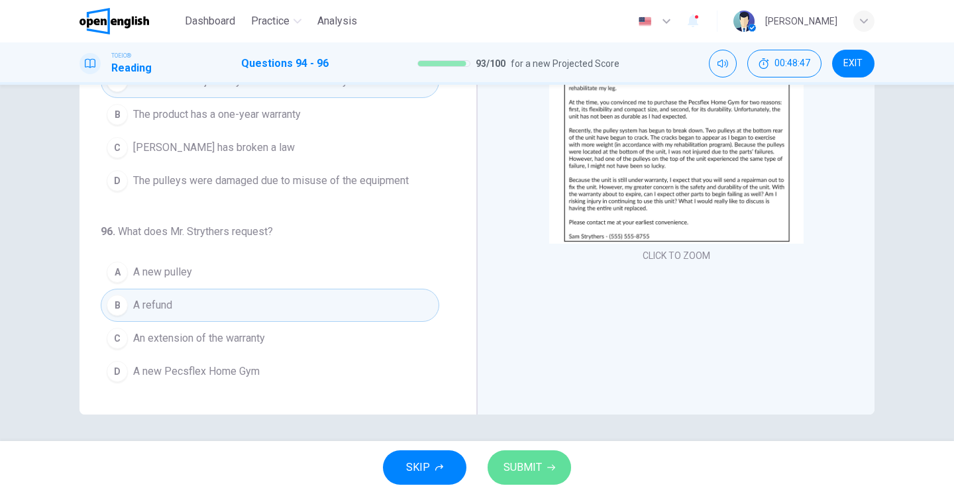
click at [514, 466] on span "SUBMIT" at bounding box center [523, 468] width 38 height 19
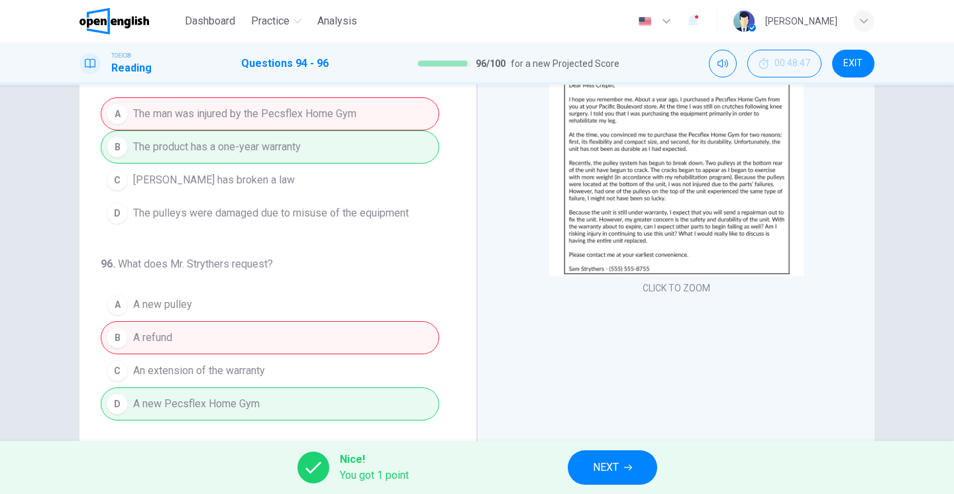
scroll to position [0, 0]
click at [591, 465] on button "NEXT" at bounding box center [612, 468] width 89 height 34
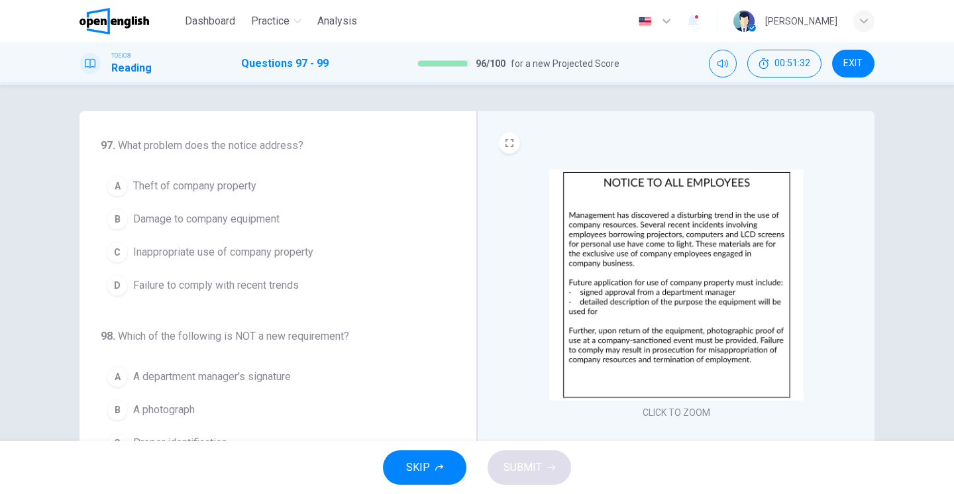
click at [714, 1] on div "Dashboard Practice Analysis English ** ​ [PERSON_NAME]" at bounding box center [477, 21] width 795 height 42
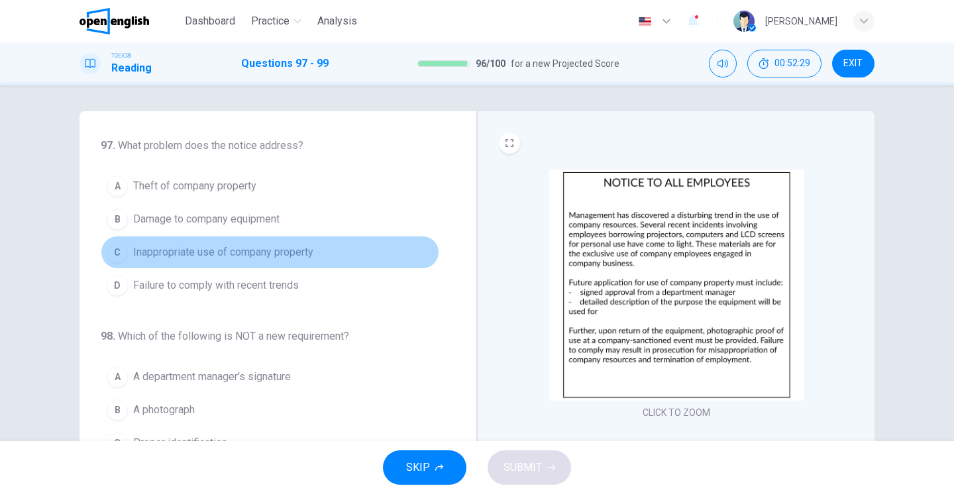
click at [113, 251] on div "C" at bounding box center [117, 252] width 21 height 21
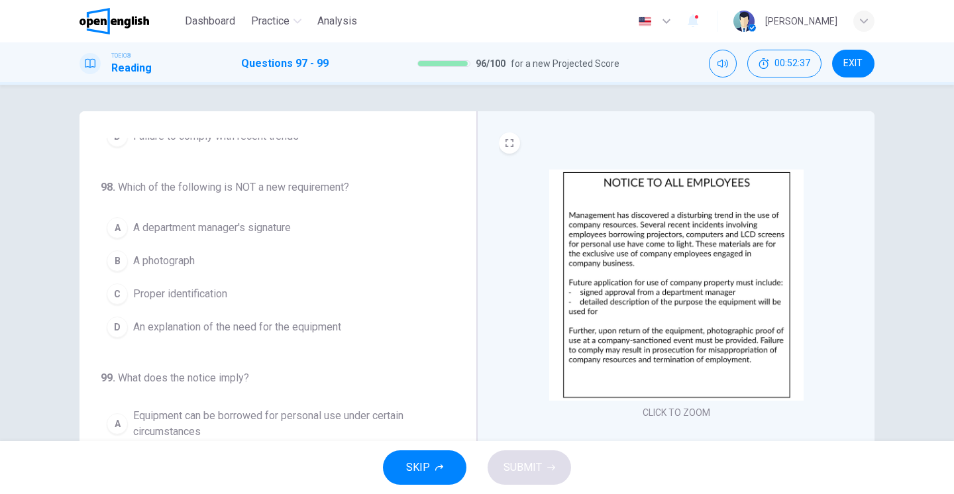
scroll to position [149, 0]
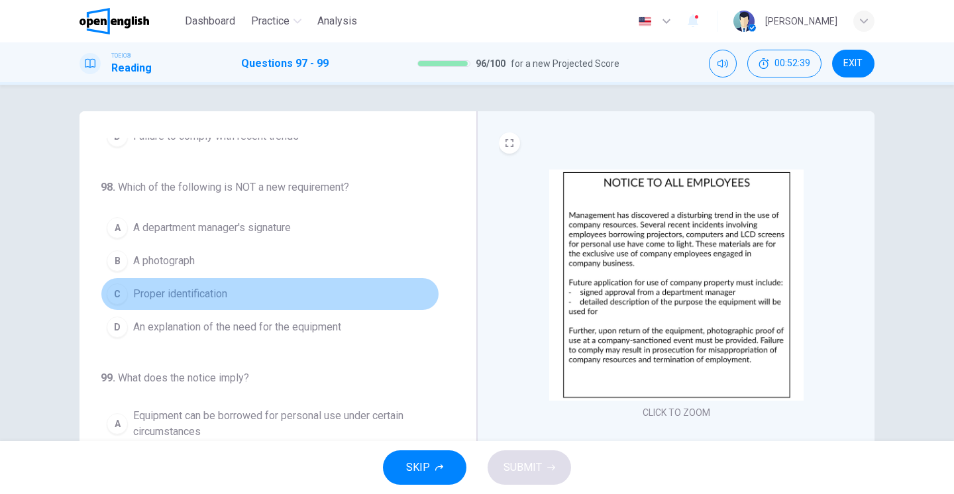
click at [118, 296] on div "C" at bounding box center [117, 294] width 21 height 21
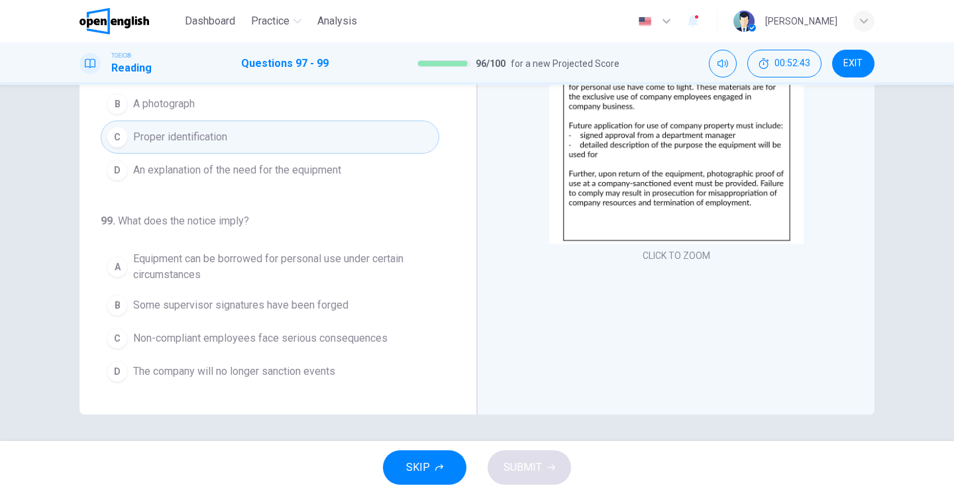
scroll to position [157, 0]
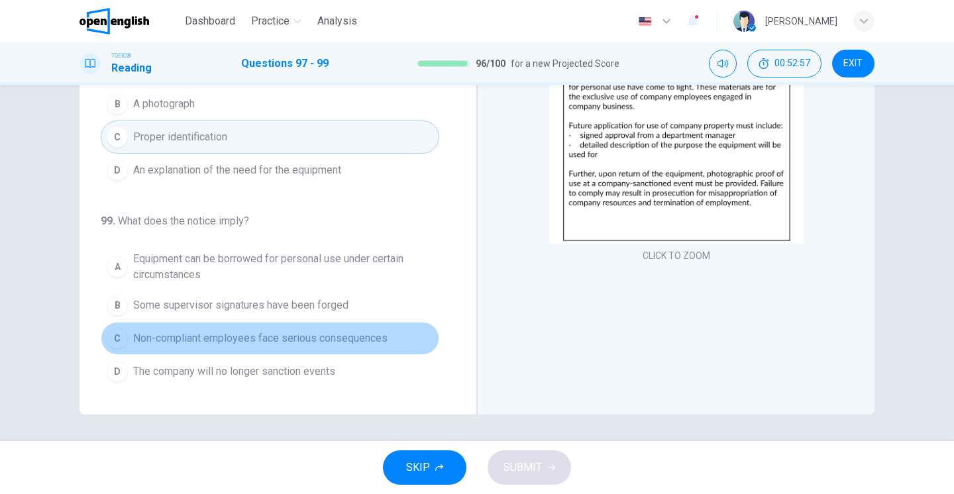
click at [122, 346] on div "C" at bounding box center [117, 338] width 21 height 21
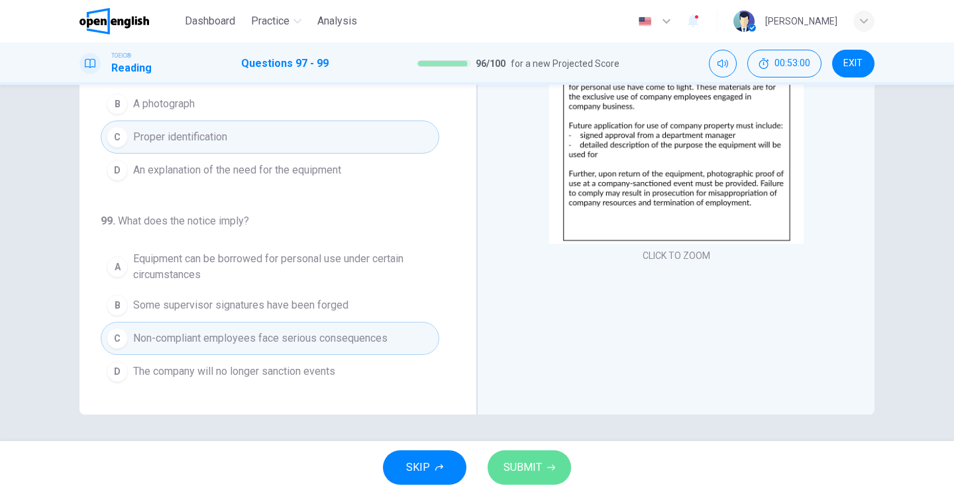
click at [536, 469] on span "SUBMIT" at bounding box center [523, 468] width 38 height 19
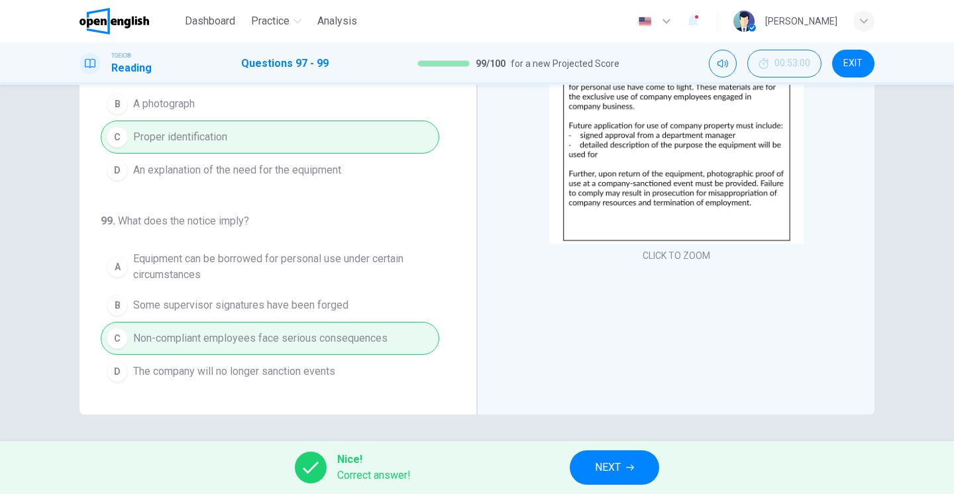
scroll to position [0, 0]
click at [604, 477] on span "NEXT" at bounding box center [608, 468] width 26 height 19
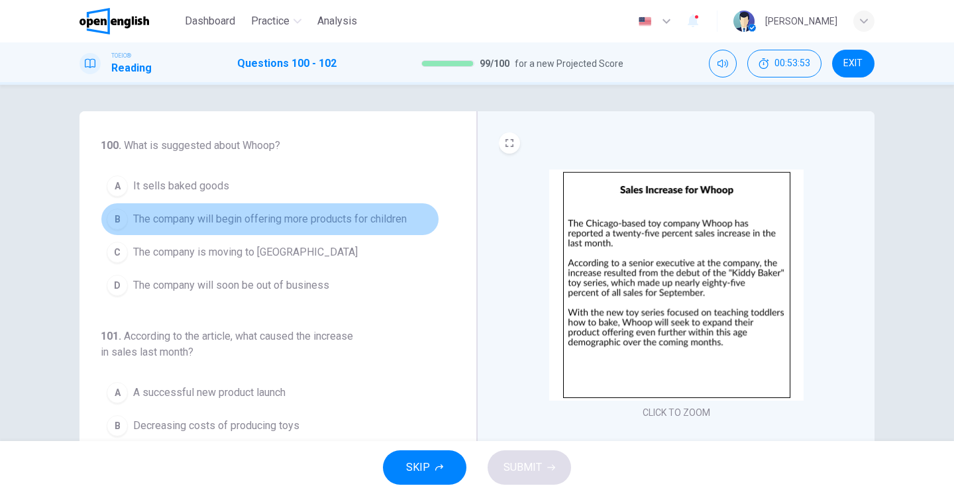
click at [121, 222] on div "B" at bounding box center [117, 219] width 21 height 21
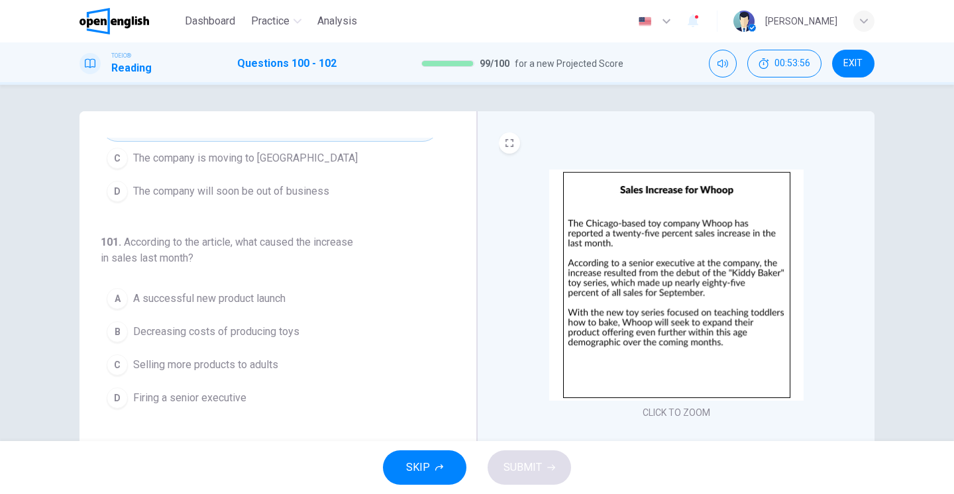
scroll to position [111, 0]
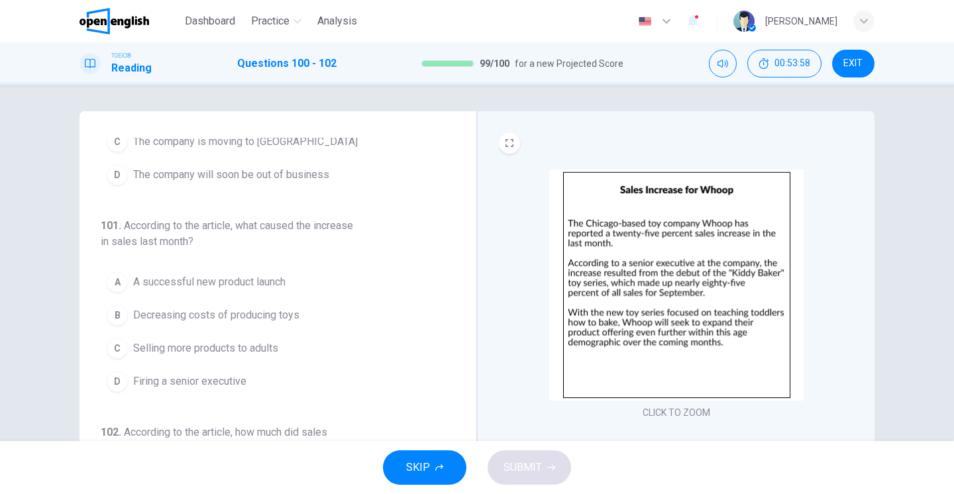
click at [118, 286] on div "A" at bounding box center [117, 282] width 21 height 21
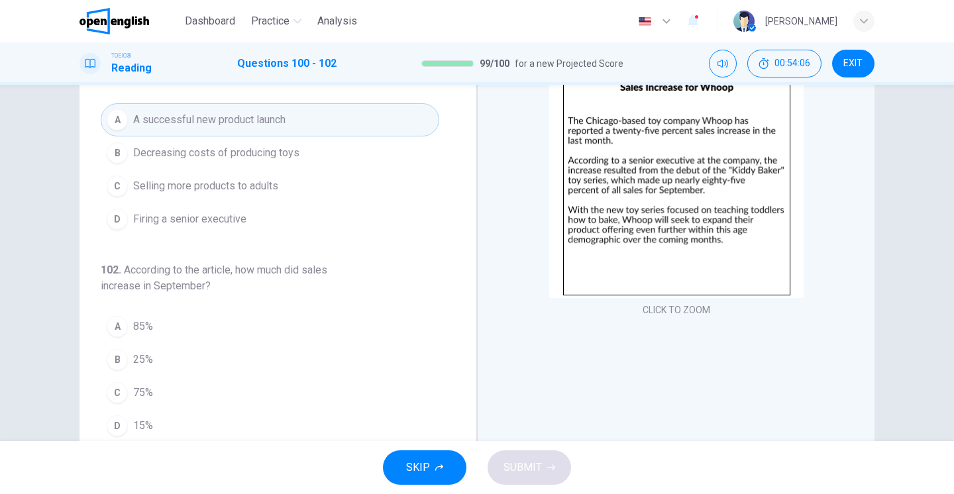
scroll to position [103, 0]
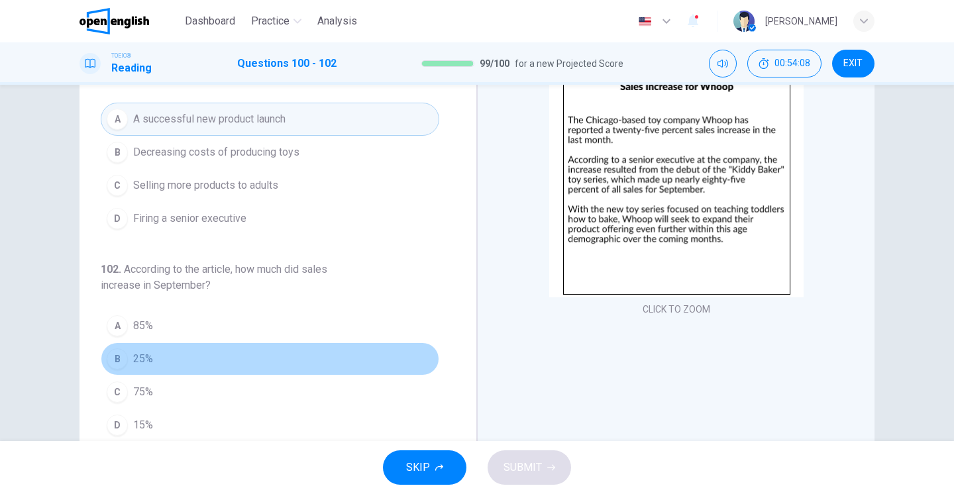
click at [121, 361] on div "B" at bounding box center [117, 359] width 21 height 21
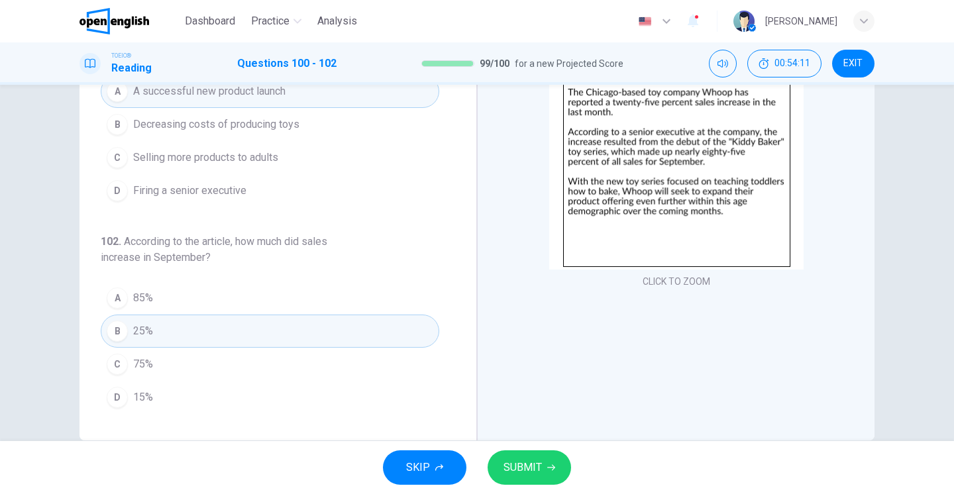
scroll to position [139, 0]
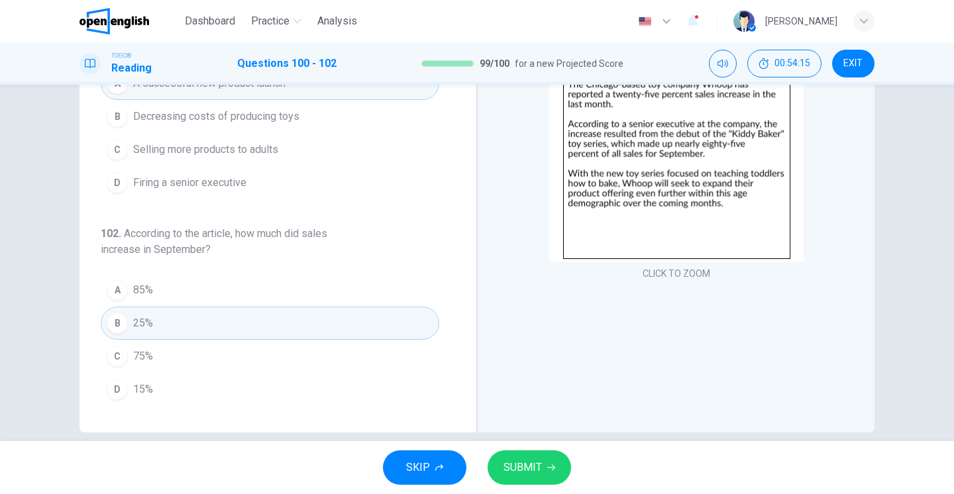
click at [111, 364] on div "C" at bounding box center [117, 356] width 21 height 21
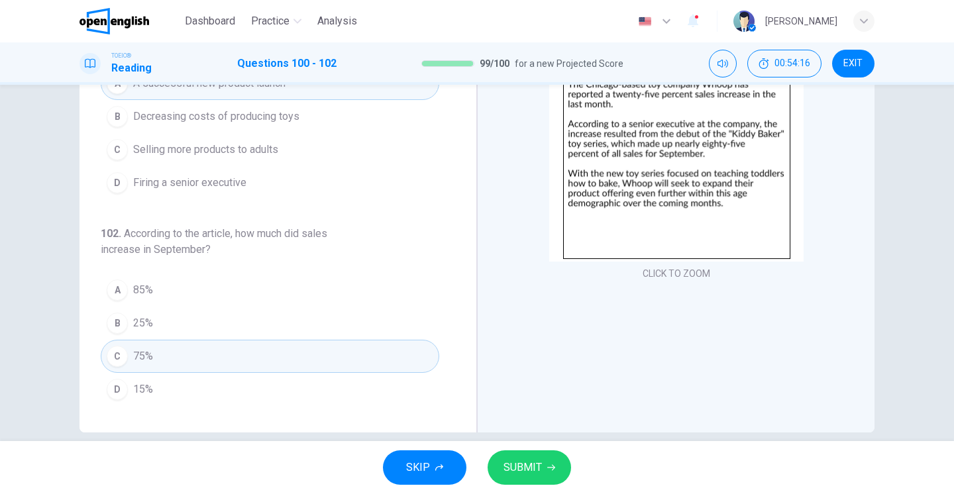
click at [118, 292] on div "A" at bounding box center [117, 290] width 21 height 21
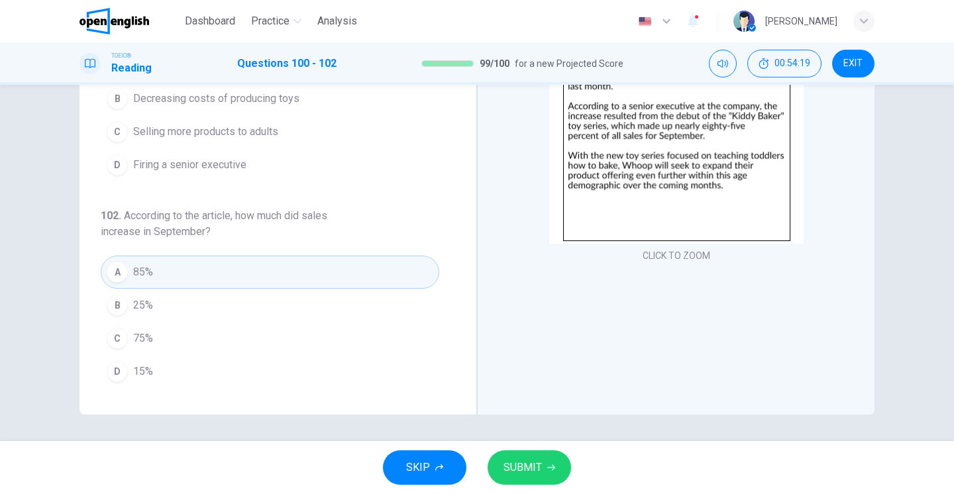
scroll to position [157, 0]
click at [536, 460] on span "SUBMIT" at bounding box center [523, 468] width 38 height 19
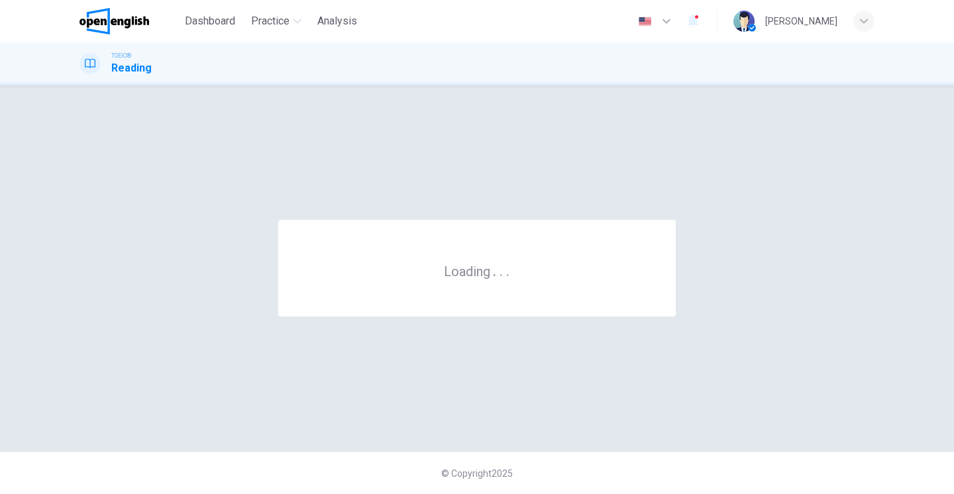
scroll to position [0, 0]
